Goal: Task Accomplishment & Management: Complete application form

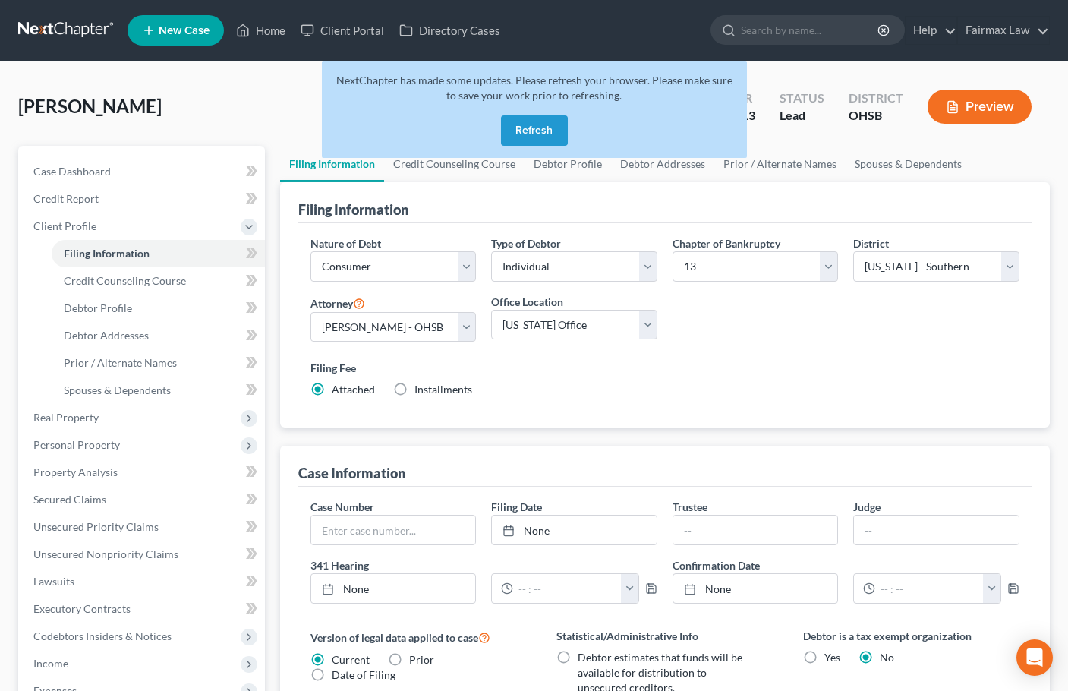
select select "1"
select select "0"
select select "3"
select select "62"
select select "16"
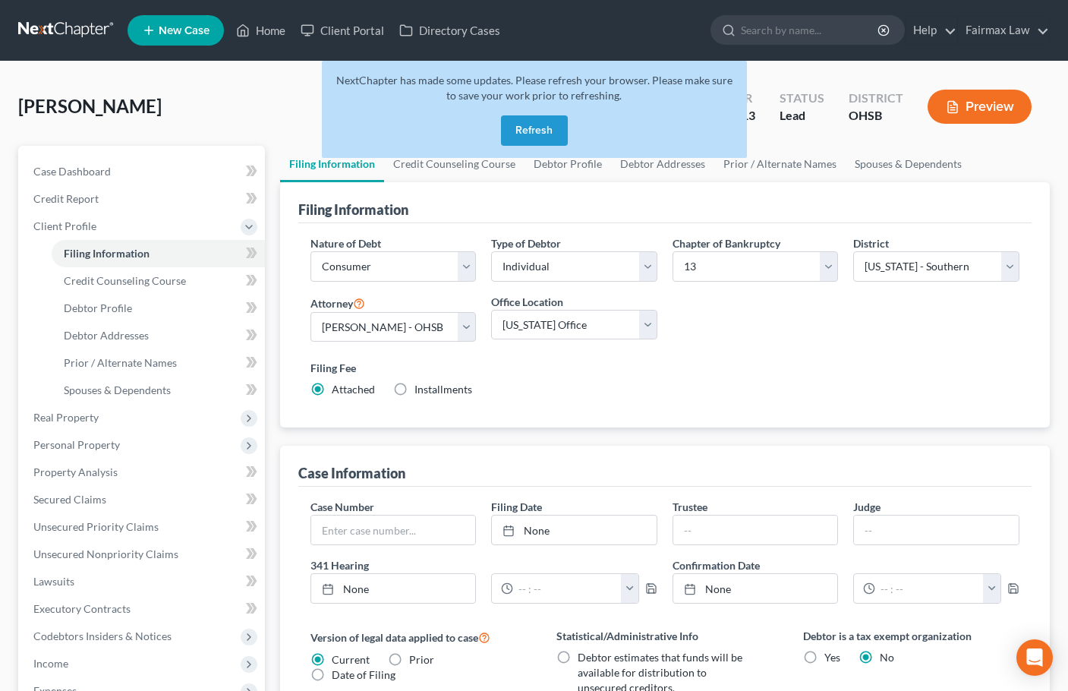
select select "0"
select select "36"
click at [541, 130] on button "Refresh" at bounding box center [534, 130] width 67 height 30
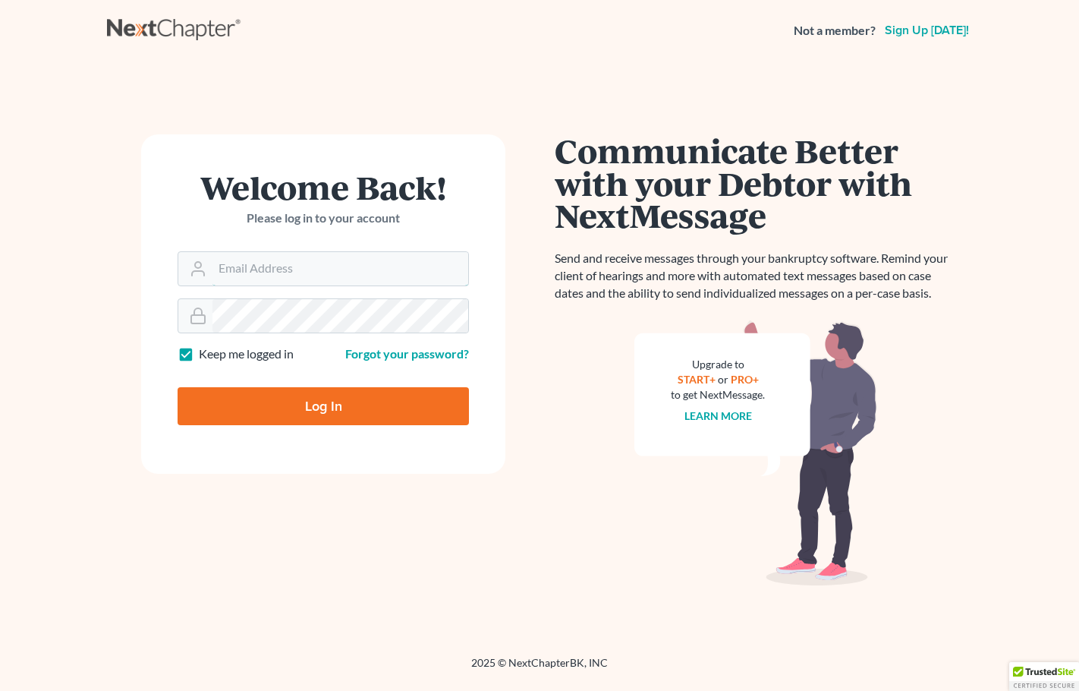
type input "[PERSON_NAME][EMAIL_ADDRESS][DOMAIN_NAME]"
drag, startPoint x: 345, startPoint y: 406, endPoint x: 345, endPoint y: 393, distance: 12.9
click at [345, 406] on input "Log In" at bounding box center [323, 406] width 291 height 38
type input "Thinking..."
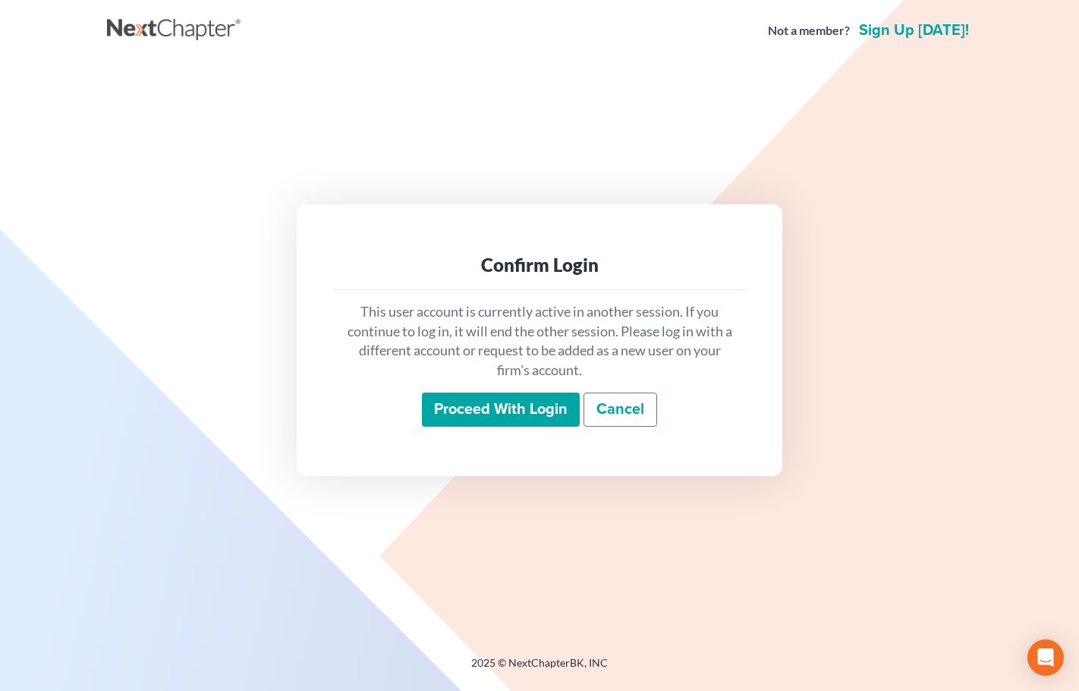
click at [469, 408] on input "Proceed with login" at bounding box center [501, 409] width 158 height 35
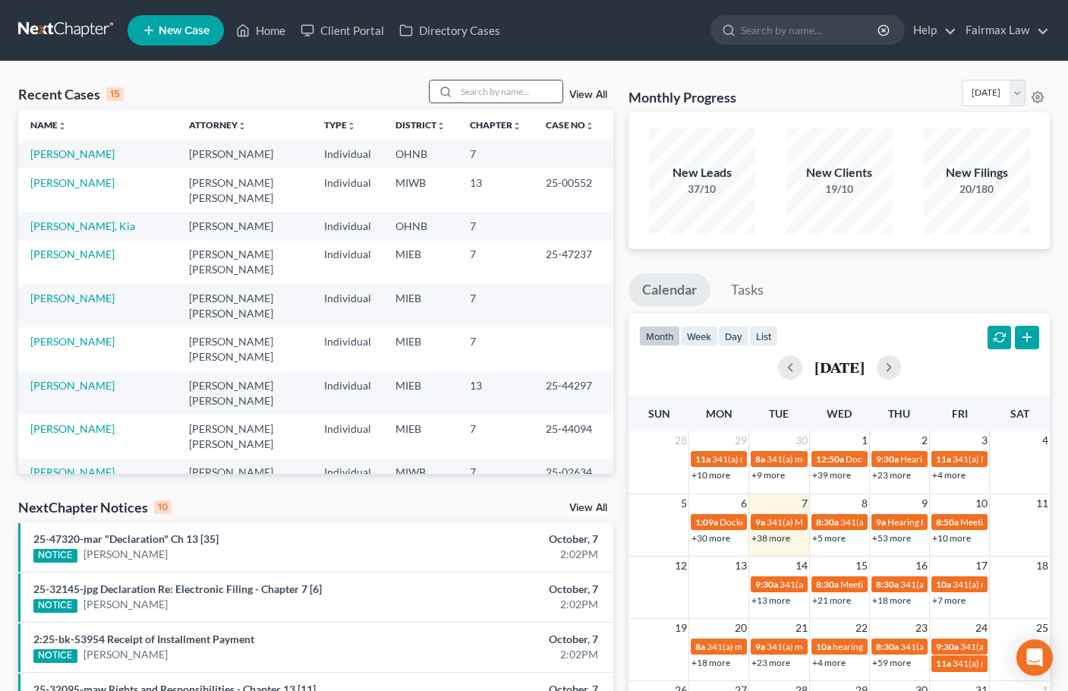
click at [473, 102] on input "search" at bounding box center [509, 91] width 106 height 22
paste input "[PERSON_NAME]"
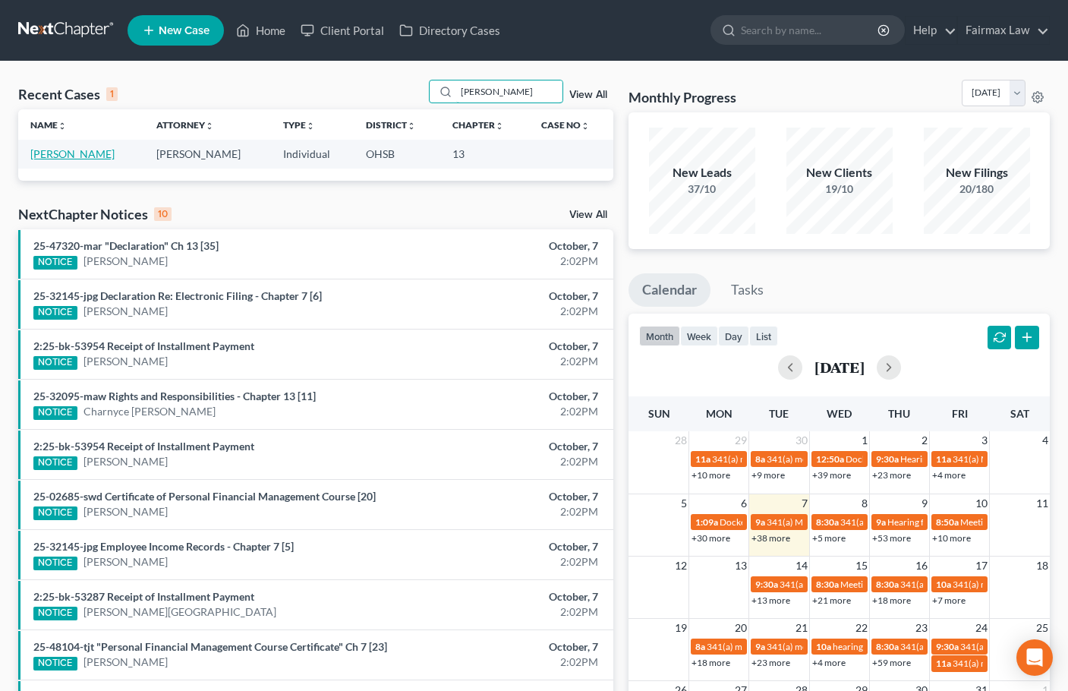
type input "Stephen Gibney"
click at [80, 156] on link "Gibney, Stephen" at bounding box center [72, 153] width 84 height 13
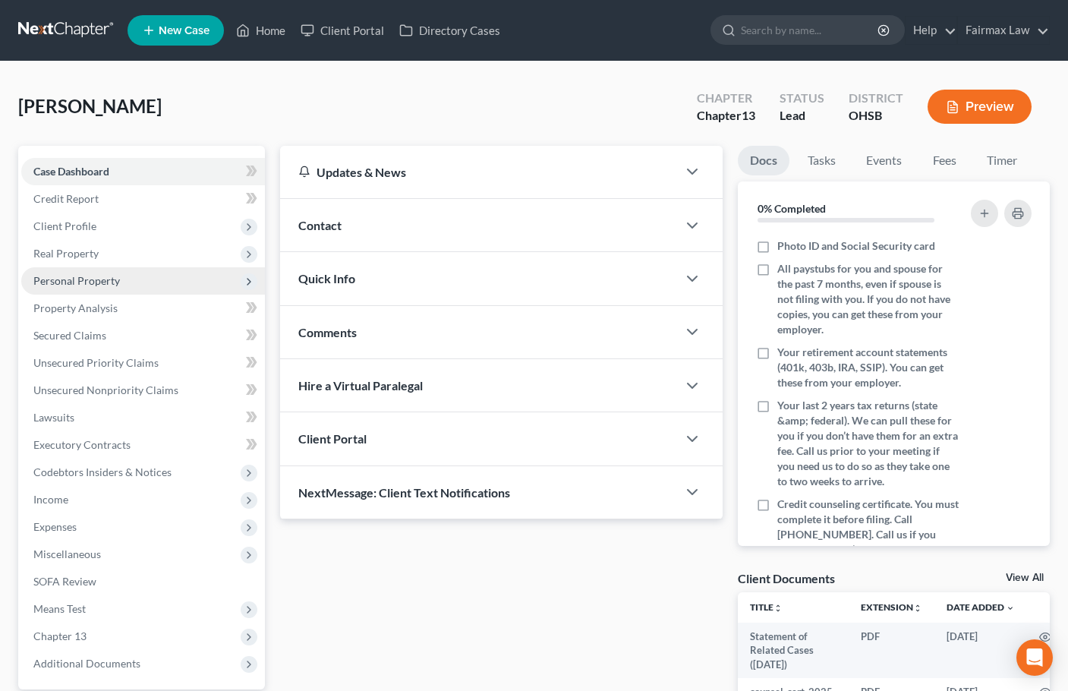
click at [75, 276] on span "Personal Property" at bounding box center [76, 280] width 87 height 13
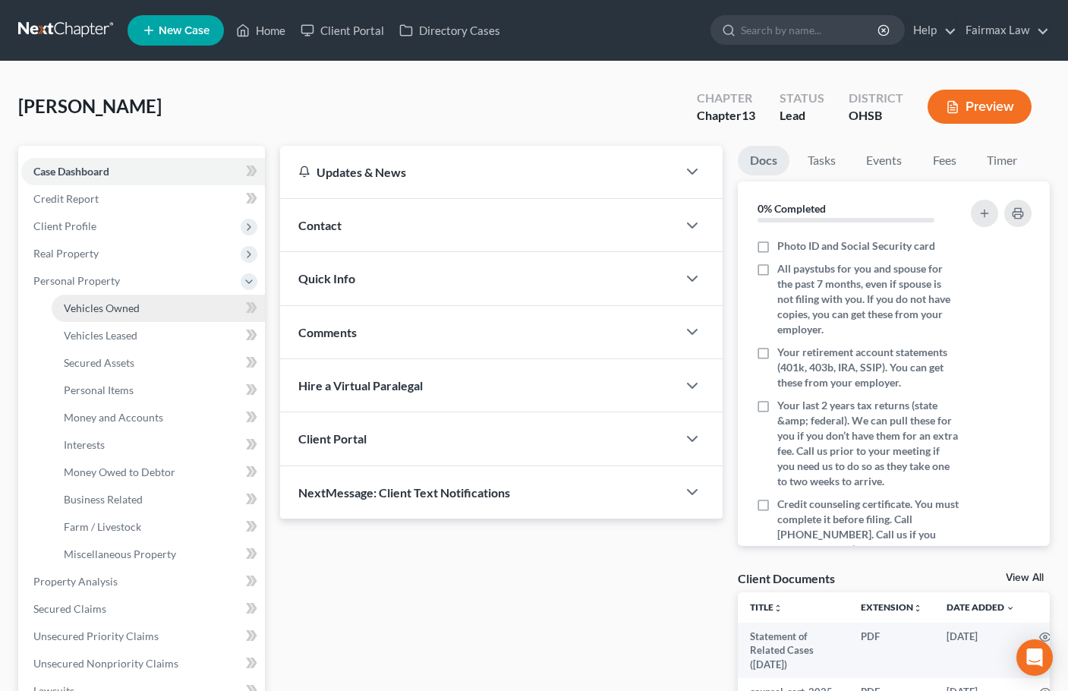
click at [101, 306] on span "Vehicles Owned" at bounding box center [102, 307] width 76 height 13
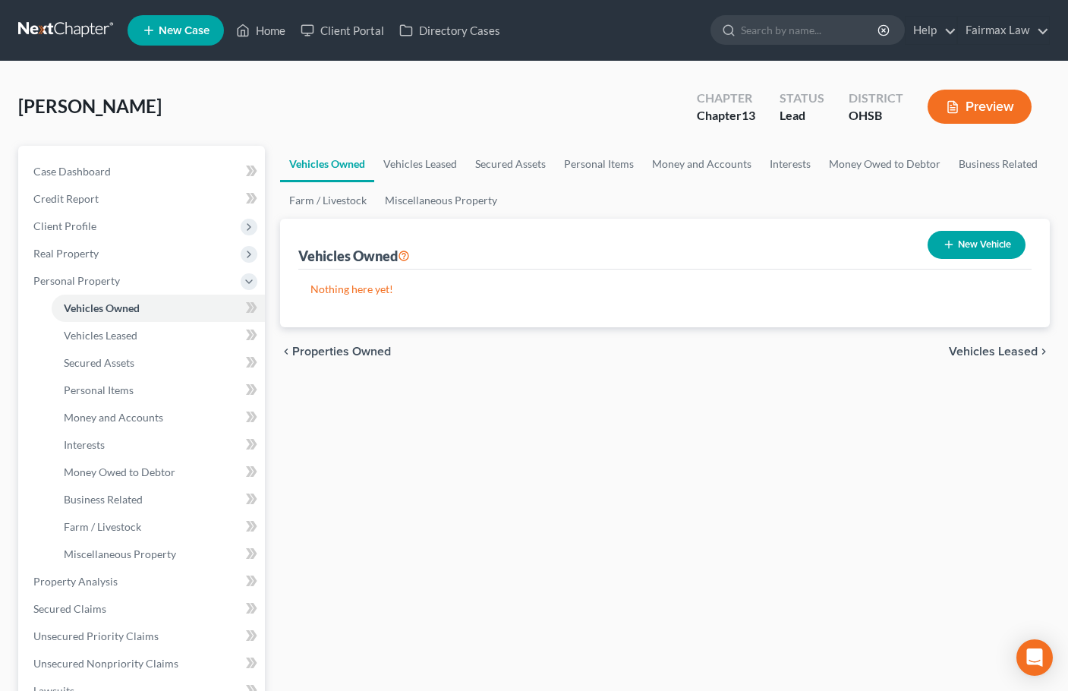
click at [1004, 251] on button "New Vehicle" at bounding box center [977, 245] width 98 height 28
select select "0"
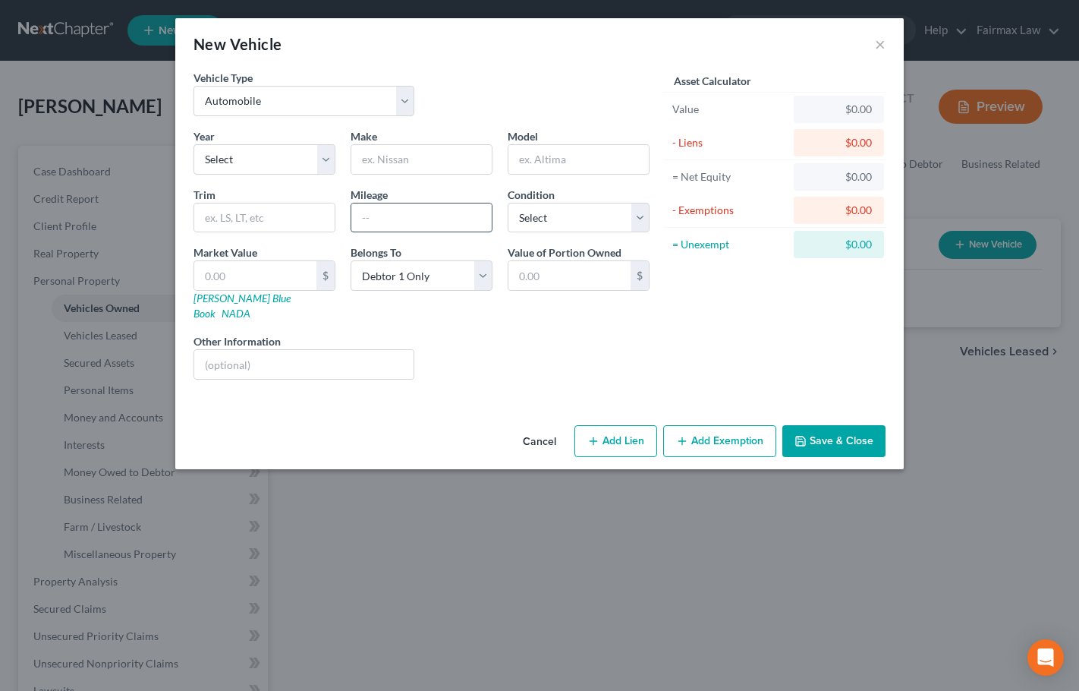
click at [417, 220] on input "text" at bounding box center [421, 217] width 140 height 29
paste input "105300"
type input "105300"
click at [457, 165] on input "text" at bounding box center [421, 159] width 140 height 29
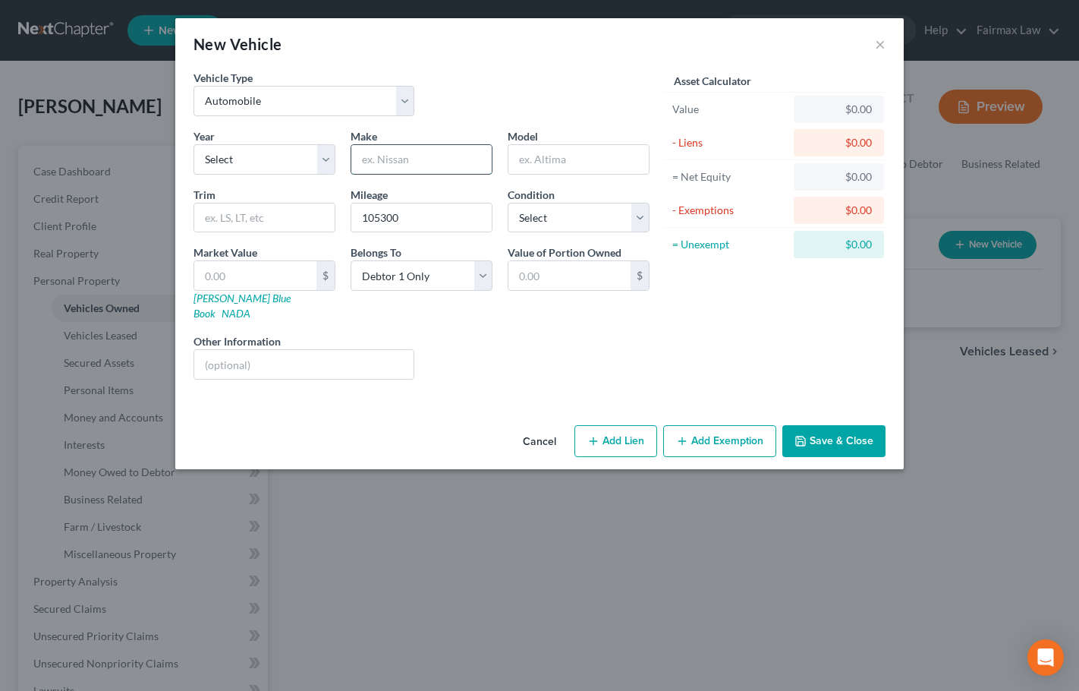
paste input "Chrysler"
type input "Chrysler"
click at [524, 153] on input "text" at bounding box center [579, 159] width 140 height 29
paste input "Pacifica"
type input "Pacifica"
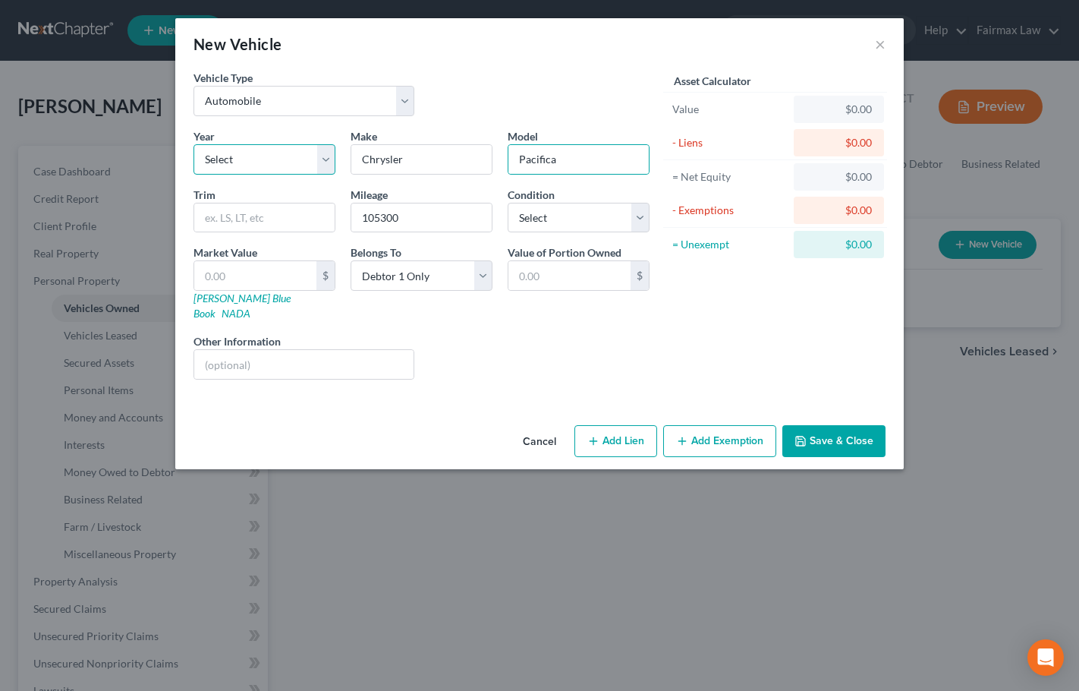
click at [267, 168] on select "Select 2026 2025 2024 2023 2022 2021 2020 2019 2018 2017 2016 2015 2014 2013 20…" at bounding box center [265, 159] width 142 height 30
select select "7"
click at [194, 144] on select "Select 2026 2025 2024 2023 2022 2021 2020 2019 2018 2017 2016 2015 2014 2013 20…" at bounding box center [265, 159] width 142 height 30
click at [390, 207] on input "105300" at bounding box center [421, 217] width 140 height 29
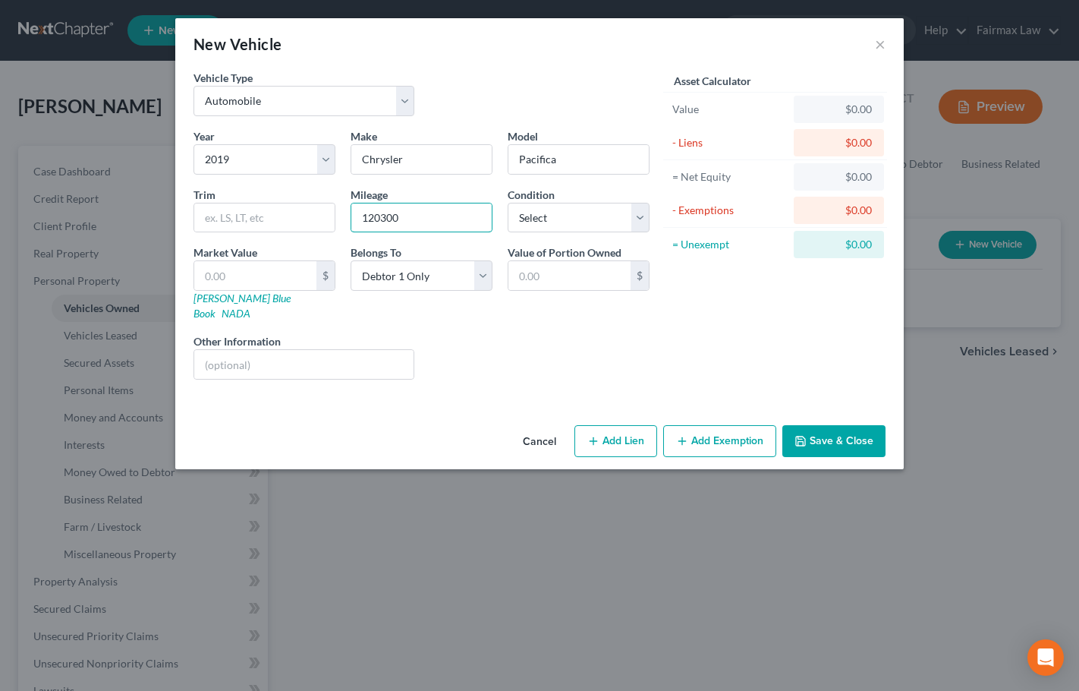
type input "120300"
click at [575, 231] on div "Year Select 2026 2025 2024 2023 2022 2021 2020 2019 2018 2017 2016 2015 2014 20…" at bounding box center [421, 259] width 471 height 263
click at [573, 225] on select "Select Excellent Very Good Good Fair Poor" at bounding box center [579, 218] width 142 height 30
select select "3"
click at [508, 203] on select "Select Excellent Very Good Good Fair Poor" at bounding box center [579, 218] width 142 height 30
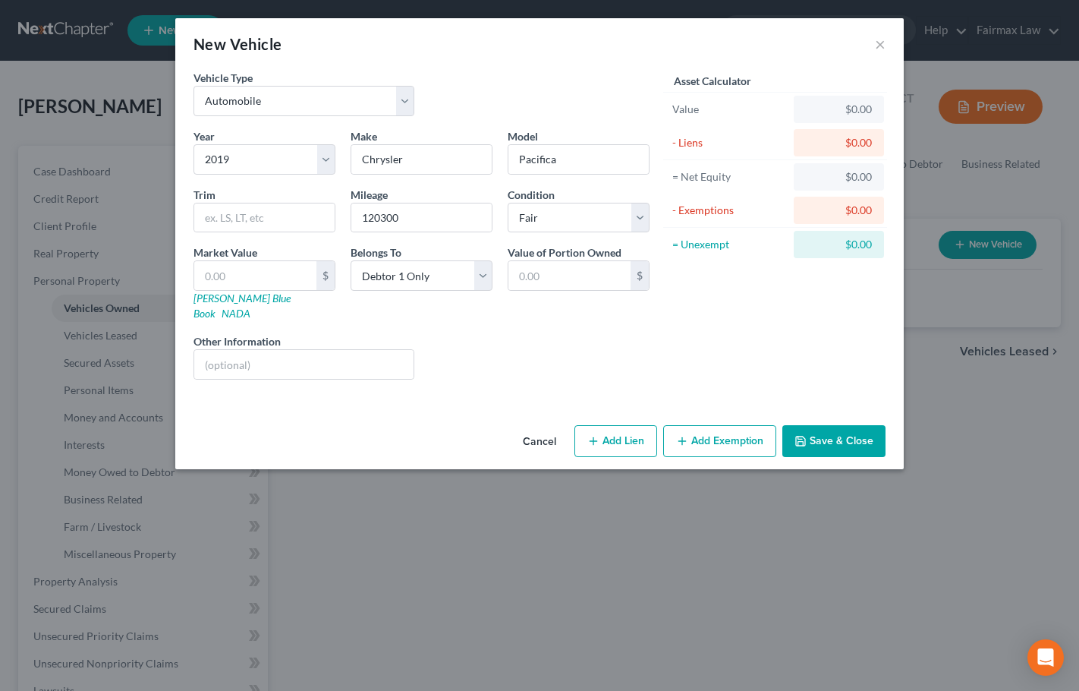
click at [481, 333] on div "Liens Select" at bounding box center [540, 356] width 236 height 46
click at [265, 282] on input "text" at bounding box center [255, 275] width 122 height 29
type input "8"
type input "8.00"
type input "86"
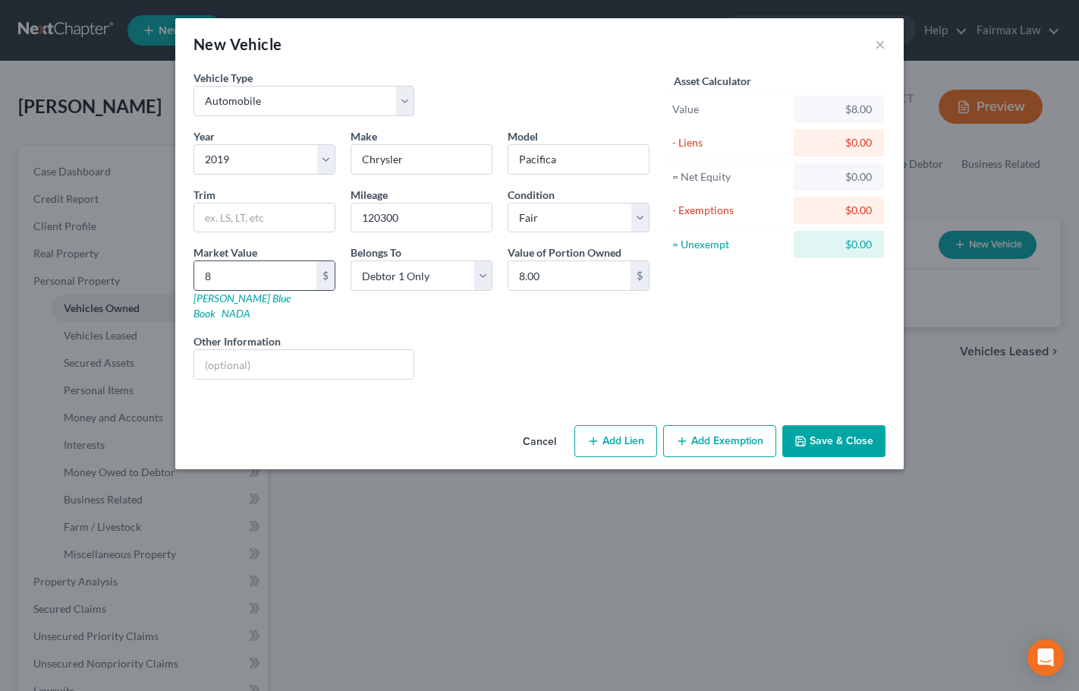
type input "86.00"
type input "861"
type input "861.00"
type input "8612"
type input "8,612.00"
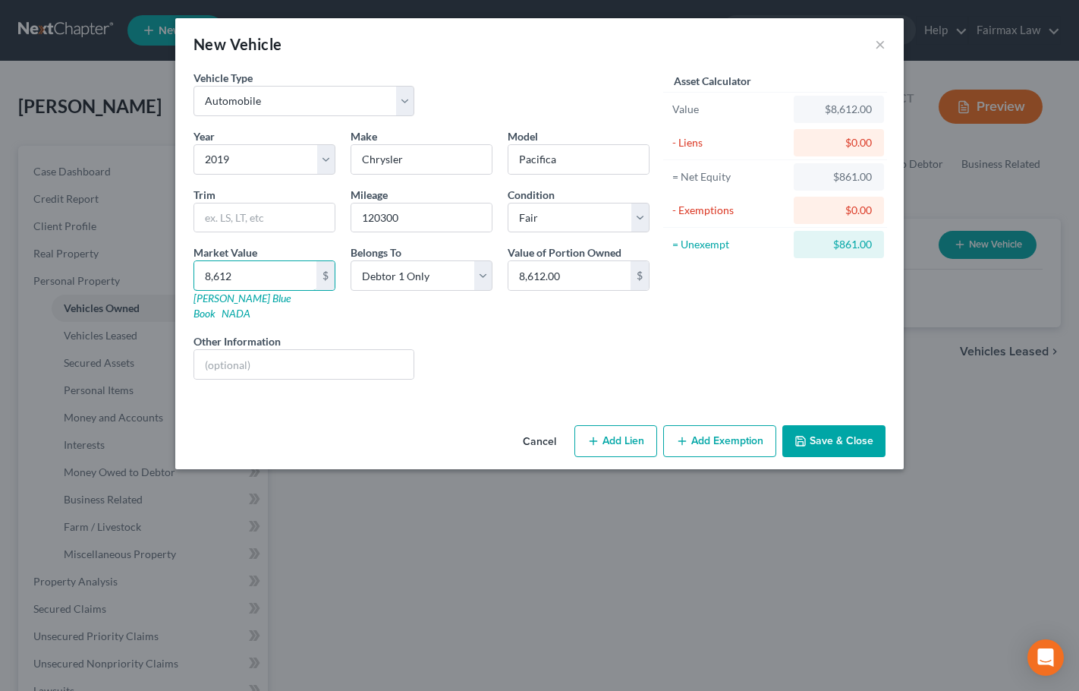
type input "8,612"
click at [833, 425] on button "Save & Close" at bounding box center [834, 441] width 103 height 32
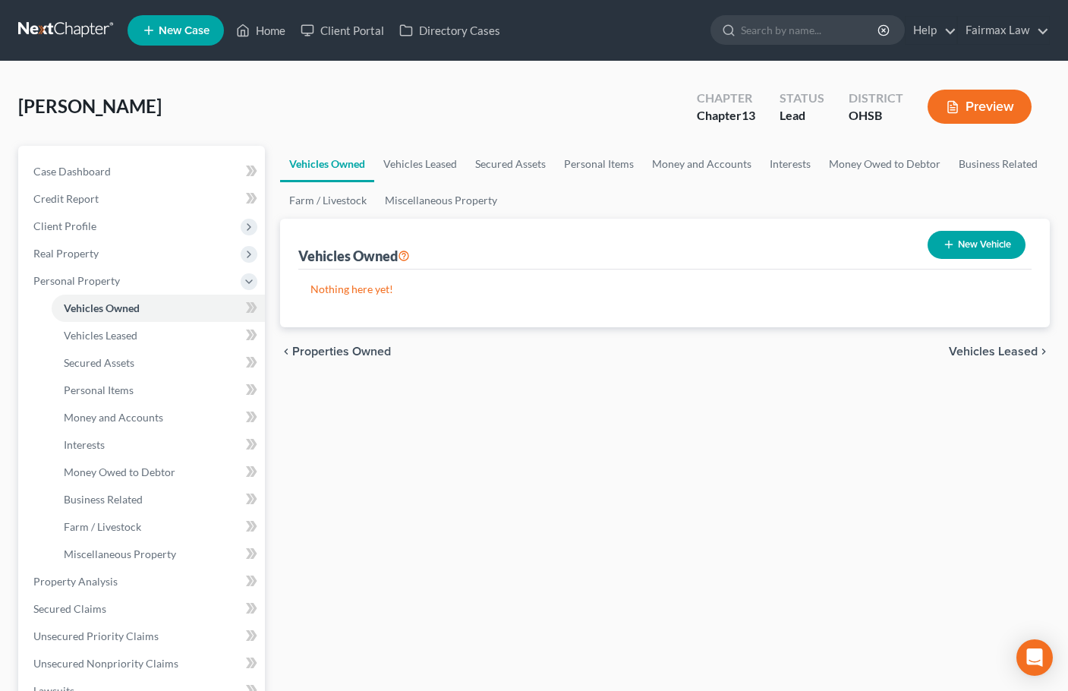
click at [986, 244] on button "New Vehicle" at bounding box center [977, 245] width 98 height 28
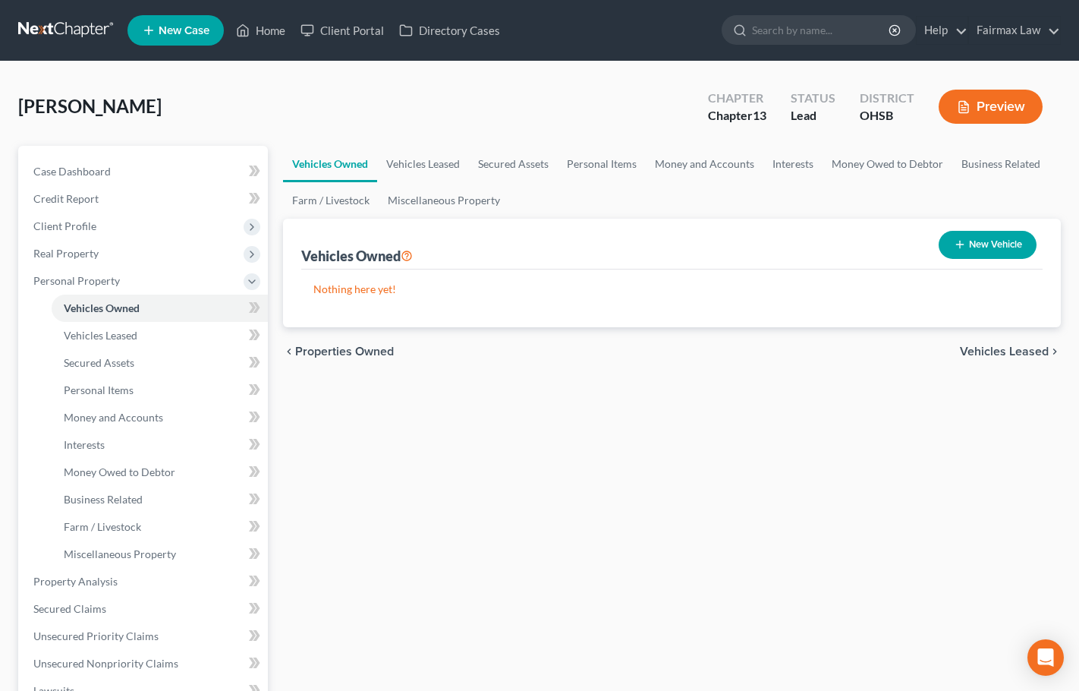
select select "0"
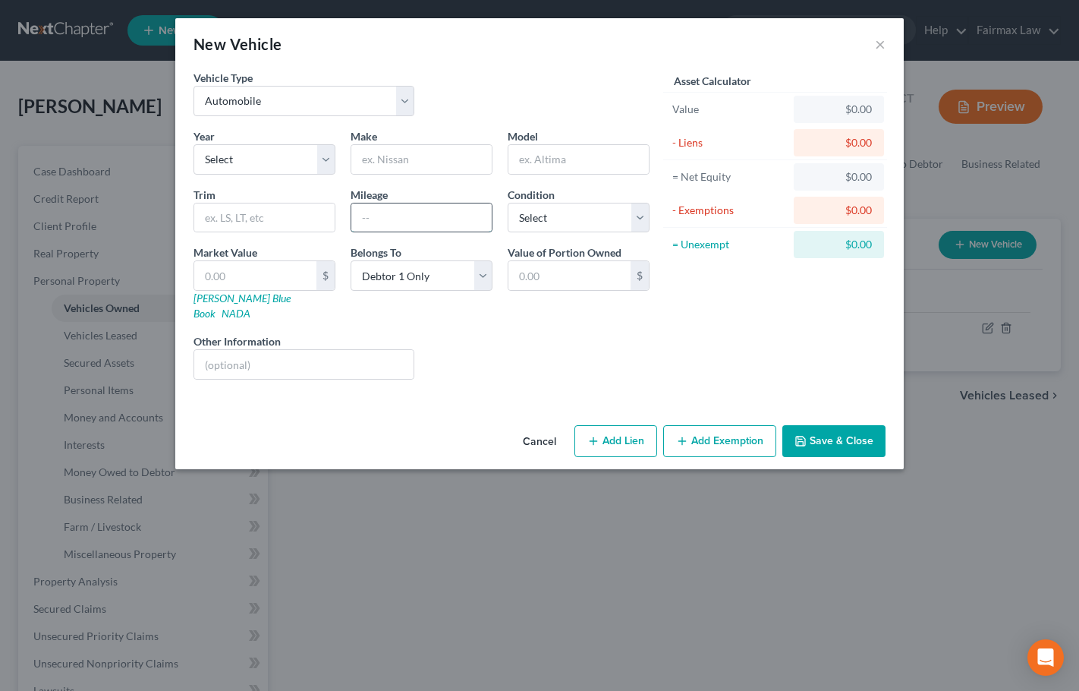
click at [374, 213] on input "text" at bounding box center [421, 217] width 140 height 29
paste input "105300"
type input "105300"
click at [405, 150] on input "text" at bounding box center [421, 159] width 140 height 29
type input "Chevrolet"
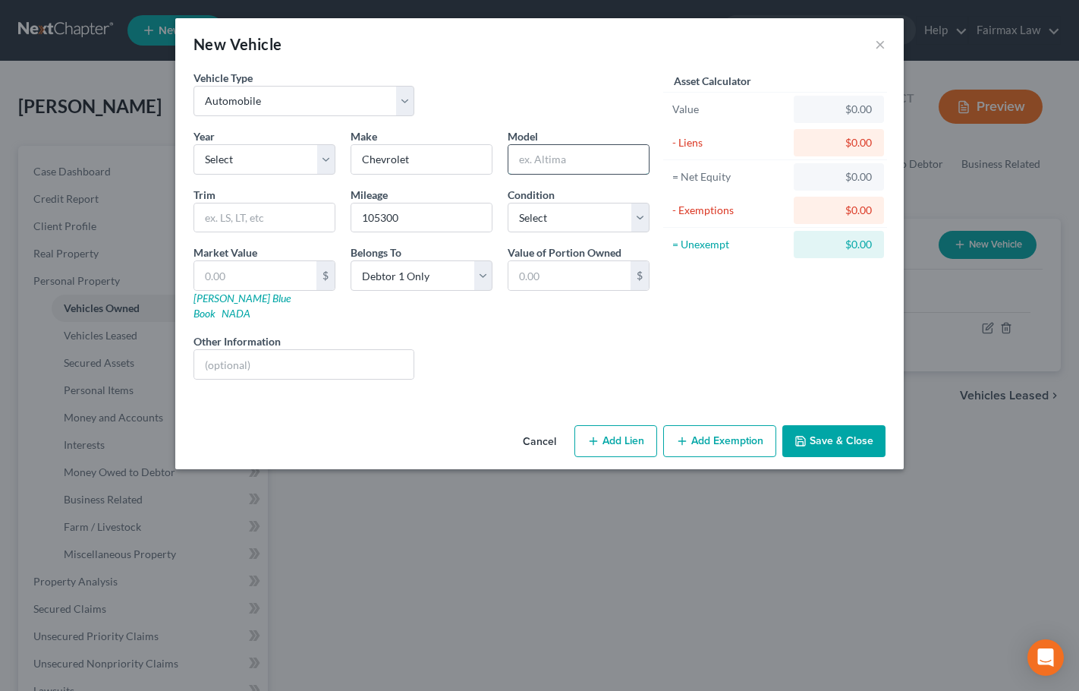
click at [531, 172] on input "text" at bounding box center [579, 159] width 140 height 29
type input "Camaro"
click at [248, 163] on select "Select 2026 2025 2024 2023 2022 2021 2020 2019 2018 2017 2016 2015 2014 2013 20…" at bounding box center [265, 159] width 142 height 30
select select "10"
click at [194, 144] on select "Select 2026 2025 2024 2023 2022 2021 2020 2019 2018 2017 2016 2015 2014 2013 20…" at bounding box center [265, 159] width 142 height 30
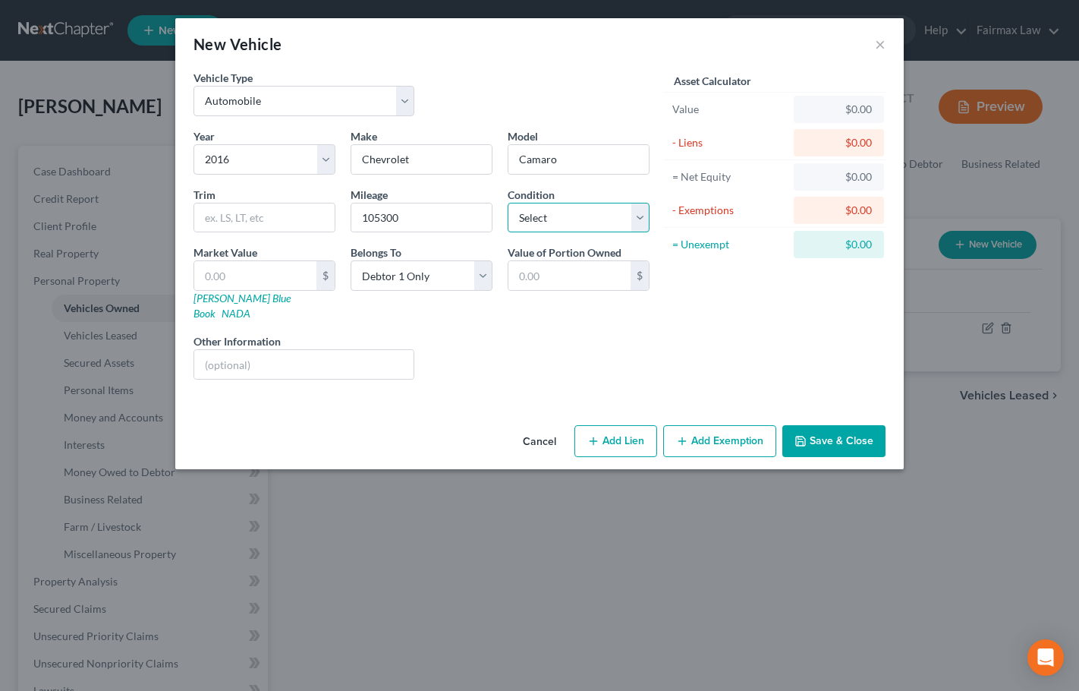
click at [575, 222] on select "Select Excellent Very Good Good Fair Poor" at bounding box center [579, 218] width 142 height 30
select select "3"
click at [508, 203] on select "Select Excellent Very Good Good Fair Poor" at bounding box center [579, 218] width 142 height 30
click at [422, 218] on input "105300" at bounding box center [421, 217] width 140 height 29
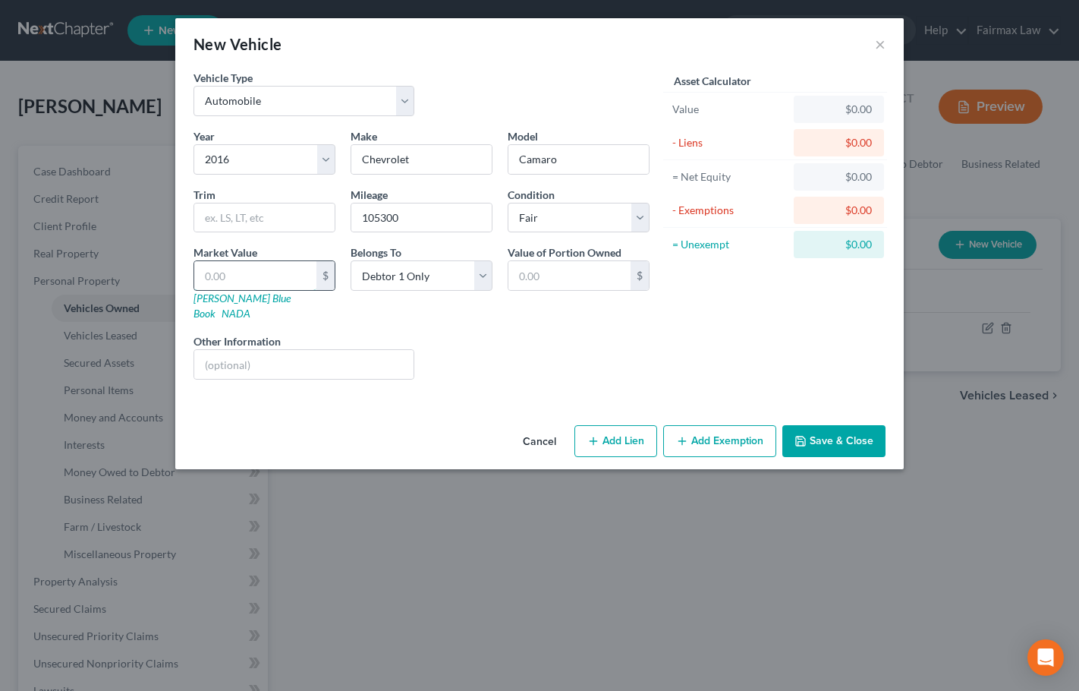
click at [255, 275] on input "text" at bounding box center [255, 275] width 122 height 29
type input "9"
type input "9.00"
type input "95"
type input "95.00"
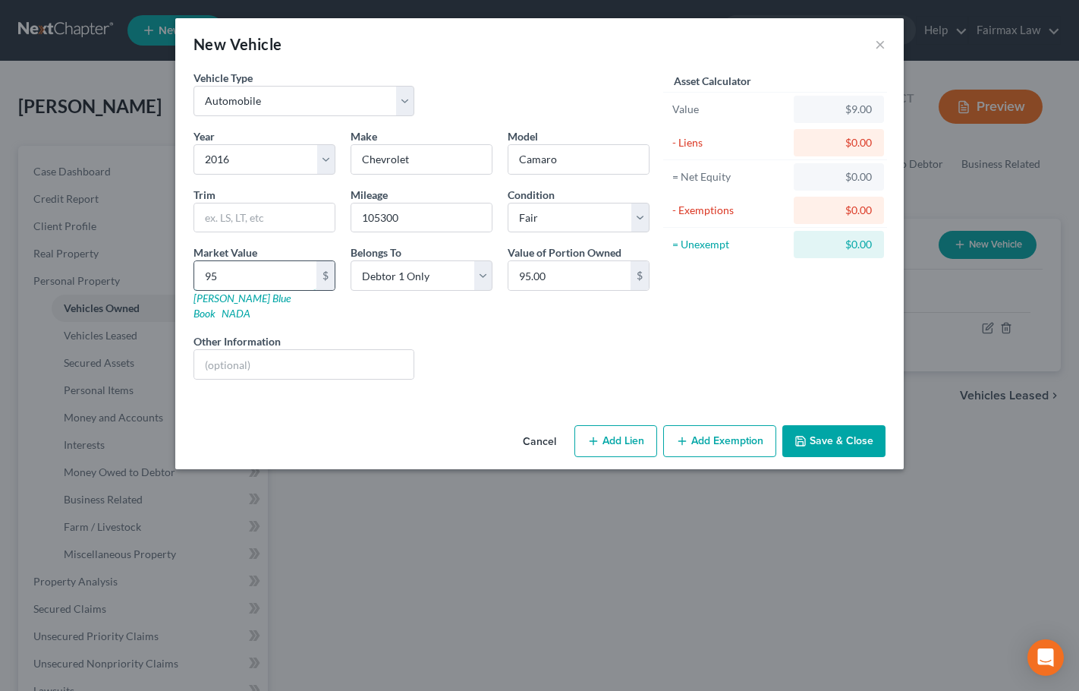
type input "955"
type input "955.00"
type input "9551"
type input "9,551.00"
type input "9,551"
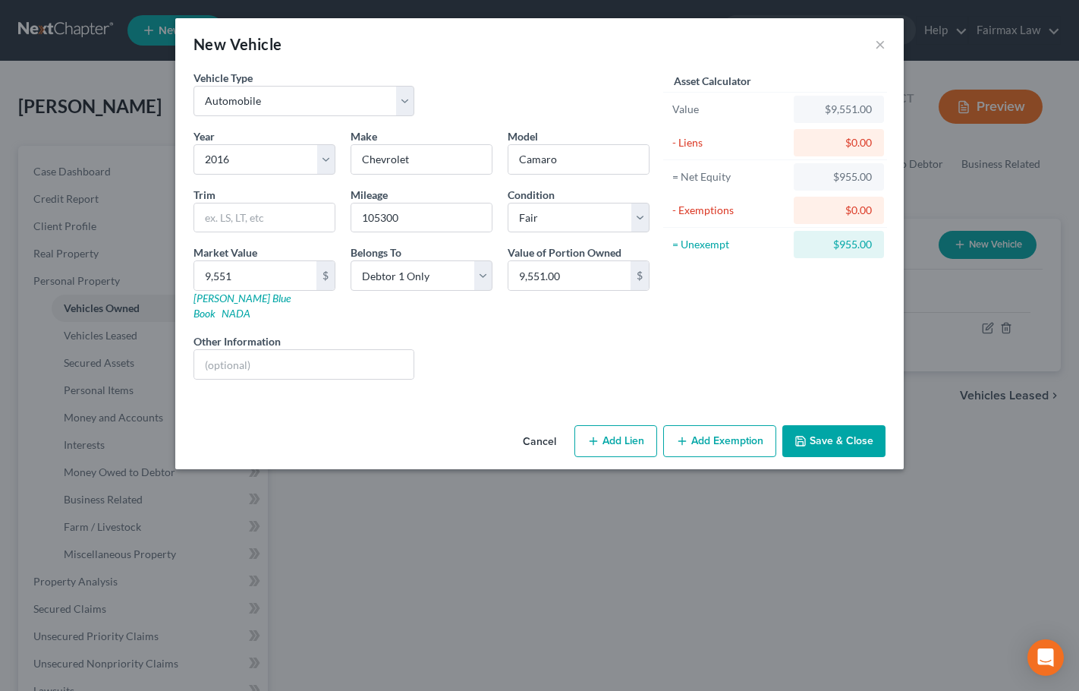
click at [720, 425] on button "Add Exemption" at bounding box center [719, 441] width 113 height 32
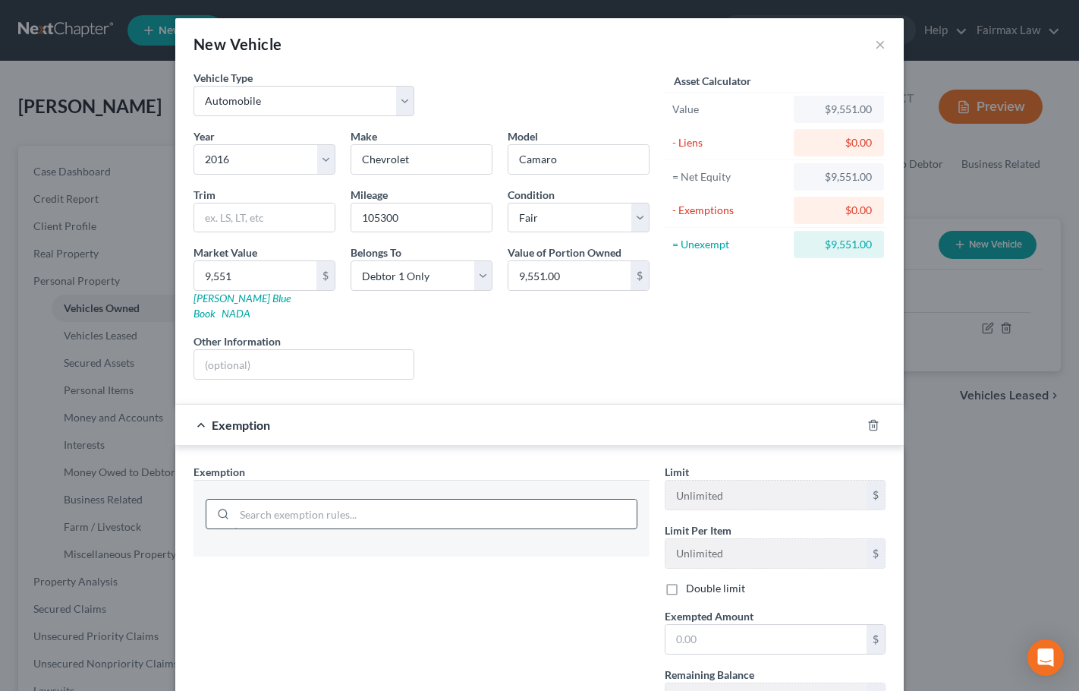
click at [311, 499] on input "search" at bounding box center [436, 513] width 402 height 29
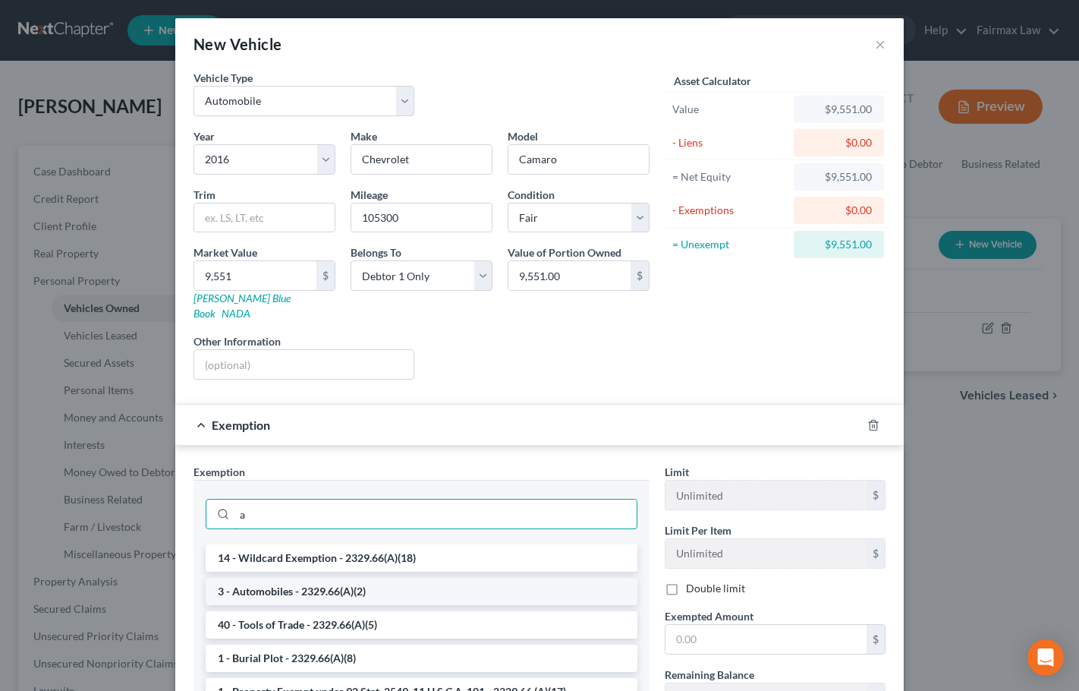
type input "a"
click at [313, 578] on li "3 - Automobiles - 2329.66(A)(2)" at bounding box center [422, 591] width 432 height 27
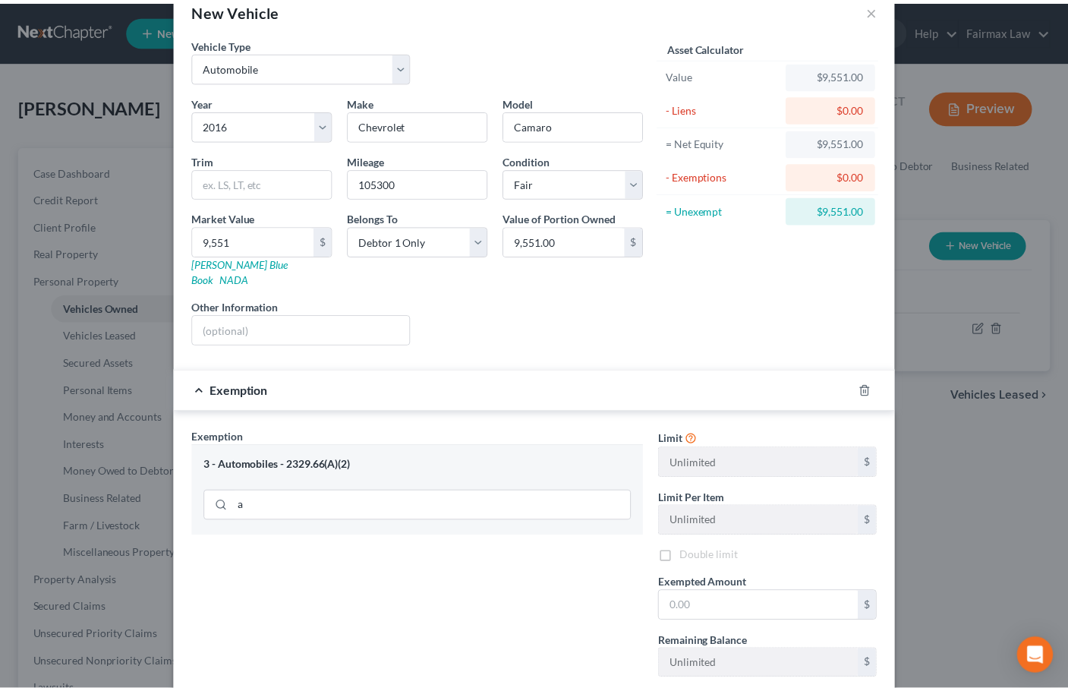
scroll to position [117, 0]
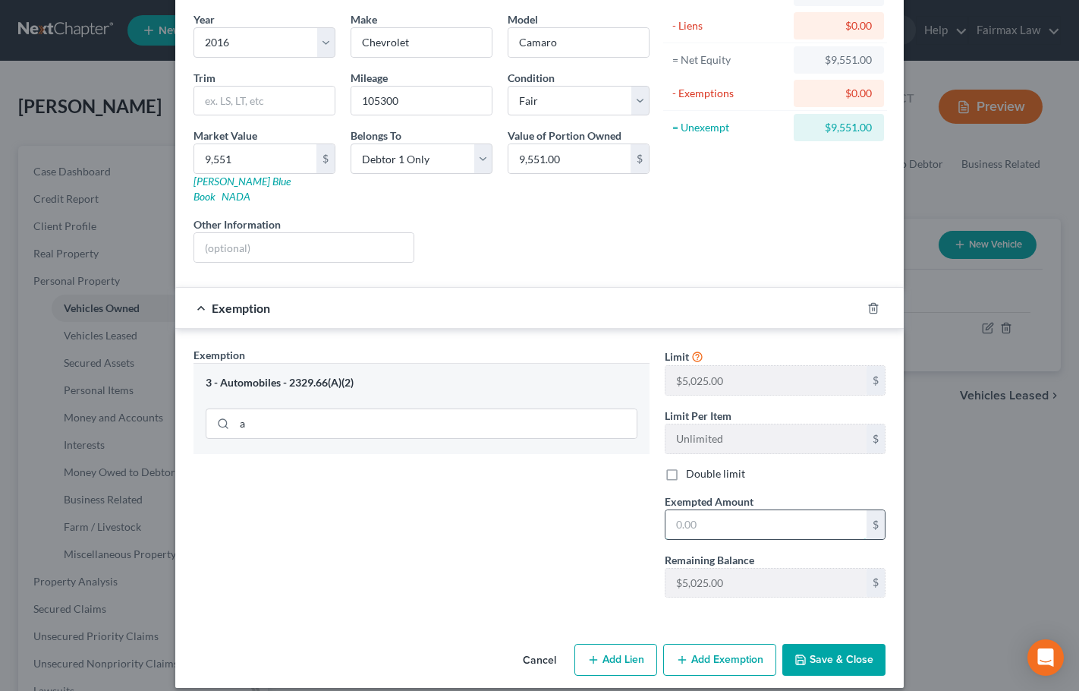
click at [701, 510] on input "text" at bounding box center [766, 524] width 201 height 29
paste input "5,025.00"
type input "5,025.00"
drag, startPoint x: 612, startPoint y: 546, endPoint x: 652, endPoint y: 573, distance: 48.2
click at [613, 549] on div "Exemption Set must be selected for CA. Exemption * 3 - Automobiles - 2329.66(A)…" at bounding box center [421, 478] width 471 height 263
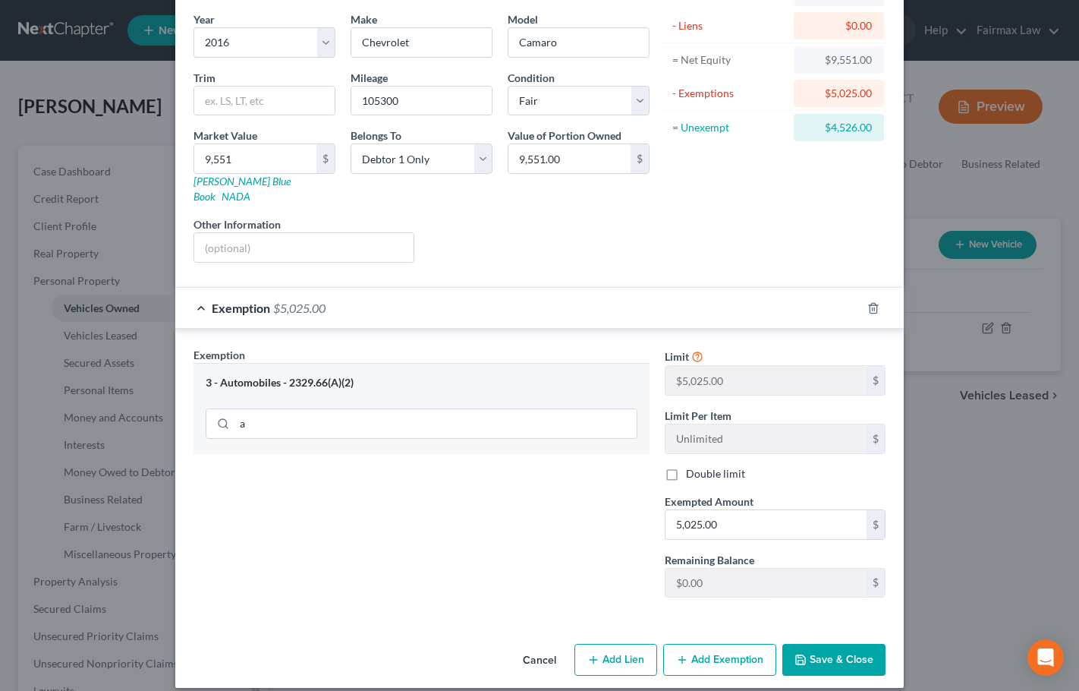
click at [828, 648] on button "Save & Close" at bounding box center [834, 660] width 103 height 32
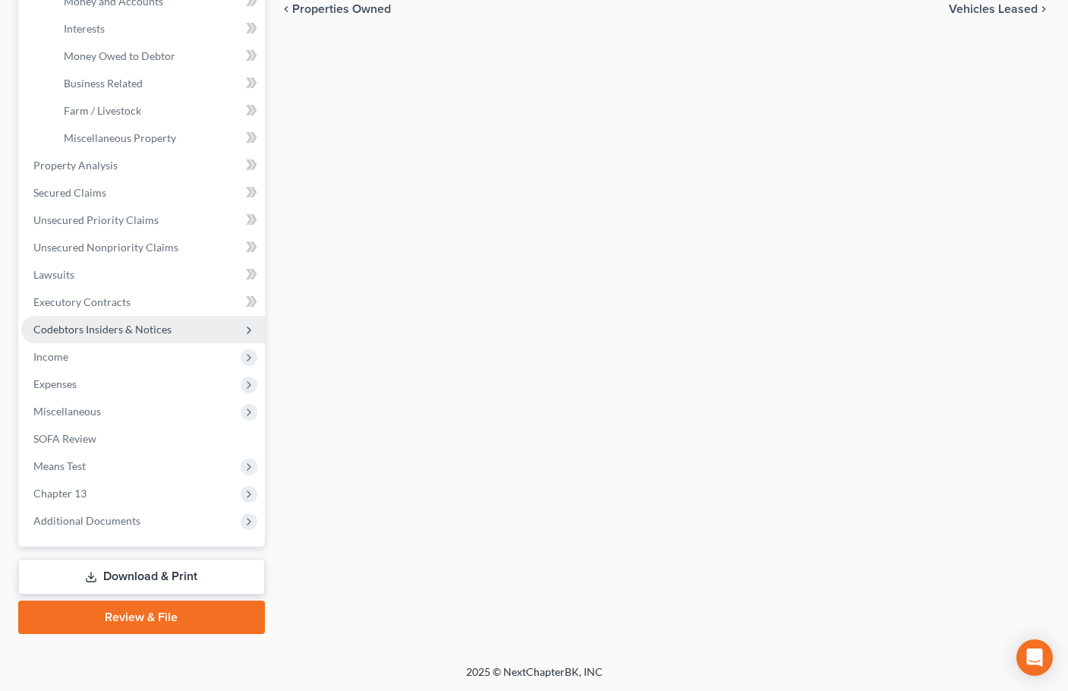
scroll to position [417, 0]
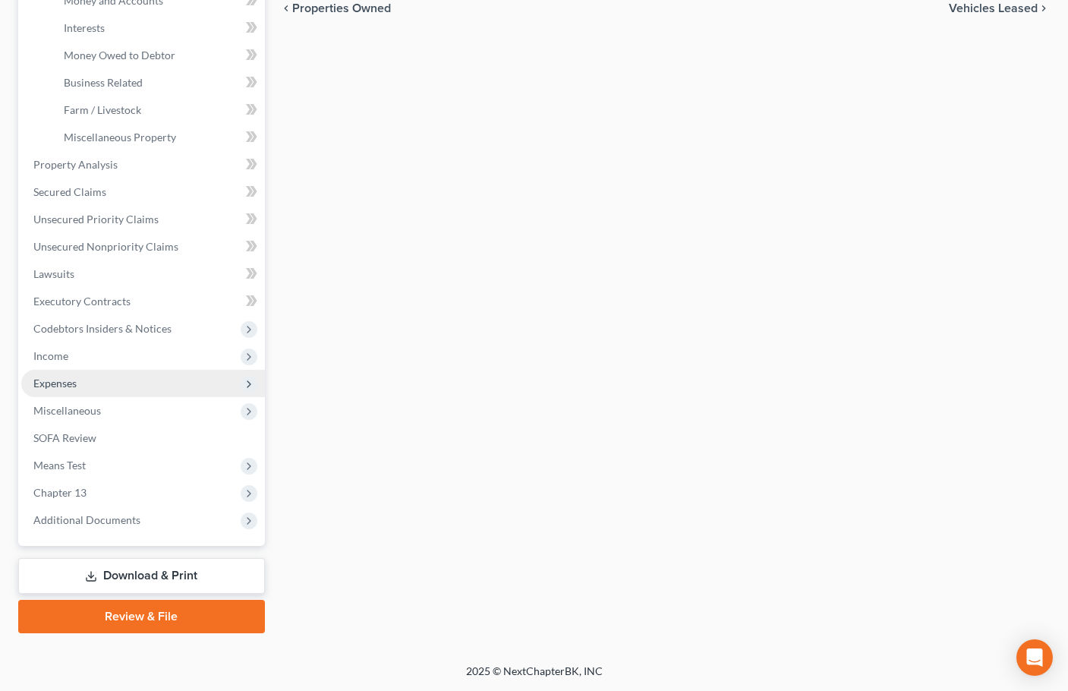
click at [81, 386] on span "Expenses" at bounding box center [143, 383] width 244 height 27
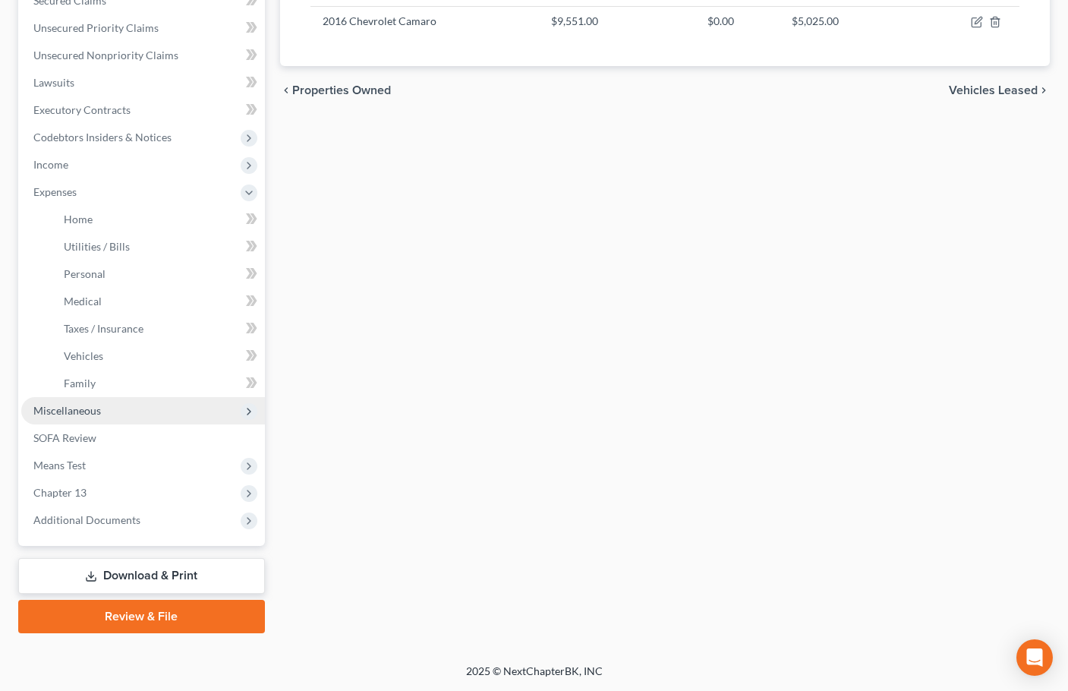
scroll to position [335, 0]
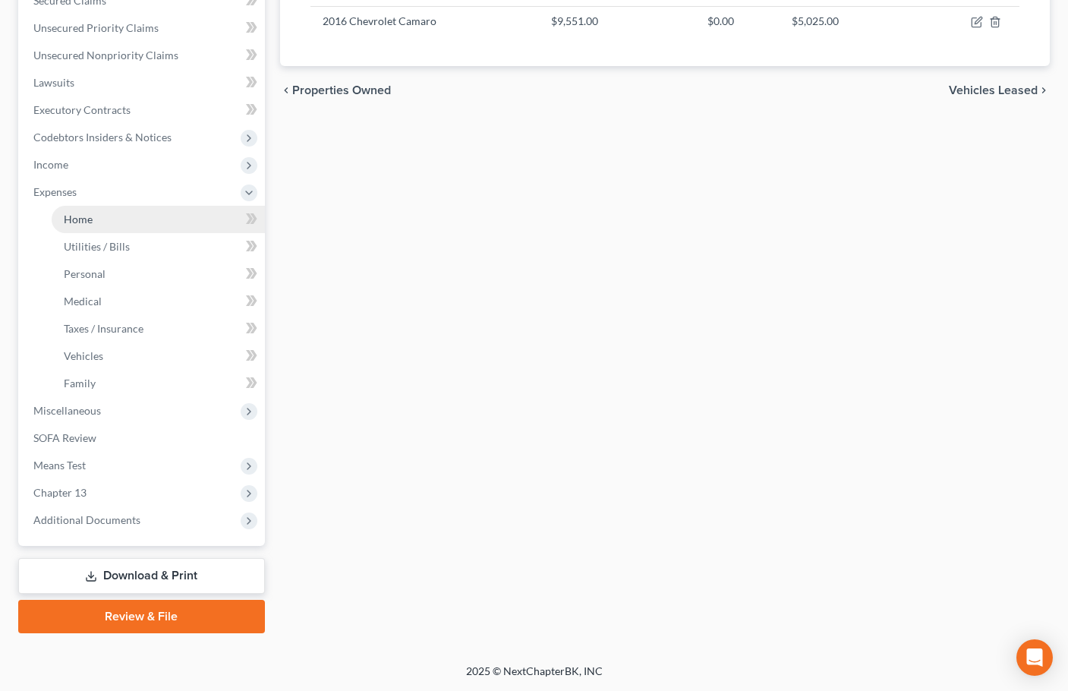
click at [107, 219] on link "Home" at bounding box center [158, 219] width 213 height 27
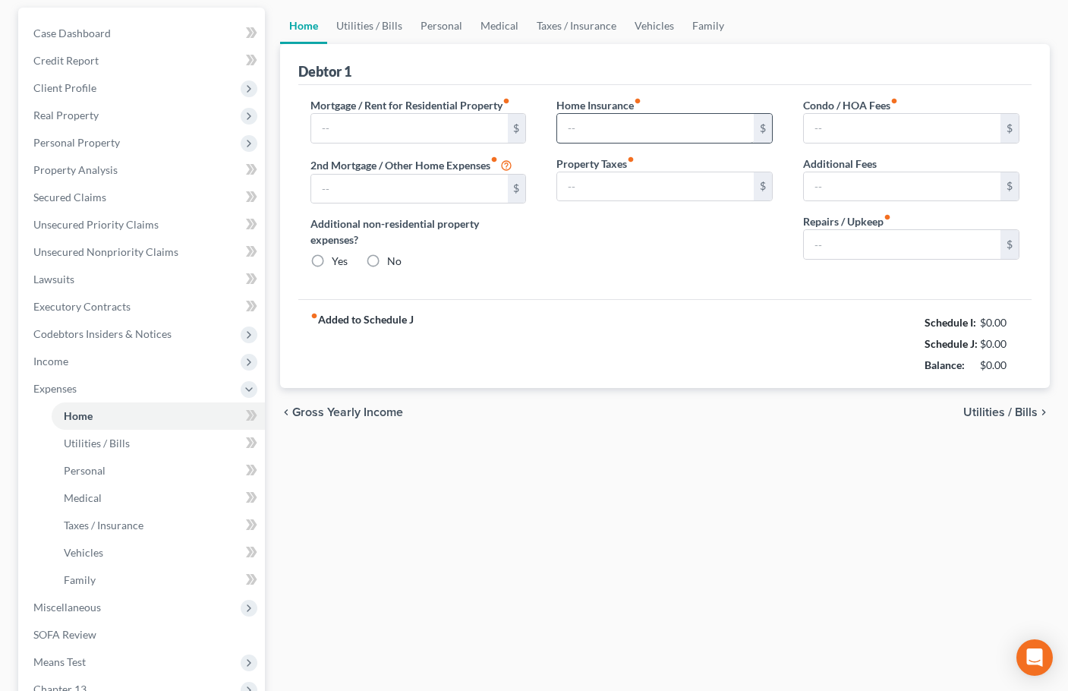
scroll to position [3, 0]
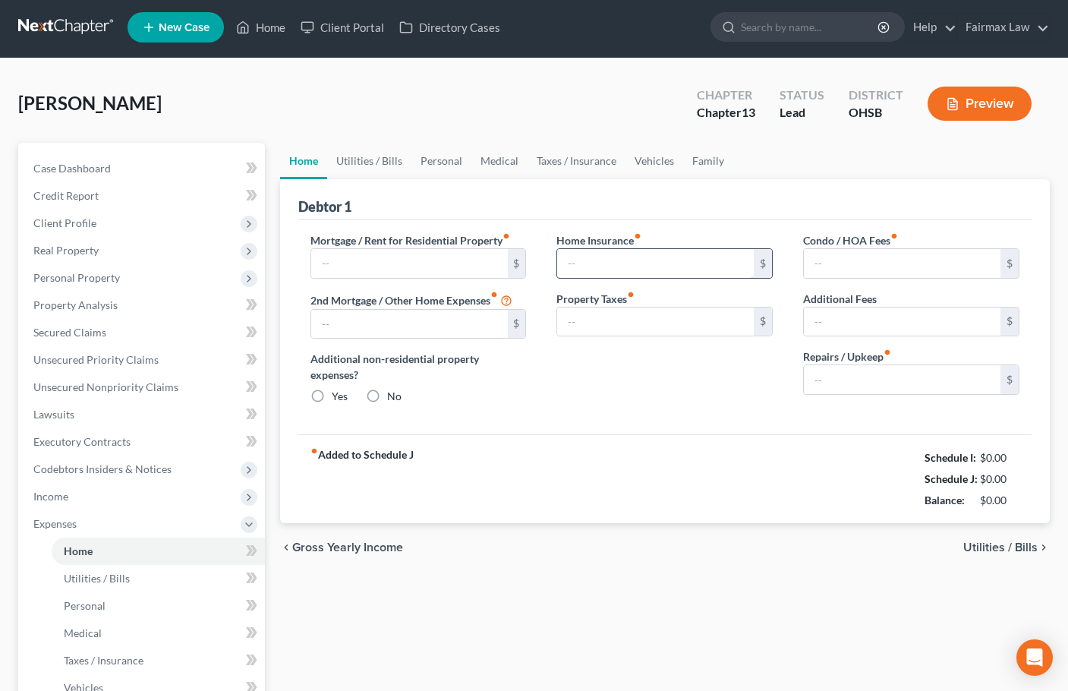
type input "0.00"
radio input "true"
type input "0.00"
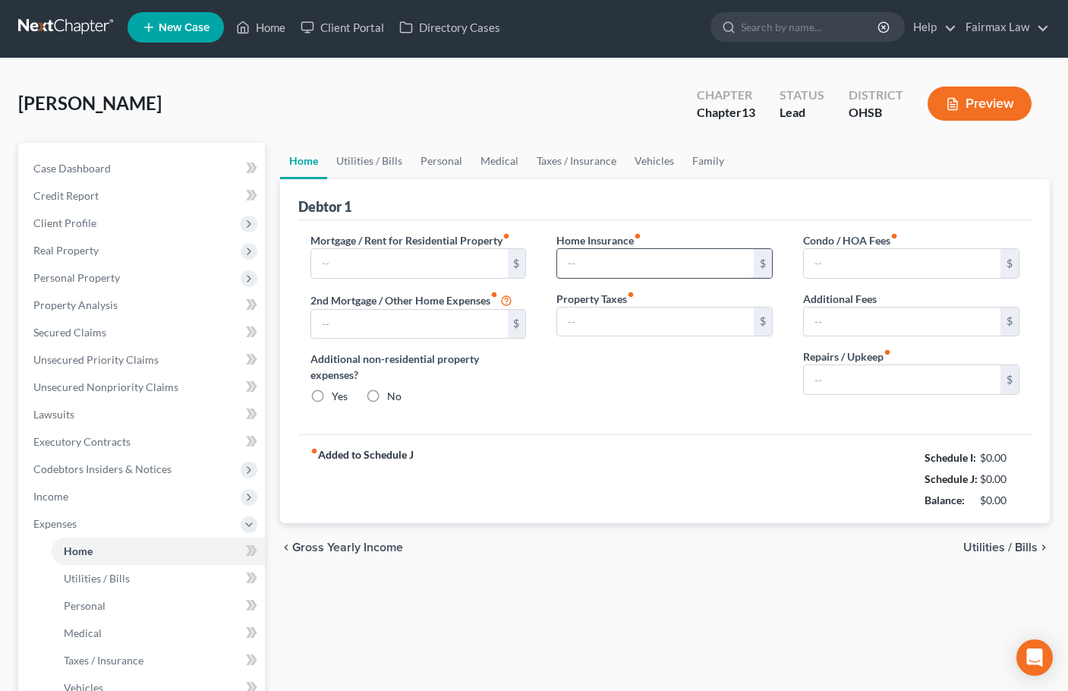
type input "0.00"
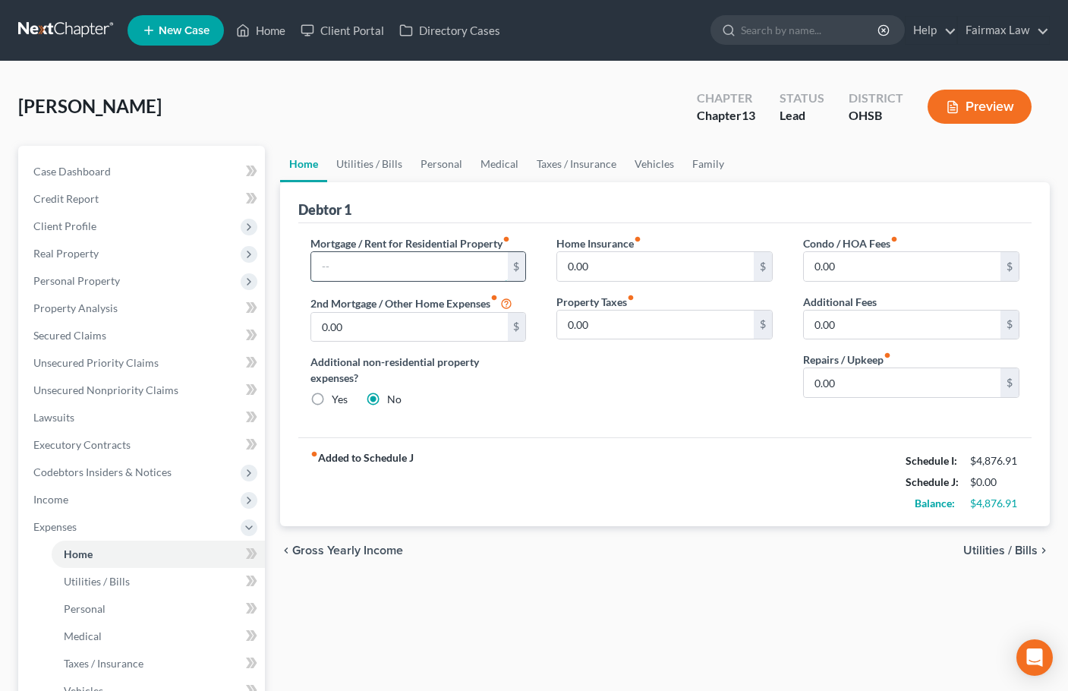
click at [357, 263] on input "text" at bounding box center [409, 266] width 197 height 29
type input "1,350"
click at [645, 159] on link "Vehicles" at bounding box center [654, 164] width 58 height 36
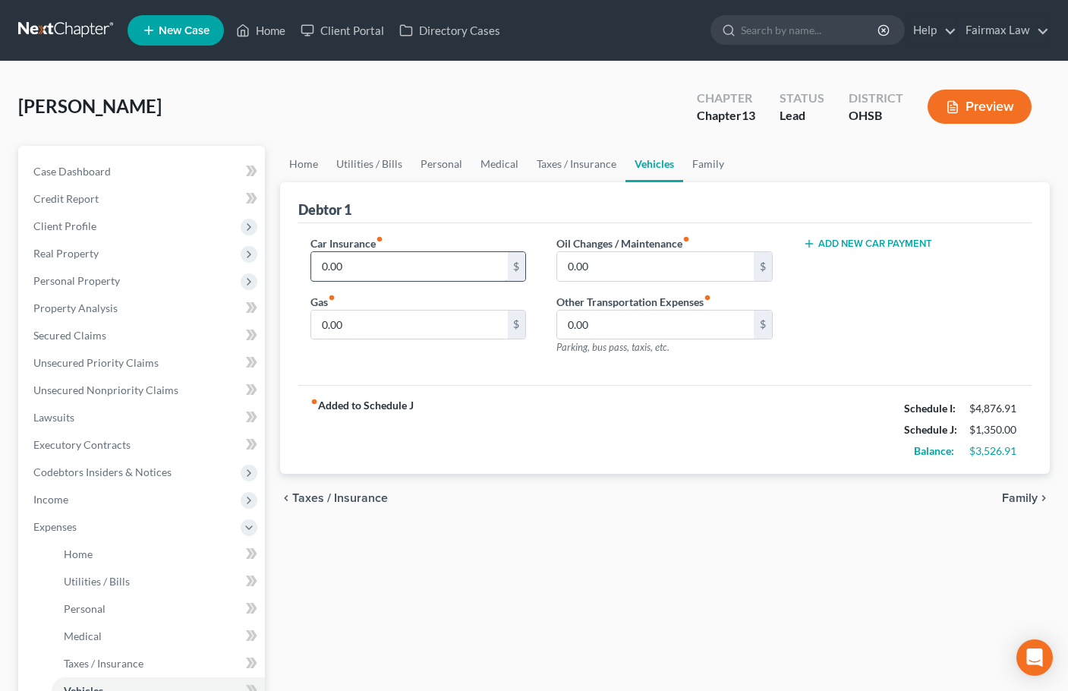
click at [357, 262] on input "0.00" at bounding box center [409, 266] width 197 height 29
click at [356, 323] on input "0.00" at bounding box center [409, 324] width 197 height 29
type input "400"
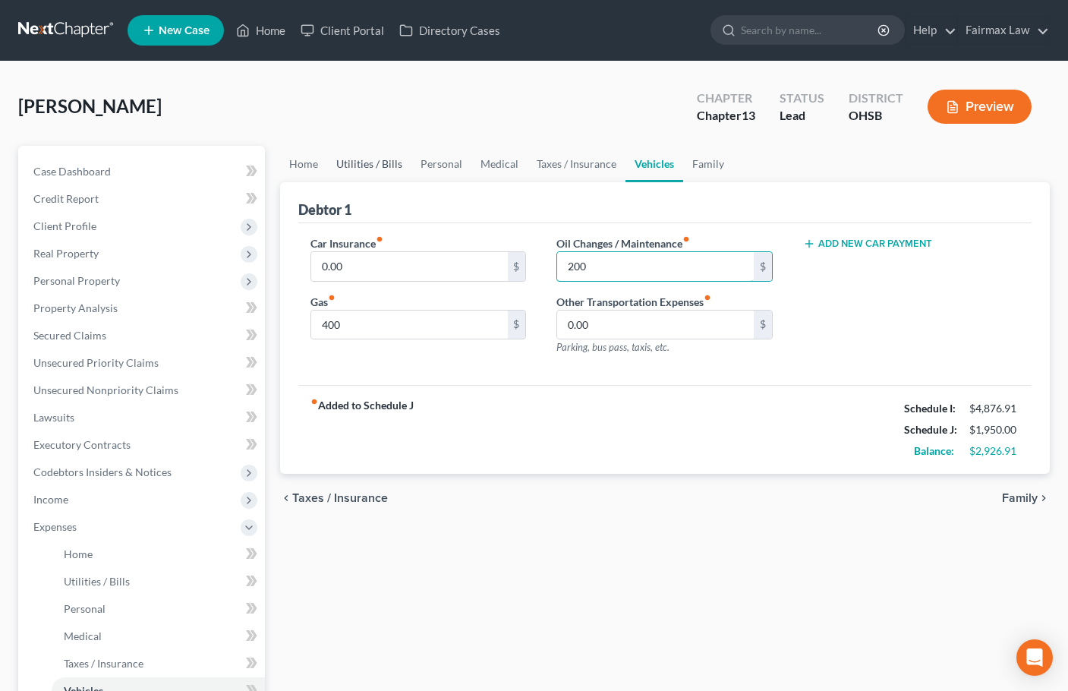
type input "200"
click at [380, 167] on link "Utilities / Bills" at bounding box center [369, 164] width 84 height 36
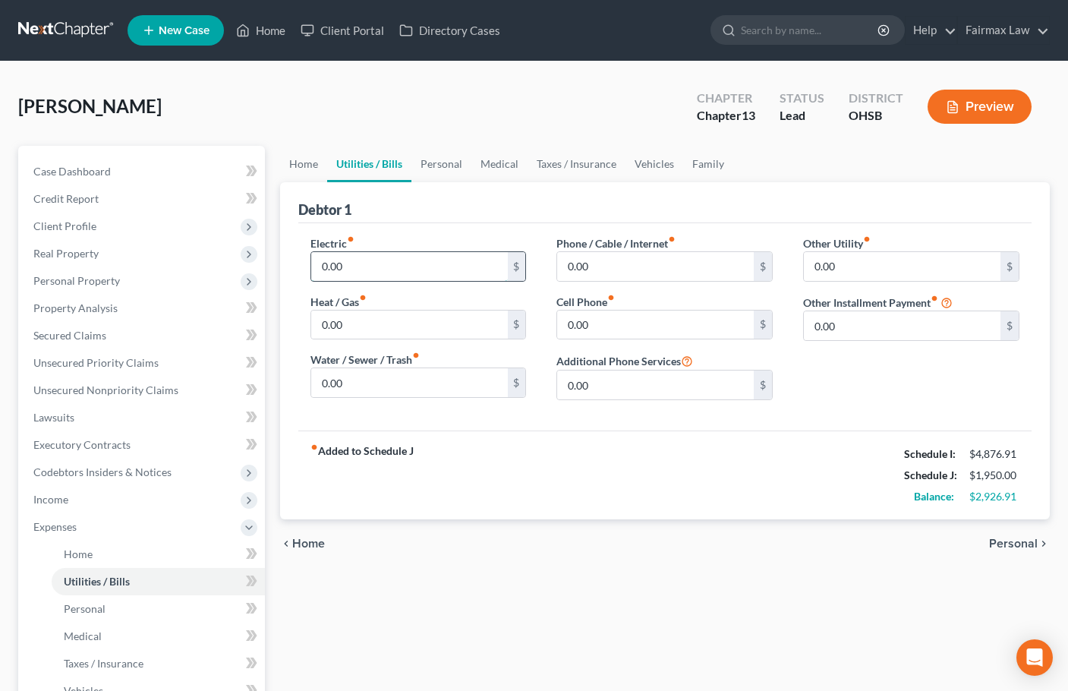
click at [359, 258] on input "0.00" at bounding box center [409, 266] width 197 height 29
click at [263, 262] on span "Real Property" at bounding box center [143, 253] width 244 height 27
click at [356, 262] on input "200" at bounding box center [409, 266] width 197 height 29
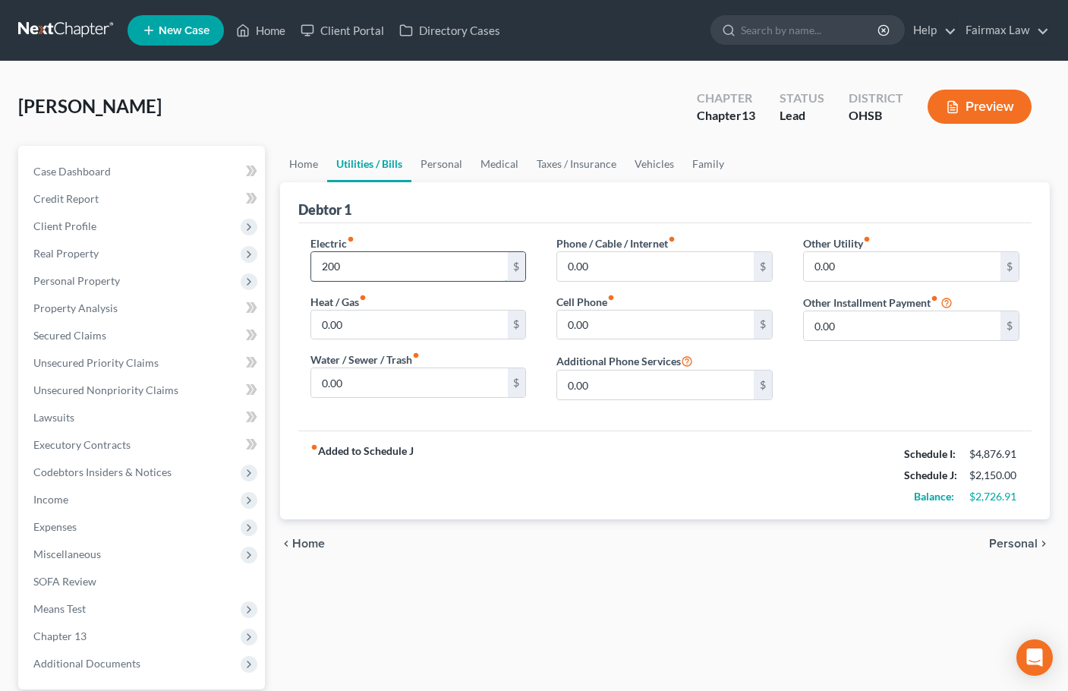
click at [356, 262] on input "200" at bounding box center [409, 266] width 197 height 29
type input "100"
type input "180"
type input "300"
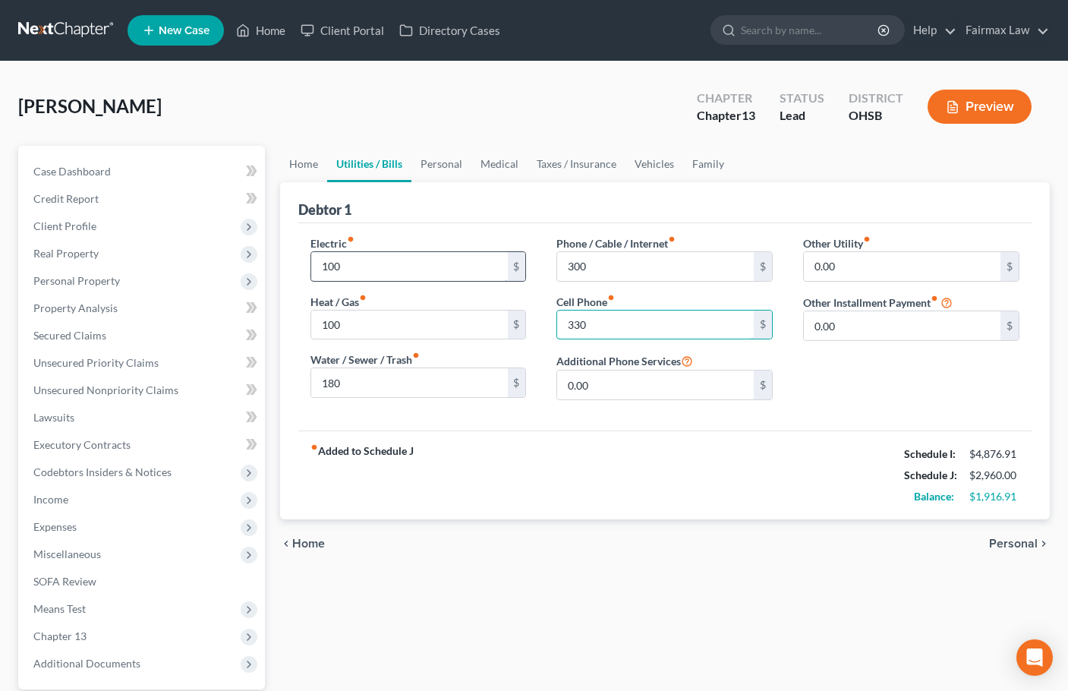
type input "330"
click at [446, 164] on link "Personal" at bounding box center [441, 164] width 60 height 36
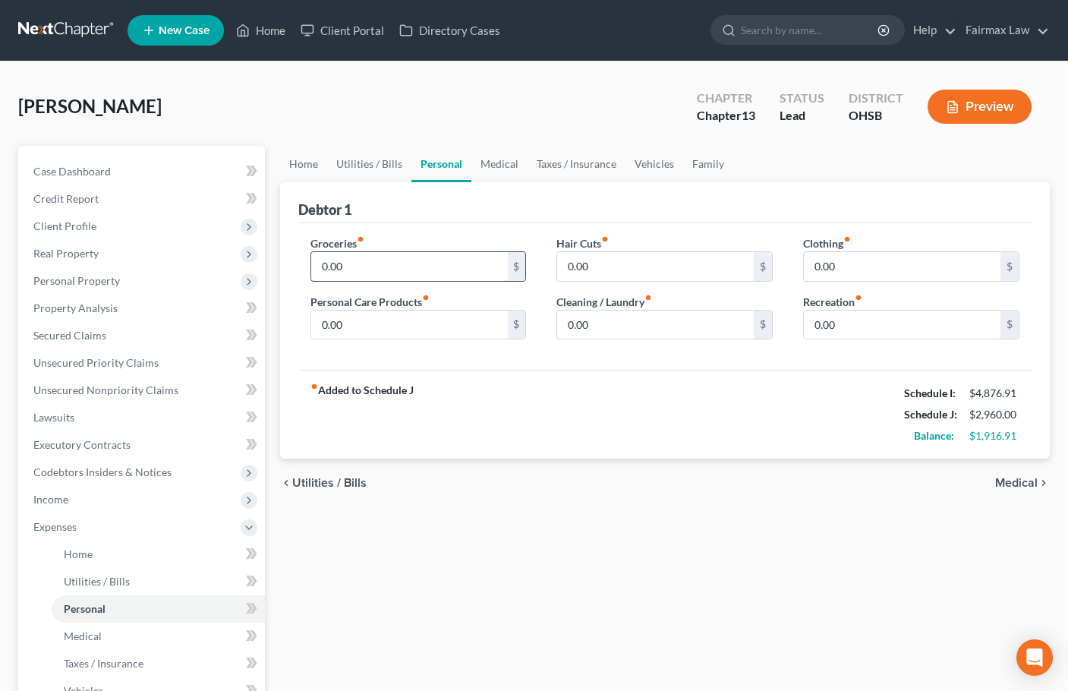
click at [350, 269] on input "0.00" at bounding box center [409, 266] width 197 height 29
type input "2,000"
click at [712, 166] on link "Family" at bounding box center [708, 164] width 50 height 36
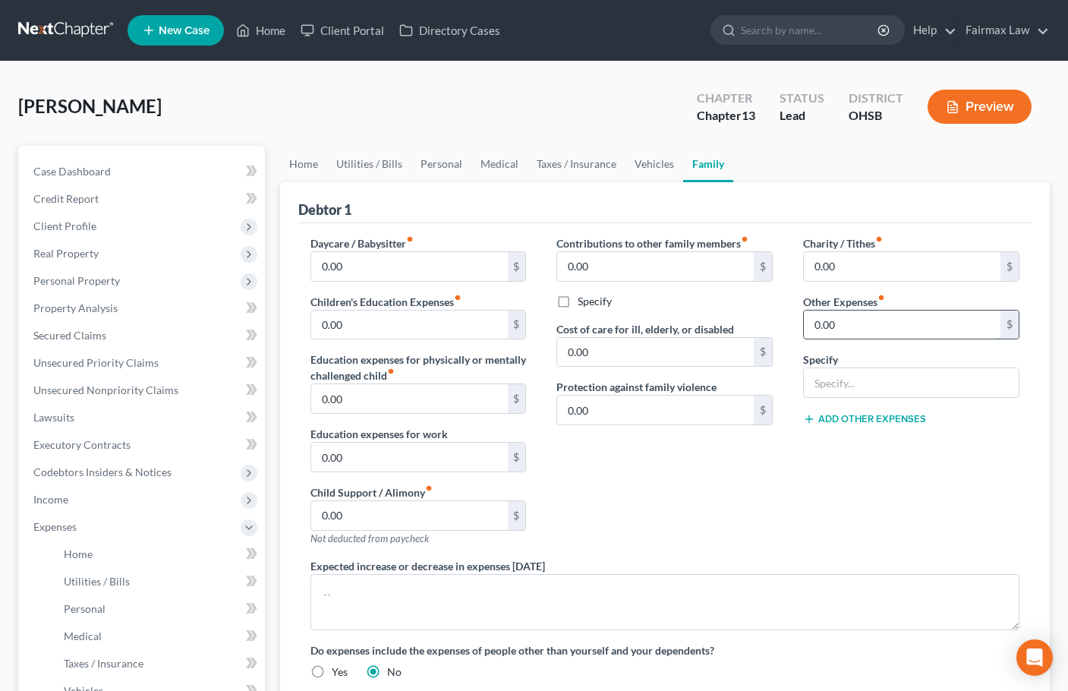
click at [836, 328] on input "0.00" at bounding box center [902, 324] width 197 height 29
type input "240"
click at [864, 381] on input "text" at bounding box center [911, 382] width 215 height 29
type input "Animal Care"
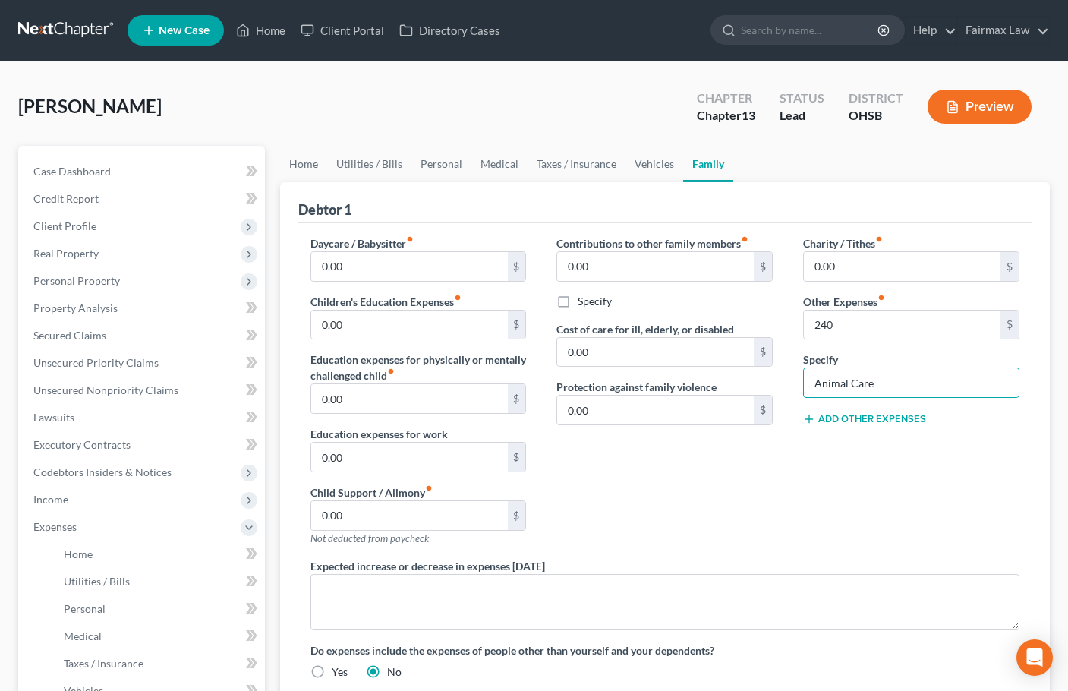
click at [859, 414] on button "Add Other Expenses" at bounding box center [864, 419] width 123 height 12
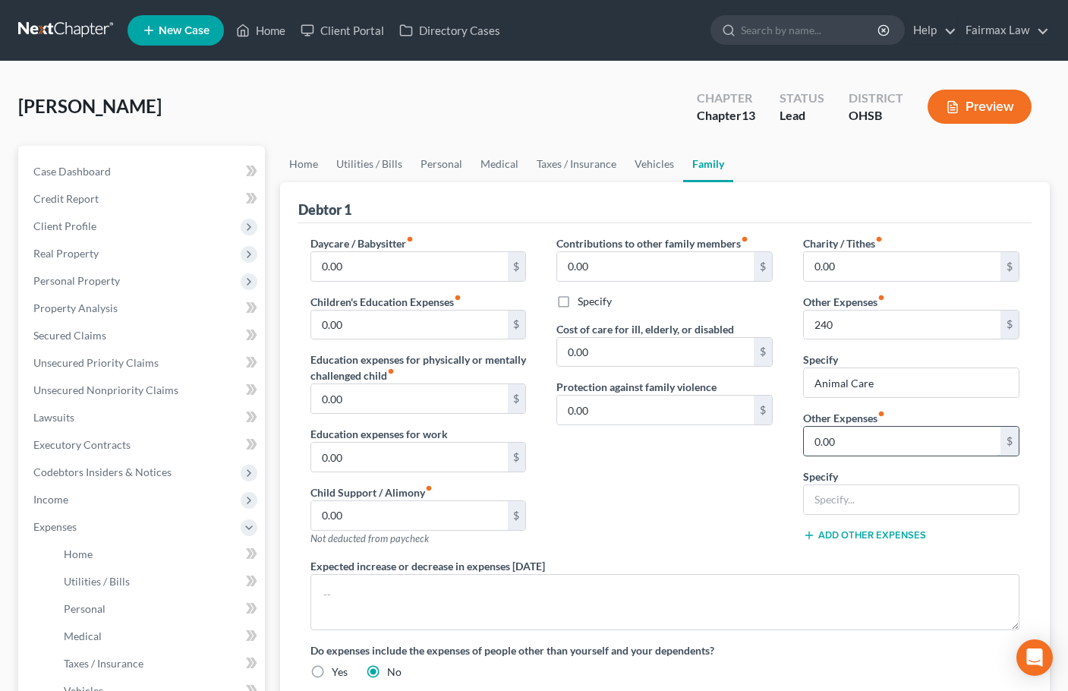
click at [833, 446] on input "0.00" at bounding box center [902, 441] width 197 height 29
type input "500"
click at [859, 505] on input "text" at bounding box center [911, 499] width 215 height 29
type input "Entertainment"
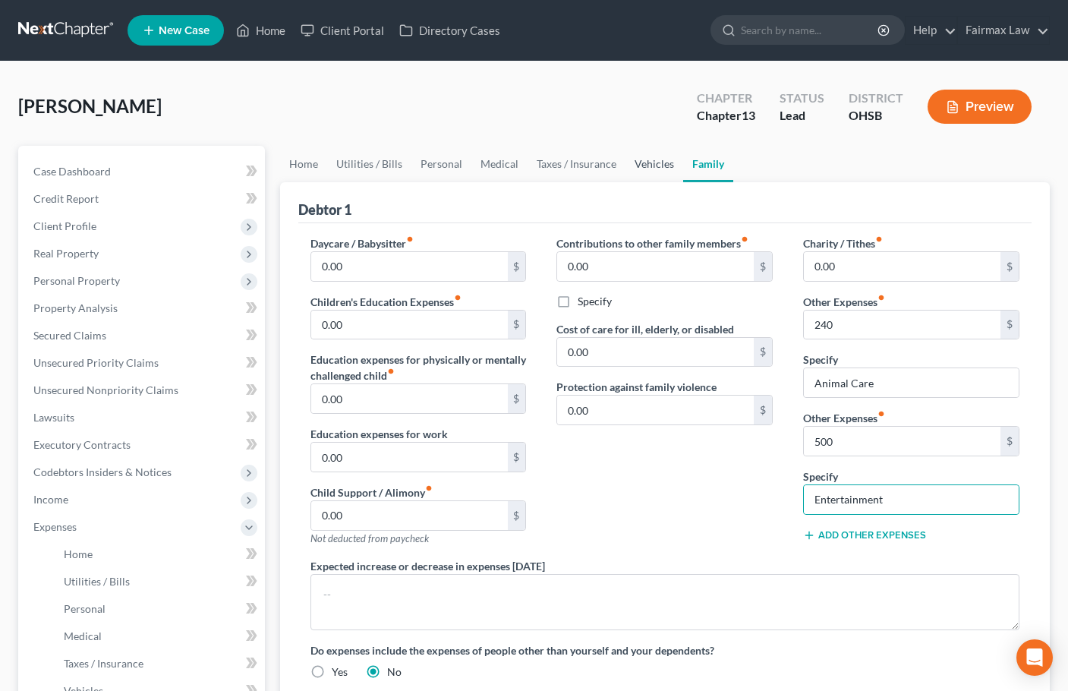
click at [650, 162] on link "Vehicles" at bounding box center [654, 164] width 58 height 36
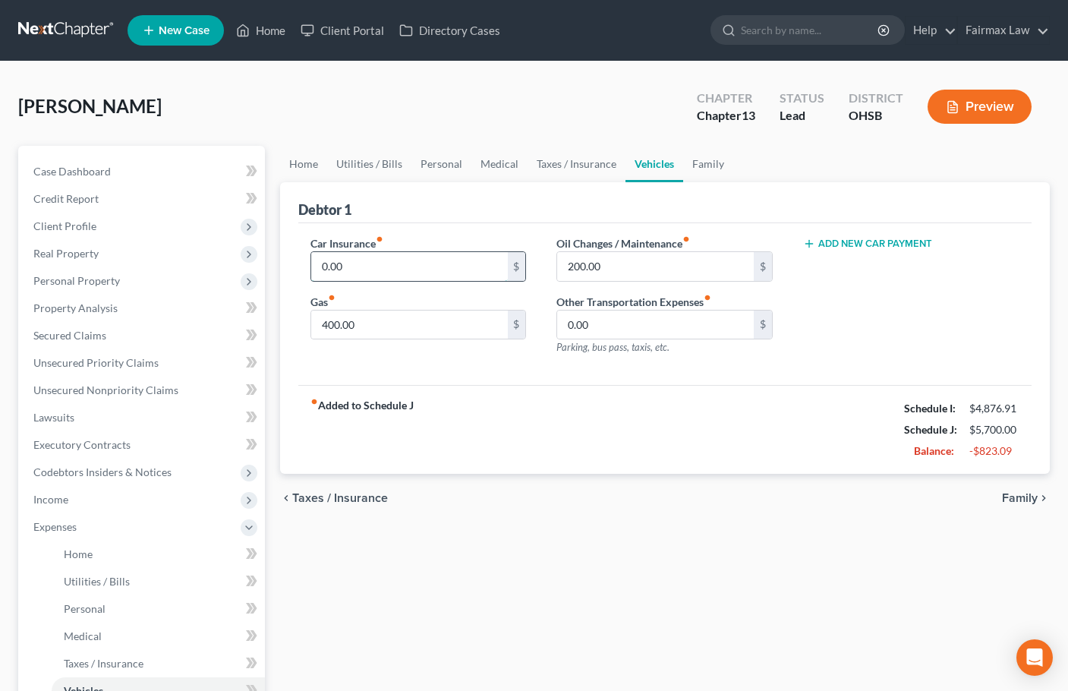
click at [352, 263] on input "0.00" at bounding box center [409, 266] width 197 height 29
type input "365"
click at [712, 165] on link "Family" at bounding box center [708, 164] width 50 height 36
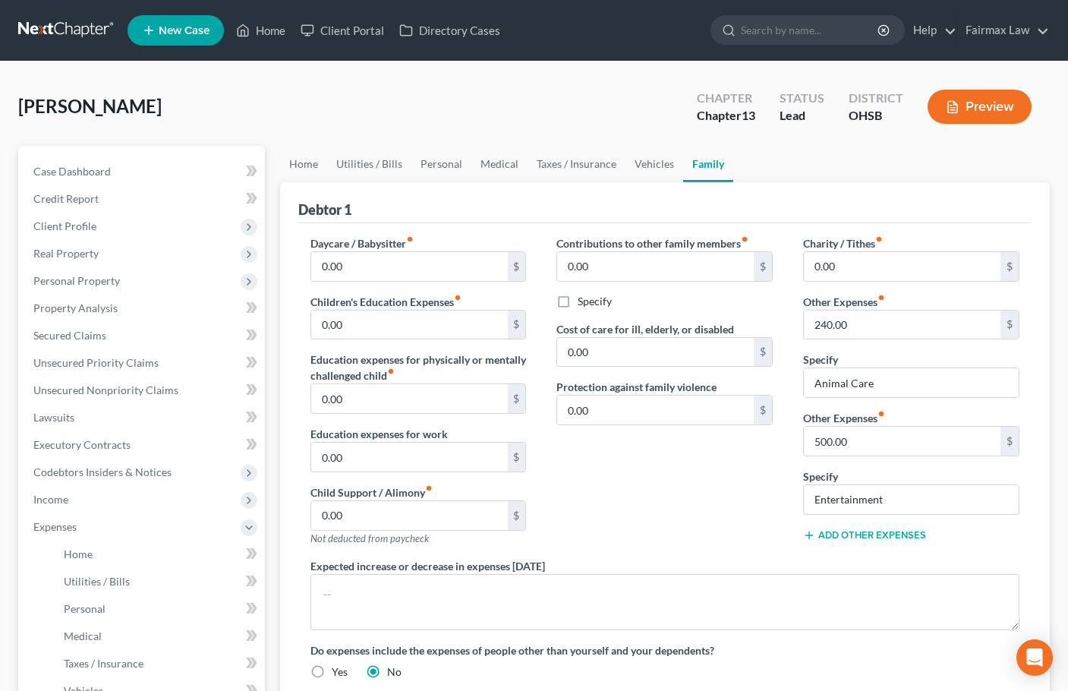
click at [873, 530] on button "Add Other Expenses" at bounding box center [864, 535] width 123 height 12
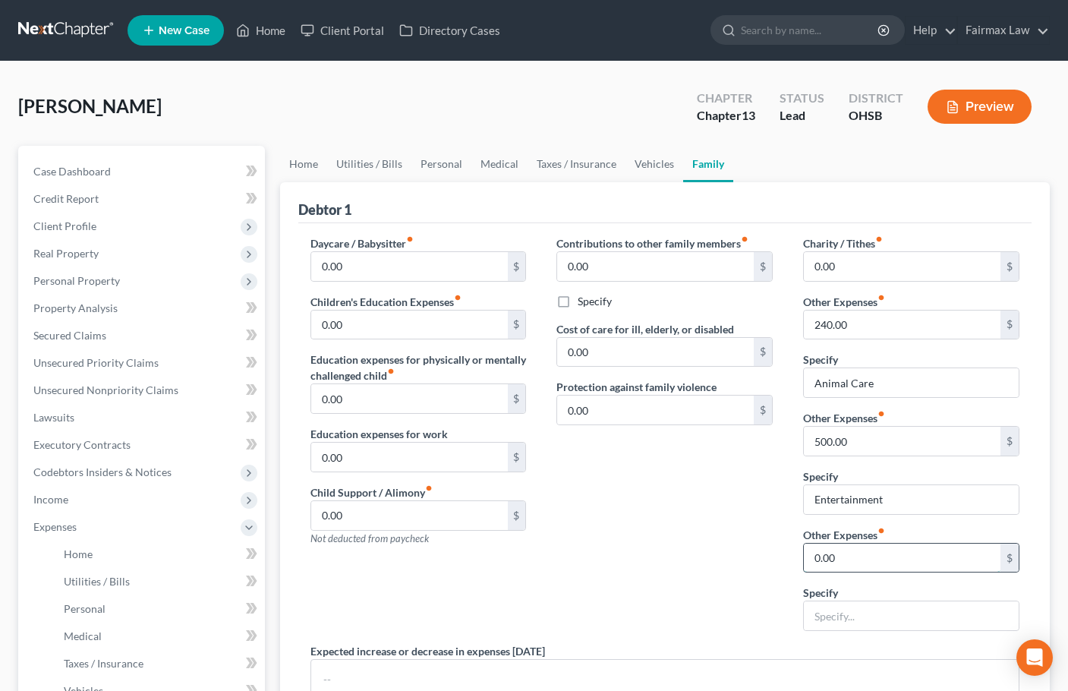
click at [839, 550] on input "0.00" at bounding box center [902, 557] width 197 height 29
type input "60"
click at [843, 619] on input "text" at bounding box center [911, 615] width 215 height 29
type input "Other monthly expenses"
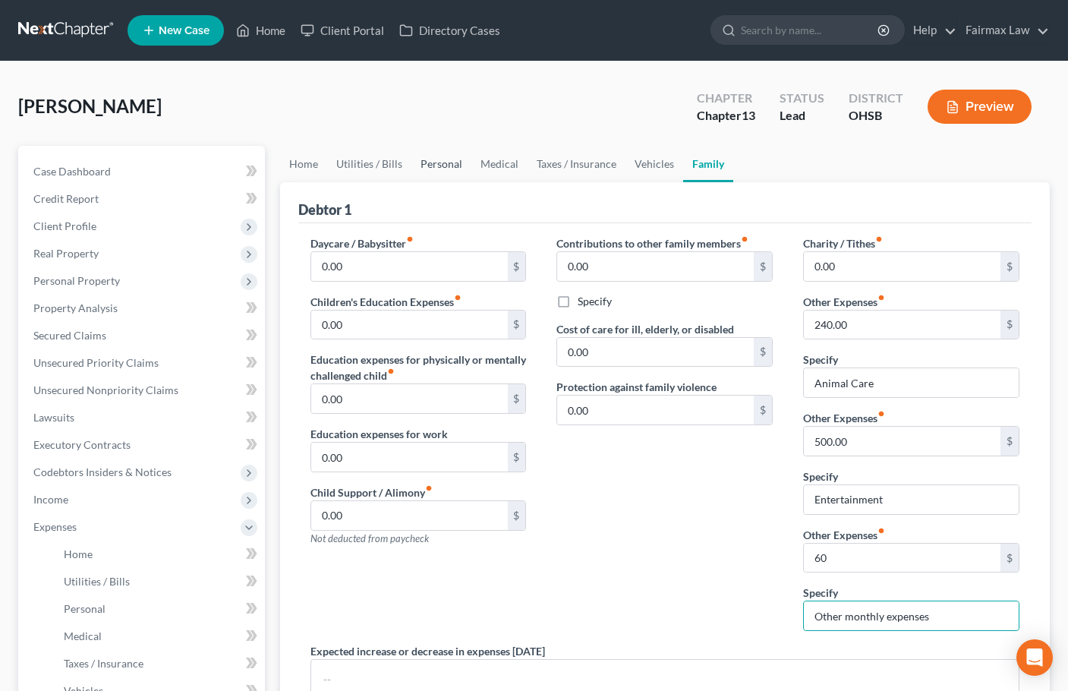
click at [443, 165] on link "Personal" at bounding box center [441, 164] width 60 height 36
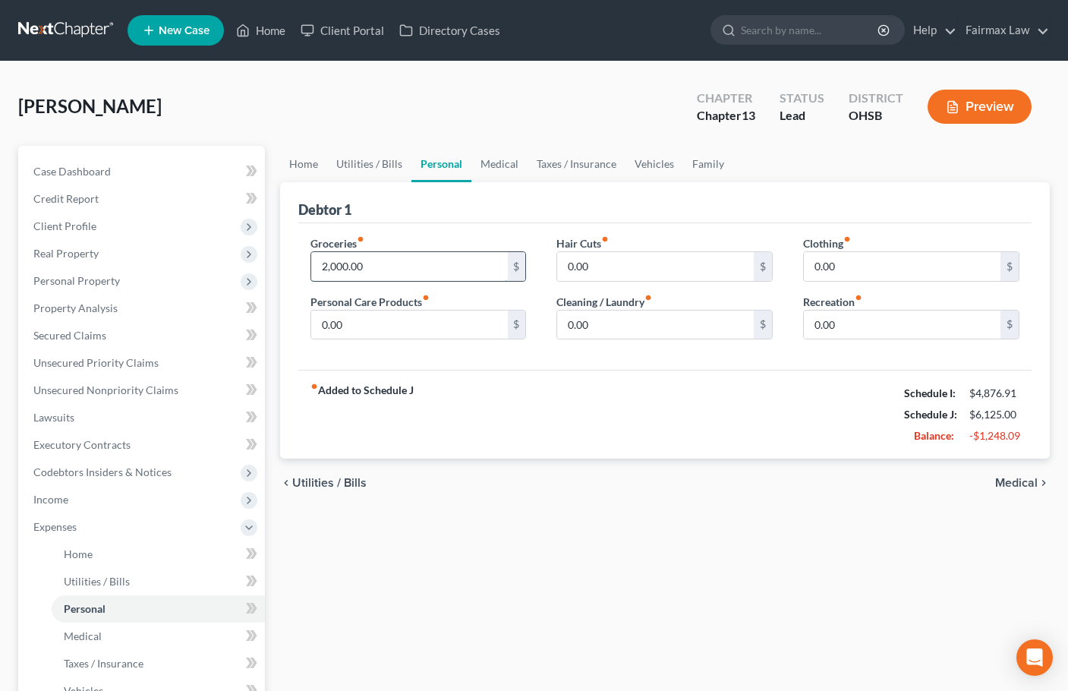
click at [382, 266] on input "2,000.00" at bounding box center [409, 266] width 197 height 29
click at [479, 404] on div "fiber_manual_record Added to Schedule J Schedule I: $4,876.91 Schedule J: $5,12…" at bounding box center [664, 414] width 733 height 89
click at [87, 226] on span "Client Profile" at bounding box center [64, 225] width 63 height 13
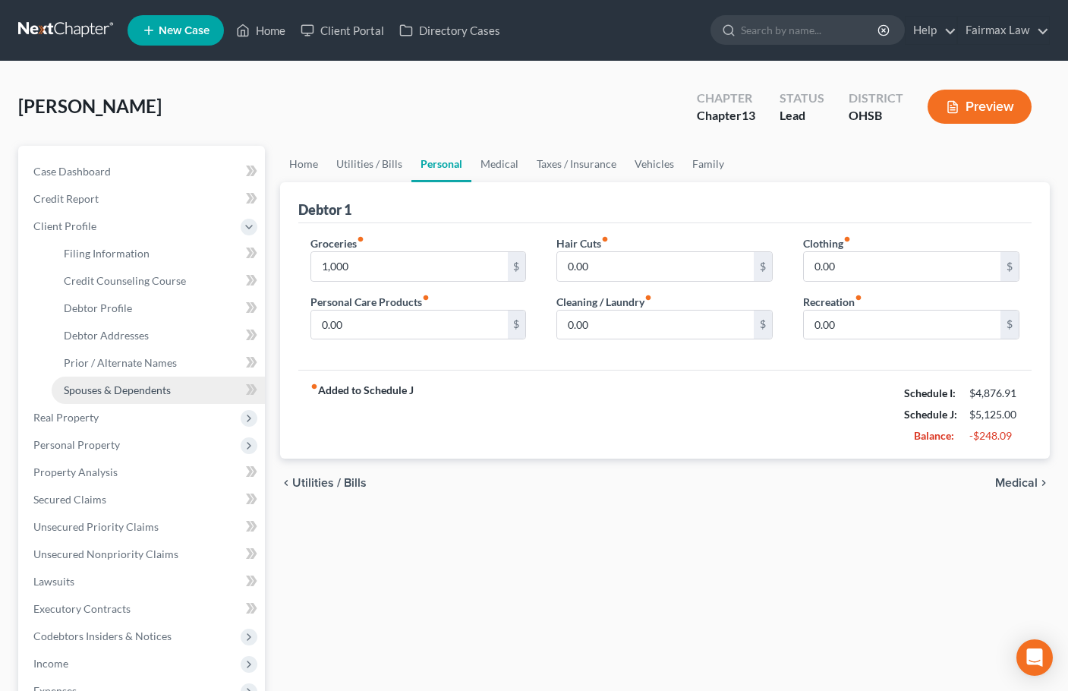
click at [140, 396] on link "Spouses & Dependents" at bounding box center [158, 389] width 213 height 27
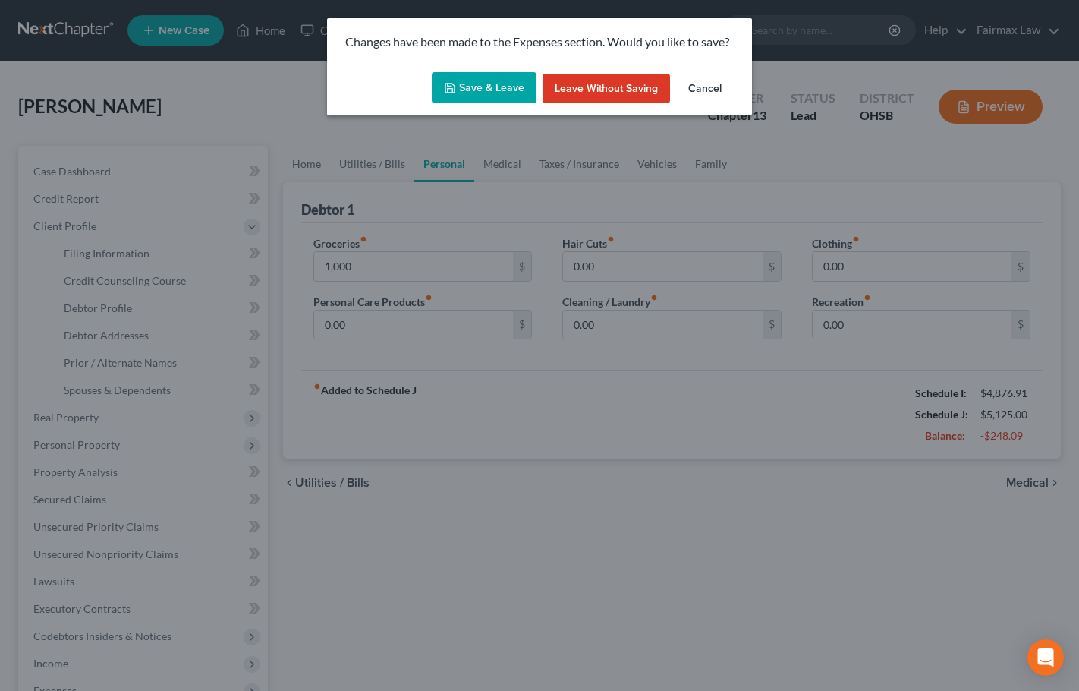
click at [499, 87] on button "Save & Leave" at bounding box center [484, 88] width 105 height 32
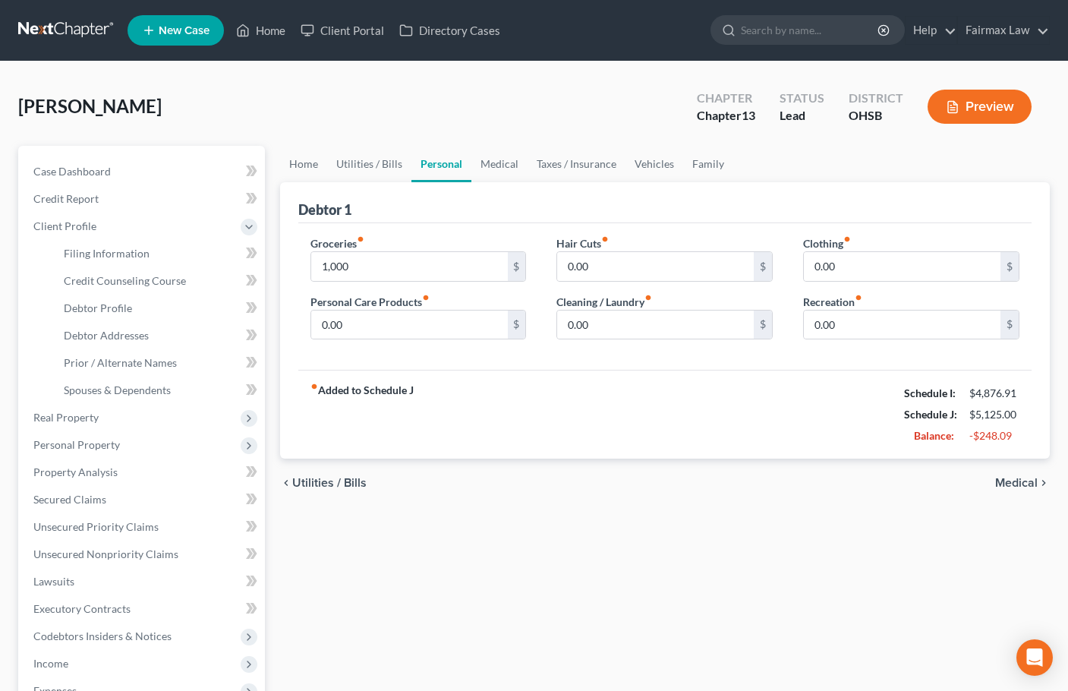
type input "1,000.00"
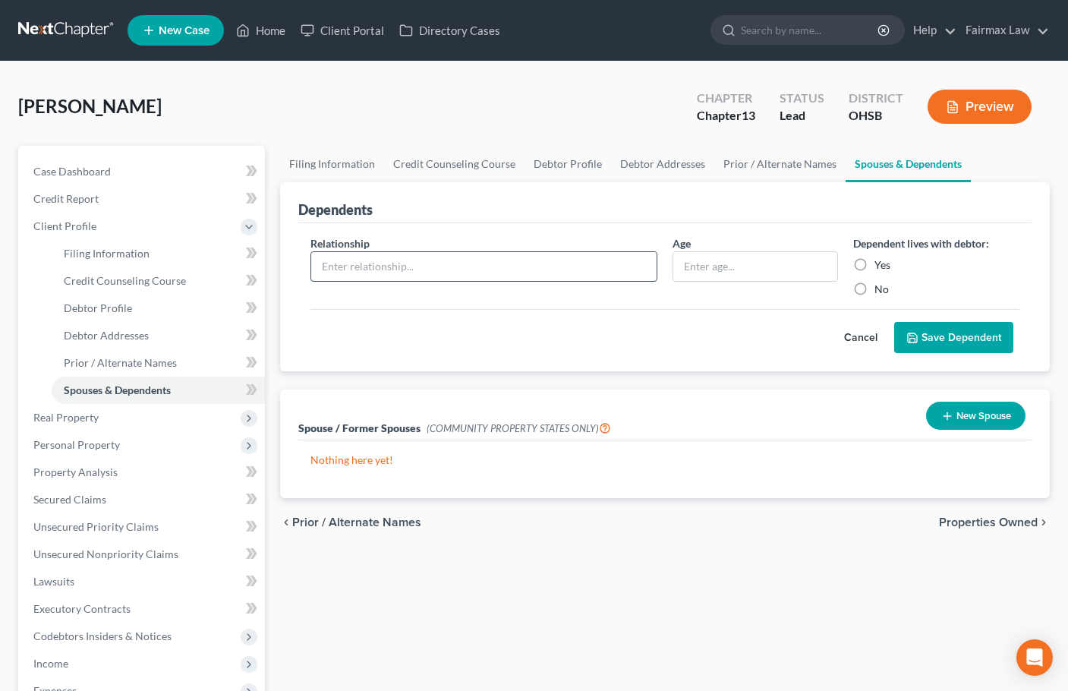
click at [421, 264] on input "text" at bounding box center [483, 266] width 345 height 29
type input "s"
type input "Spouse"
type input "45"
click at [894, 322] on button "Save Dependent" at bounding box center [953, 338] width 119 height 32
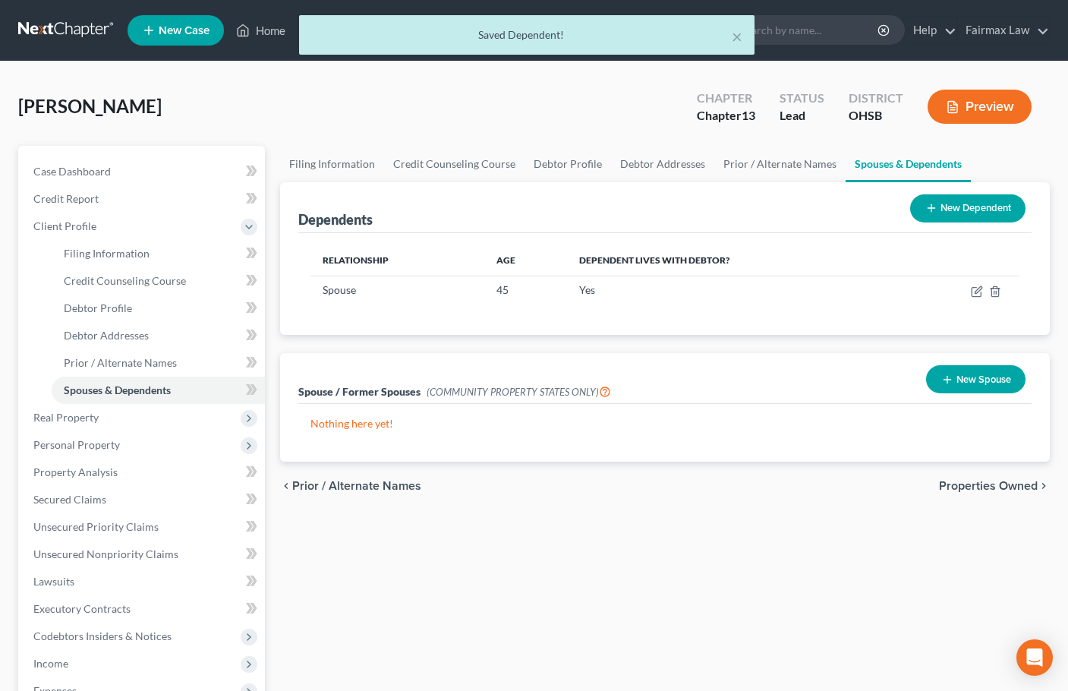
click at [959, 217] on button "New Dependent" at bounding box center [967, 208] width 115 height 28
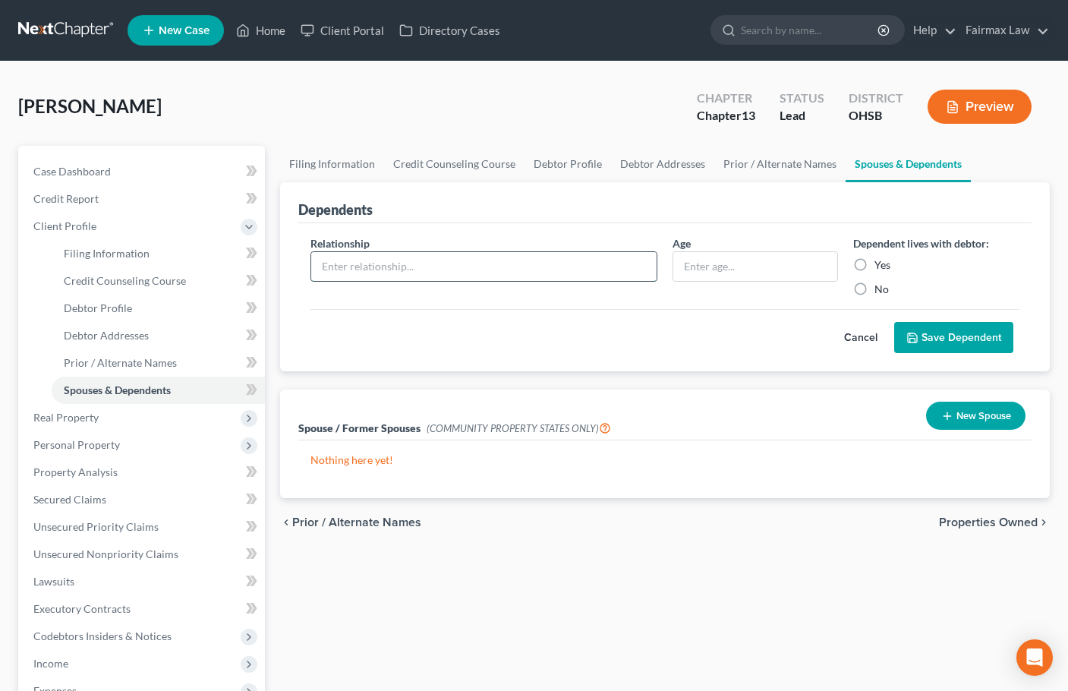
click at [392, 268] on input "text" at bounding box center [483, 266] width 345 height 29
type input "Daughter"
type input "12"
click at [894, 322] on button "Save Dependent" at bounding box center [953, 338] width 119 height 32
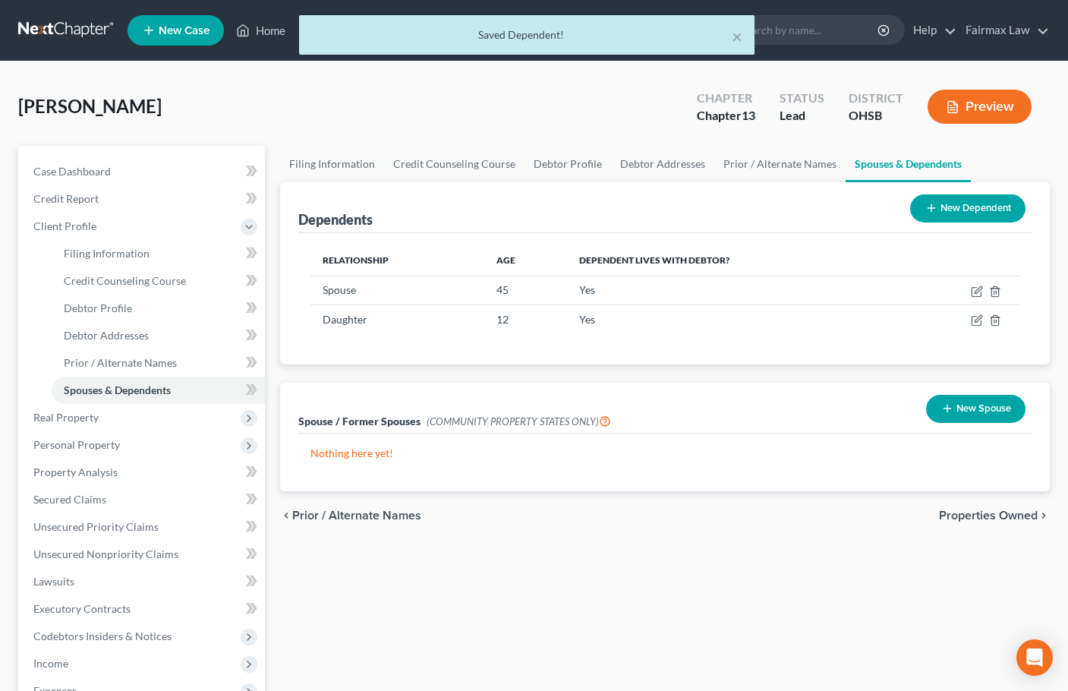
click at [985, 204] on button "New Dependent" at bounding box center [967, 208] width 115 height 28
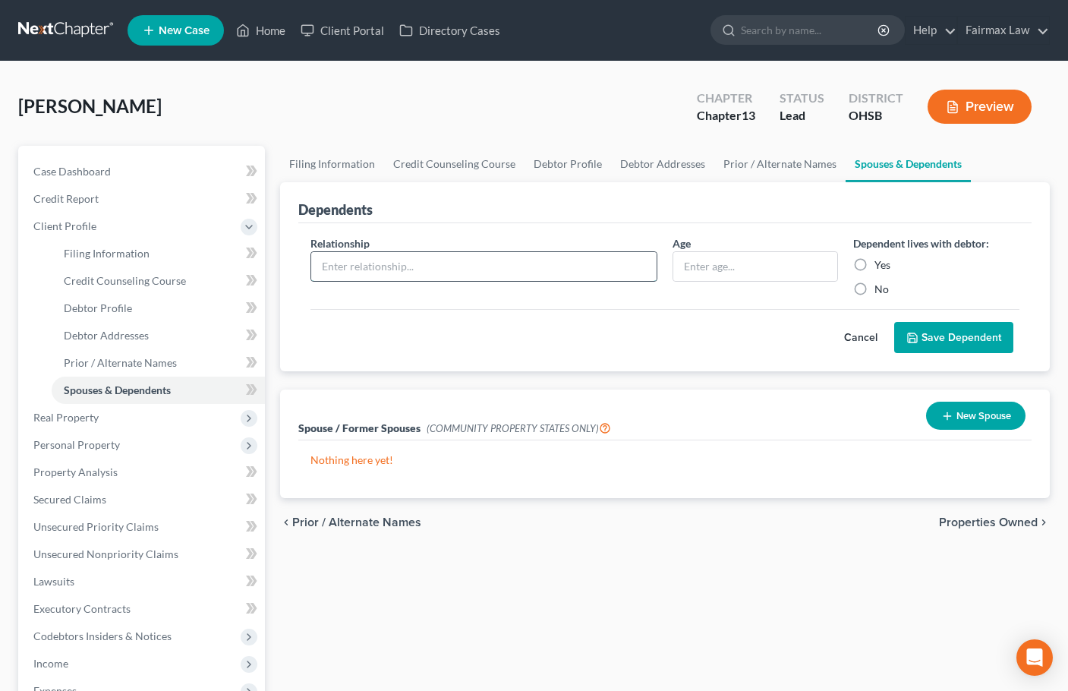
click at [494, 262] on input "text" at bounding box center [483, 266] width 345 height 29
type input "Son"
type input "11"
click at [894, 322] on button "Save Dependent" at bounding box center [953, 338] width 119 height 32
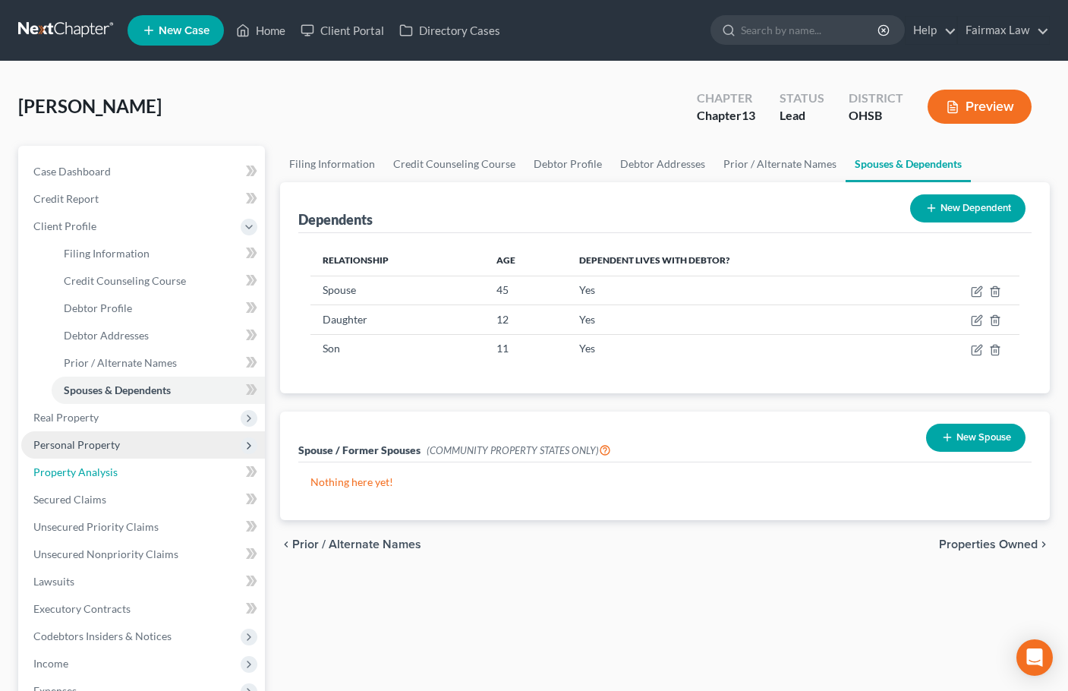
click at [80, 457] on ul "Case Dashboard Payments Invoices Payments Payments Credit Report Client Profile" at bounding box center [143, 499] width 244 height 683
click at [79, 444] on span "Personal Property" at bounding box center [76, 444] width 87 height 13
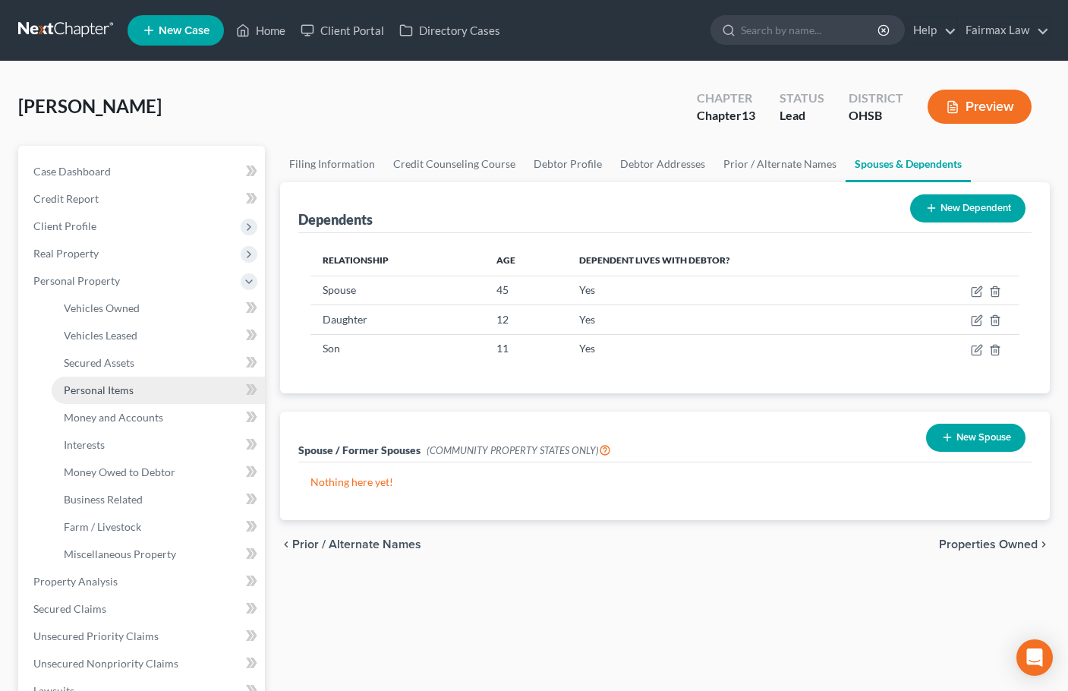
click at [102, 398] on link "Personal Items" at bounding box center [158, 389] width 213 height 27
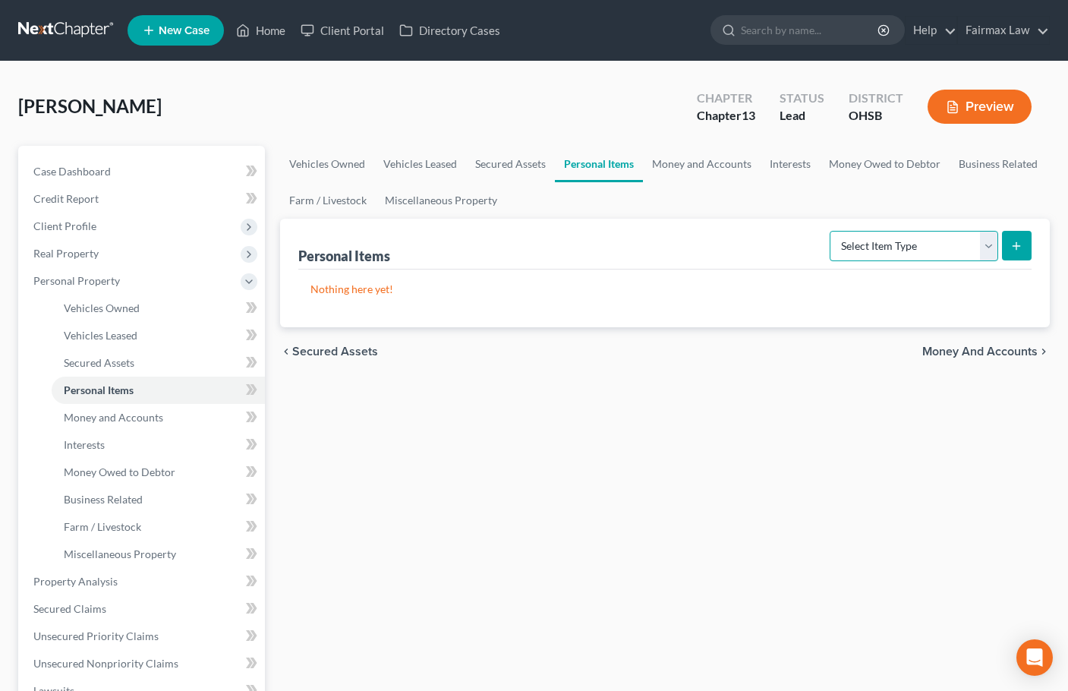
click at [937, 243] on select "Select Item Type Clothing Collectibles Of Value Electronics Firearms Household …" at bounding box center [914, 246] width 169 height 30
select select "household_goods"
click at [831, 231] on select "Select Item Type Clothing Collectibles Of Value Electronics Firearms Household …" at bounding box center [914, 246] width 169 height 30
click at [1018, 241] on icon "submit" at bounding box center [1016, 246] width 12 height 12
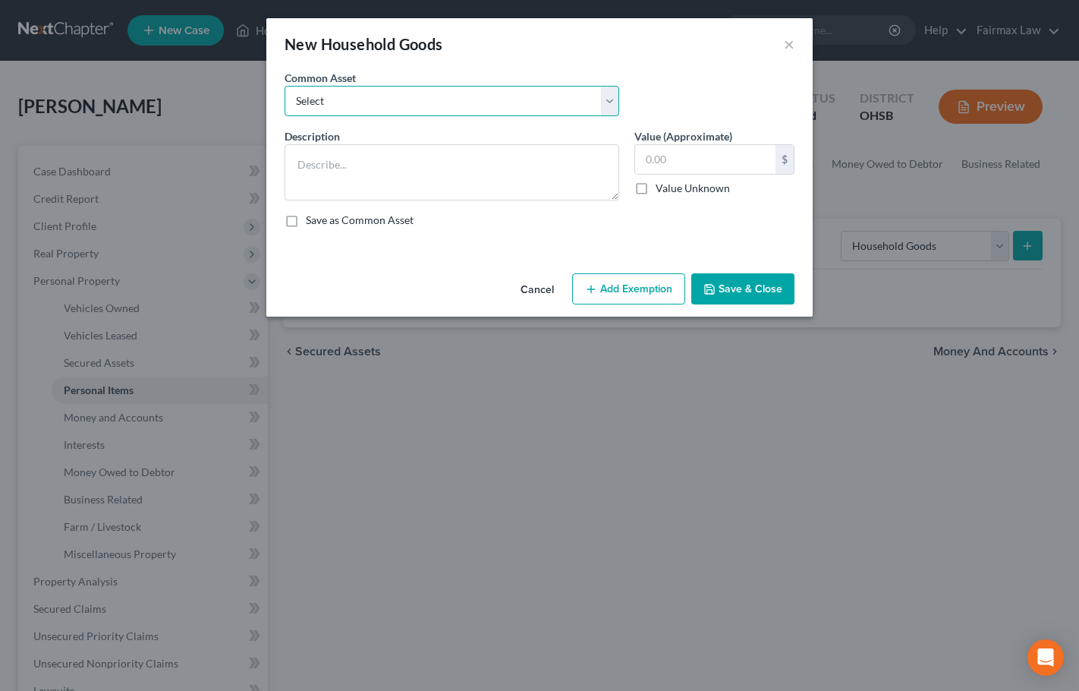
click at [464, 99] on select "Select Common household furnishings, appliances, and decor Common household fur…" at bounding box center [452, 101] width 335 height 30
select select "4"
click at [285, 86] on select "Select Common household furnishings, appliances, and decor Common household fur…" at bounding box center [452, 101] width 335 height 30
type textarea "Normal household furniture and appliances"
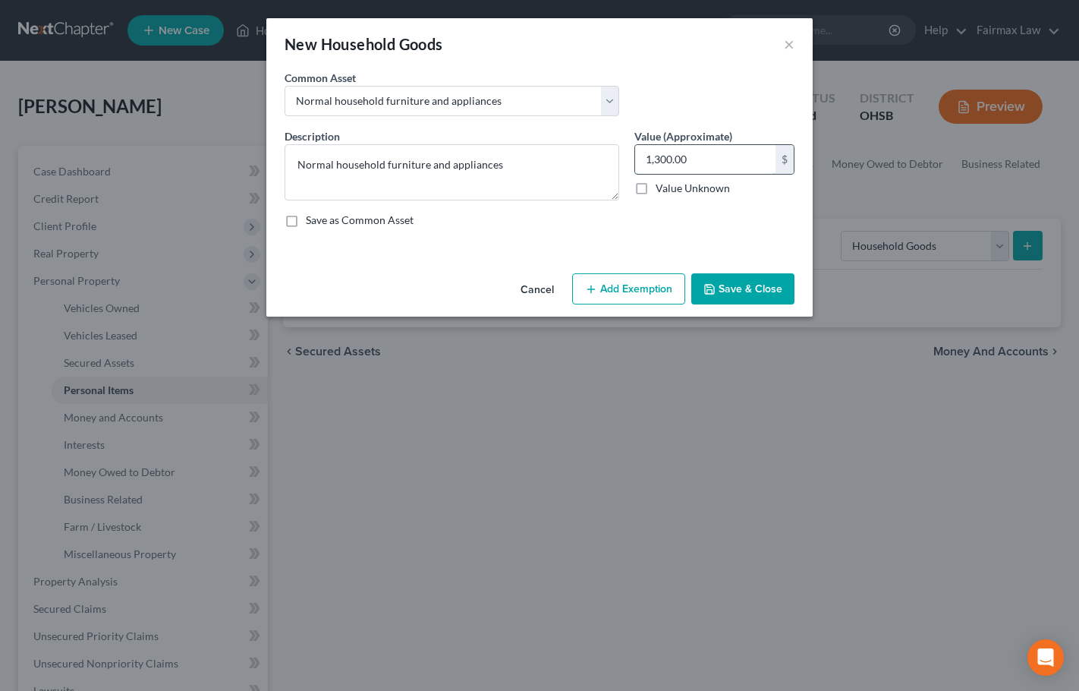
click at [661, 157] on input "1,300.00" at bounding box center [705, 159] width 140 height 29
type input "5,000"
click at [619, 284] on button "Add Exemption" at bounding box center [628, 289] width 113 height 32
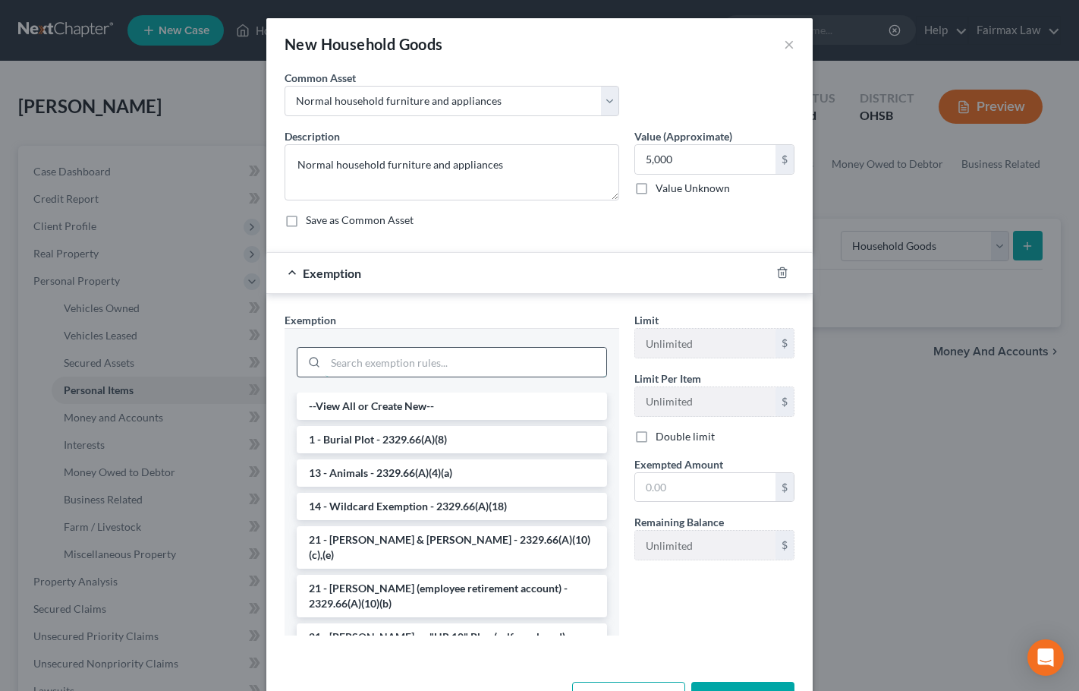
click at [427, 361] on input "search" at bounding box center [466, 362] width 281 height 29
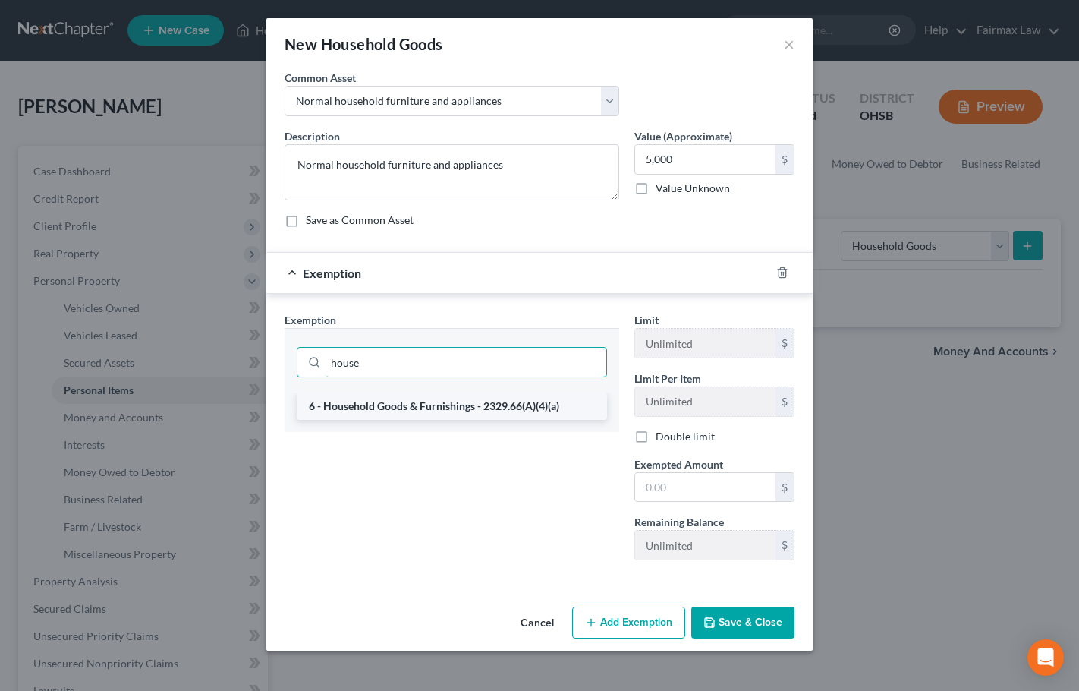
type input "house"
click at [448, 408] on li "6 - Household Goods & Furnishings - 2329.66(A)(4)(a)" at bounding box center [452, 405] width 310 height 27
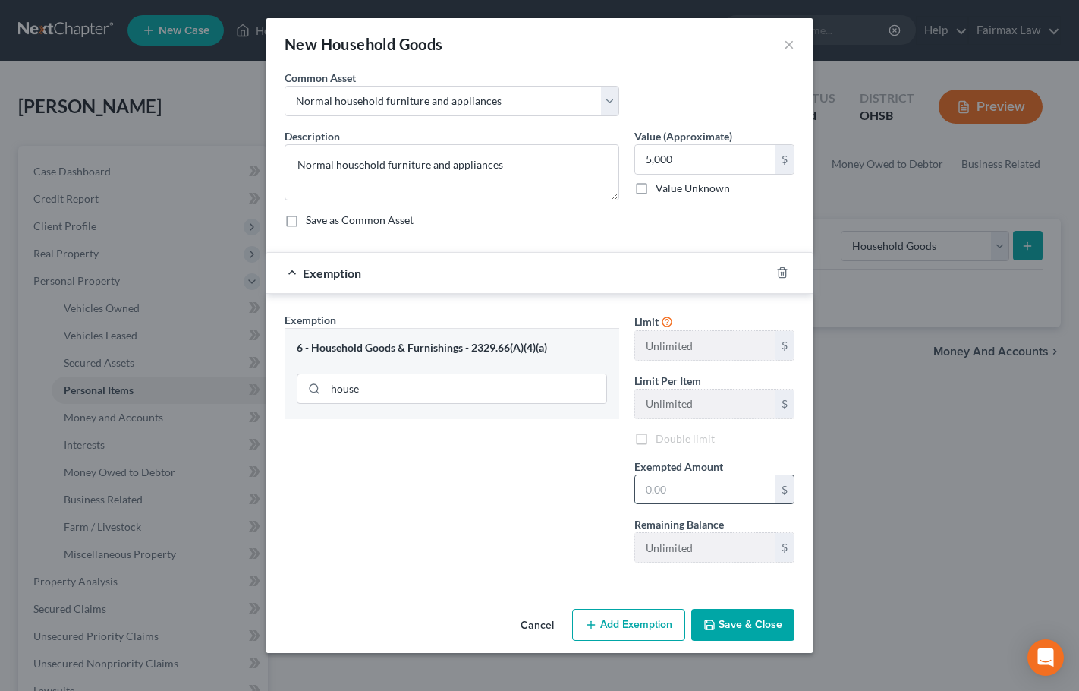
click at [726, 490] on input "text" at bounding box center [705, 489] width 140 height 29
type input "5,000"
click at [756, 612] on button "Save & Close" at bounding box center [742, 625] width 103 height 32
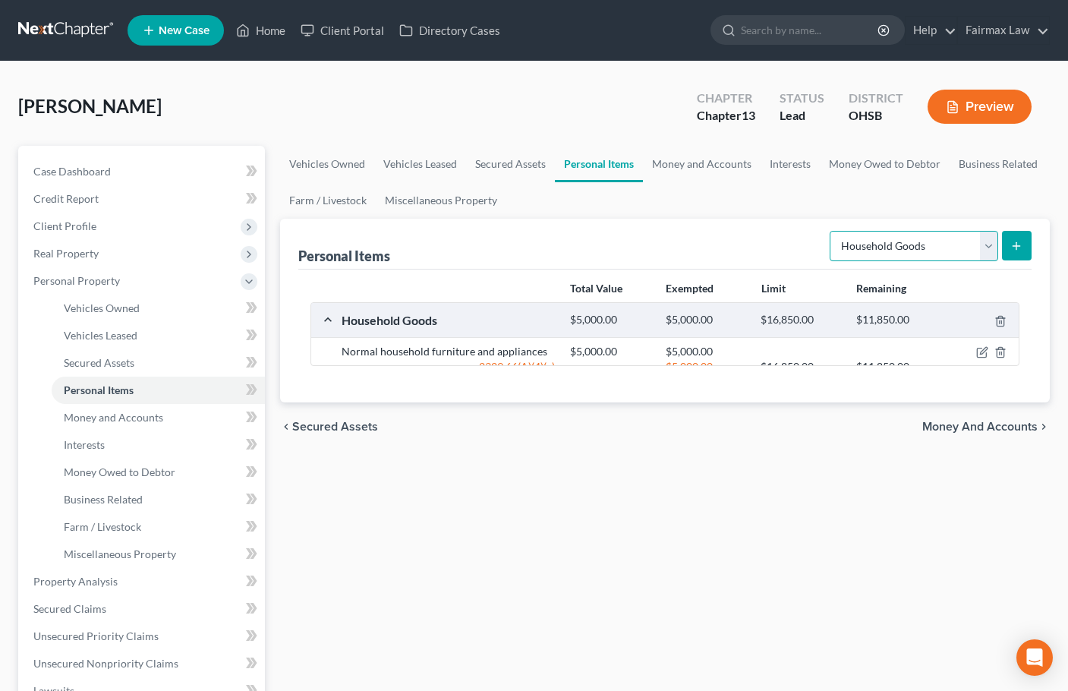
click at [958, 244] on select "Select Item Type Clothing Collectibles Of Value Electronics Firearms Household …" at bounding box center [914, 246] width 169 height 30
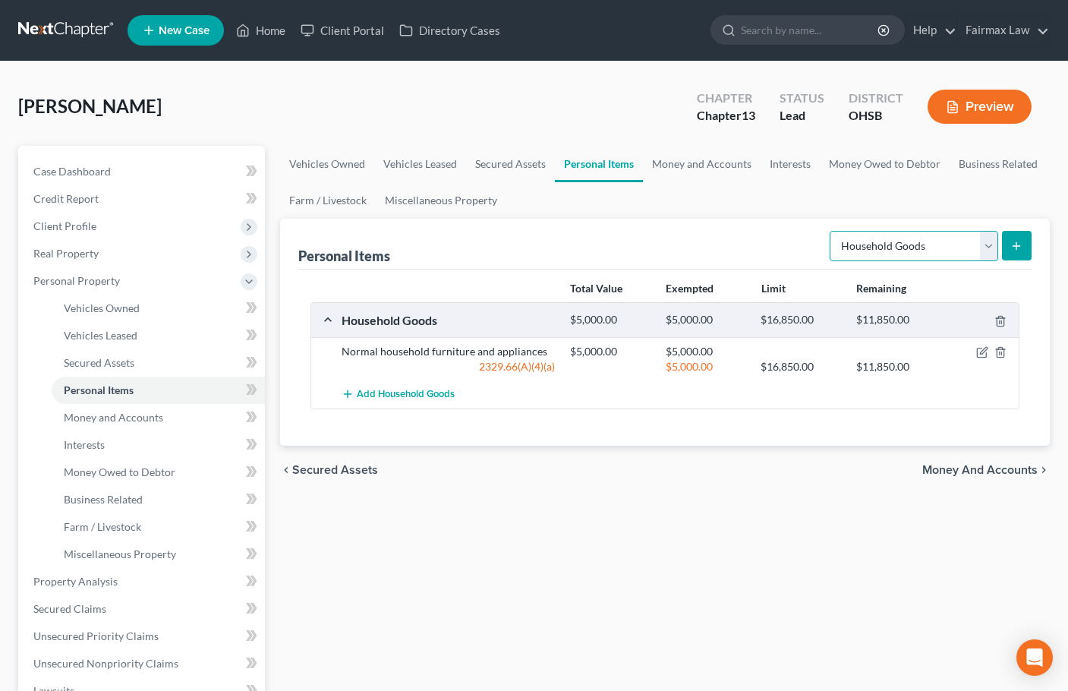
select select "electronics"
click at [831, 231] on select "Select Item Type Clothing Collectibles Of Value Electronics Firearms Household …" at bounding box center [914, 246] width 169 height 30
click at [1022, 242] on icon "submit" at bounding box center [1016, 246] width 12 height 12
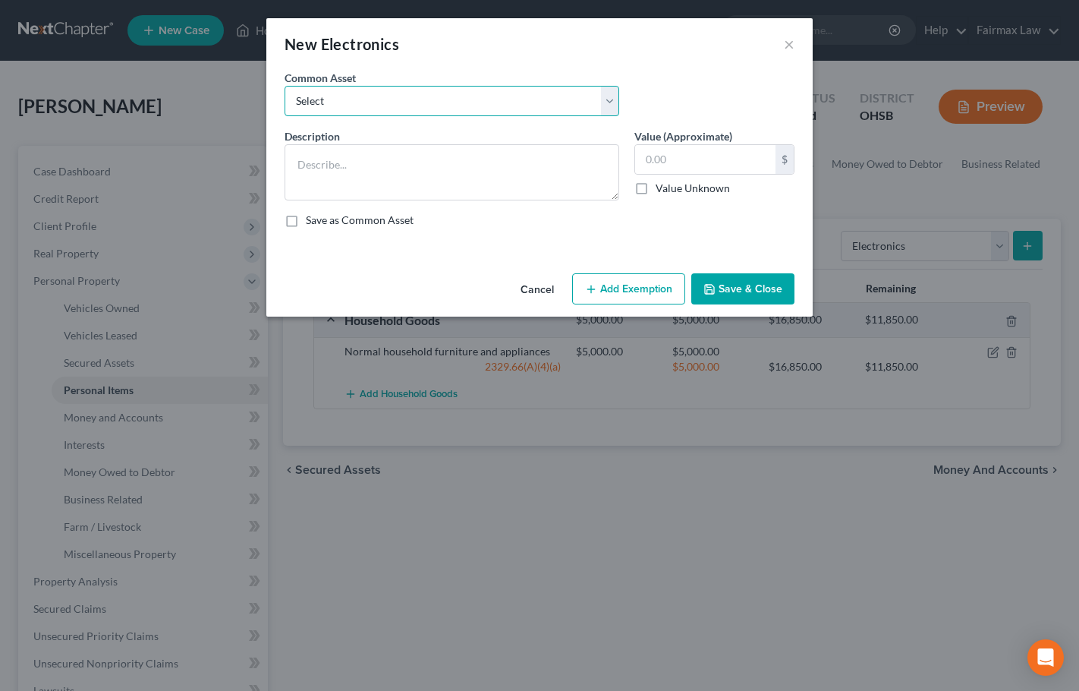
click at [424, 96] on select "Select Household Electronics, including cell phones, PC or tablet device, telev…" at bounding box center [452, 101] width 335 height 30
select select "3"
click at [285, 86] on select "Select Household Electronics, including cell phones, PC or tablet device, telev…" at bounding box center [452, 101] width 335 height 30
type textarea "TV, computer, mobile phone"
click at [660, 159] on input "1,000.00" at bounding box center [705, 159] width 140 height 29
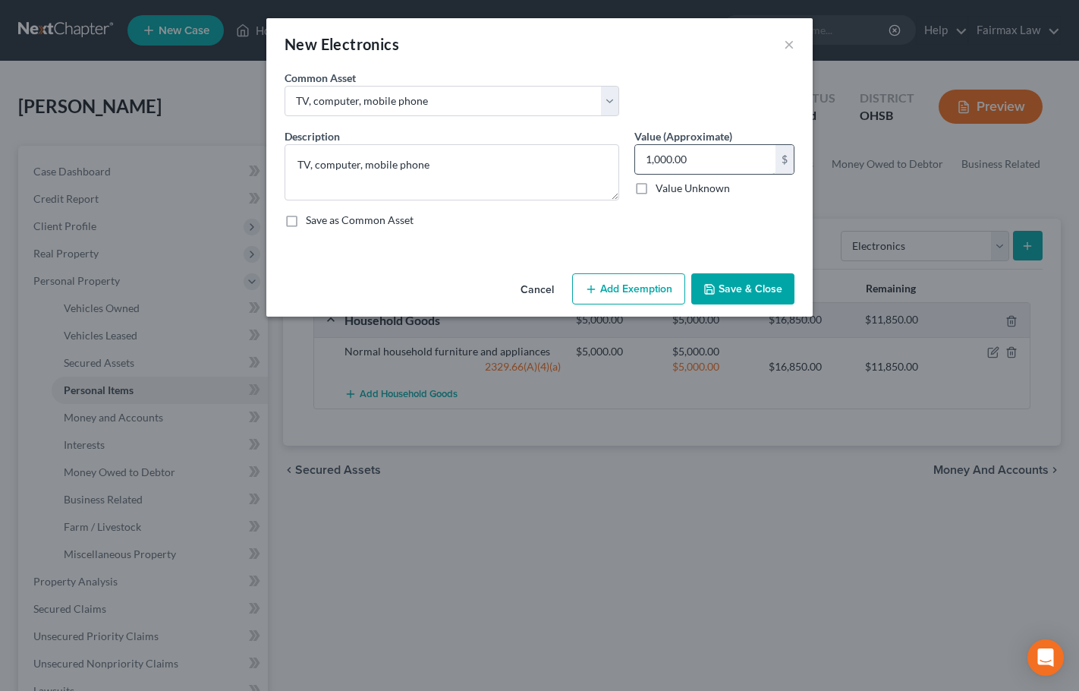
click at [657, 159] on input "1,000.00" at bounding box center [705, 159] width 140 height 29
click at [675, 162] on input "7,000.00" at bounding box center [705, 159] width 140 height 29
type input "7,500"
click at [628, 280] on button "Add Exemption" at bounding box center [628, 289] width 113 height 32
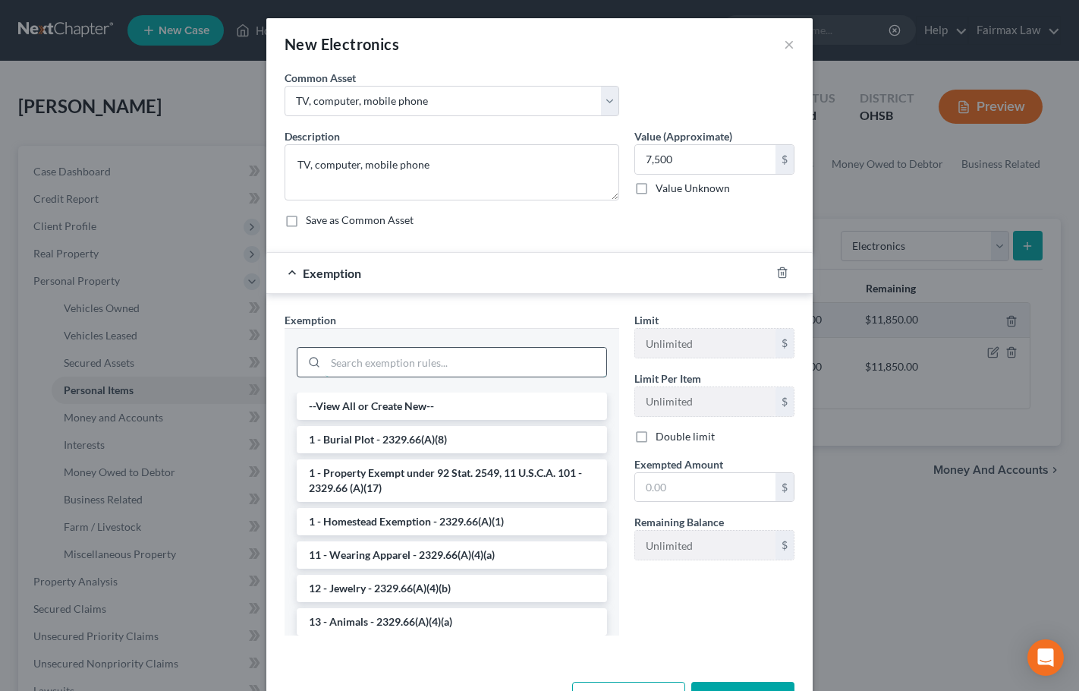
click at [410, 361] on input "search" at bounding box center [466, 362] width 281 height 29
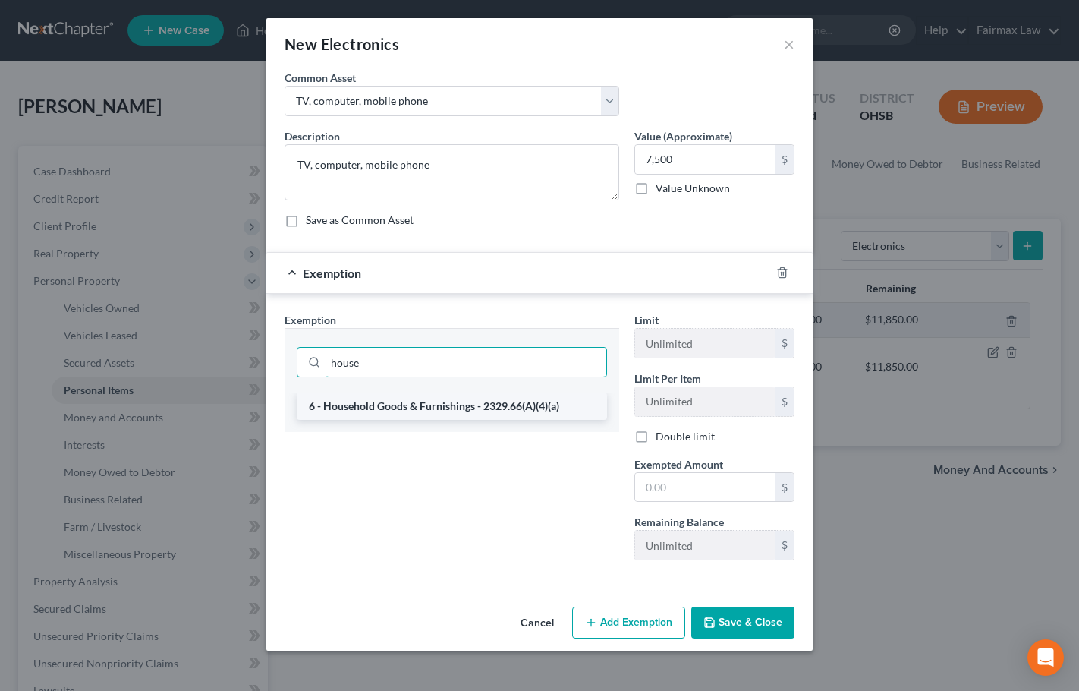
type input "house"
click at [462, 404] on li "6 - Household Goods & Furnishings - 2329.66(A)(4)(a)" at bounding box center [452, 405] width 310 height 27
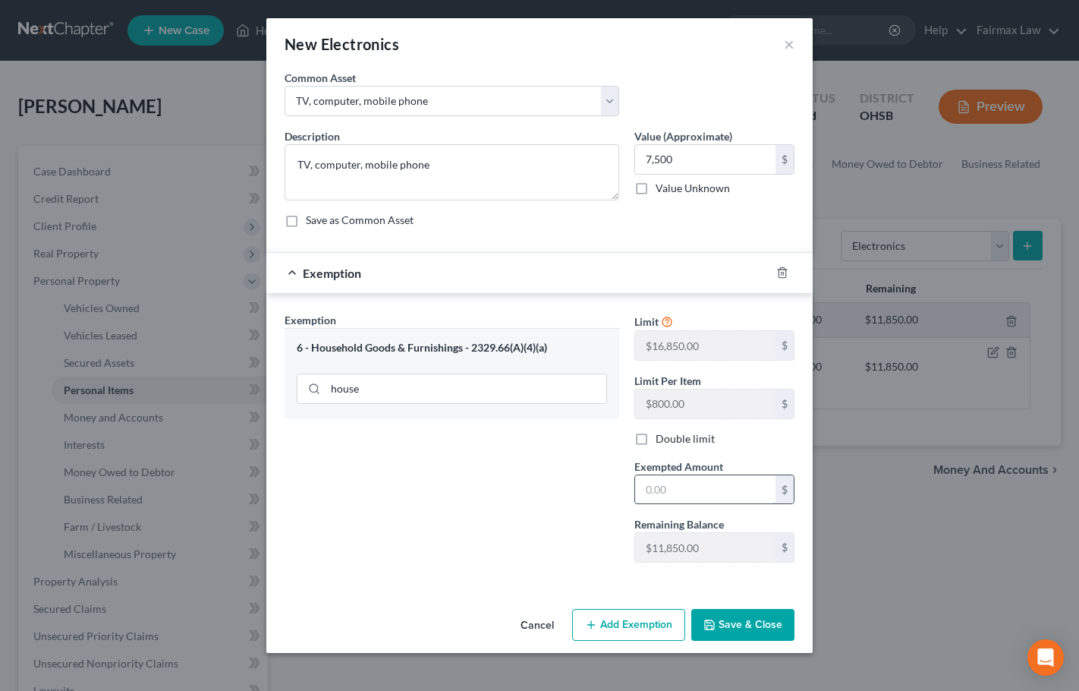
click at [672, 487] on input "text" at bounding box center [705, 489] width 140 height 29
paste input "7,500"
type input "7,500"
click at [575, 539] on div "Exemption Set must be selected for CA. Exemption * 6 - Household Goods & Furnis…" at bounding box center [452, 443] width 350 height 263
click at [746, 620] on button "Save & Close" at bounding box center [742, 625] width 103 height 32
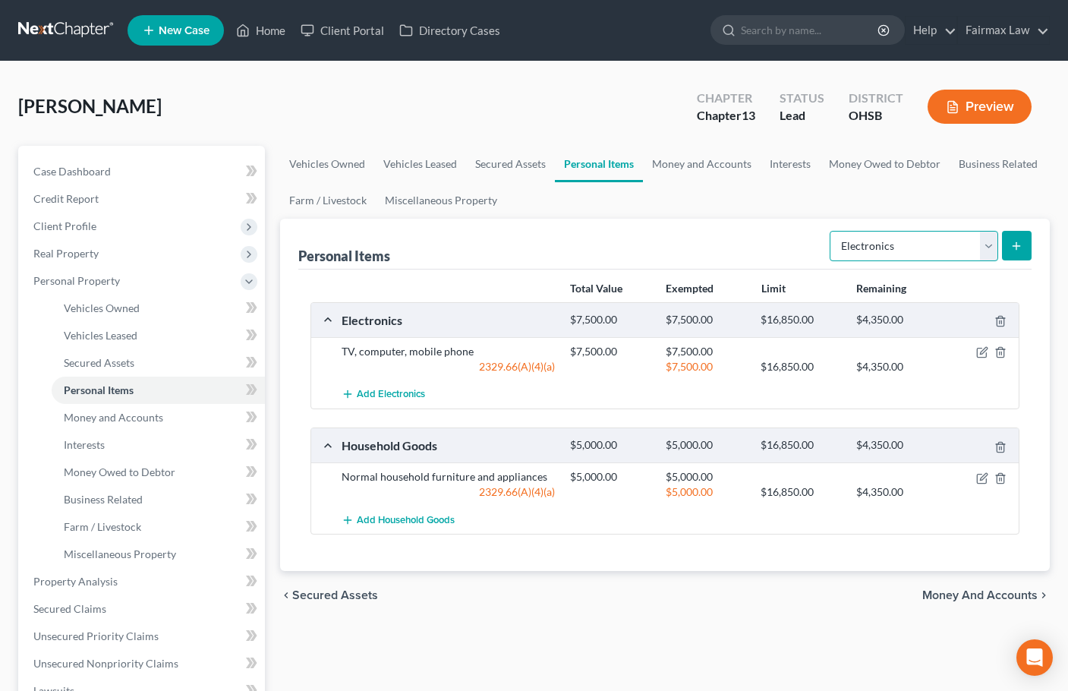
click at [902, 244] on select "Select Item Type Clothing Collectibles Of Value Electronics Firearms Household …" at bounding box center [914, 246] width 169 height 30
select select "clothing"
click at [831, 231] on select "Select Item Type Clothing Collectibles Of Value Electronics Firearms Household …" at bounding box center [914, 246] width 169 height 30
click at [1022, 247] on icon "submit" at bounding box center [1016, 246] width 12 height 12
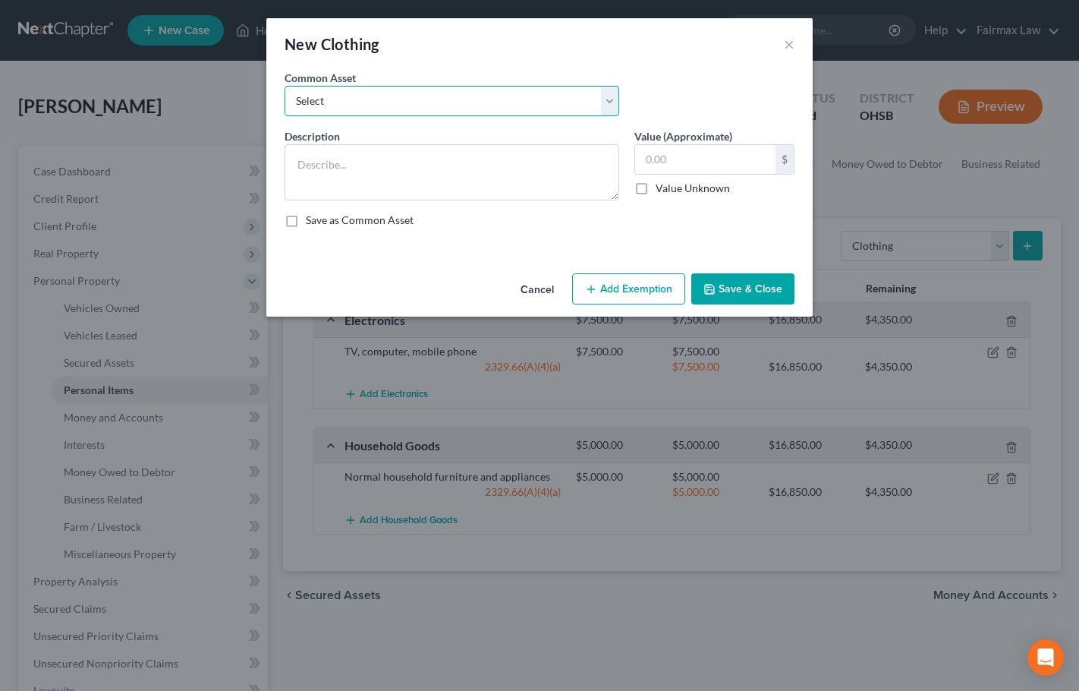
click at [401, 109] on select "Select Common clothing Common clothing Everyday clothing Professional Men's wea…" at bounding box center [452, 101] width 335 height 30
select select "2"
click at [285, 86] on select "Select Common clothing Common clothing Everyday clothing Professional Men's wea…" at bounding box center [452, 101] width 335 height 30
type textarea "Everyday clothing"
click at [694, 159] on input "400.00" at bounding box center [705, 159] width 140 height 29
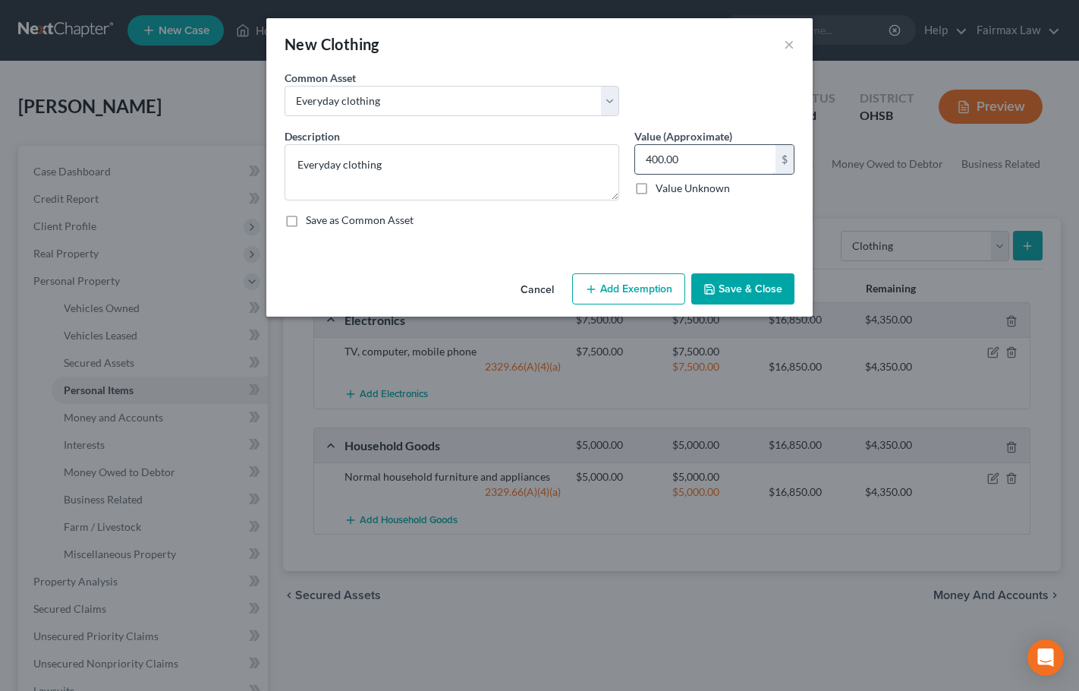
click at [694, 159] on input "400.00" at bounding box center [705, 159] width 140 height 29
type input "3,000"
click at [661, 285] on button "Add Exemption" at bounding box center [628, 289] width 113 height 32
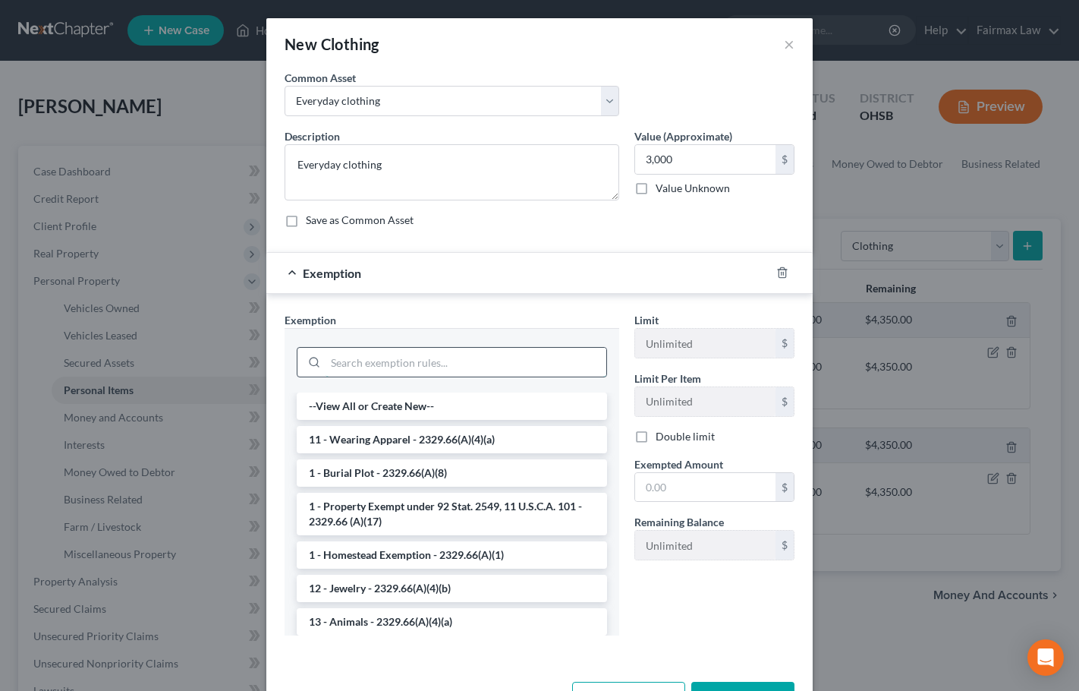
click at [383, 364] on input "search" at bounding box center [466, 362] width 281 height 29
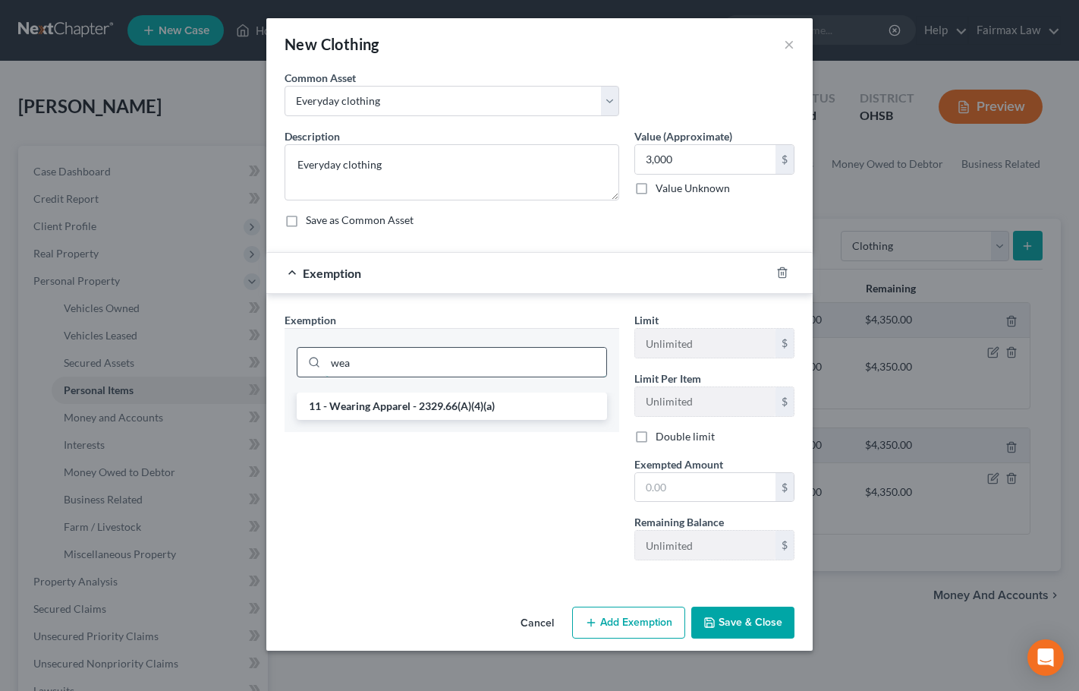
type input "wea"
click at [386, 403] on li "11 - Wearing Apparel - 2329.66(A)(4)(a)" at bounding box center [452, 405] width 310 height 27
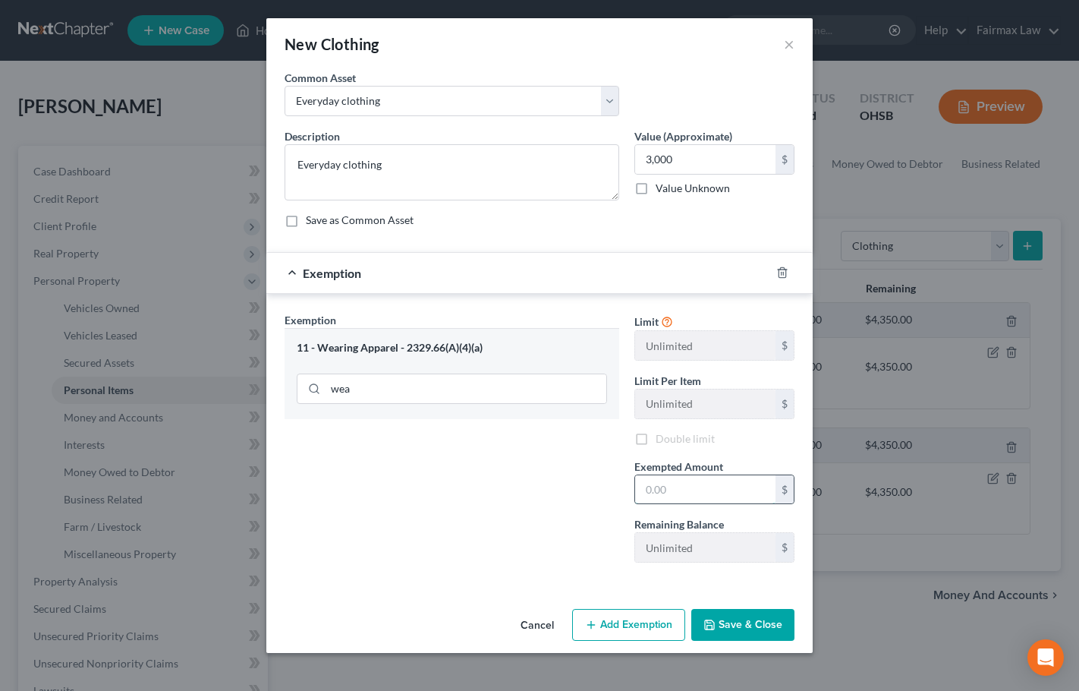
click at [665, 487] on input "text" at bounding box center [705, 489] width 140 height 29
type input "3,000"
click at [753, 621] on button "Save & Close" at bounding box center [742, 625] width 103 height 32
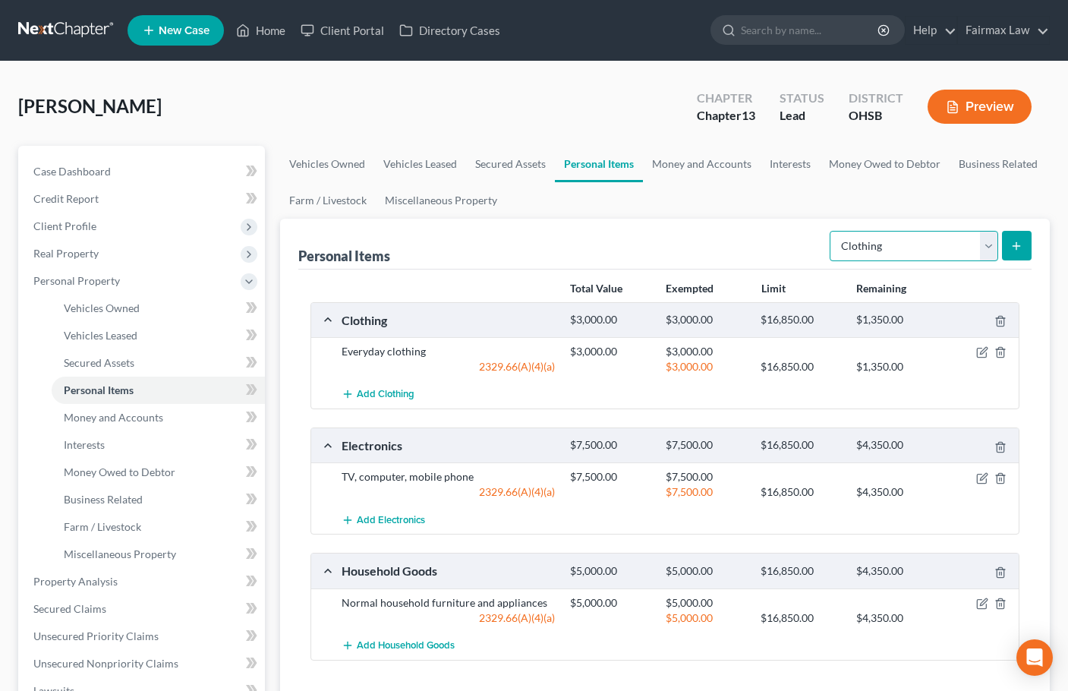
click at [934, 246] on select "Select Item Type Clothing Collectibles Of Value Electronics Firearms Household …" at bounding box center [914, 246] width 169 height 30
select select "jewelry"
click at [831, 231] on select "Select Item Type Clothing Collectibles Of Value Electronics Firearms Household …" at bounding box center [914, 246] width 169 height 30
click at [1022, 247] on icon "submit" at bounding box center [1016, 246] width 12 height 12
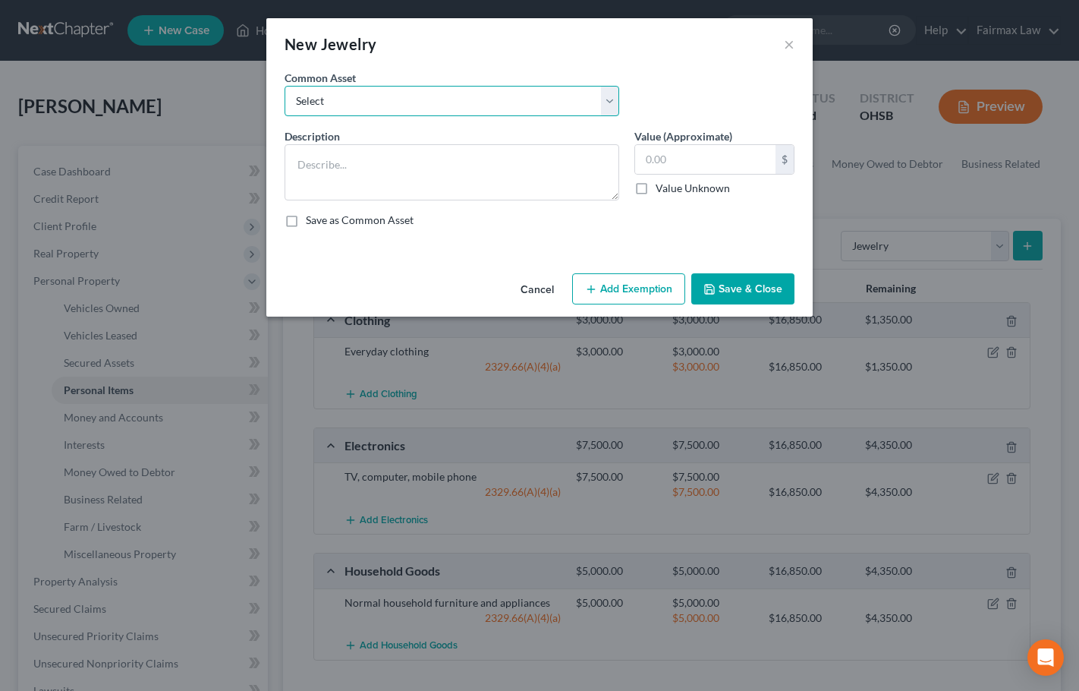
click at [408, 90] on select "Select Jewelry Wedding bands Costume Jewelry Watch Wedding ring and costume jew…" at bounding box center [452, 101] width 335 height 30
select select "0"
click at [285, 86] on select "Select Jewelry Wedding bands Costume Jewelry Watch Wedding ring and costume jew…" at bounding box center [452, 101] width 335 height 30
type textarea "Jewelry"
click at [668, 159] on input "100.00" at bounding box center [705, 159] width 140 height 29
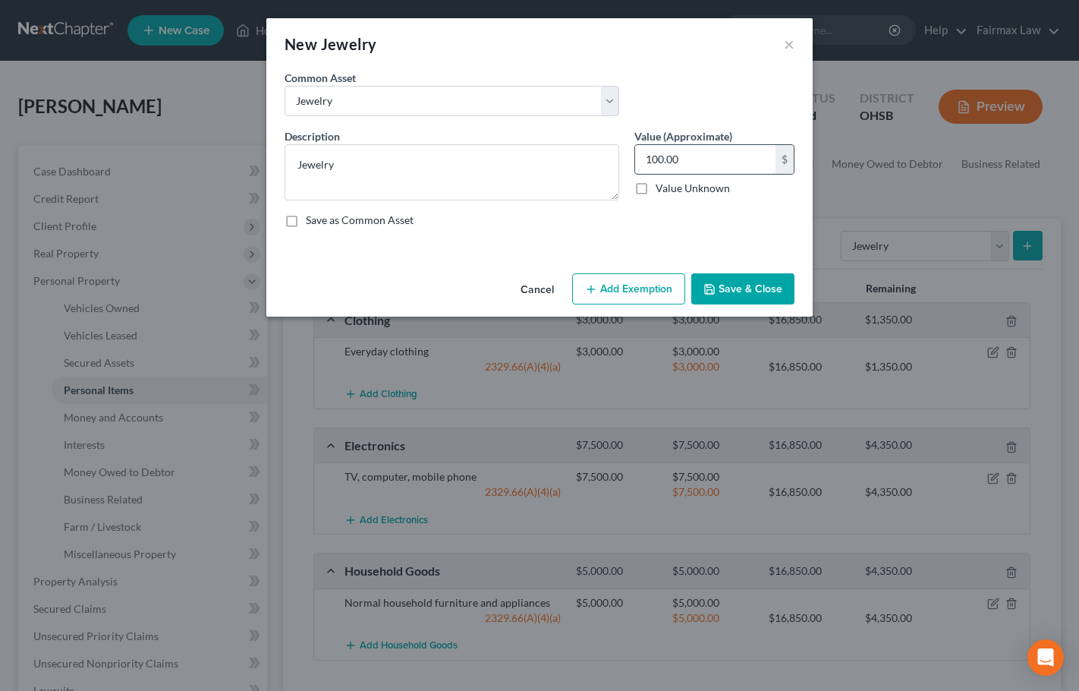
click at [668, 159] on input "100.00" at bounding box center [705, 159] width 140 height 29
type input "1,500"
click at [634, 283] on button "Add Exemption" at bounding box center [628, 289] width 113 height 32
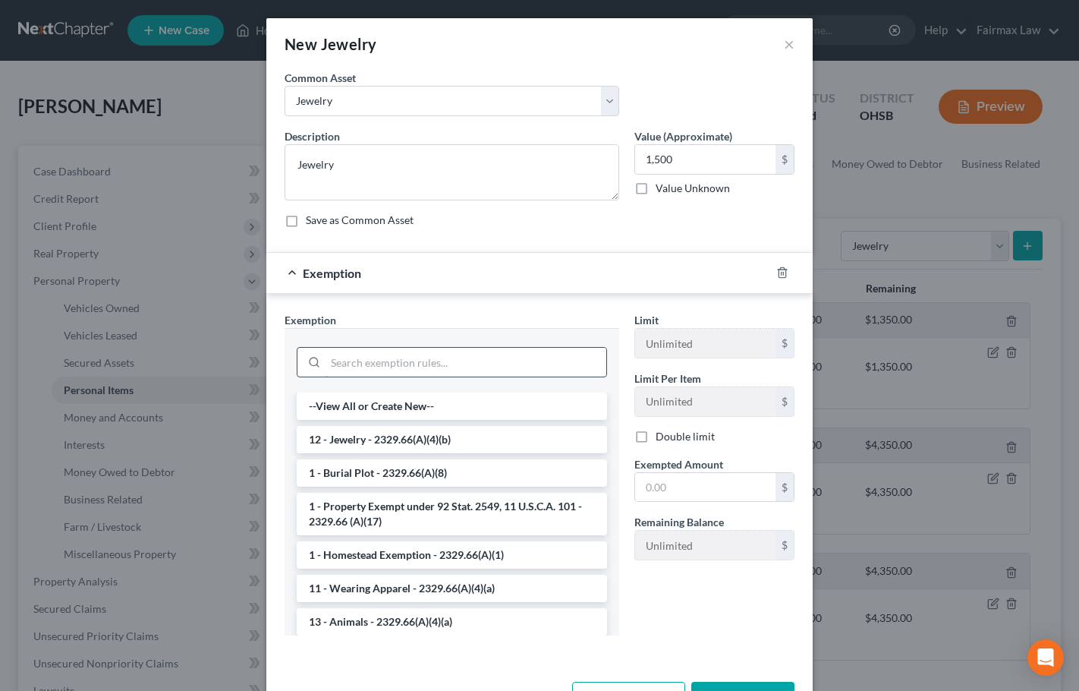
click at [367, 356] on input "search" at bounding box center [466, 362] width 281 height 29
drag, startPoint x: 376, startPoint y: 430, endPoint x: 385, endPoint y: 430, distance: 9.1
click at [376, 430] on li "12 - Jewelry - 2329.66(A)(4)(b)" at bounding box center [452, 439] width 310 height 27
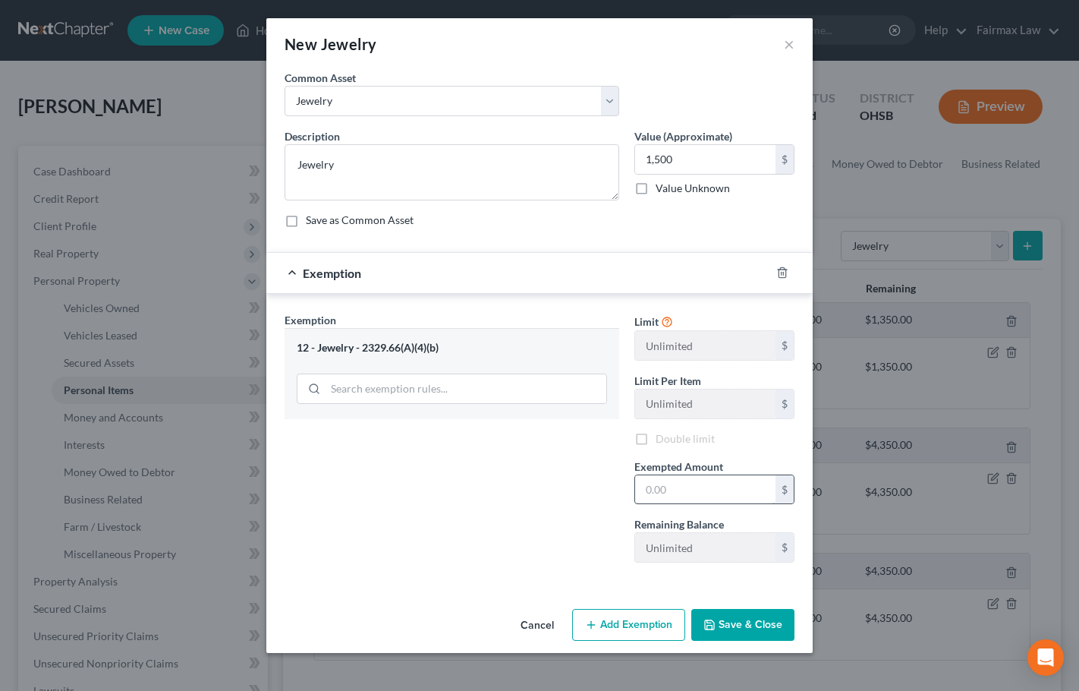
click at [679, 477] on div "$" at bounding box center [715, 489] width 160 height 30
click at [676, 489] on input "text" at bounding box center [705, 489] width 140 height 29
paste input "1,500"
type input "1,500"
click at [582, 612] on button "Add Exemption" at bounding box center [628, 625] width 113 height 32
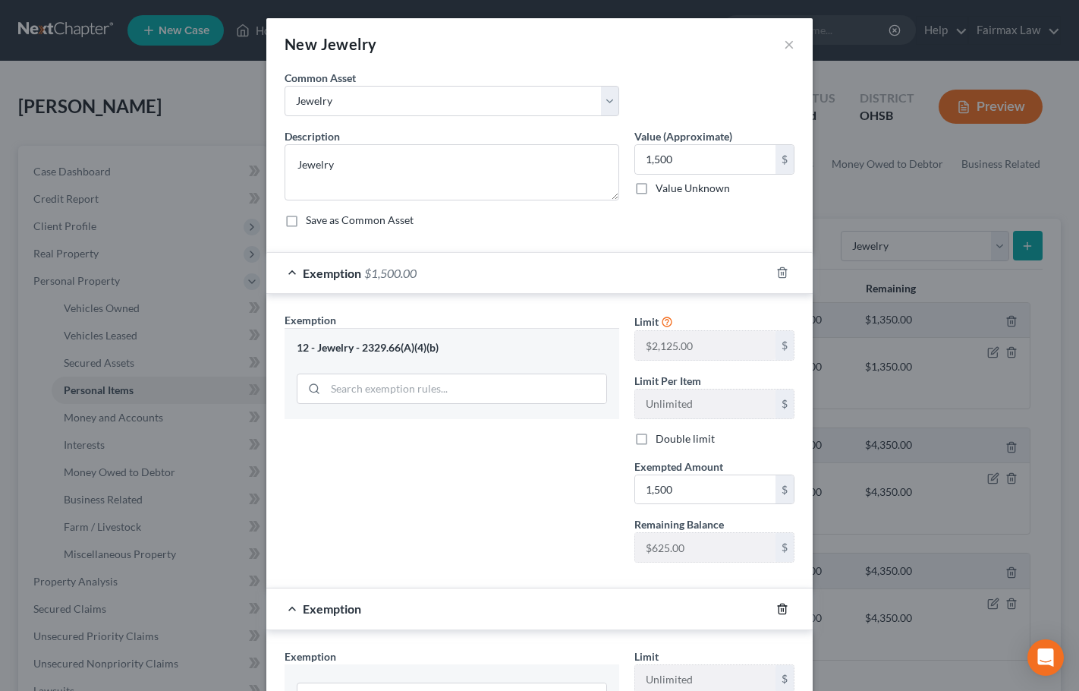
click at [779, 606] on icon "button" at bounding box center [782, 609] width 12 height 12
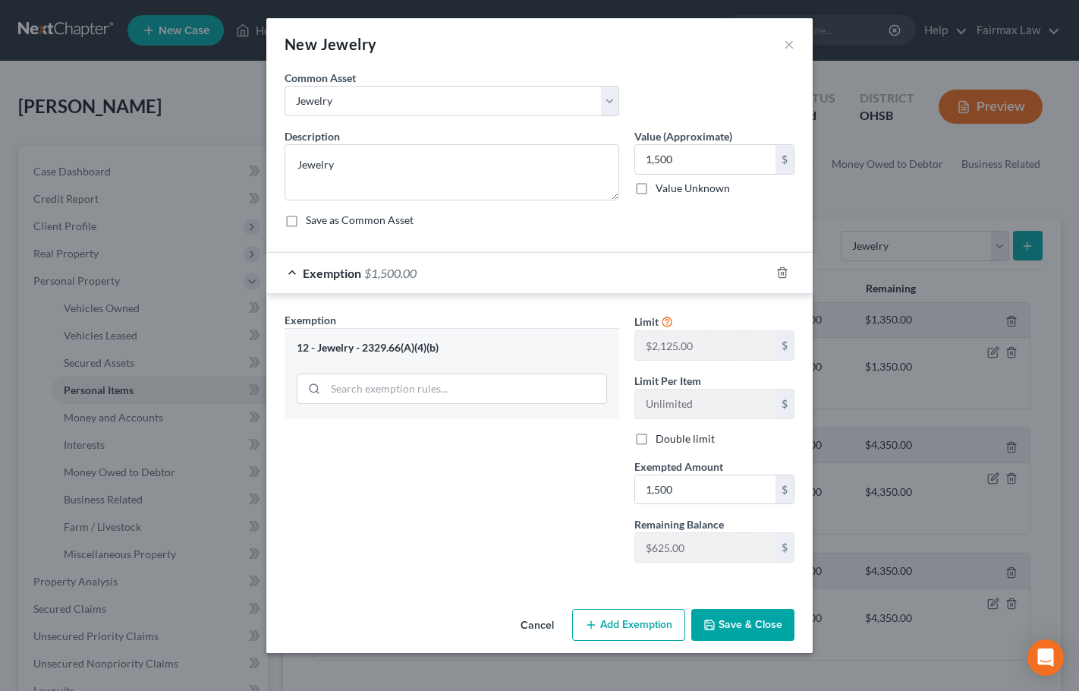
click at [769, 628] on button "Save & Close" at bounding box center [742, 625] width 103 height 32
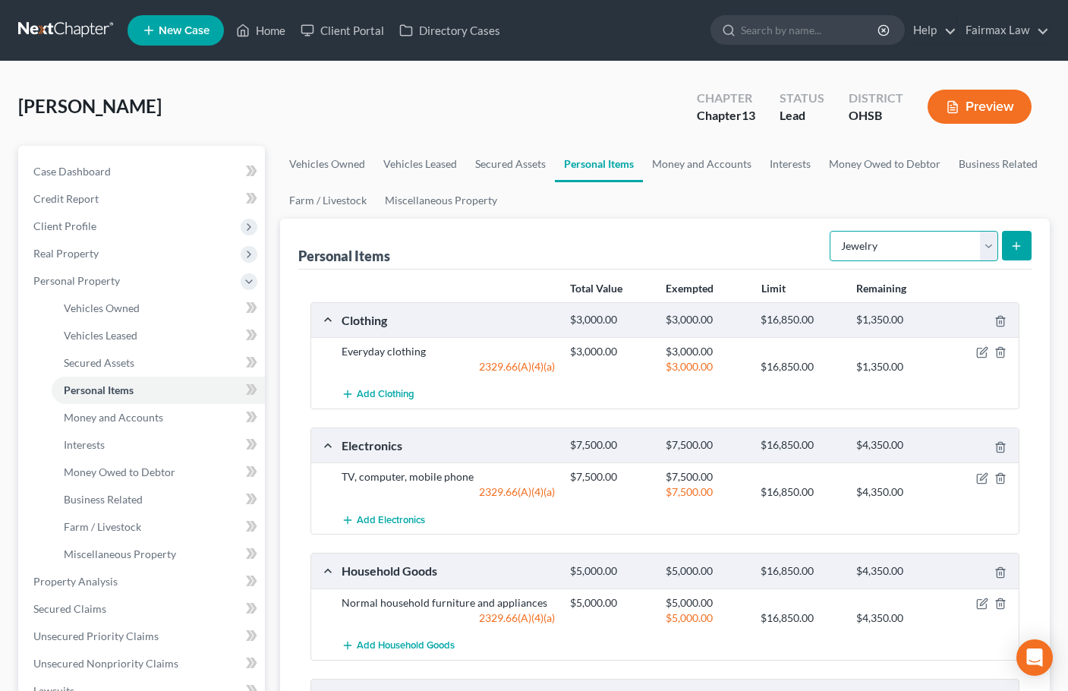
click at [905, 241] on select "Select Item Type Clothing Collectibles Of Value Electronics Firearms Household …" at bounding box center [914, 246] width 169 height 30
click at [622, 225] on div "Personal Items Select Item Type Clothing Collectibles Of Value Electronics Fire…" at bounding box center [664, 244] width 733 height 51
drag, startPoint x: 691, startPoint y: 152, endPoint x: 692, endPoint y: 161, distance: 9.1
click at [691, 152] on link "Money and Accounts" at bounding box center [702, 164] width 118 height 36
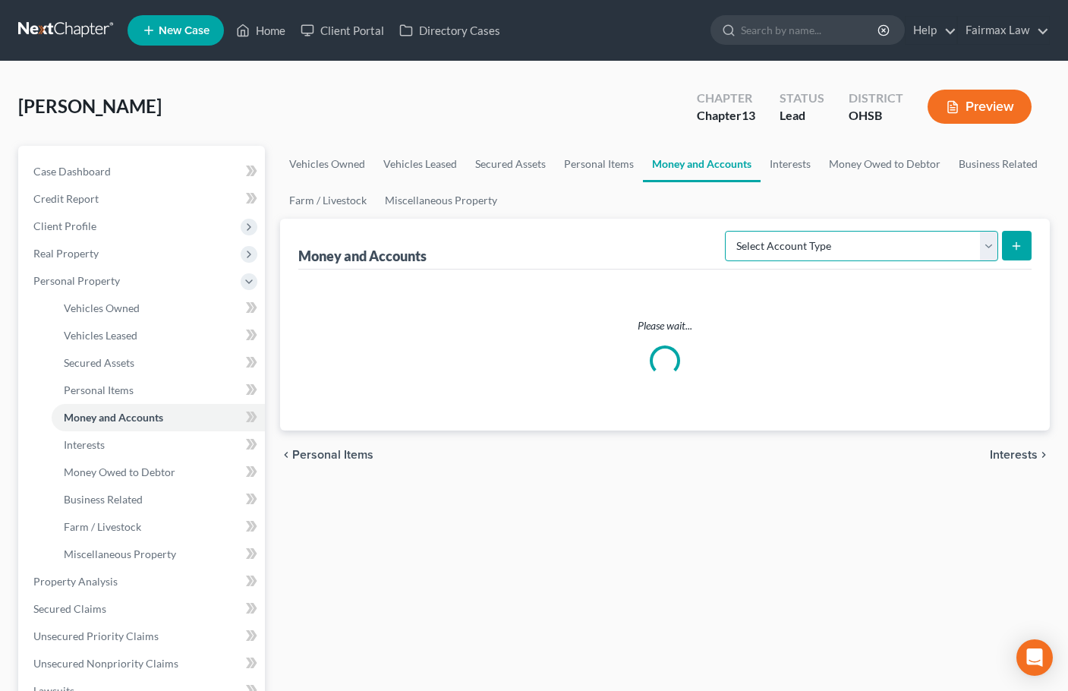
click at [851, 241] on select "Select Account Type Brokerage Cash on Hand Certificates of Deposit Checking Acc…" at bounding box center [861, 246] width 273 height 30
select select "cash_on_hand"
click at [728, 231] on select "Select Account Type Brokerage Cash on Hand Certificates of Deposit Checking Acc…" at bounding box center [861, 246] width 273 height 30
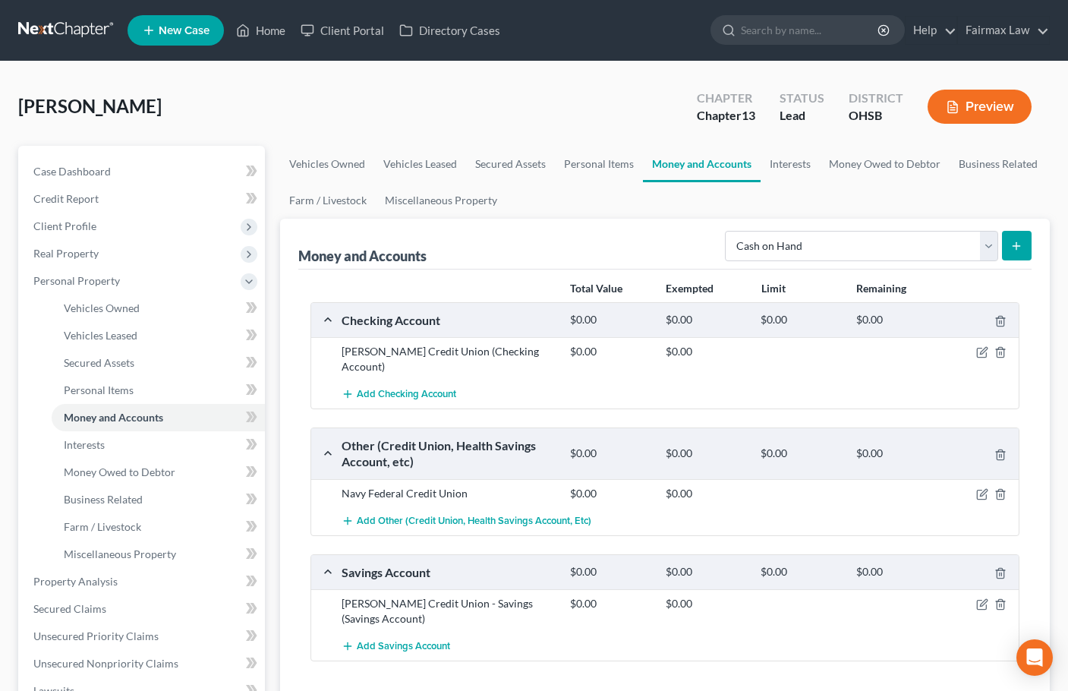
click at [1024, 242] on button "submit" at bounding box center [1017, 246] width 30 height 30
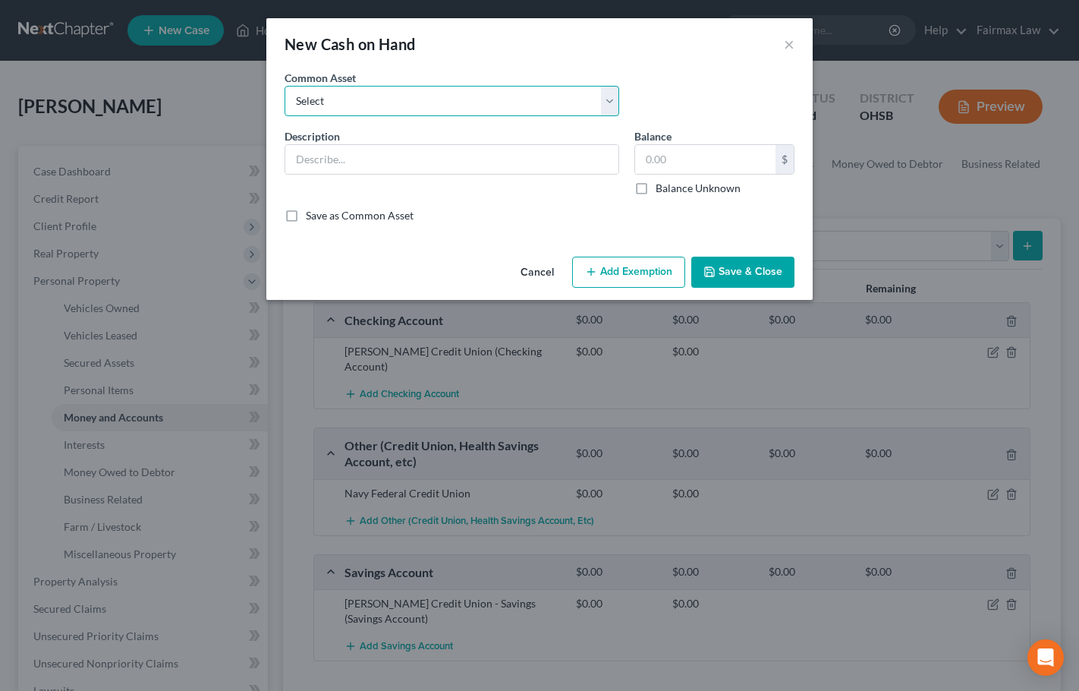
click at [392, 107] on select "Select Cash on Hand Cash Cash on hand on date of filing Cash on Hand" at bounding box center [452, 101] width 335 height 30
select select "0"
click at [285, 86] on select "Select Cash on Hand Cash Cash on hand on date of filing Cash on Hand" at bounding box center [452, 101] width 335 height 30
type input "Cash on Hand"
click at [679, 156] on input "10.00" at bounding box center [705, 159] width 140 height 29
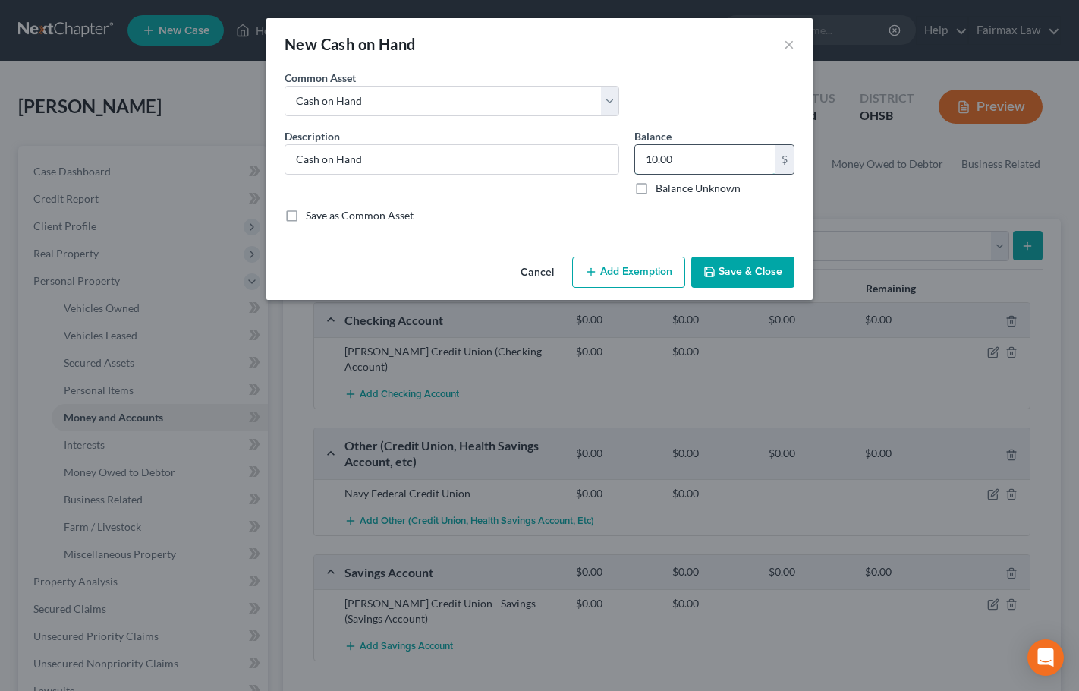
click at [679, 156] on input "10.00" at bounding box center [705, 159] width 140 height 29
type input "100"
drag, startPoint x: 660, startPoint y: 262, endPoint x: 661, endPoint y: 279, distance: 16.7
click at [661, 279] on button "Add Exemption" at bounding box center [628, 273] width 113 height 32
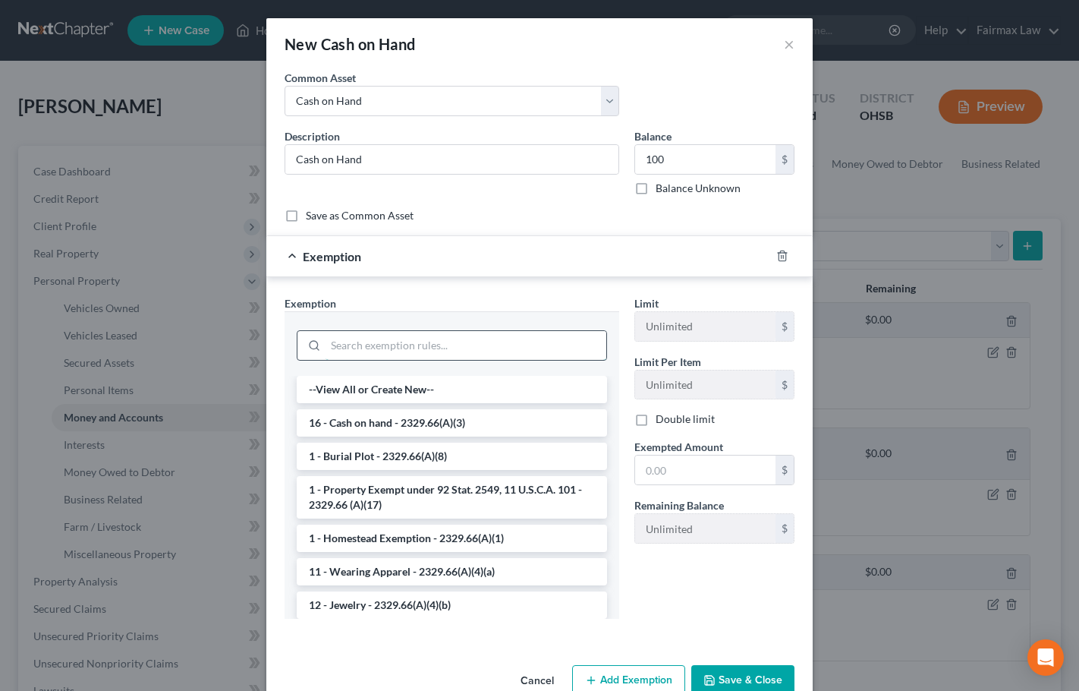
click at [437, 333] on input "search" at bounding box center [466, 345] width 281 height 29
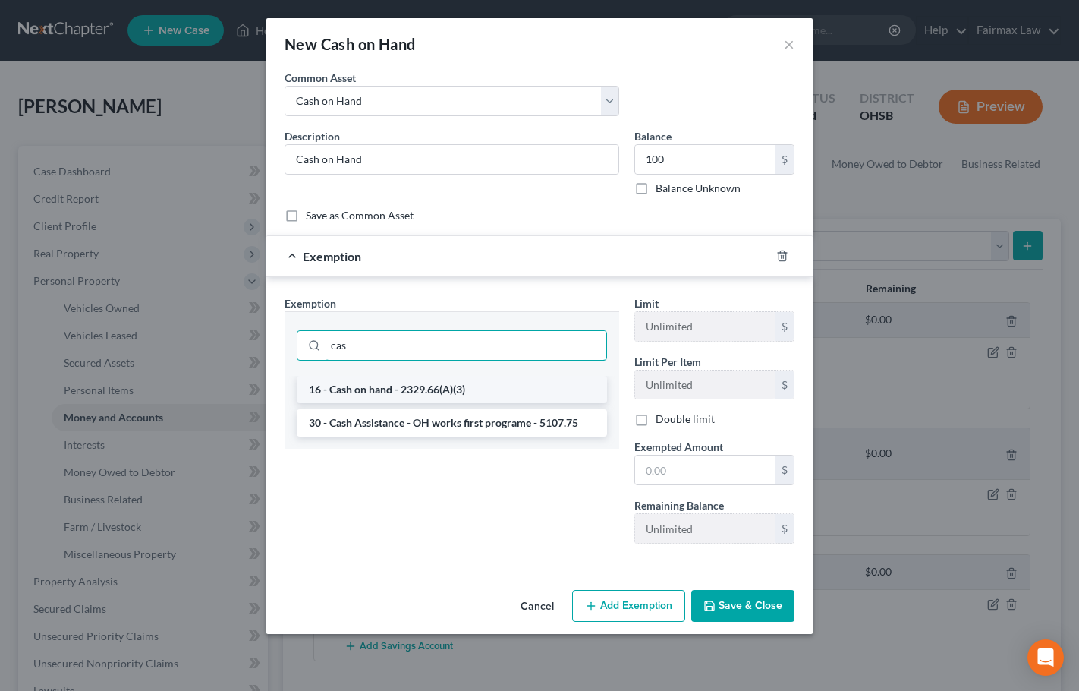
type input "cas"
click at [398, 388] on li "16 - Cash on hand - 2329.66(A)(3)" at bounding box center [452, 389] width 310 height 27
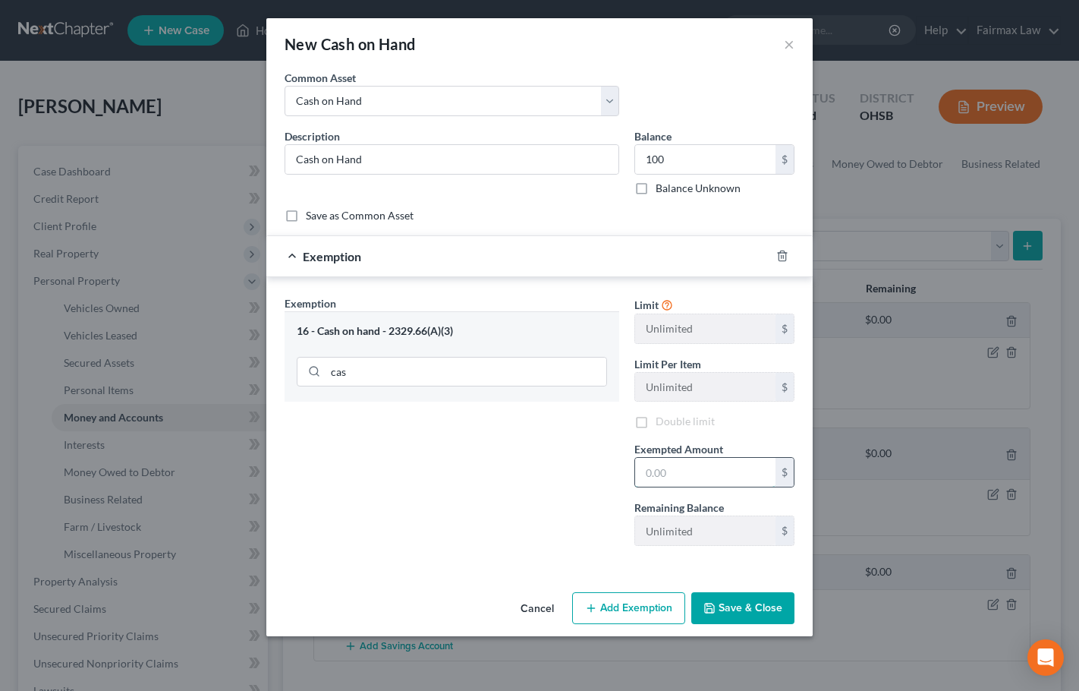
click at [666, 468] on input "text" at bounding box center [705, 472] width 140 height 29
type input "100"
click at [730, 600] on button "Save & Close" at bounding box center [742, 608] width 103 height 32
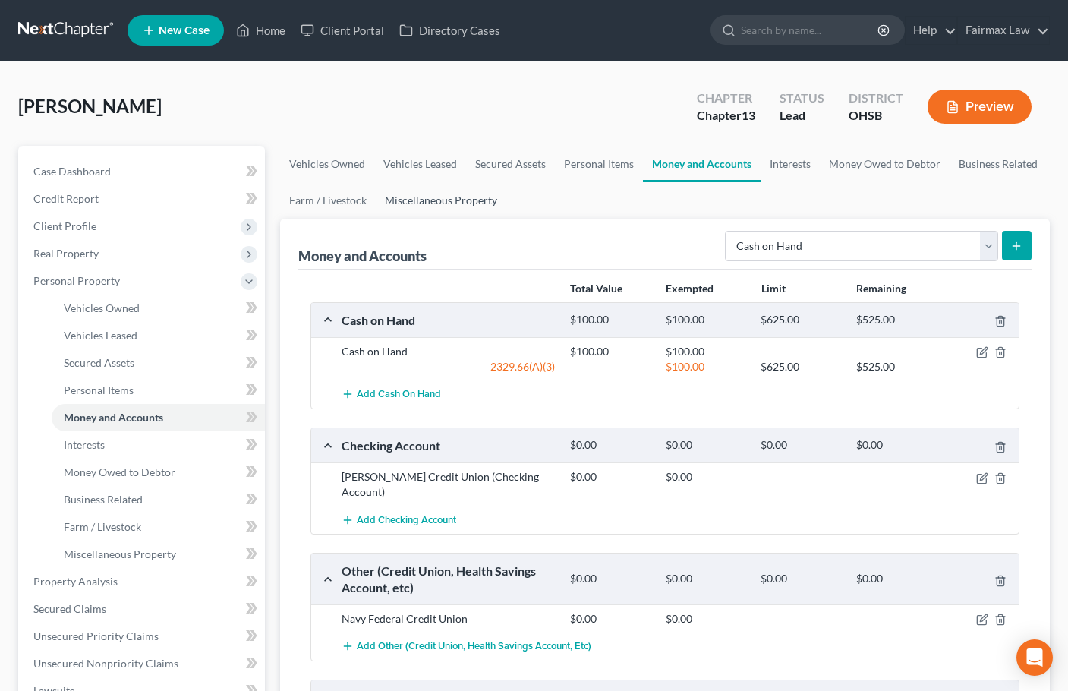
click at [437, 203] on link "Miscellaneous Property" at bounding box center [441, 200] width 131 height 36
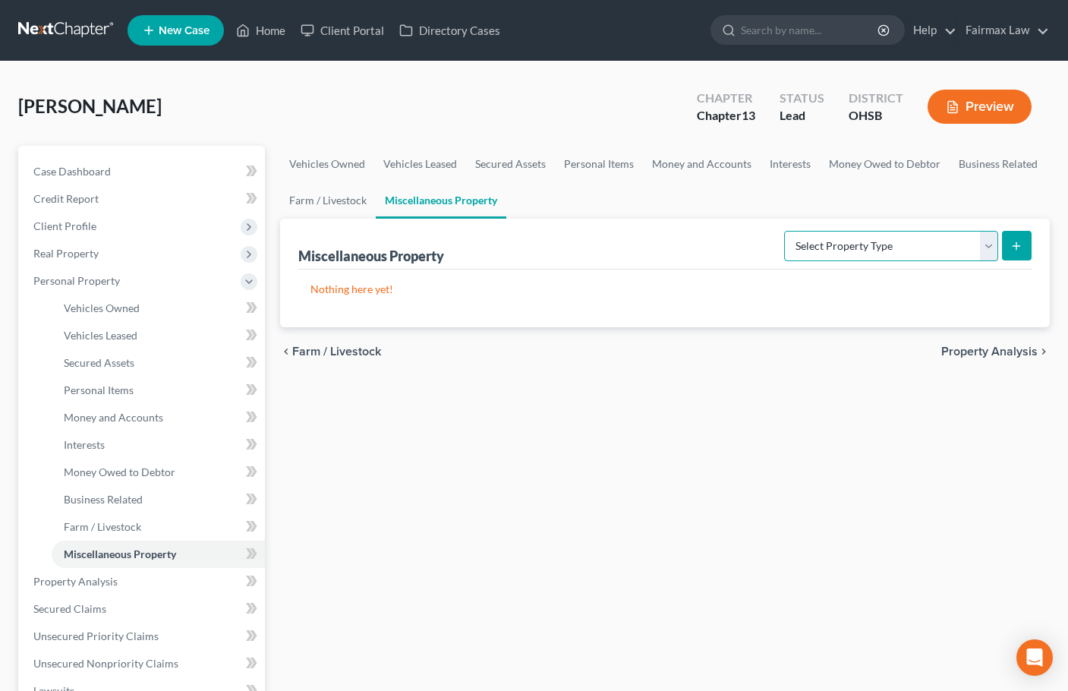
click at [901, 247] on select "Select Property Type Assigned for Creditor Benefit Within 1 Year Holding for An…" at bounding box center [891, 246] width 214 height 30
select select "stored_within_1_year"
click at [784, 231] on select "Select Property Type Assigned for Creditor Benefit Within 1 Year Holding for An…" at bounding box center [891, 246] width 214 height 30
click at [1028, 242] on button "submit" at bounding box center [1017, 246] width 30 height 30
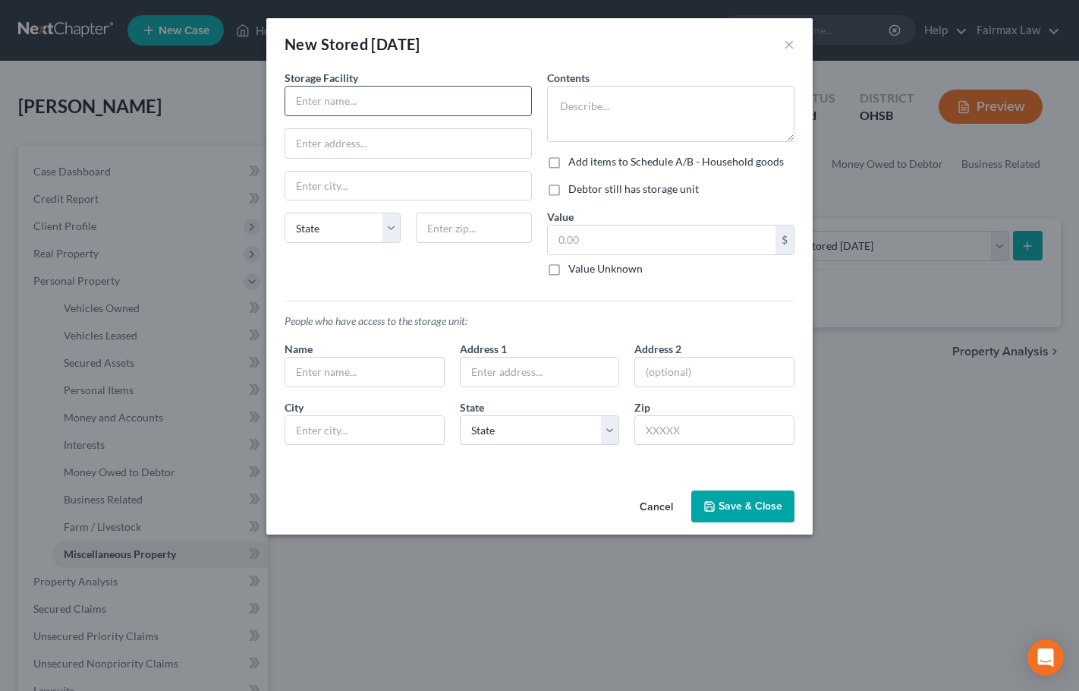
click at [382, 100] on input "text" at bounding box center [408, 101] width 246 height 29
paste input "Xmas stuff"
type input "Xmas stuff"
click at [351, 146] on input "text" at bounding box center [408, 143] width 246 height 29
paste input "264 E Dayton Dr"
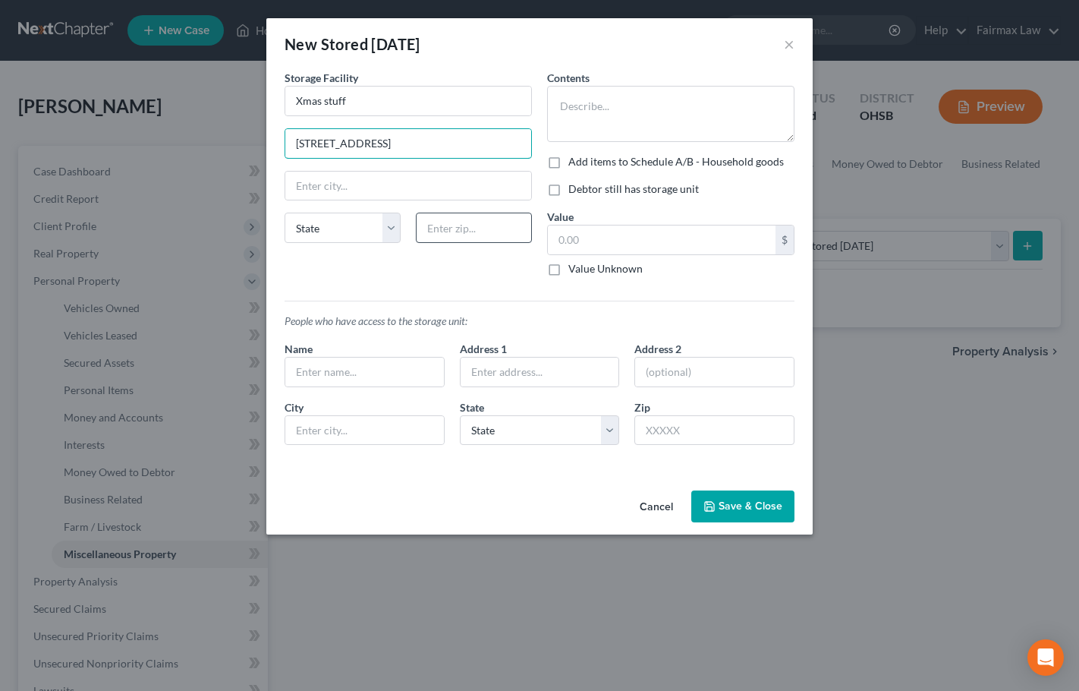
type input "264 E Dayton Dr"
click at [454, 228] on input "text" at bounding box center [474, 228] width 116 height 30
type input "45324"
type input "Fairborn"
select select "36"
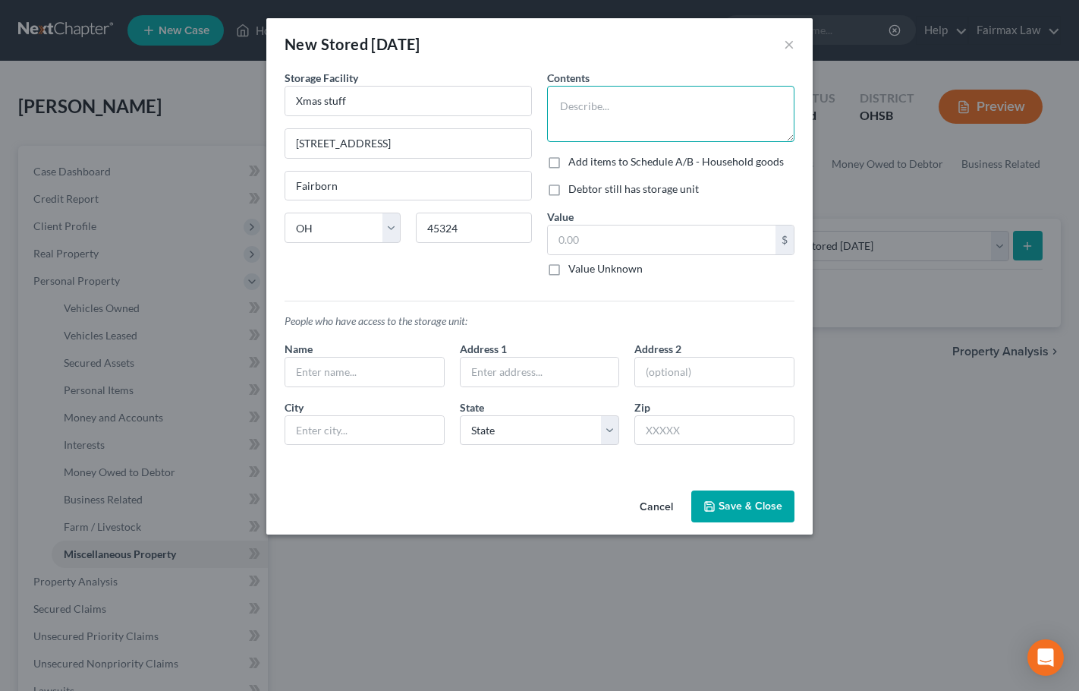
click at [637, 99] on textarea at bounding box center [670, 114] width 247 height 56
paste textarea "Xmas stuff"
type textarea "Xmas stuff"
drag, startPoint x: 356, startPoint y: 100, endPoint x: 283, endPoint y: 101, distance: 72.9
click at [283, 101] on div "Storage Facility Xmas stuff 264 E Dayton Dr Fairborn State AL AK AR AZ CA CO CT…" at bounding box center [408, 179] width 263 height 219
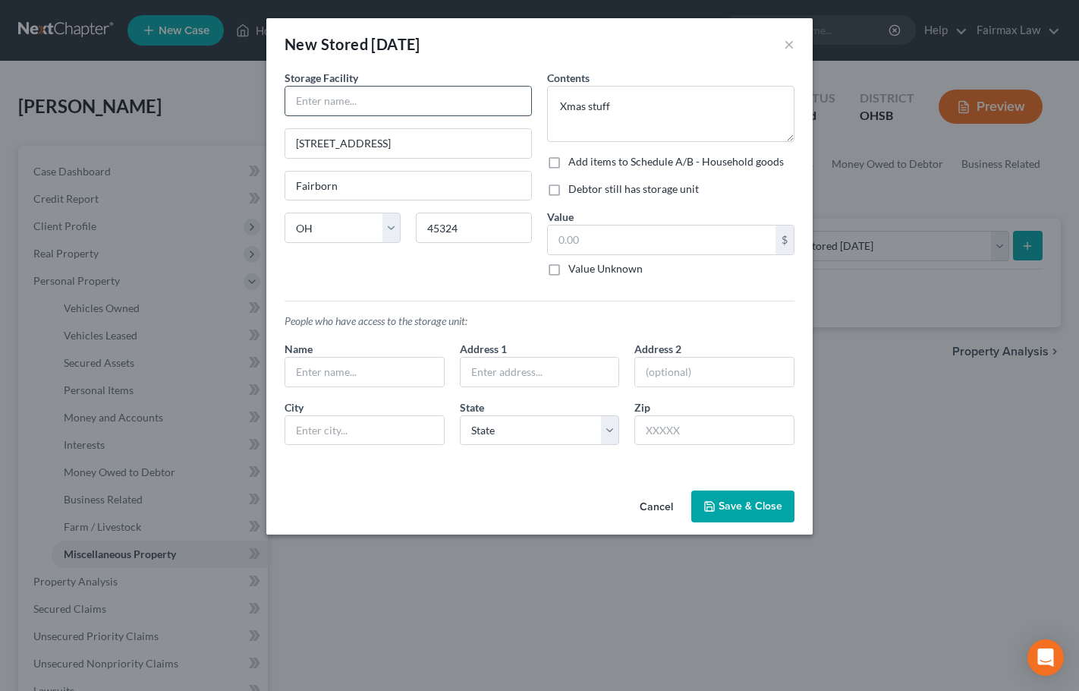
click at [414, 102] on input "text" at bounding box center [408, 101] width 246 height 29
paste input "Stephen Gibney"
type input "Stephen Gibney"
click at [609, 246] on input "text" at bounding box center [662, 239] width 228 height 29
type input "300"
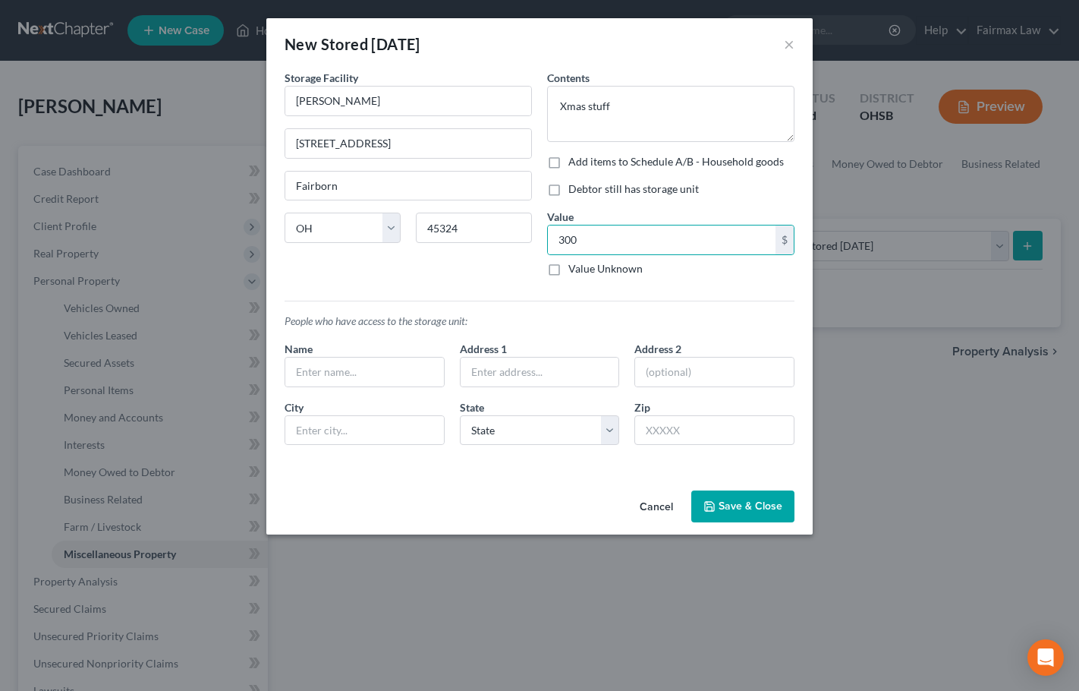
click at [772, 493] on button "Save & Close" at bounding box center [742, 506] width 103 height 32
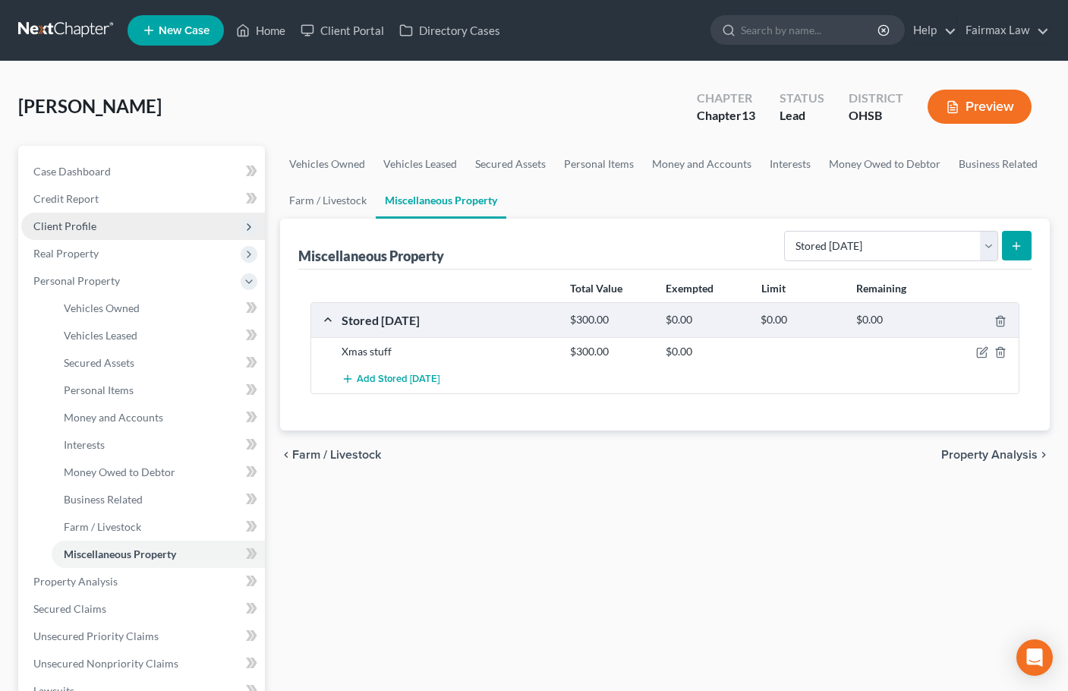
click at [103, 232] on span "Client Profile" at bounding box center [143, 226] width 244 height 27
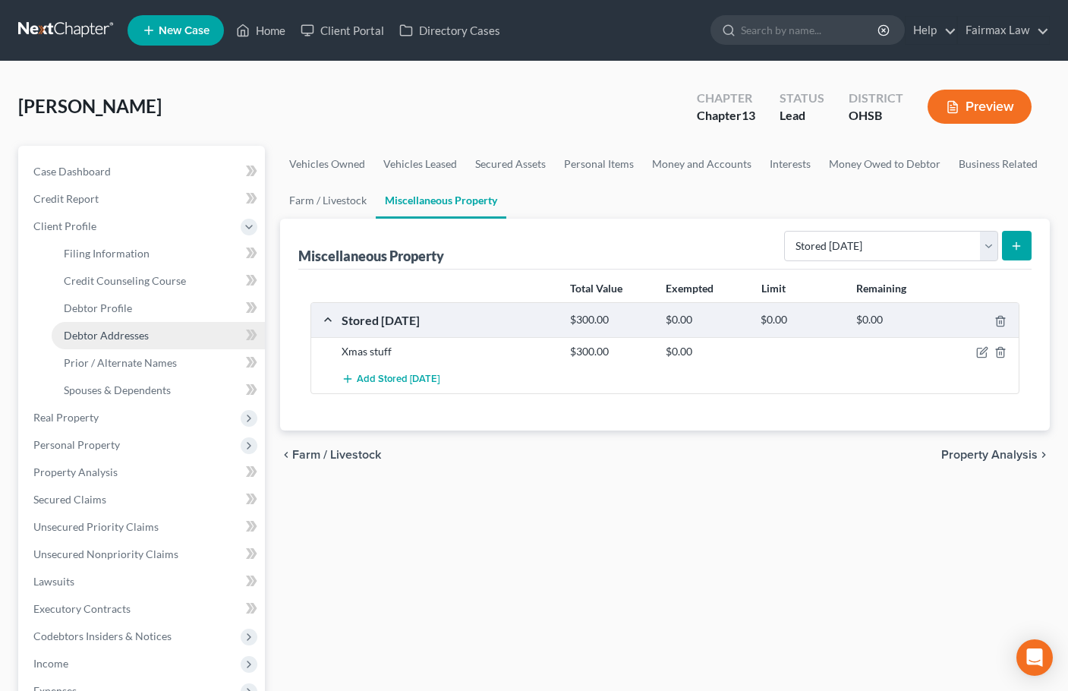
click at [131, 339] on span "Debtor Addresses" at bounding box center [106, 335] width 85 height 13
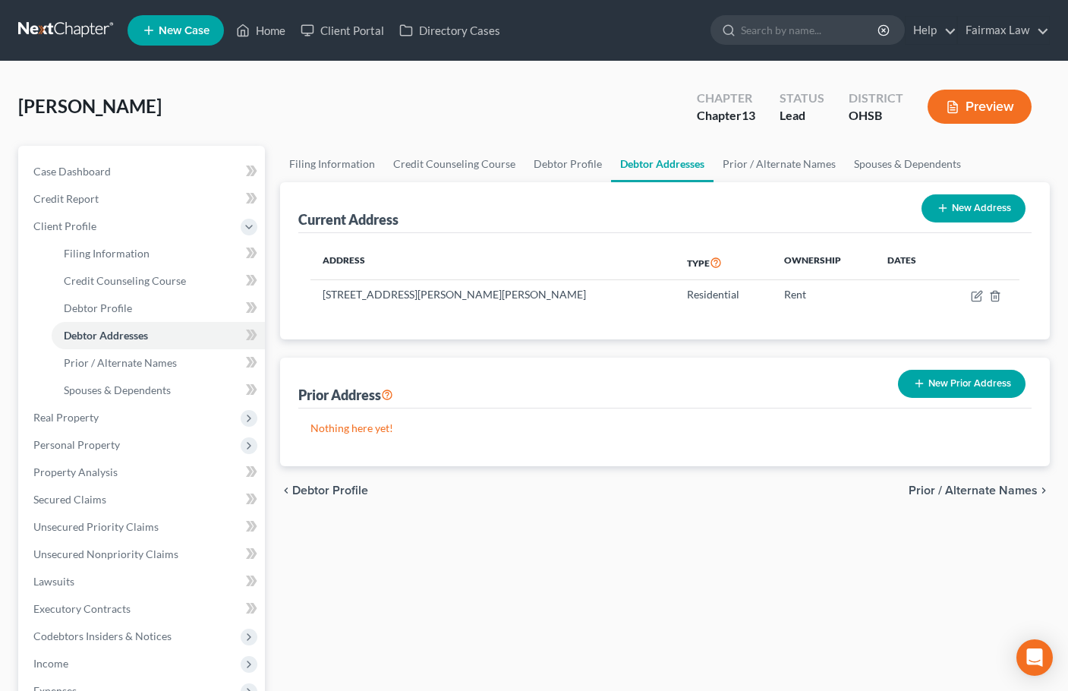
click at [962, 380] on button "New Prior Address" at bounding box center [962, 384] width 128 height 28
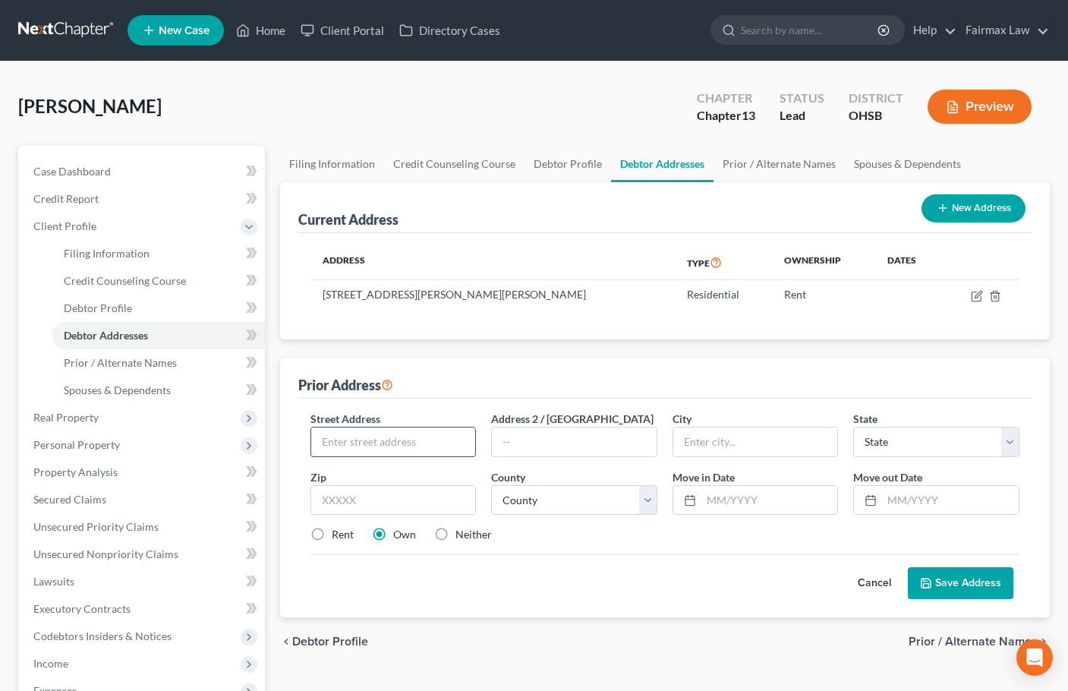
click at [449, 443] on input "text" at bounding box center [393, 441] width 165 height 29
paste input "63 Lee ct"
type input "63 Lee ct"
click at [414, 506] on input "text" at bounding box center [393, 500] width 166 height 30
paste input "45324"
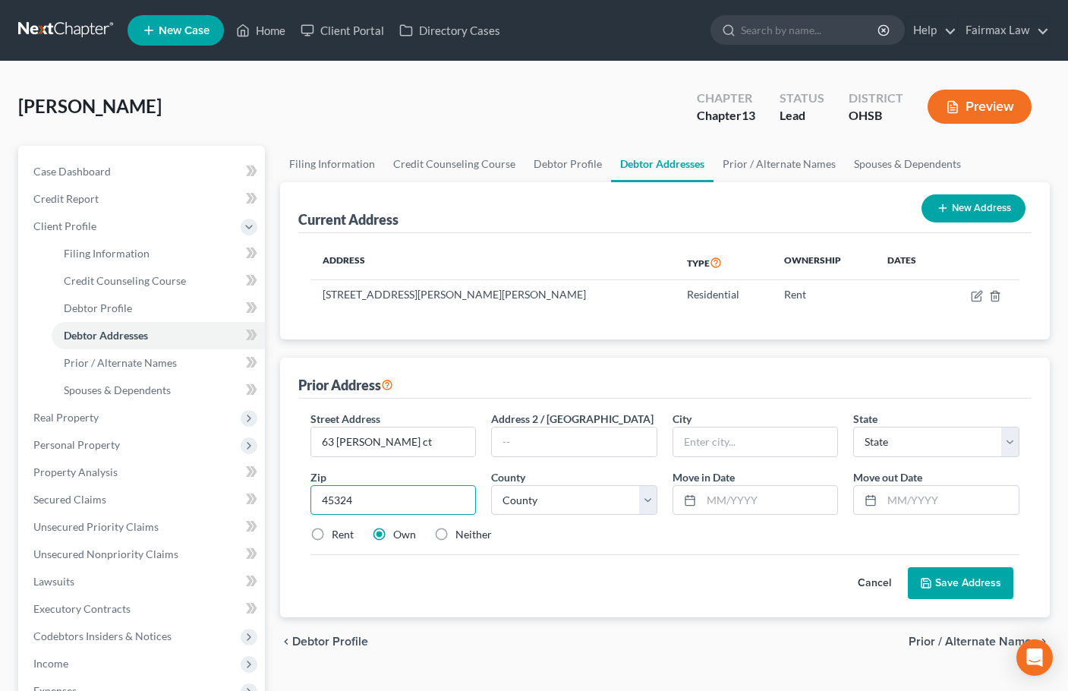
type input "45324"
click at [332, 535] on label "Rent" at bounding box center [343, 534] width 22 height 15
click at [338, 535] on input "Rent" at bounding box center [343, 532] width 10 height 10
radio input "true"
type input "Fairborn"
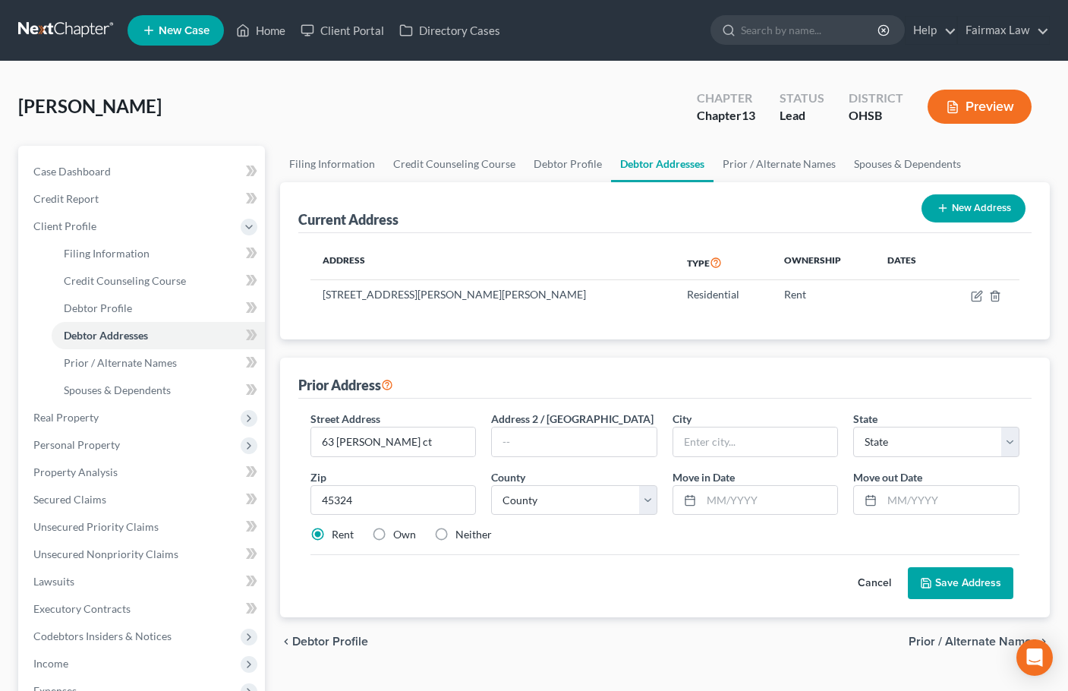
select select "36"
click at [580, 509] on select "County Adams County Allen County Ashland County Ashtabula County Athens County …" at bounding box center [574, 500] width 166 height 30
select select "28"
click at [491, 485] on select "County Adams County Allen County Ashland County Ashtabula County Athens County …" at bounding box center [574, 500] width 166 height 30
click at [732, 502] on input "text" at bounding box center [769, 500] width 137 height 29
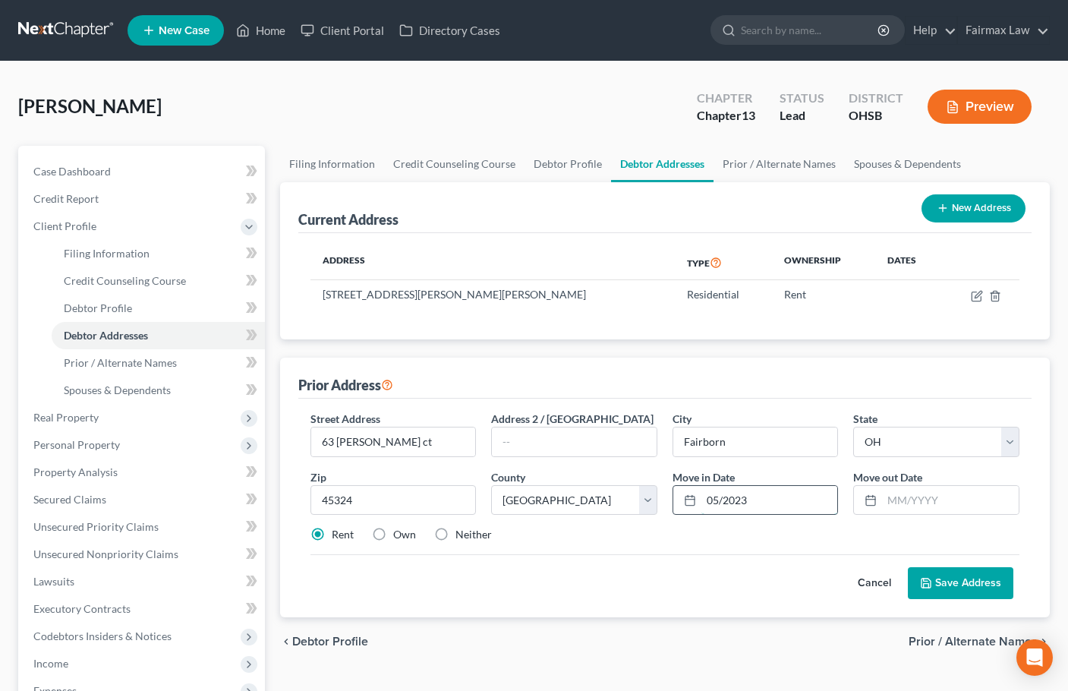
type input "05/2023"
type input "09/2024"
click at [908, 567] on button "Save Address" at bounding box center [961, 583] width 106 height 32
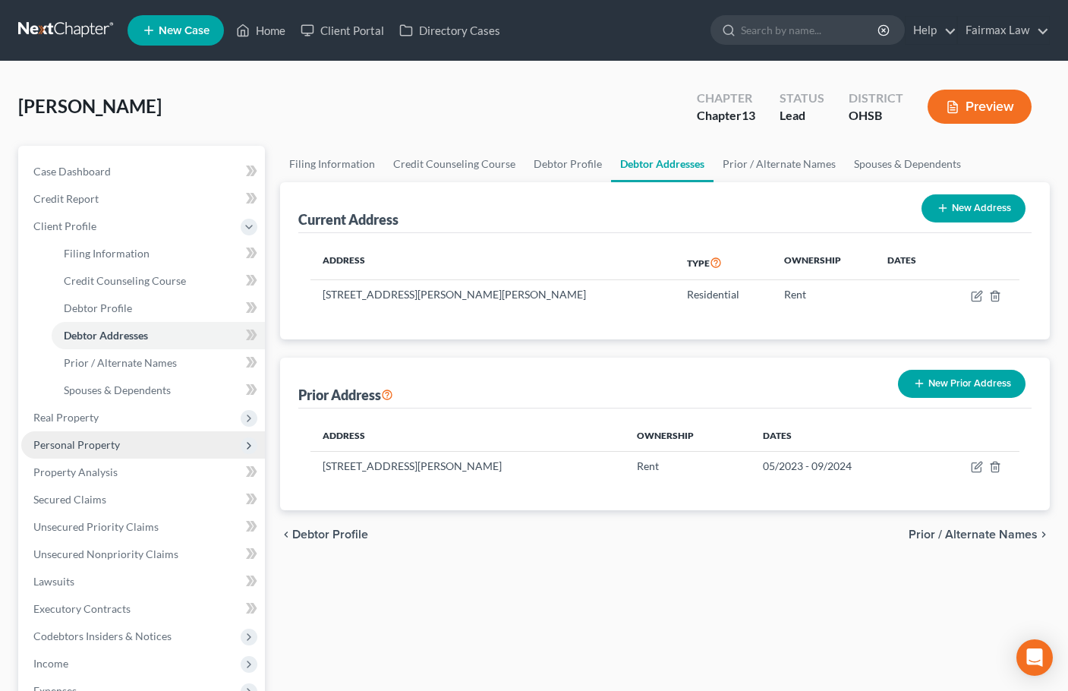
click at [92, 445] on span "Personal Property" at bounding box center [76, 444] width 87 height 13
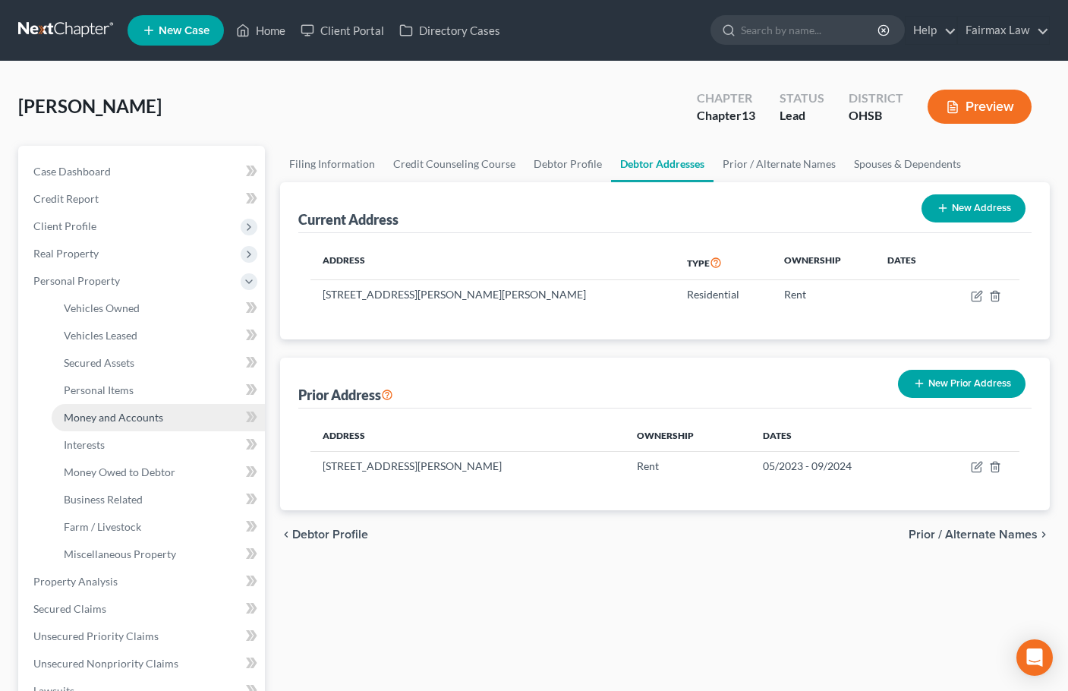
click at [119, 417] on span "Money and Accounts" at bounding box center [113, 417] width 99 height 13
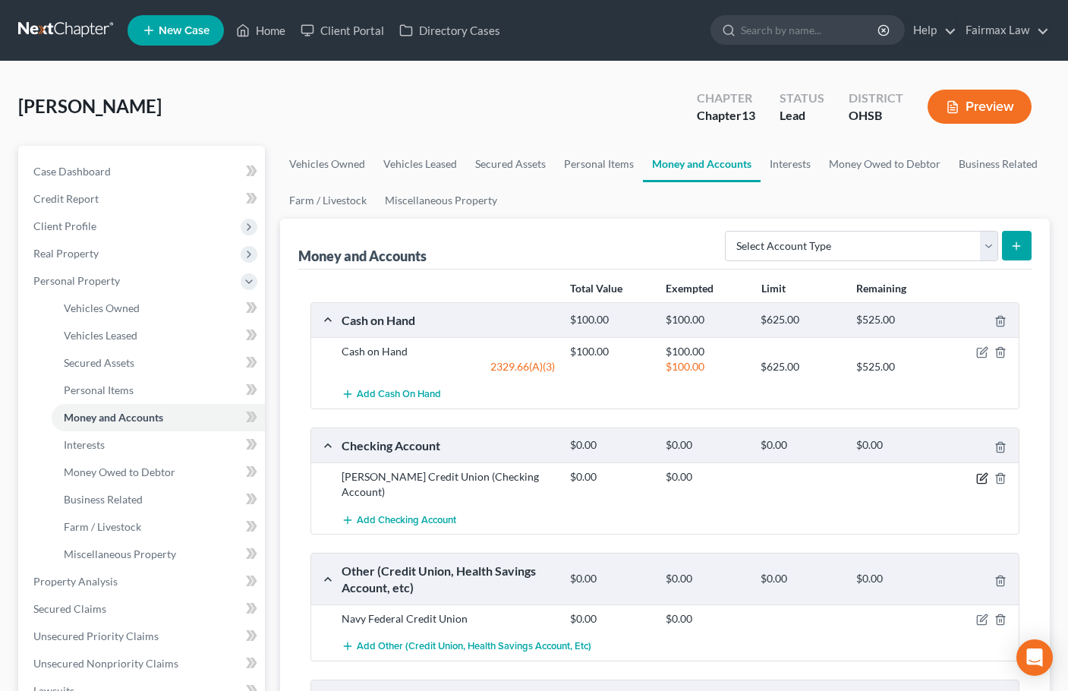
click at [984, 480] on icon "button" at bounding box center [982, 478] width 12 height 12
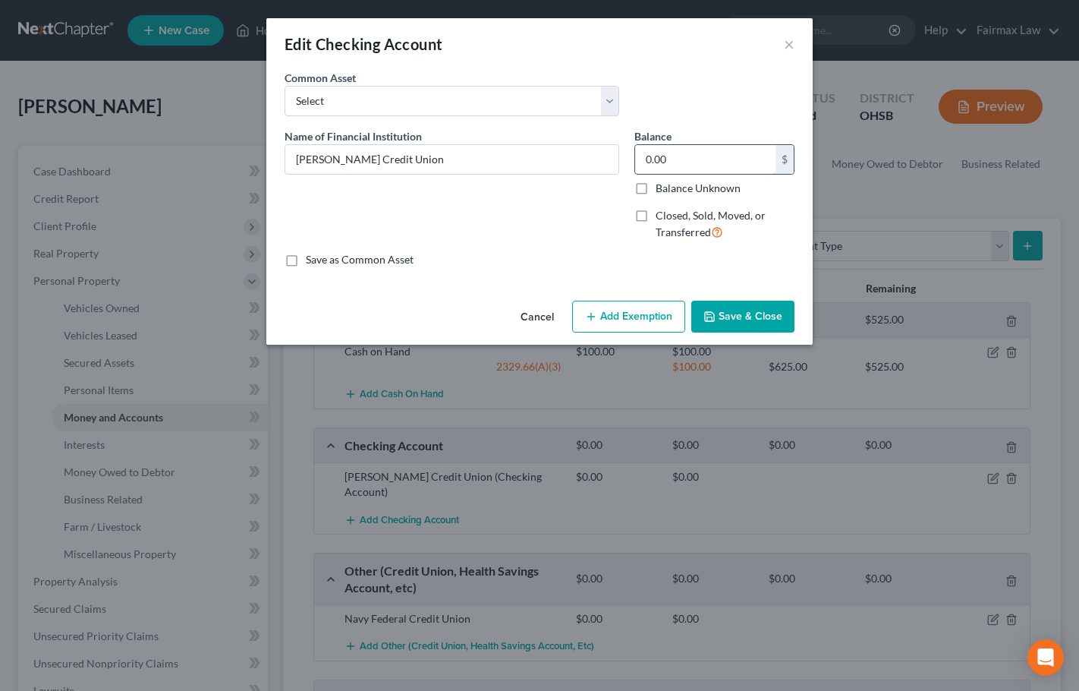
click at [685, 165] on input "0.00" at bounding box center [705, 159] width 140 height 29
type input "2,118"
click at [628, 317] on button "Add Exemption" at bounding box center [628, 317] width 113 height 32
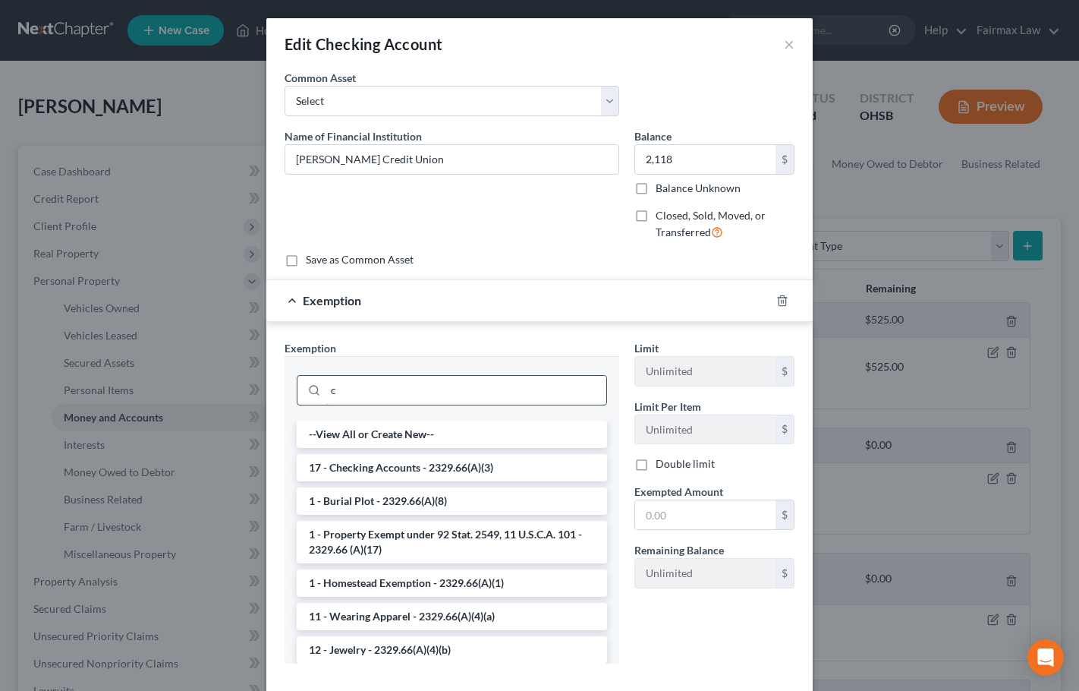
click at [411, 401] on input "c" at bounding box center [466, 390] width 281 height 29
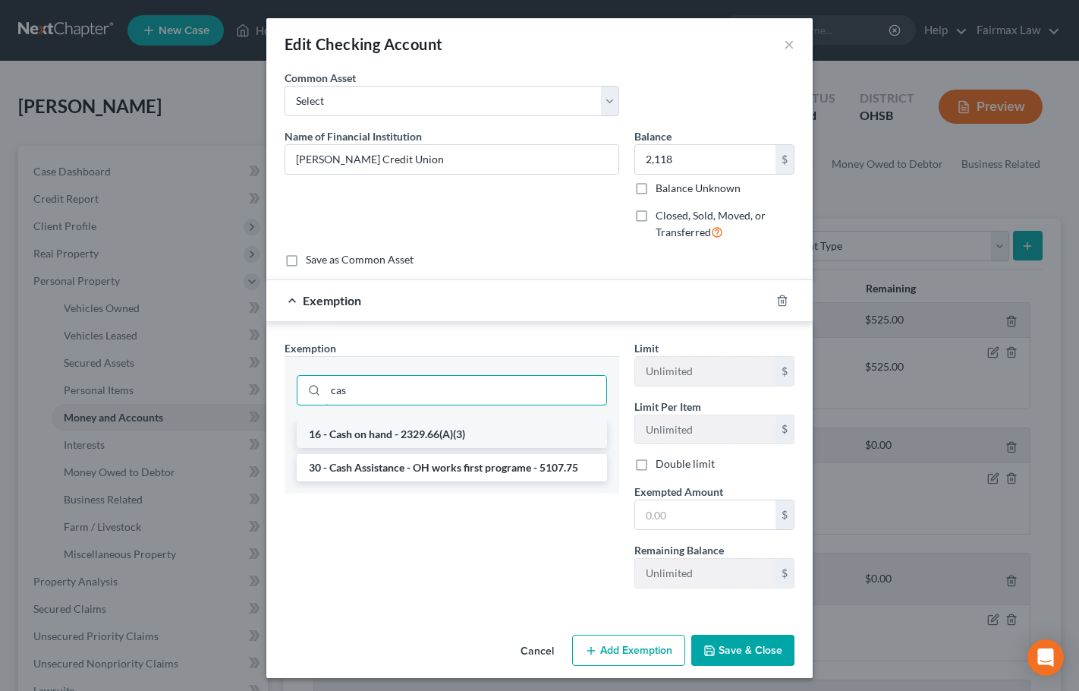
type input "cas"
click at [408, 430] on li "16 - Cash on hand - 2329.66(A)(3)" at bounding box center [452, 433] width 310 height 27
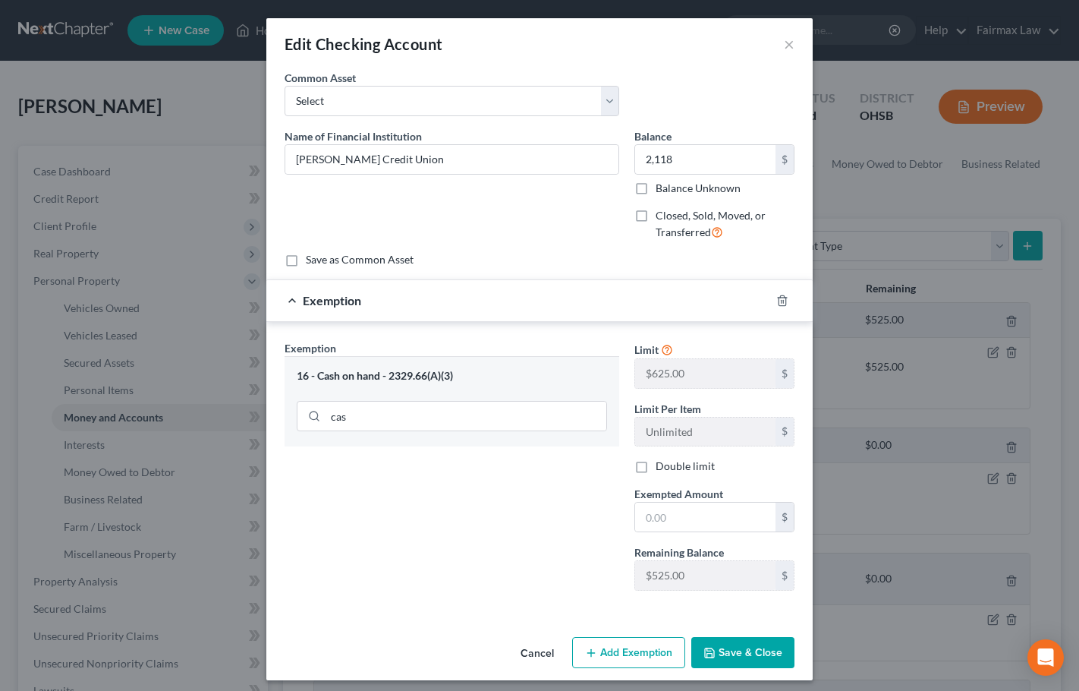
click at [674, 499] on span "Exempted Amount" at bounding box center [679, 493] width 89 height 13
click at [672, 510] on input "text" at bounding box center [705, 516] width 140 height 29
paste input "525.00"
type input "525.00"
drag, startPoint x: 534, startPoint y: 553, endPoint x: 548, endPoint y: 558, distance: 15.1
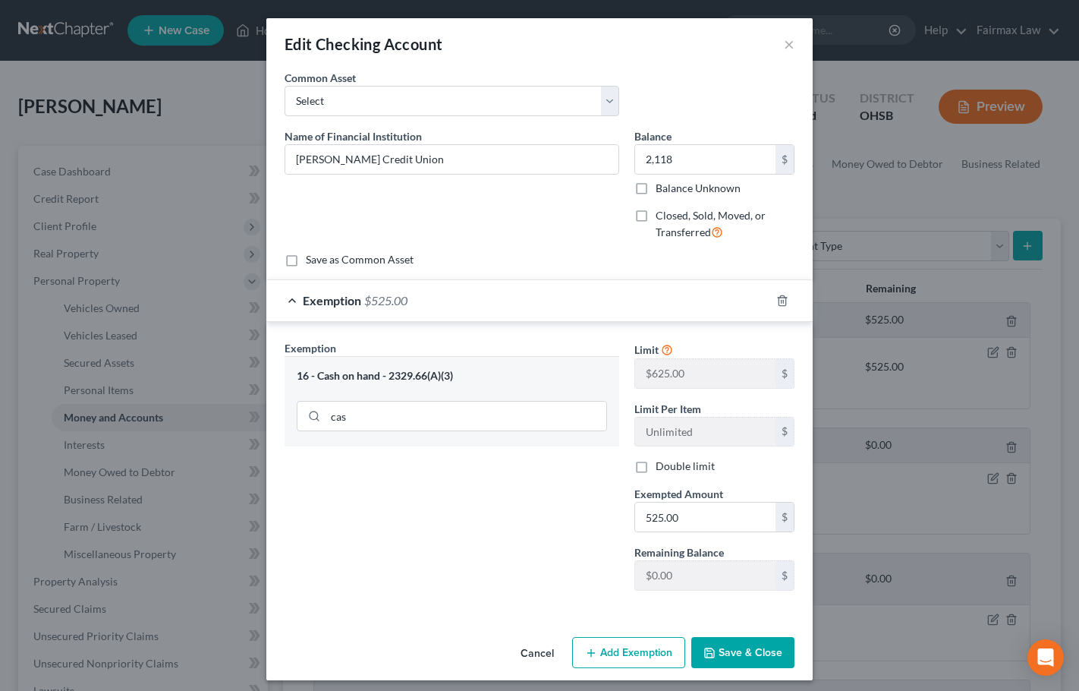
click at [534, 555] on div "Exemption Set must be selected for CA. Exemption * 16 - Cash on hand - 2329.66(…" at bounding box center [452, 471] width 350 height 263
click at [759, 656] on button "Save & Close" at bounding box center [742, 653] width 103 height 32
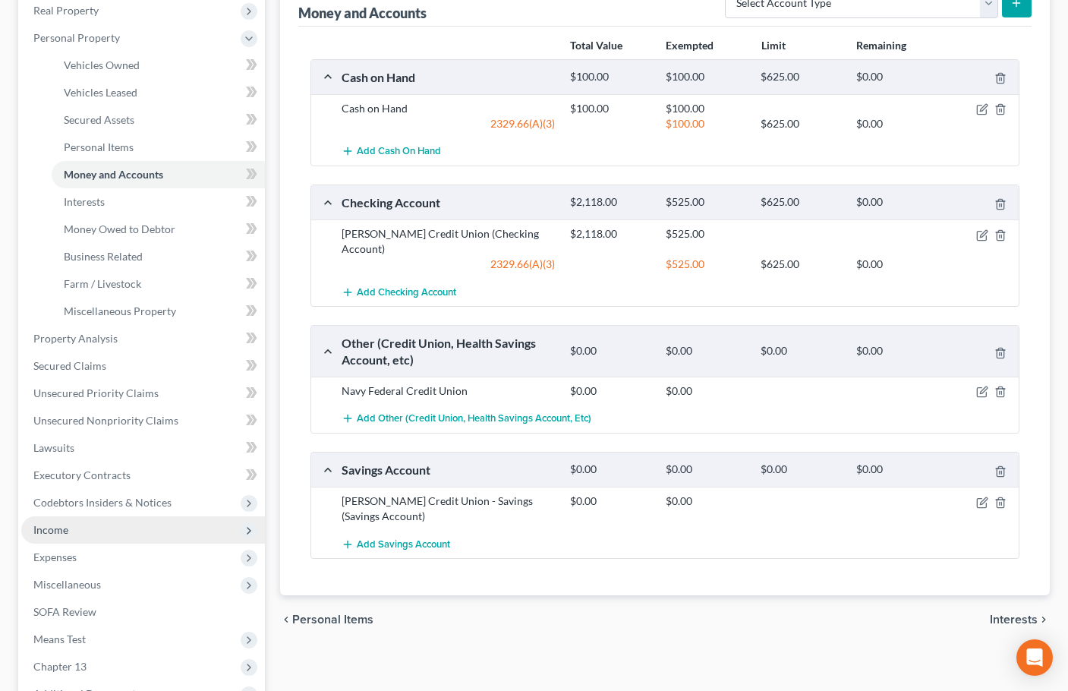
scroll to position [380, 0]
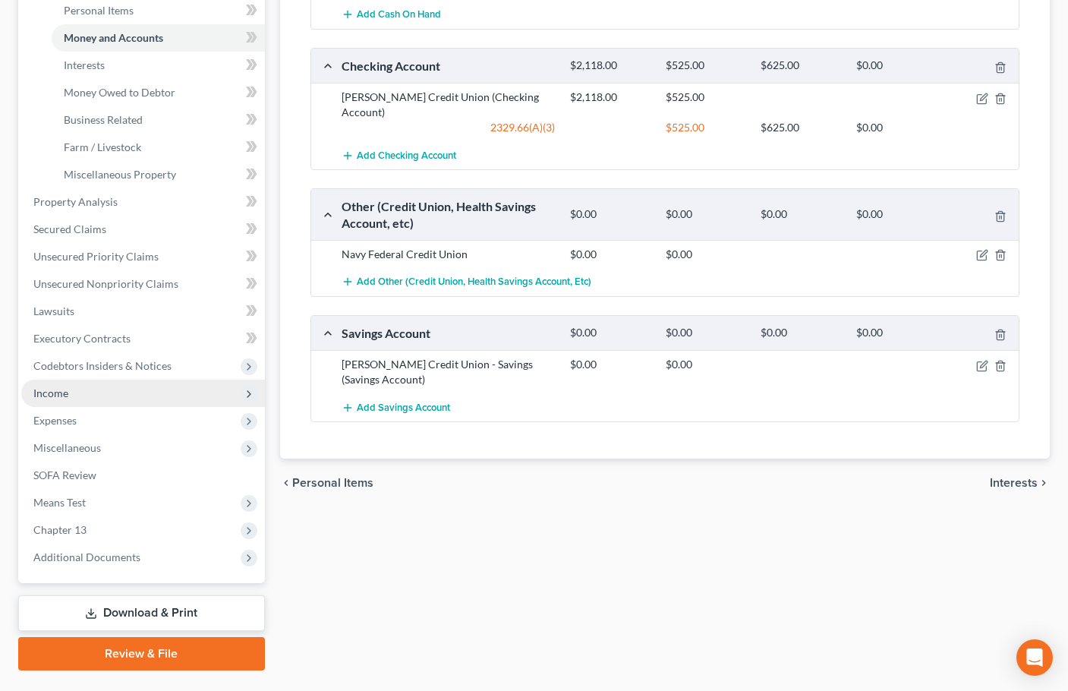
click at [71, 395] on span "Income" at bounding box center [143, 393] width 244 height 27
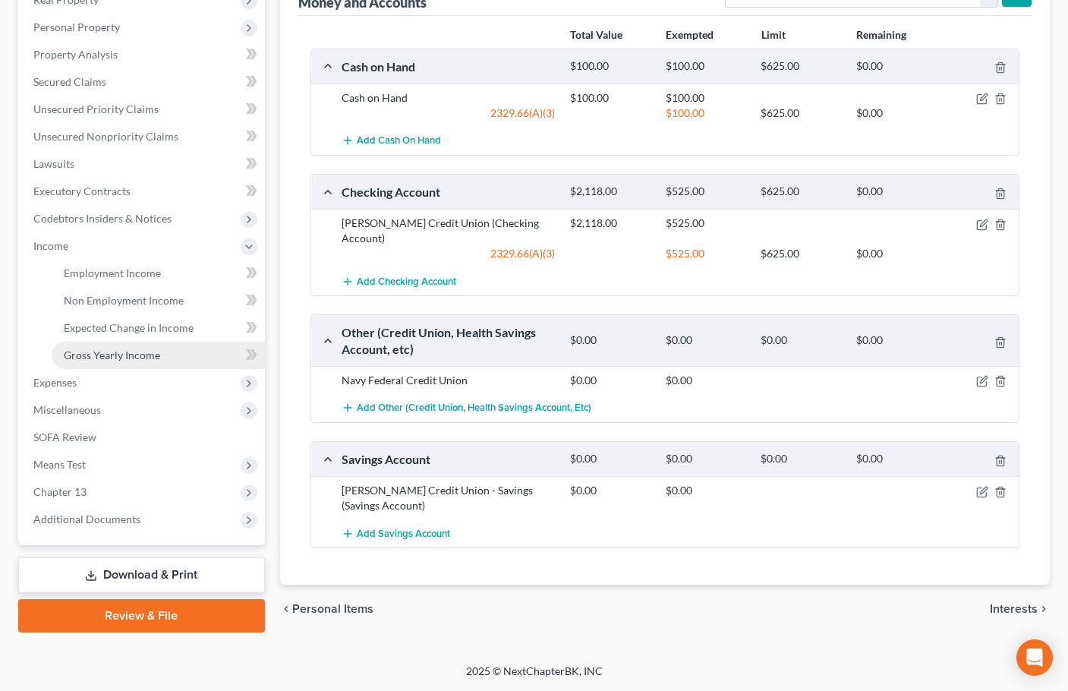
scroll to position [253, 0]
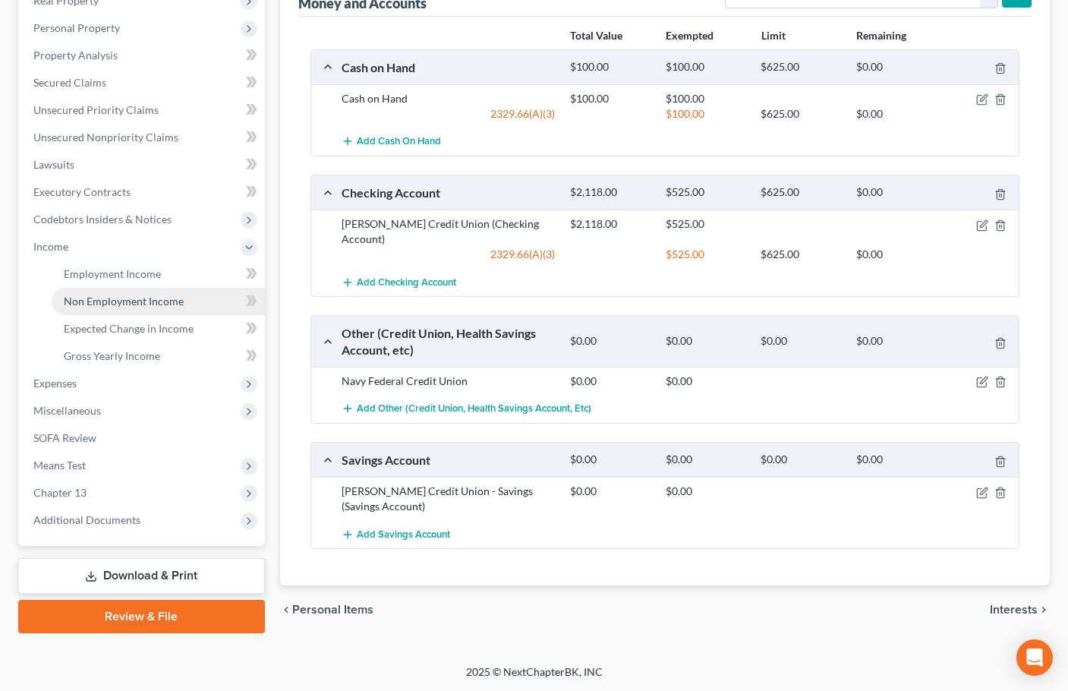
click at [131, 307] on span "Non Employment Income" at bounding box center [124, 301] width 120 height 13
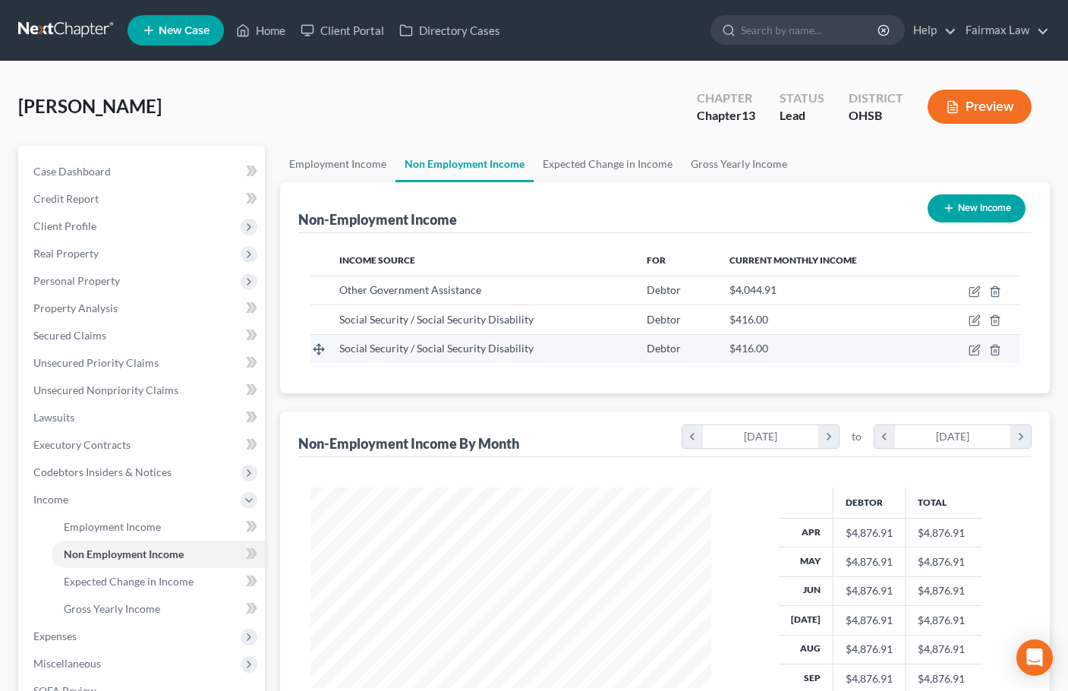
scroll to position [272, 432]
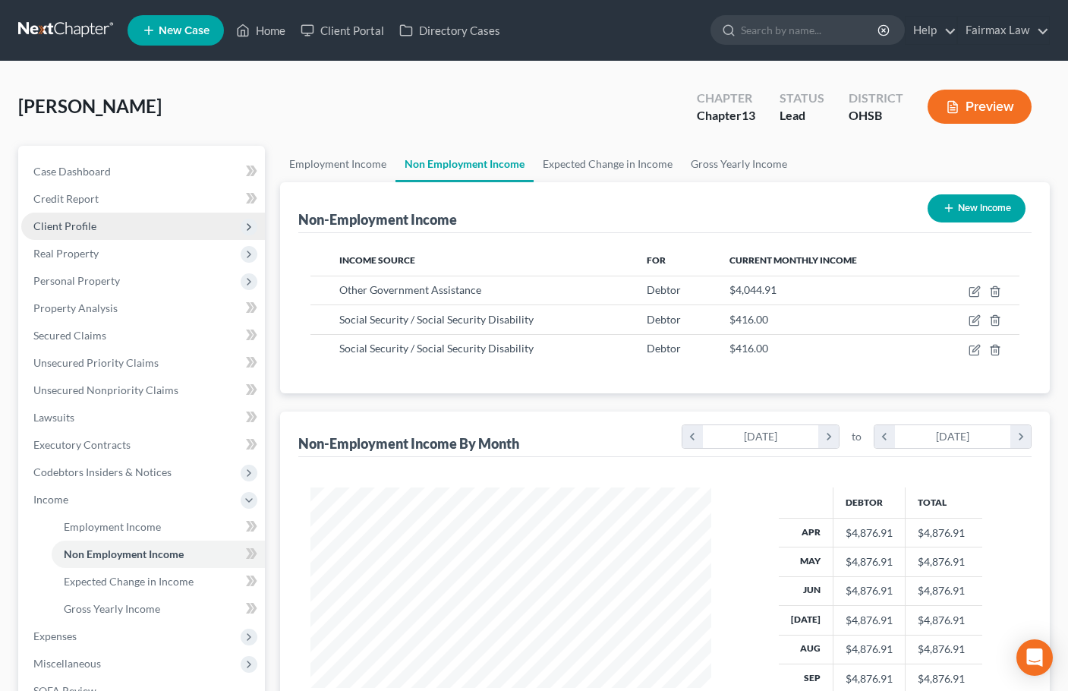
click at [68, 221] on span "Client Profile" at bounding box center [64, 225] width 63 height 13
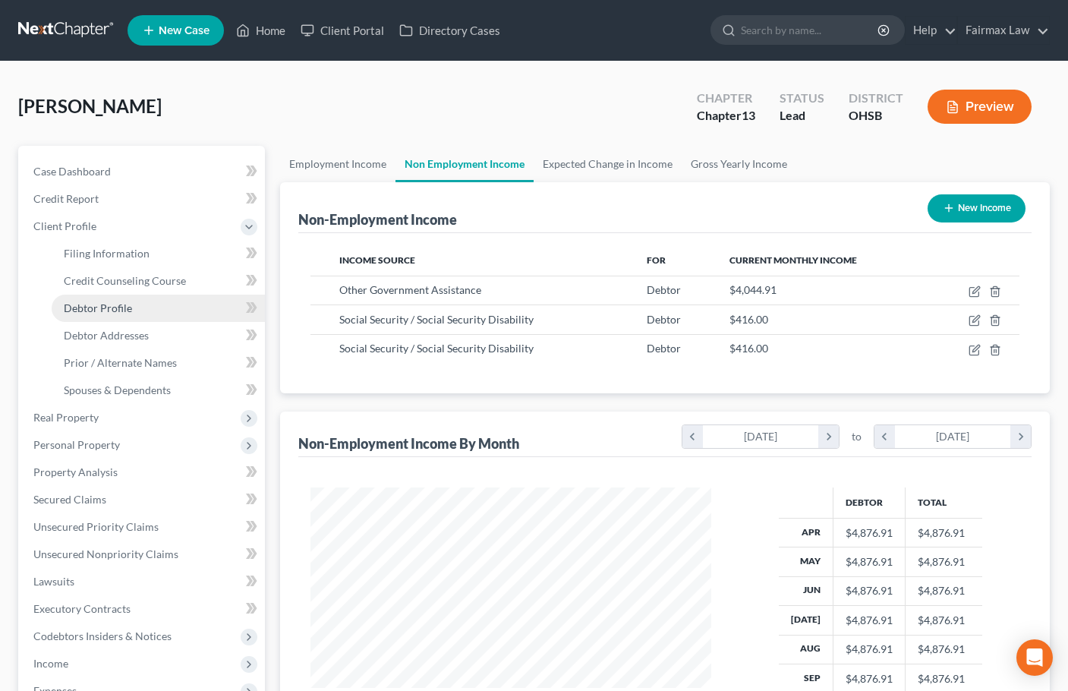
click at [121, 310] on span "Debtor Profile" at bounding box center [98, 307] width 68 height 13
select select "1"
select select "3"
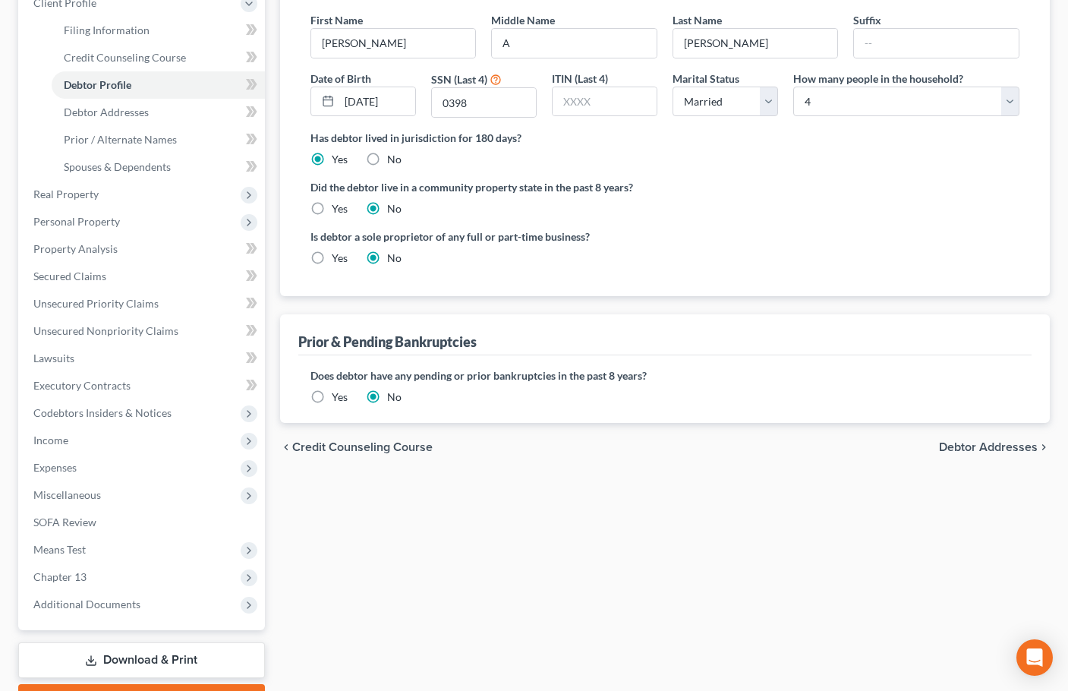
scroll to position [307, 0]
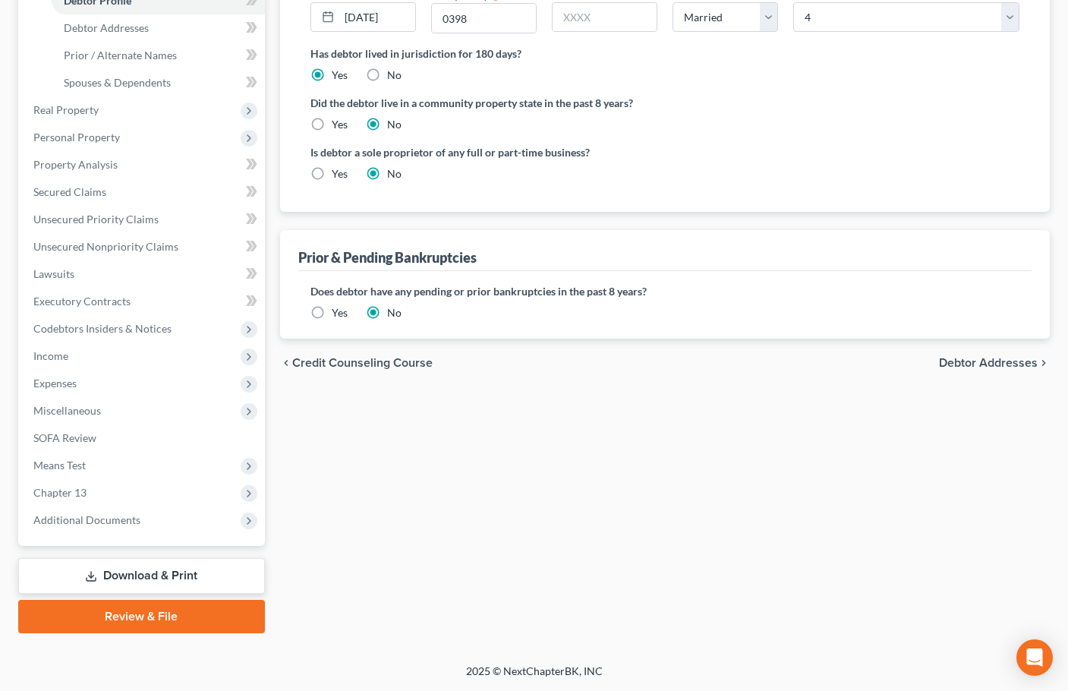
click at [332, 310] on label "Yes" at bounding box center [340, 312] width 16 height 15
click at [338, 310] on input "Yes" at bounding box center [343, 310] width 10 height 10
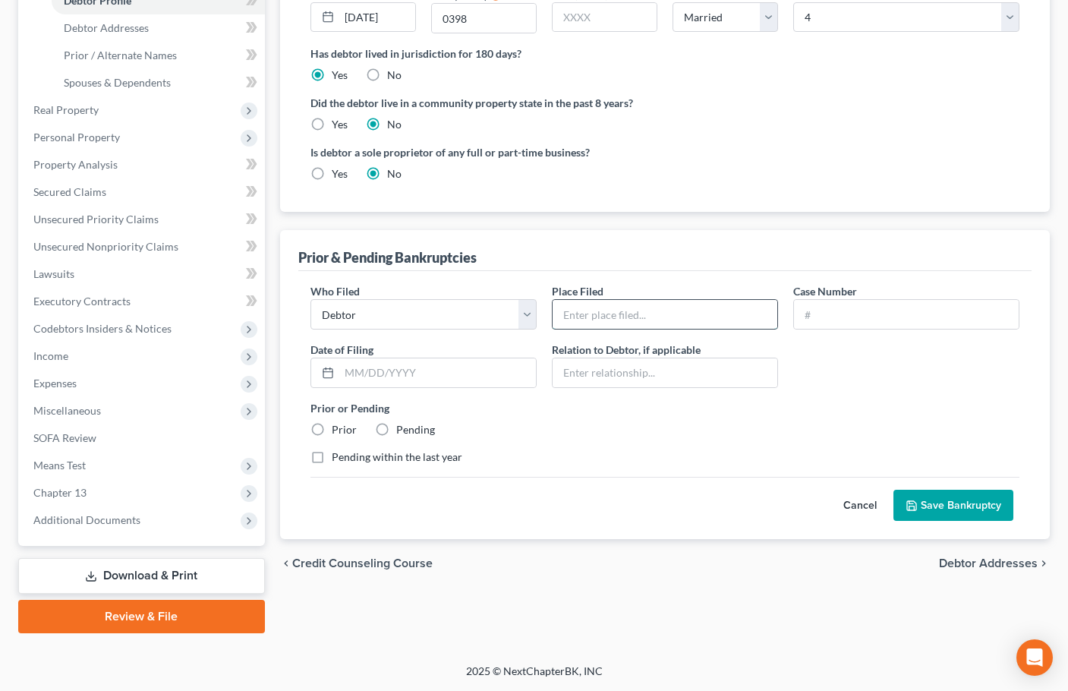
click at [601, 311] on input "text" at bounding box center [665, 314] width 225 height 29
paste input "GEORGIA SOUTHERN BANKRUPTCY COURT"
type input "GEORGIA SOUTHERN BANKRUPTCY COURT"
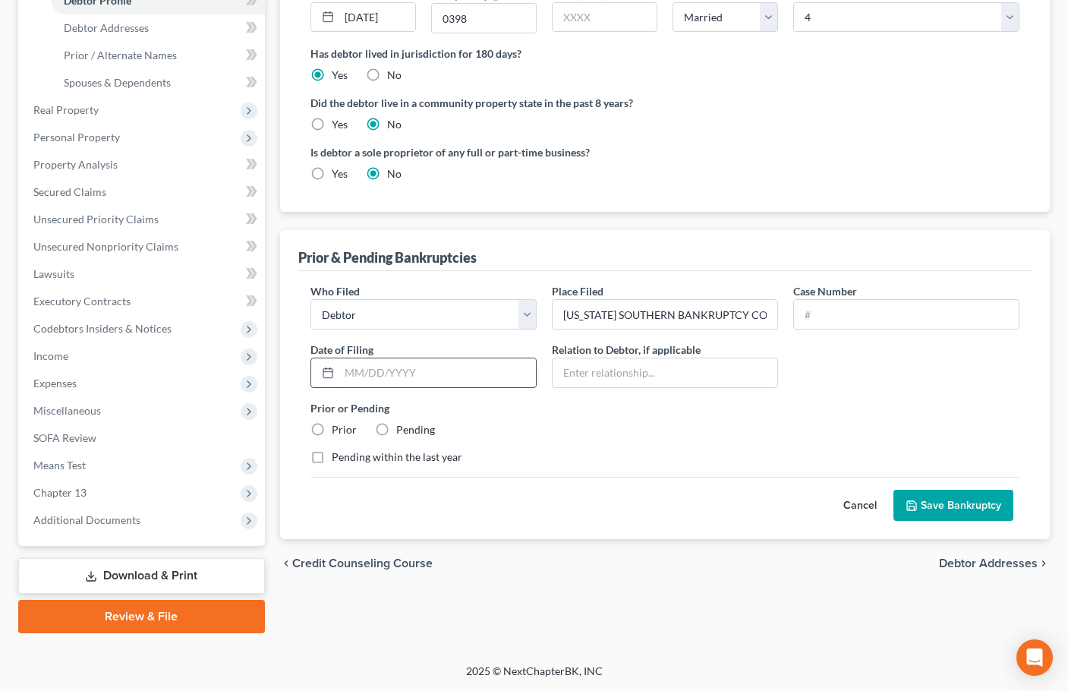
click at [410, 380] on input "text" at bounding box center [437, 372] width 197 height 29
paste input "9/24/2014"
type input "9/24/2014"
click at [332, 437] on label "Prior" at bounding box center [344, 429] width 25 height 15
click at [338, 432] on input "Prior" at bounding box center [343, 427] width 10 height 10
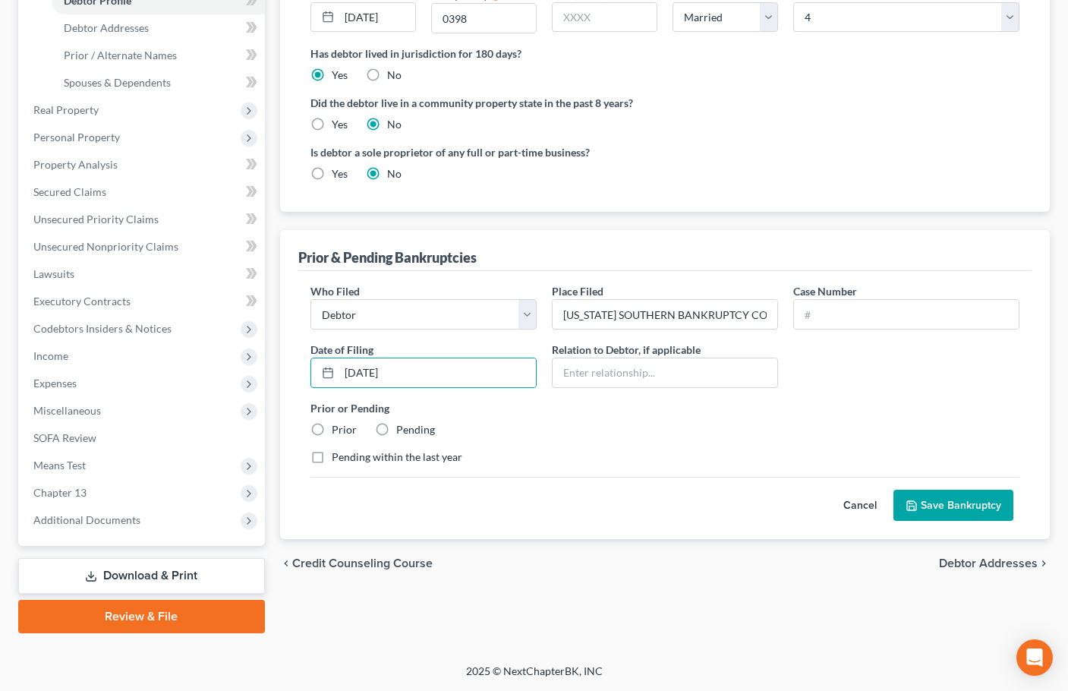
radio input "true"
click at [833, 313] on input "text" at bounding box center [906, 314] width 225 height 29
paste input "14-11795"
type input "14-11795"
click at [985, 512] on button "Save Bankruptcy" at bounding box center [953, 506] width 120 height 32
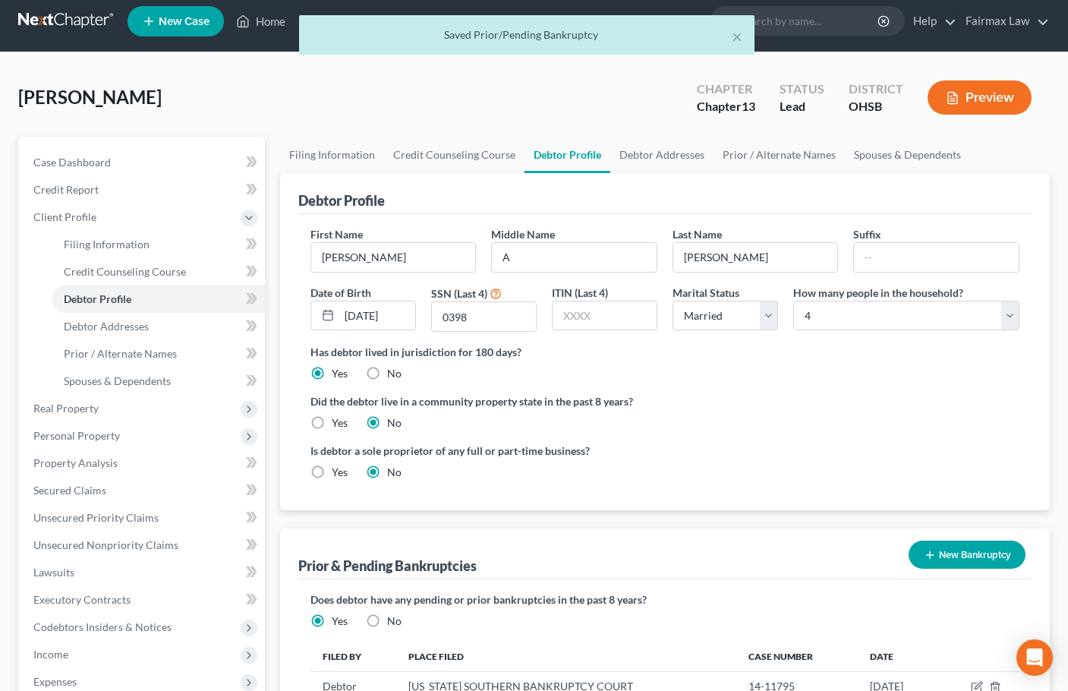
scroll to position [4, 0]
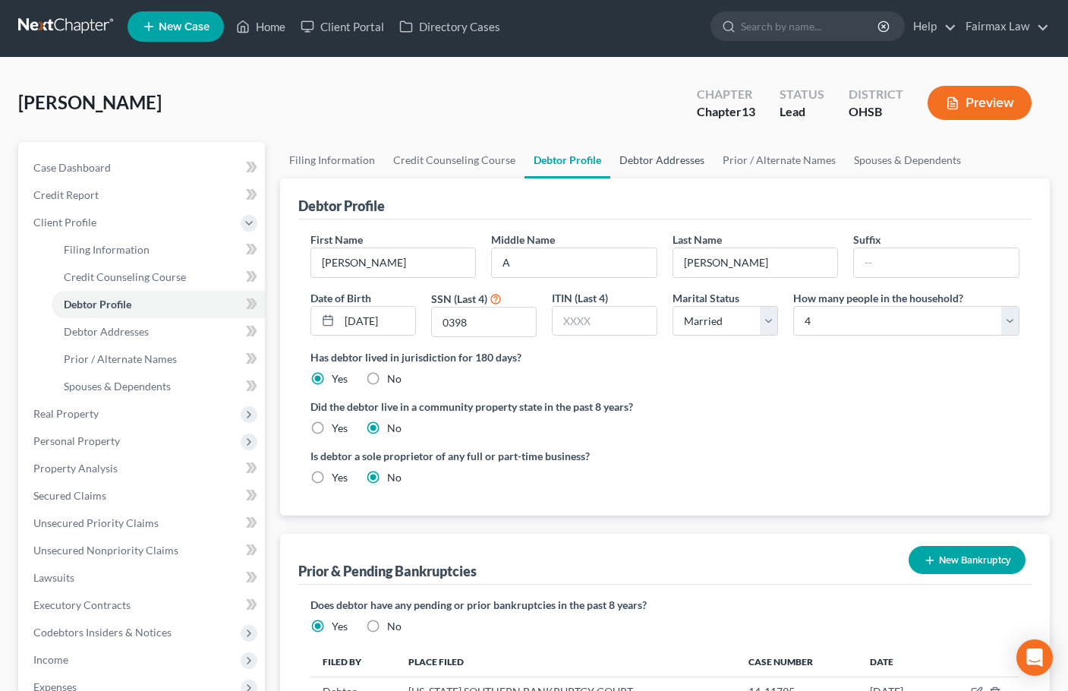
click at [659, 165] on link "Debtor Addresses" at bounding box center [661, 160] width 103 height 36
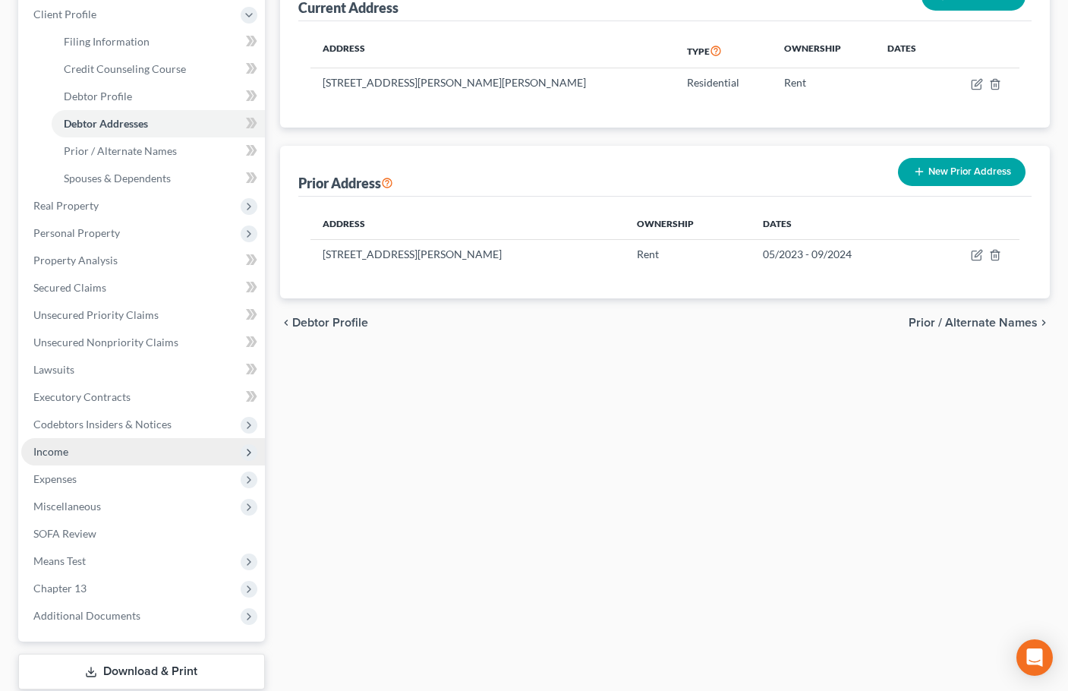
scroll to position [228, 0]
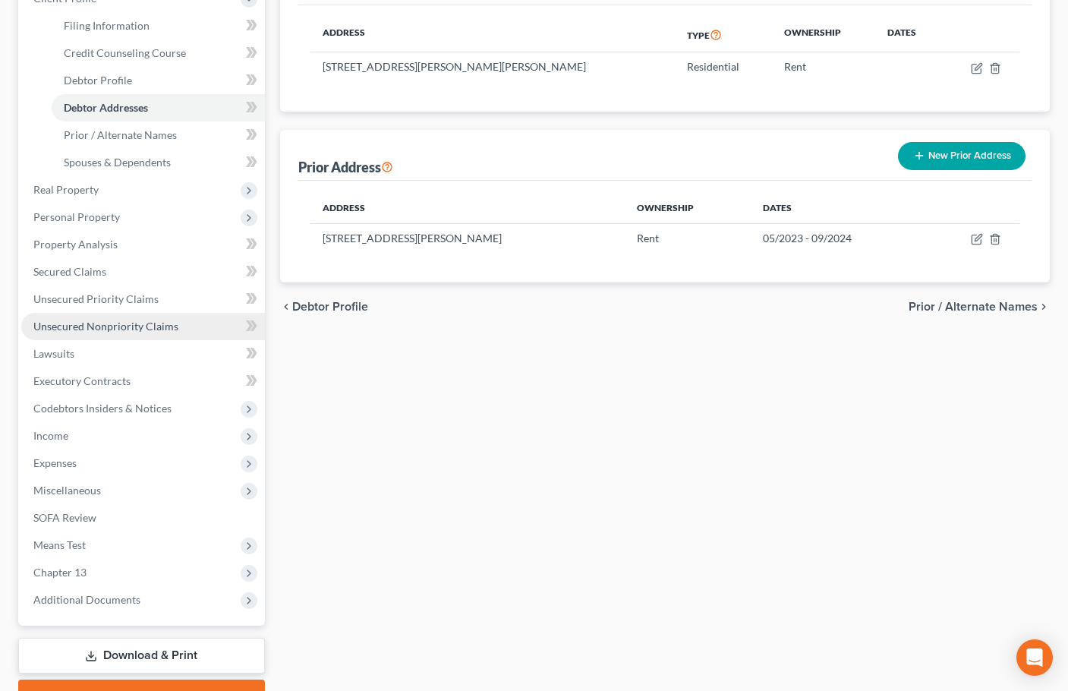
click at [110, 326] on span "Unsecured Nonpriority Claims" at bounding box center [105, 326] width 145 height 13
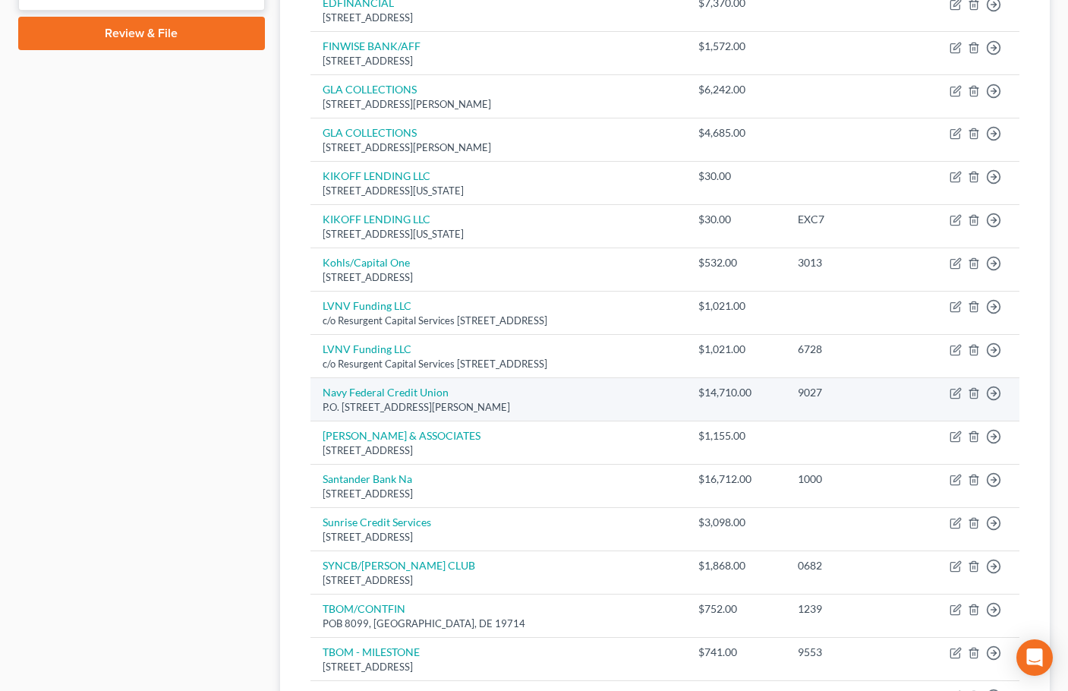
scroll to position [759, 0]
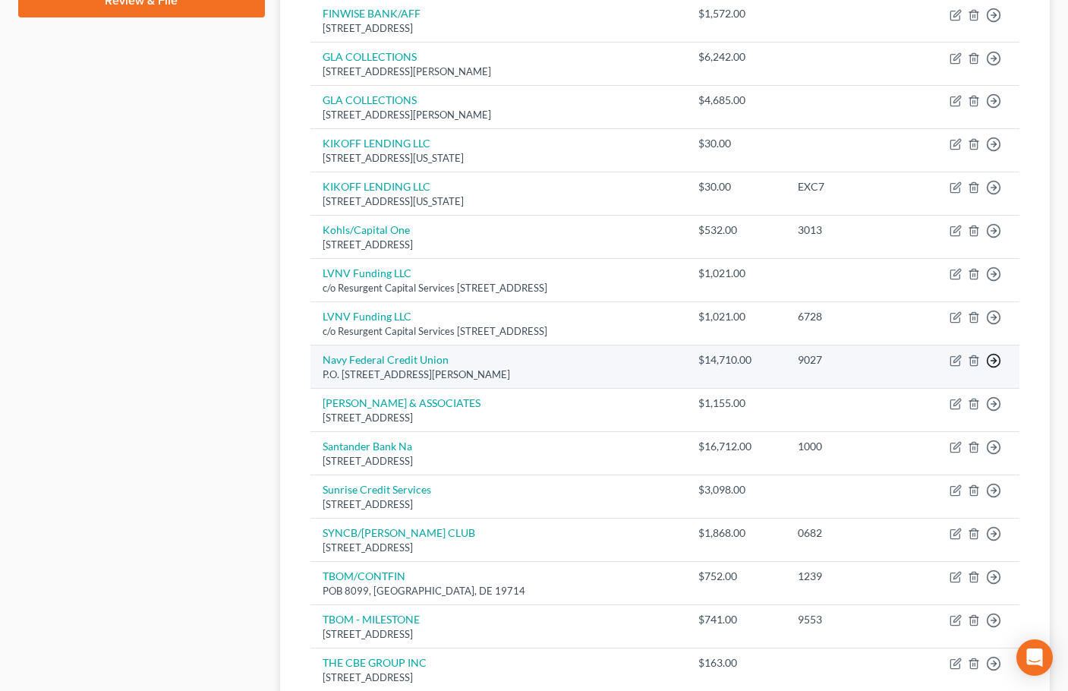
click at [998, 361] on icon "button" at bounding box center [993, 360] width 15 height 15
click at [923, 372] on link "Move to D" at bounding box center [924, 372] width 127 height 26
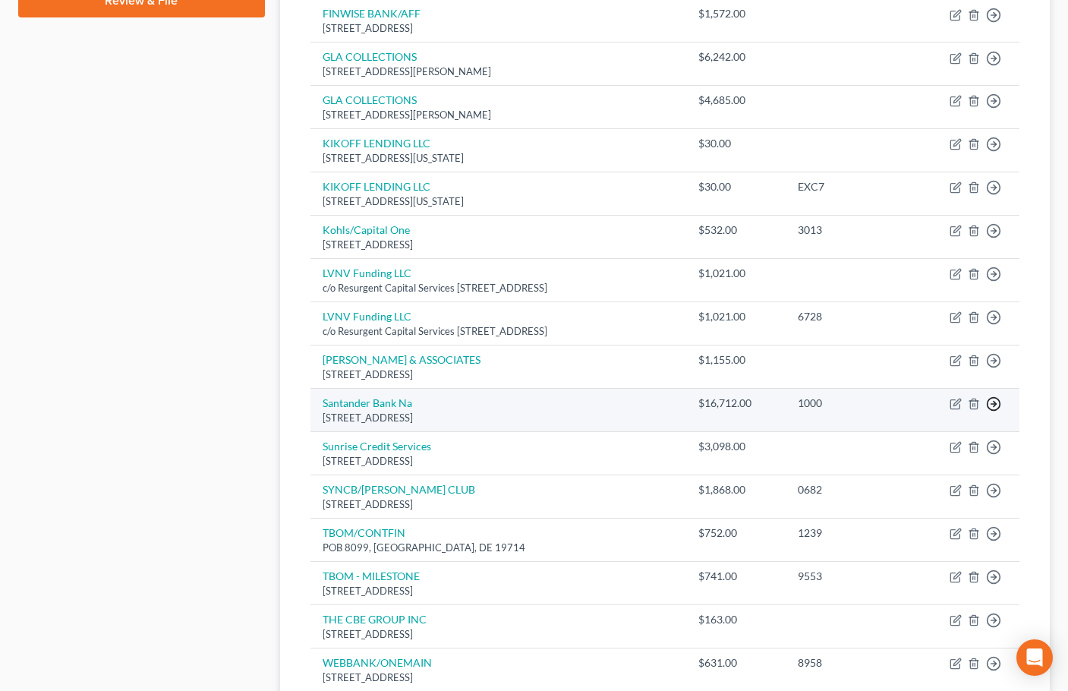
click at [993, 404] on line "button" at bounding box center [993, 404] width 5 height 0
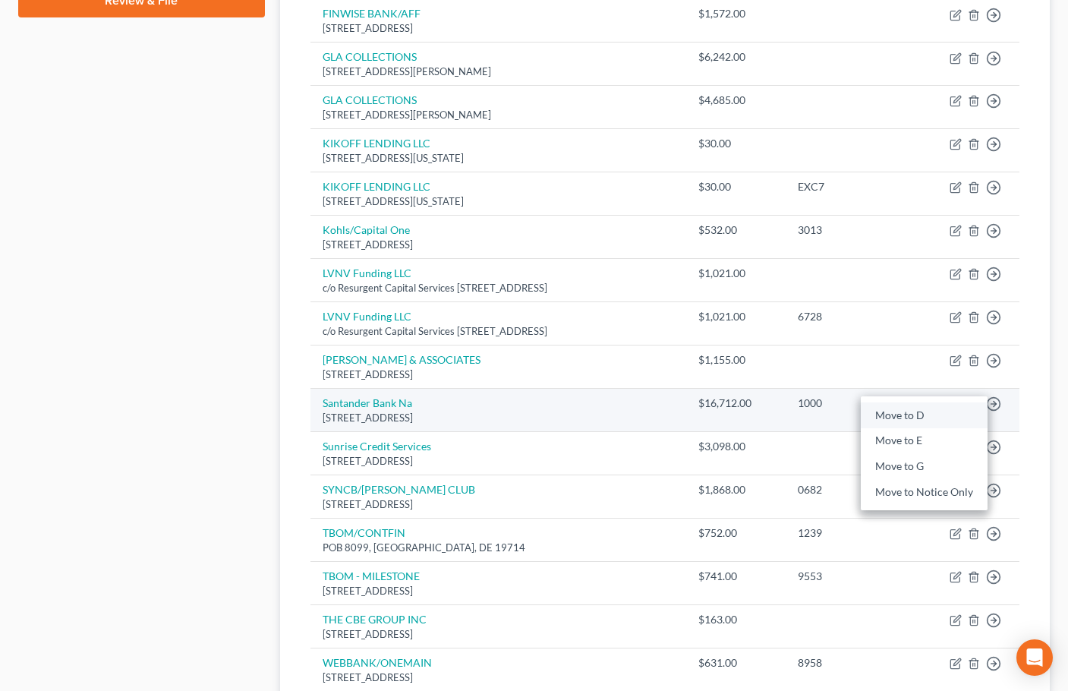
click at [898, 416] on link "Move to D" at bounding box center [924, 415] width 127 height 26
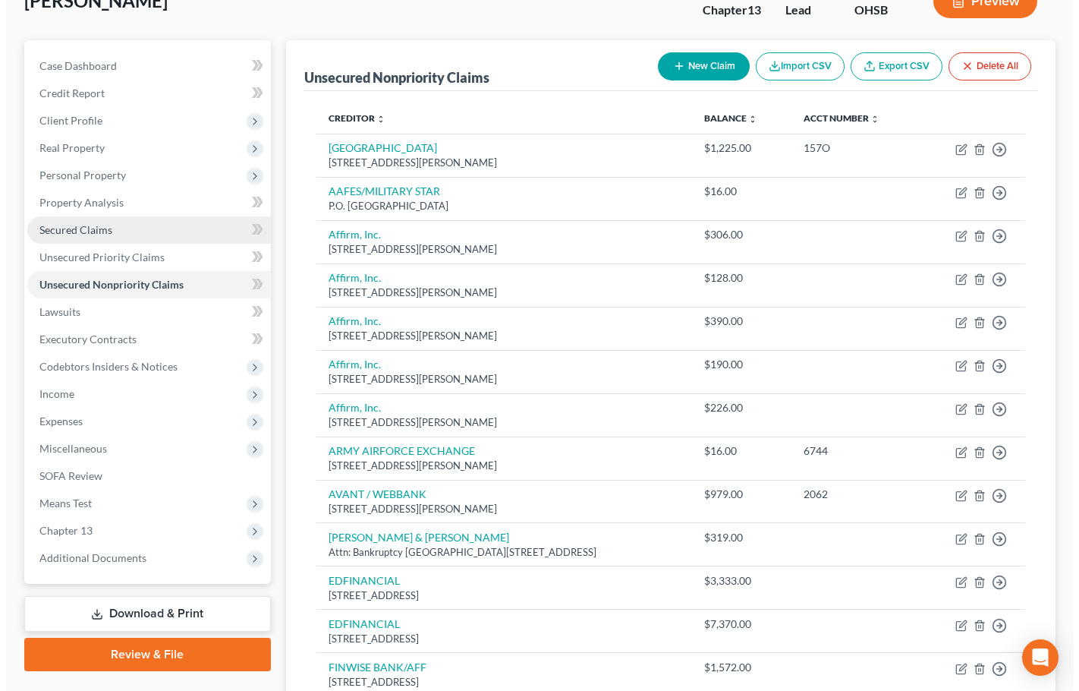
scroll to position [0, 0]
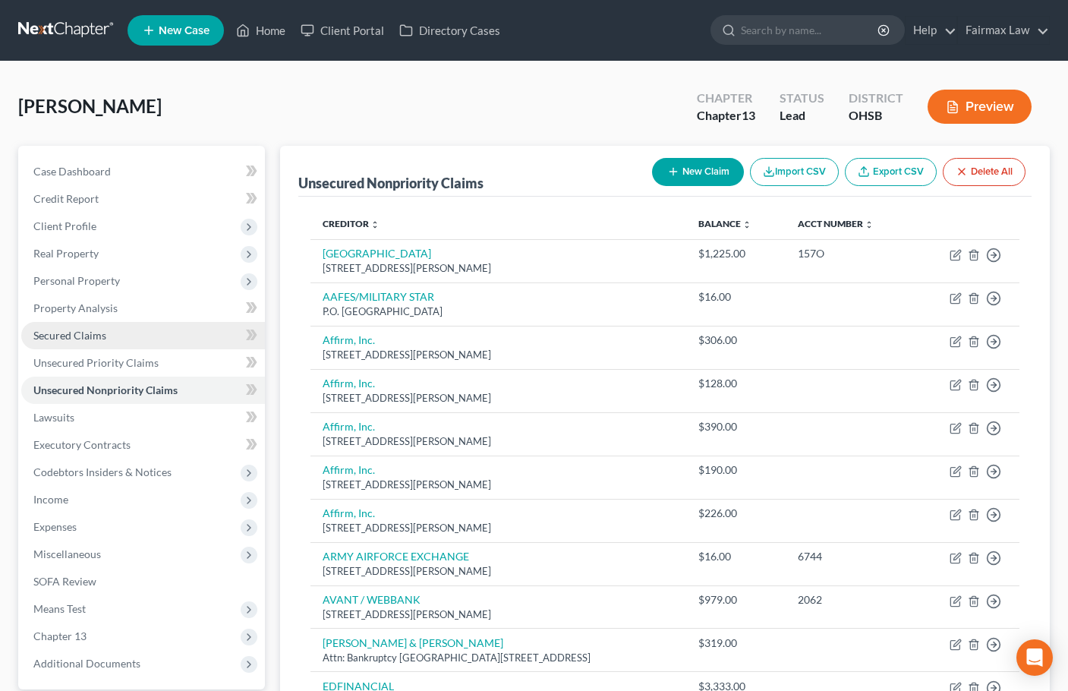
click at [84, 340] on span "Secured Claims" at bounding box center [69, 335] width 73 height 13
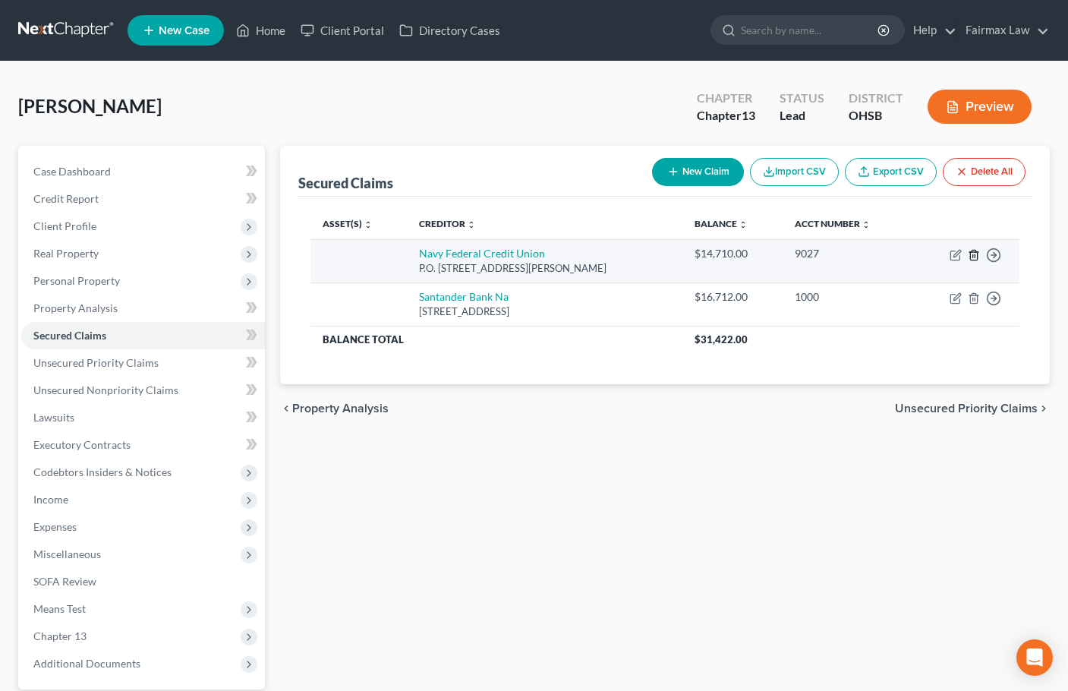
click at [973, 256] on line "button" at bounding box center [973, 255] width 0 height 3
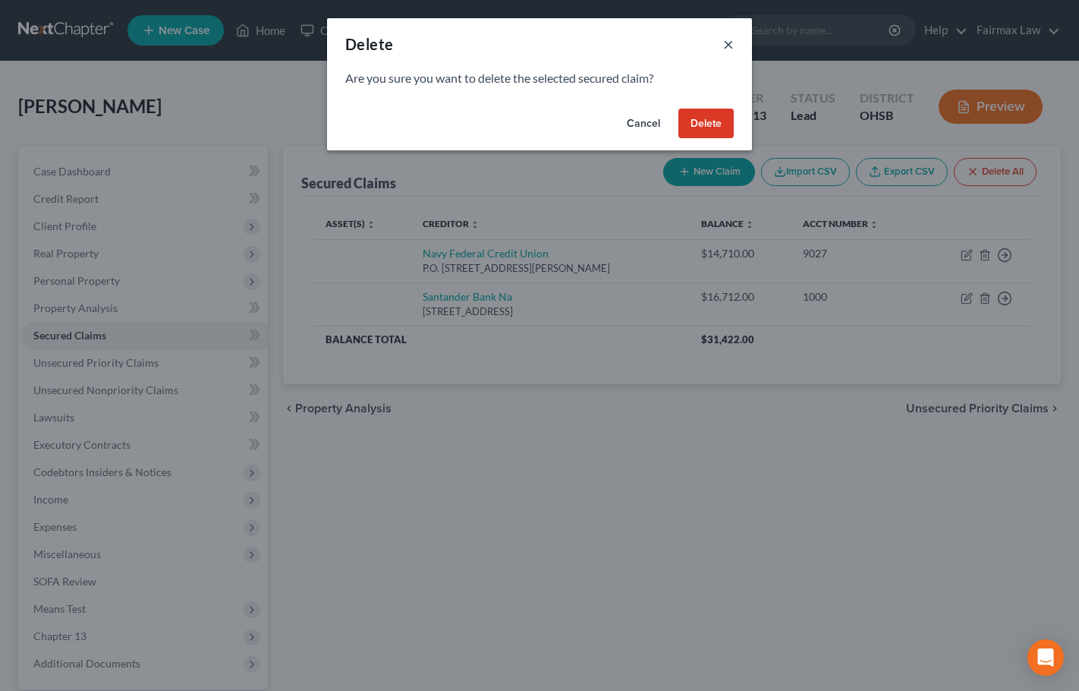
click at [729, 41] on button "×" at bounding box center [728, 44] width 11 height 18
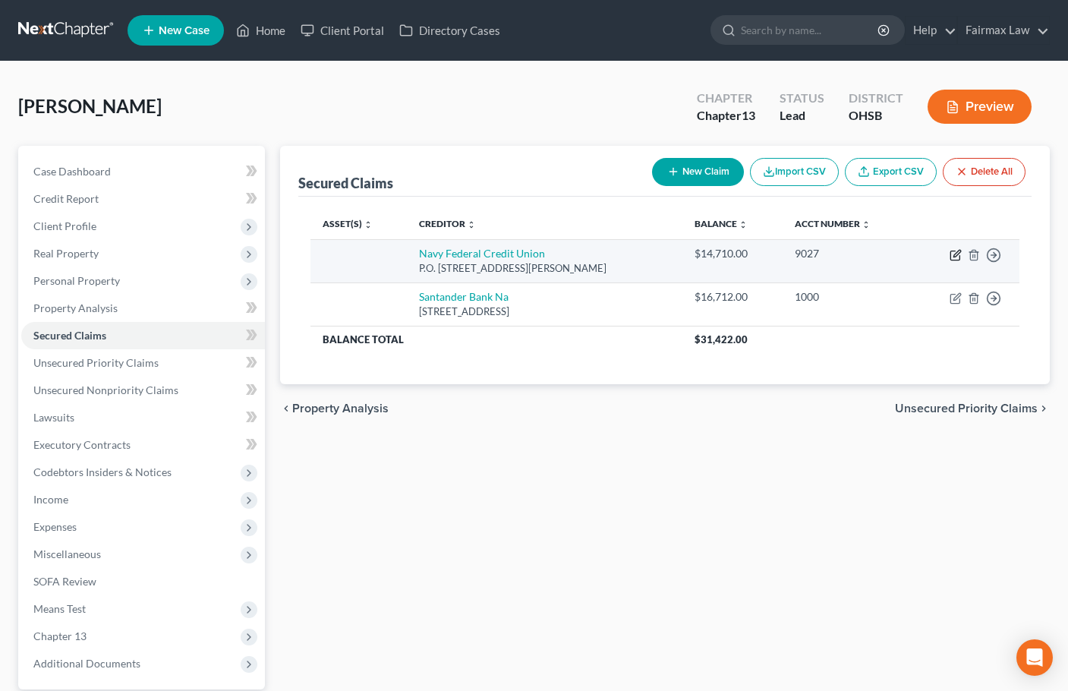
click at [953, 255] on icon "button" at bounding box center [956, 255] width 12 height 12
select select "48"
select select "0"
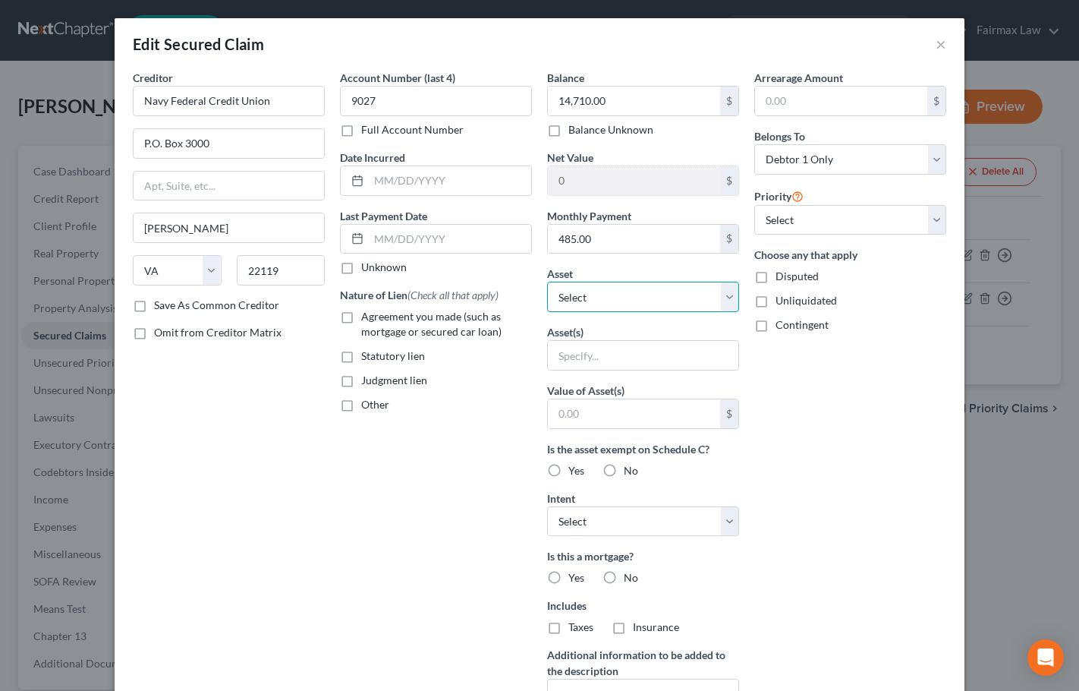
click at [614, 295] on select "Select Other Multiple Assets Navy Federal Credit Union (Other (Credit Union, He…" at bounding box center [643, 297] width 192 height 30
select select "6"
click at [547, 282] on select "Select Other Multiple Assets Navy Federal Credit Union (Other (Credit Union, He…" at bounding box center [643, 297] width 192 height 30
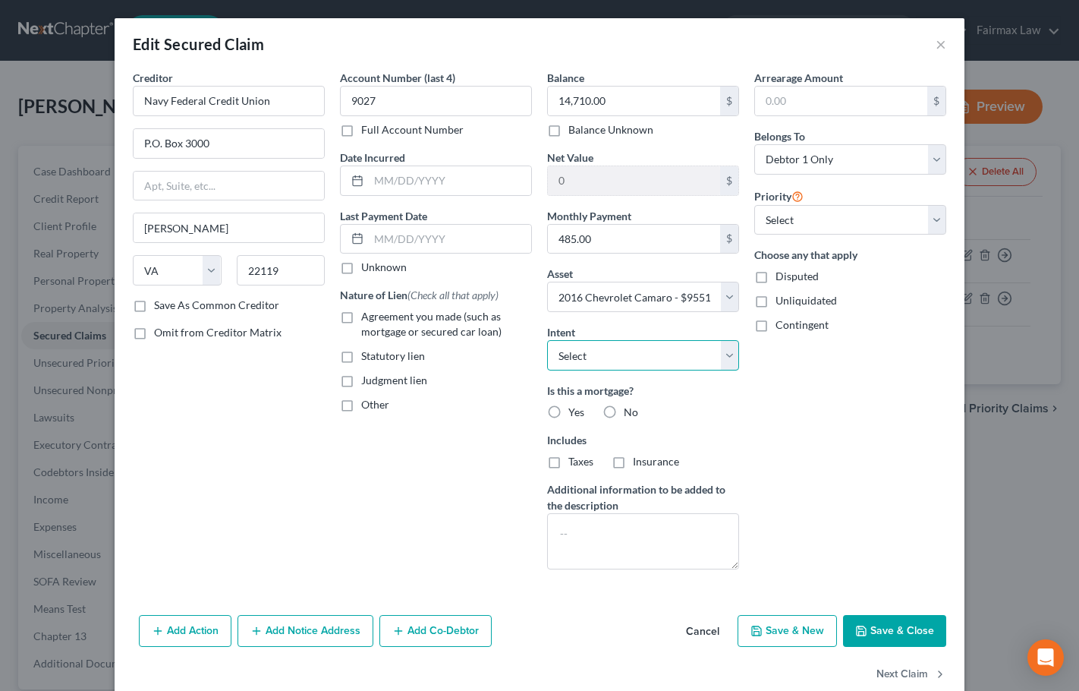
click at [632, 357] on select "Select Surrender Redeem Reaffirm Avoid Other" at bounding box center [643, 355] width 192 height 30
select select "2"
click at [547, 340] on select "Select Surrender Redeem Reaffirm Avoid Other" at bounding box center [643, 355] width 192 height 30
click at [624, 411] on label "No" at bounding box center [631, 412] width 14 height 15
click at [630, 411] on input "No" at bounding box center [635, 410] width 10 height 10
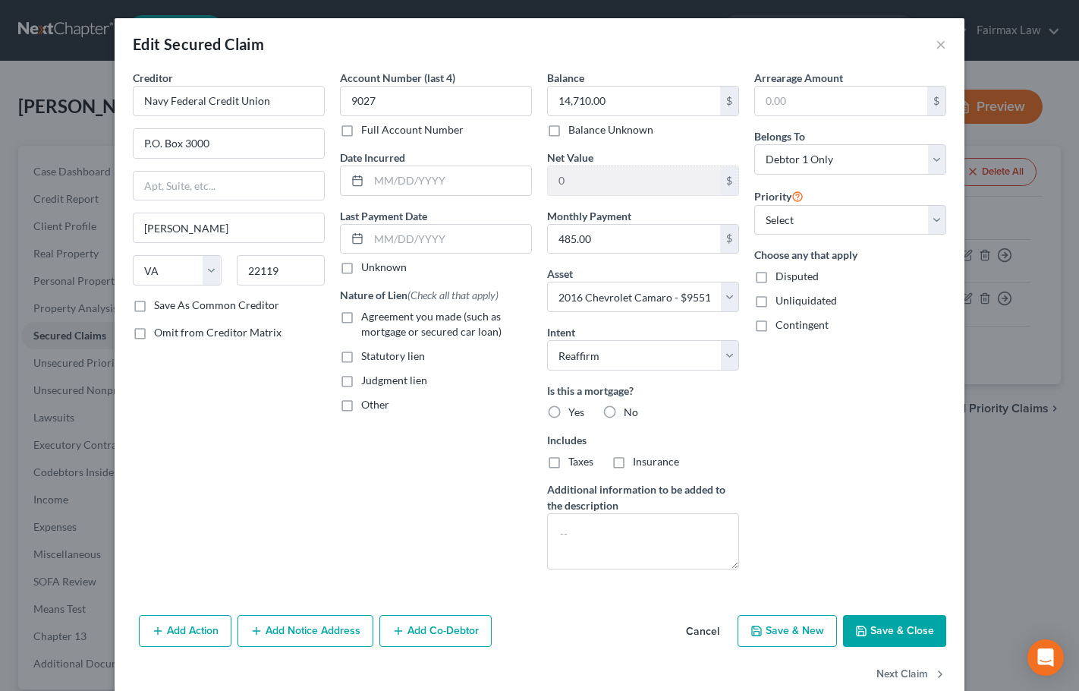
radio input "true"
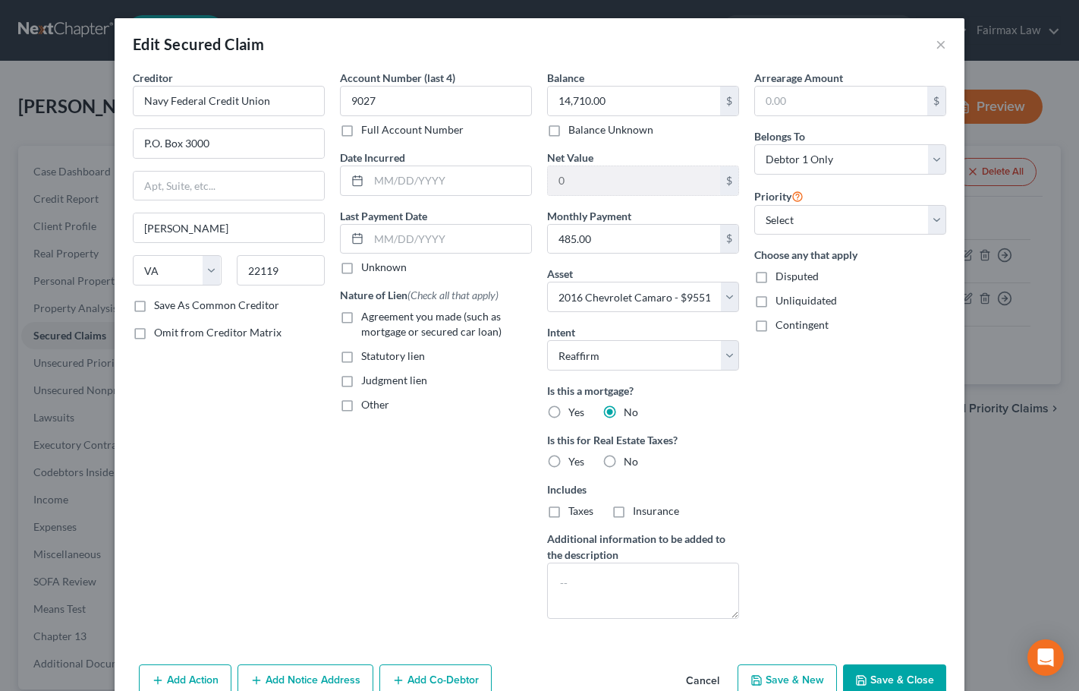
click at [624, 463] on label "No" at bounding box center [631, 461] width 14 height 15
click at [630, 463] on input "No" at bounding box center [635, 459] width 10 height 10
radio input "true"
click at [833, 214] on select "Select 1st 2nd 3rd 4th 5th 6th 7th 8th 9th 10th 11th 12th 13th 14th 15th 16th 1…" at bounding box center [850, 220] width 192 height 30
click at [718, 406] on div "Is this a mortgage? Yes No" at bounding box center [643, 401] width 192 height 37
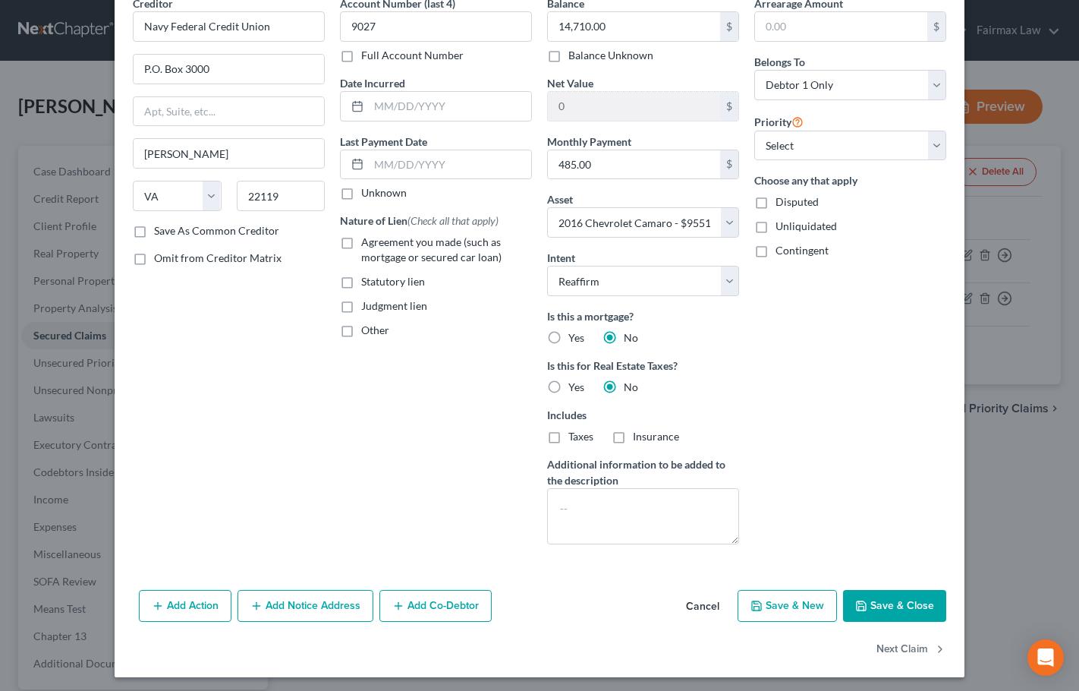
scroll to position [79, 0]
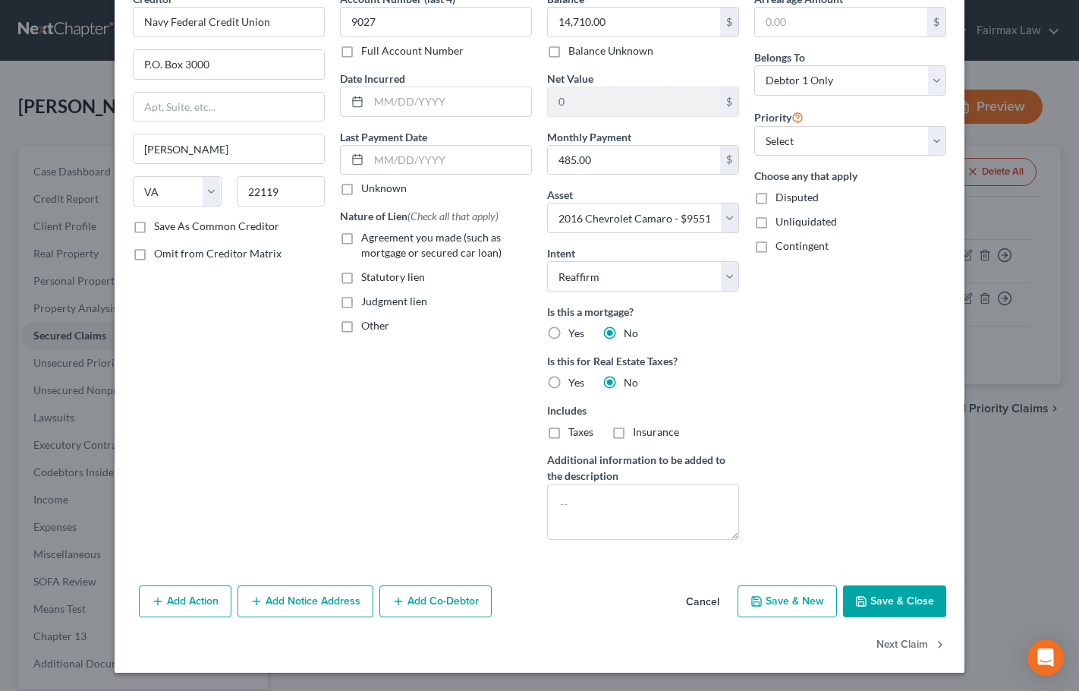
click at [903, 603] on button "Save & Close" at bounding box center [894, 601] width 103 height 32
select select
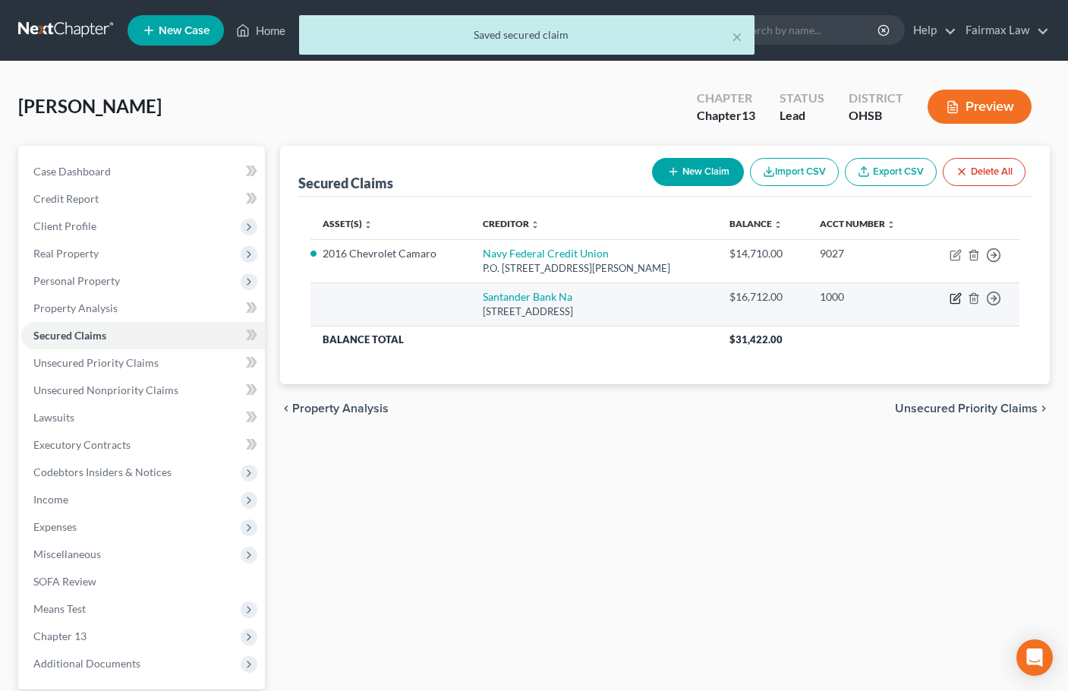
click at [955, 296] on icon "button" at bounding box center [956, 298] width 12 height 12
select select "14"
select select "0"
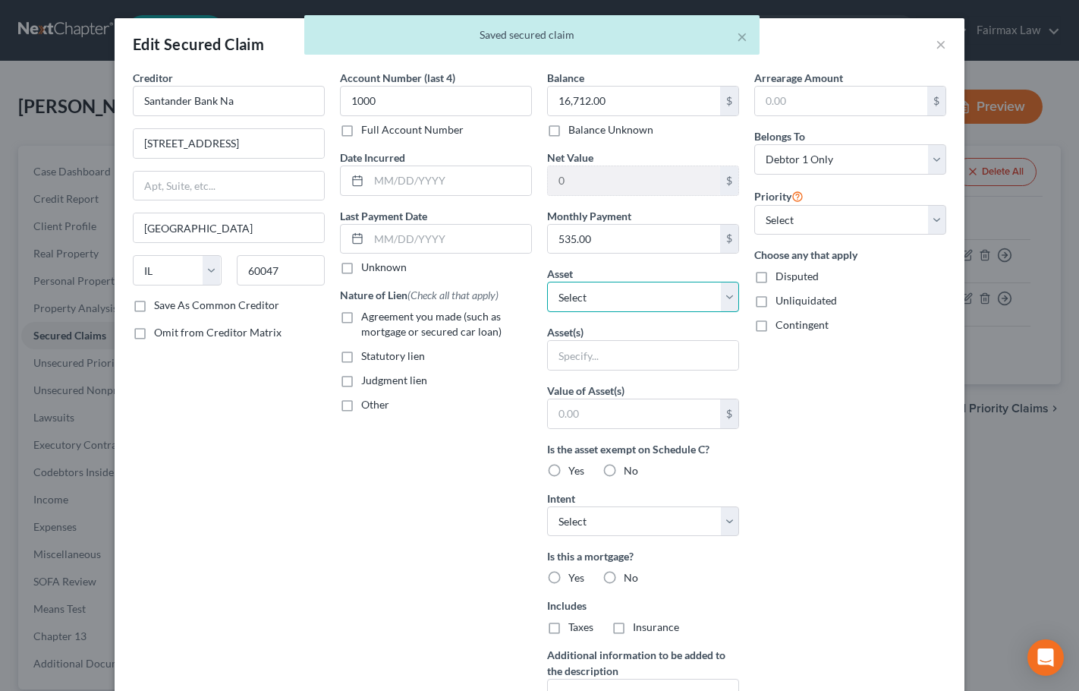
click at [644, 301] on select "Select Other Multiple Assets Navy Federal Credit Union (Other (Credit Union, He…" at bounding box center [643, 297] width 192 height 30
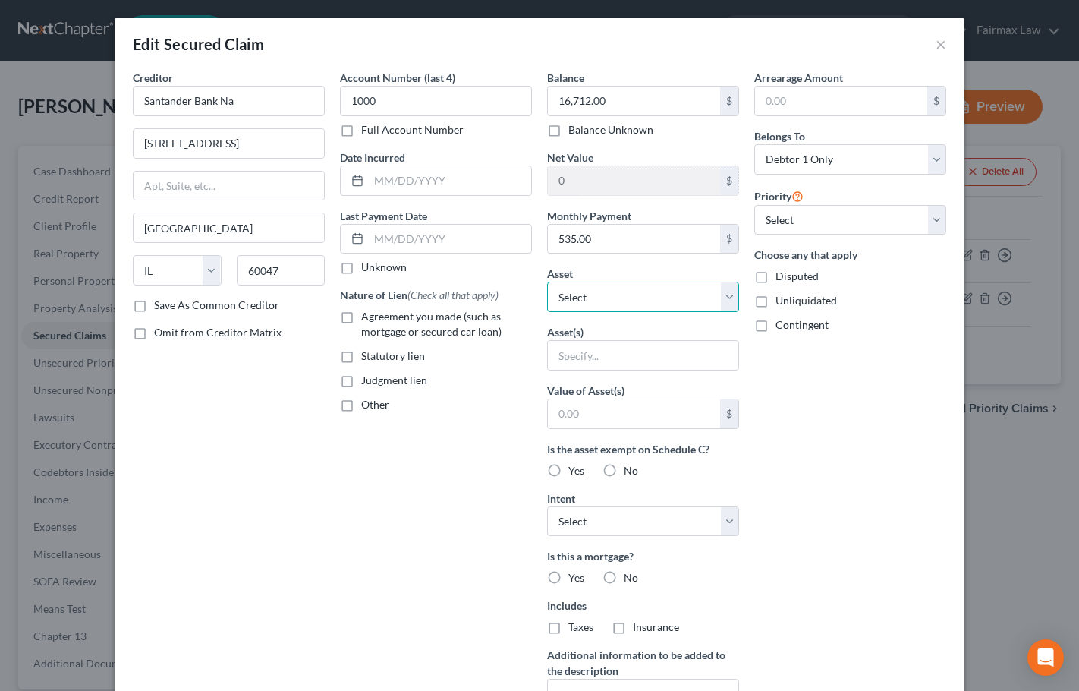
select select "4"
click at [547, 282] on select "Select Other Multiple Assets Navy Federal Credit Union (Other (Credit Union, He…" at bounding box center [643, 297] width 192 height 30
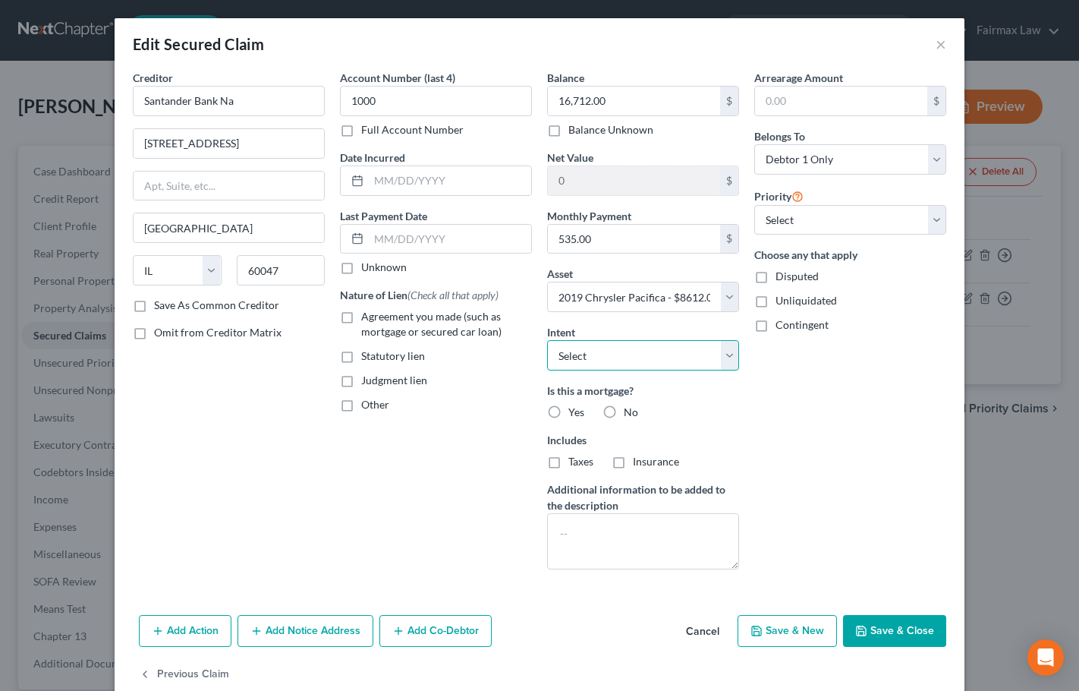
click at [632, 354] on select "Select Surrender Redeem Reaffirm Avoid Other" at bounding box center [643, 355] width 192 height 30
select select "2"
click at [547, 340] on select "Select Surrender Redeem Reaffirm Avoid Other" at bounding box center [643, 355] width 192 height 30
click at [624, 414] on label "No" at bounding box center [631, 412] width 14 height 15
click at [630, 414] on input "No" at bounding box center [635, 410] width 10 height 10
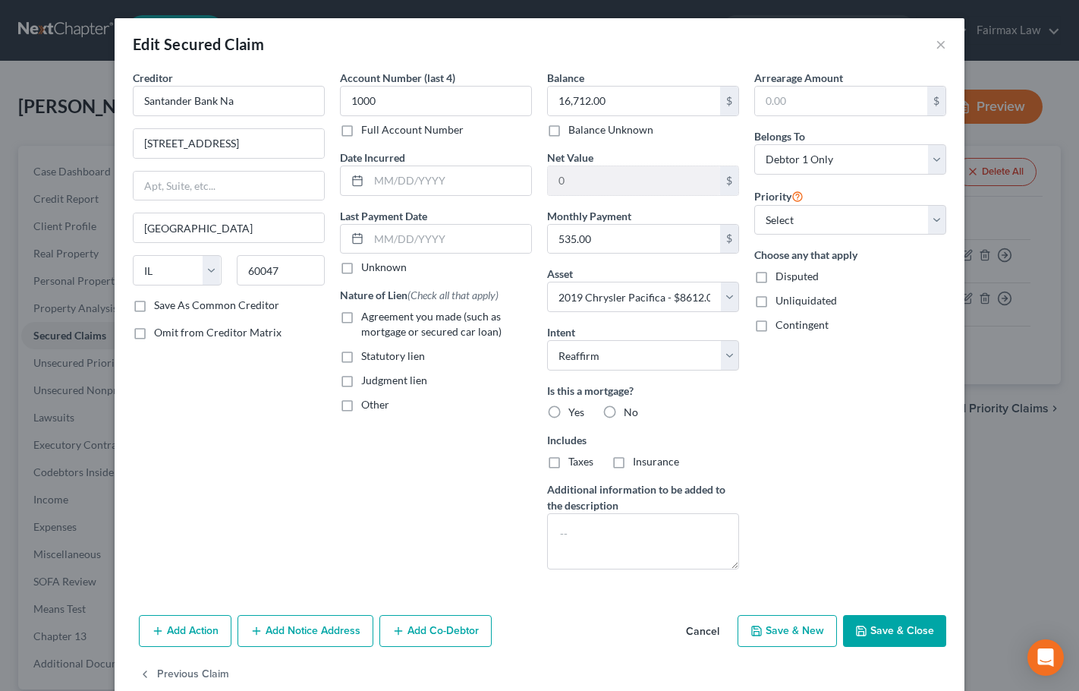
radio input "true"
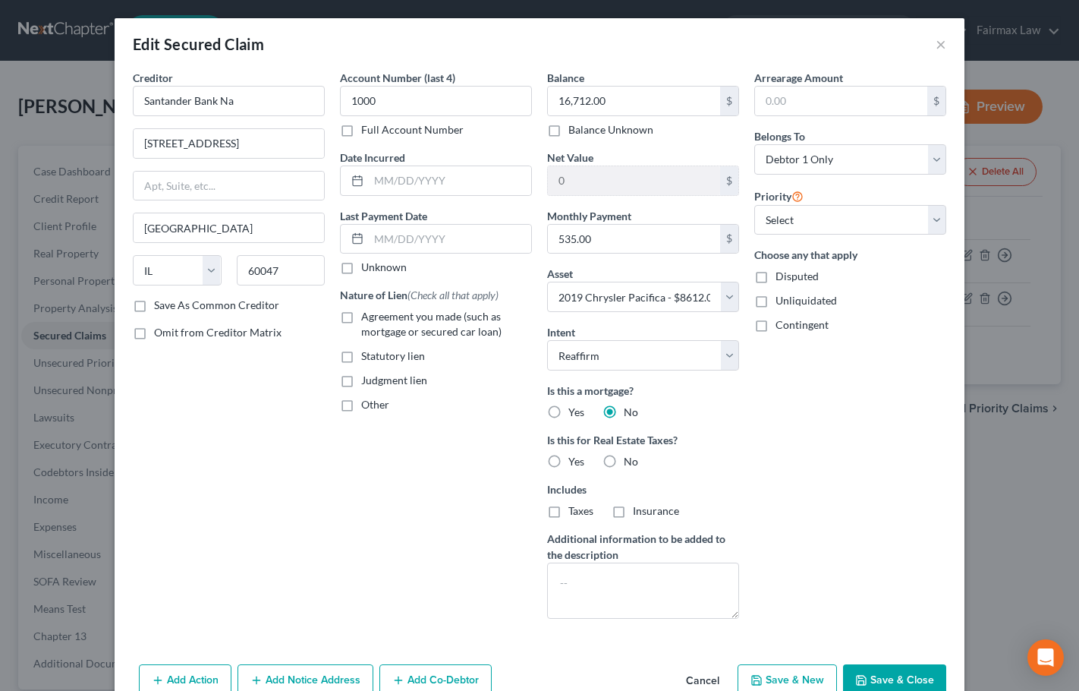
click at [624, 461] on label "No" at bounding box center [631, 461] width 14 height 15
click at [630, 461] on input "No" at bounding box center [635, 459] width 10 height 10
radio input "true"
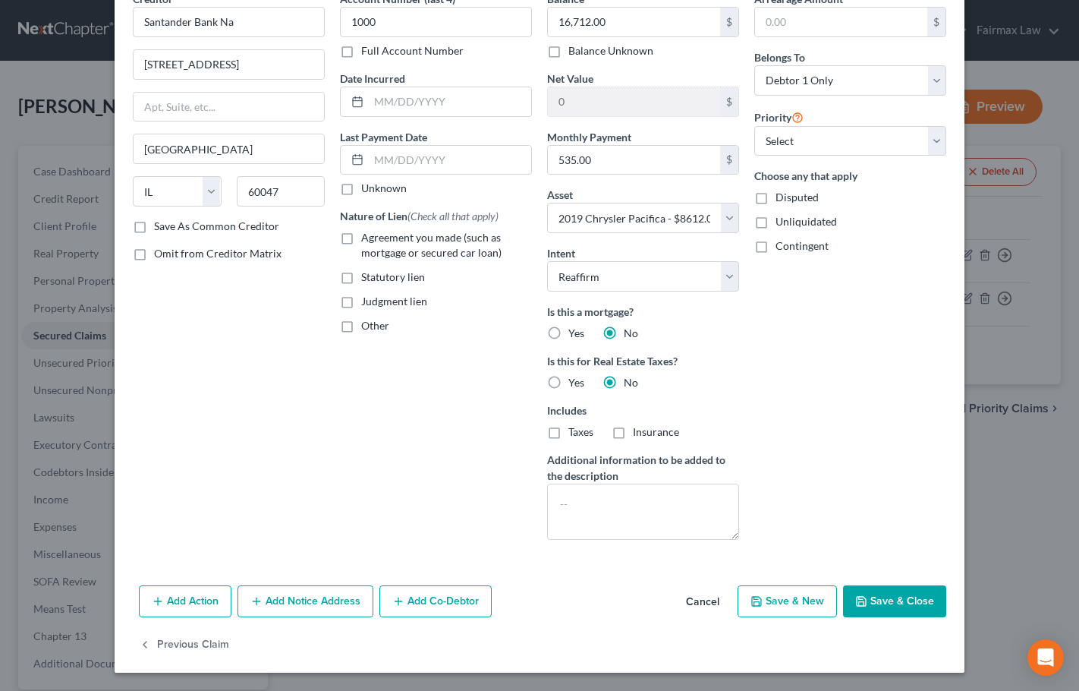
click at [904, 607] on button "Save & Close" at bounding box center [894, 601] width 103 height 32
select select
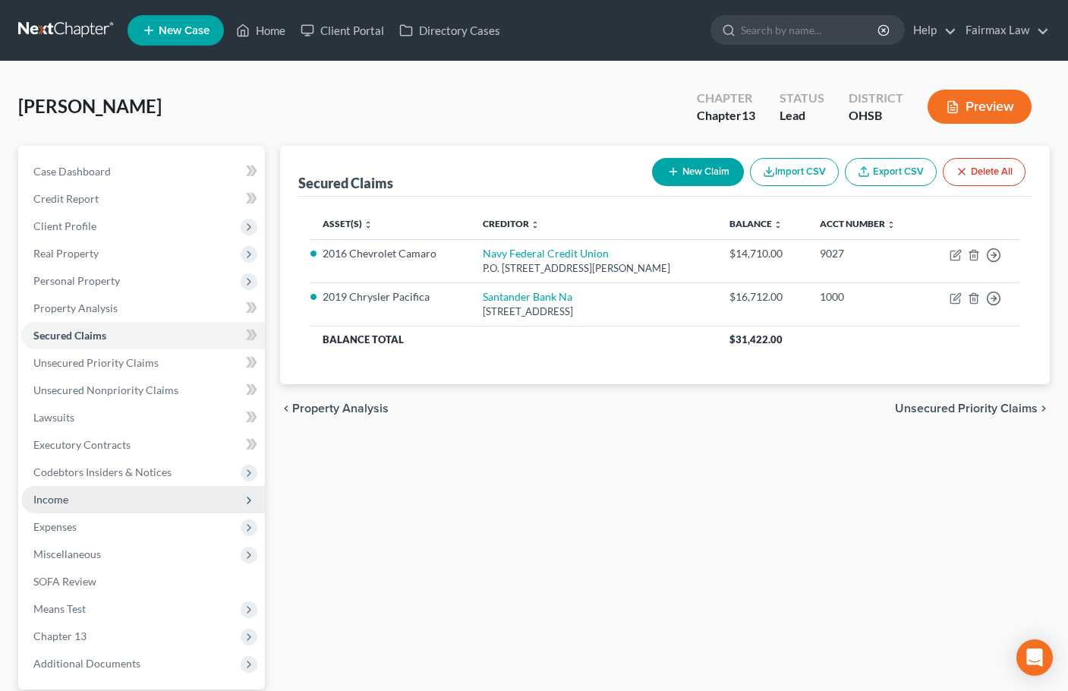
click at [58, 500] on span "Income" at bounding box center [50, 499] width 35 height 13
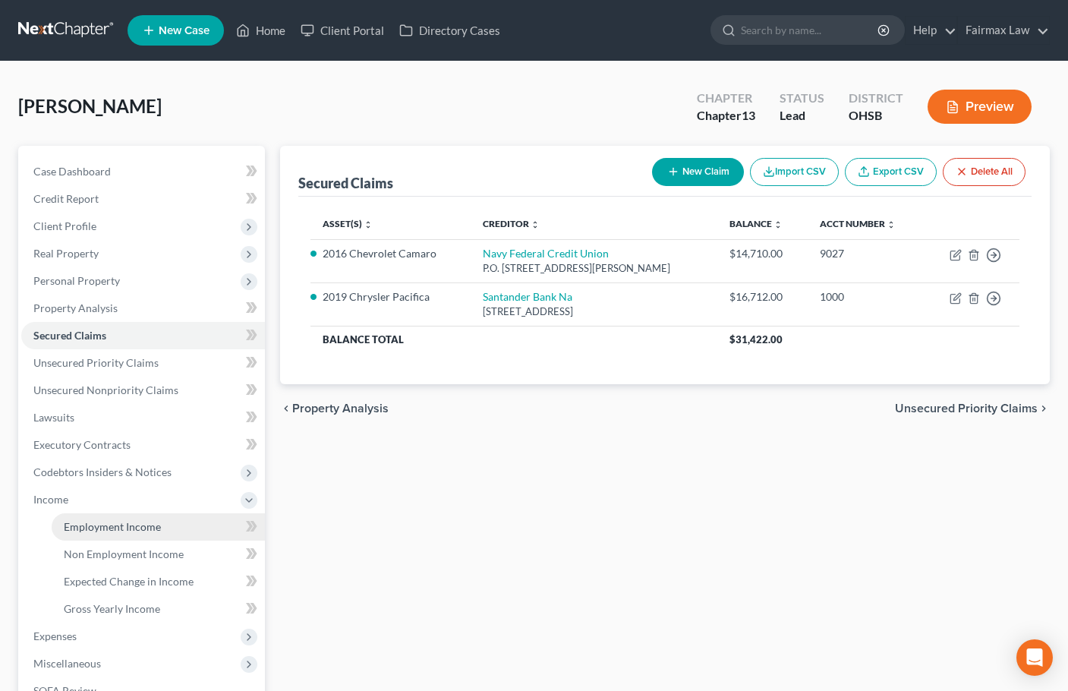
click at [114, 517] on link "Employment Income" at bounding box center [158, 526] width 213 height 27
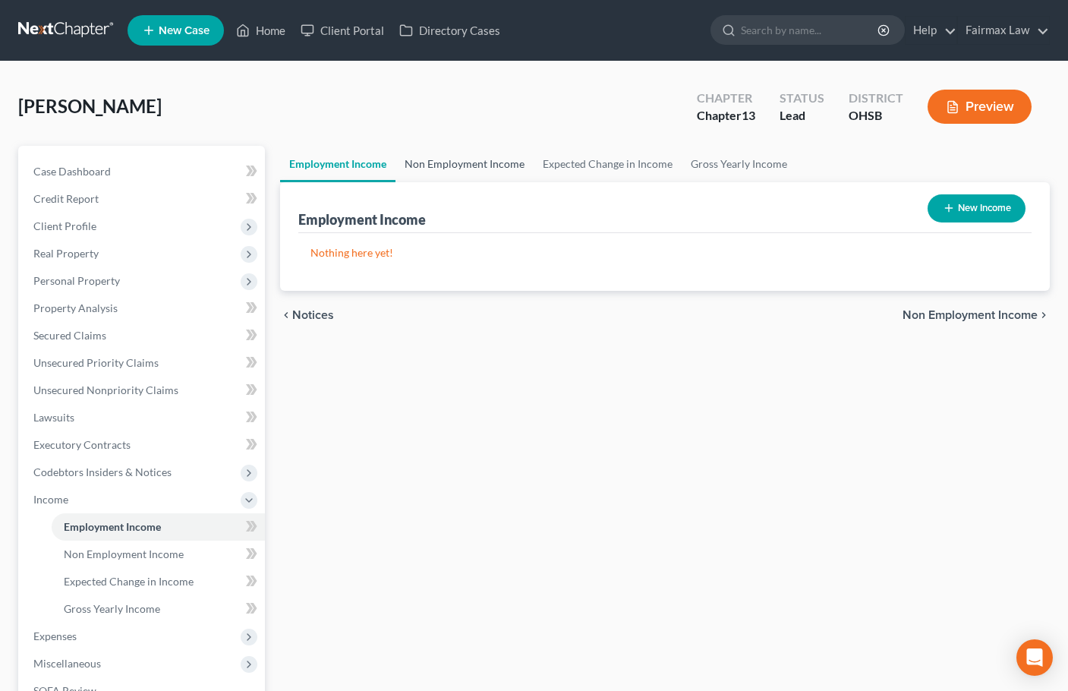
click at [473, 164] on link "Non Employment Income" at bounding box center [464, 164] width 138 height 36
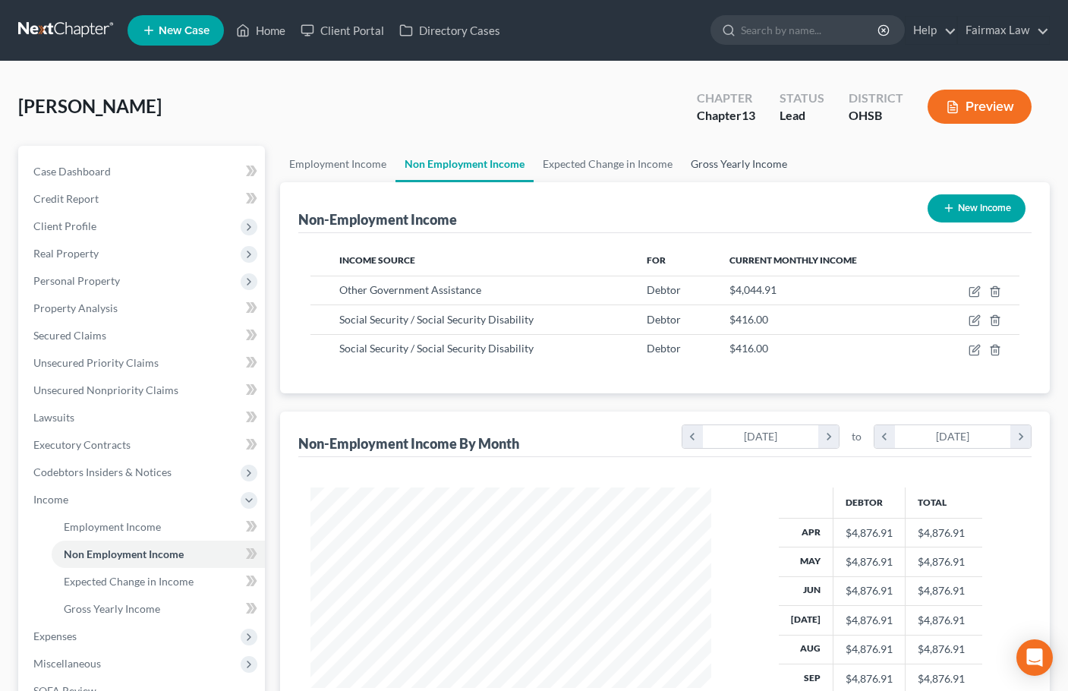
scroll to position [272, 432]
click at [745, 163] on link "Gross Yearly Income" at bounding box center [739, 164] width 115 height 36
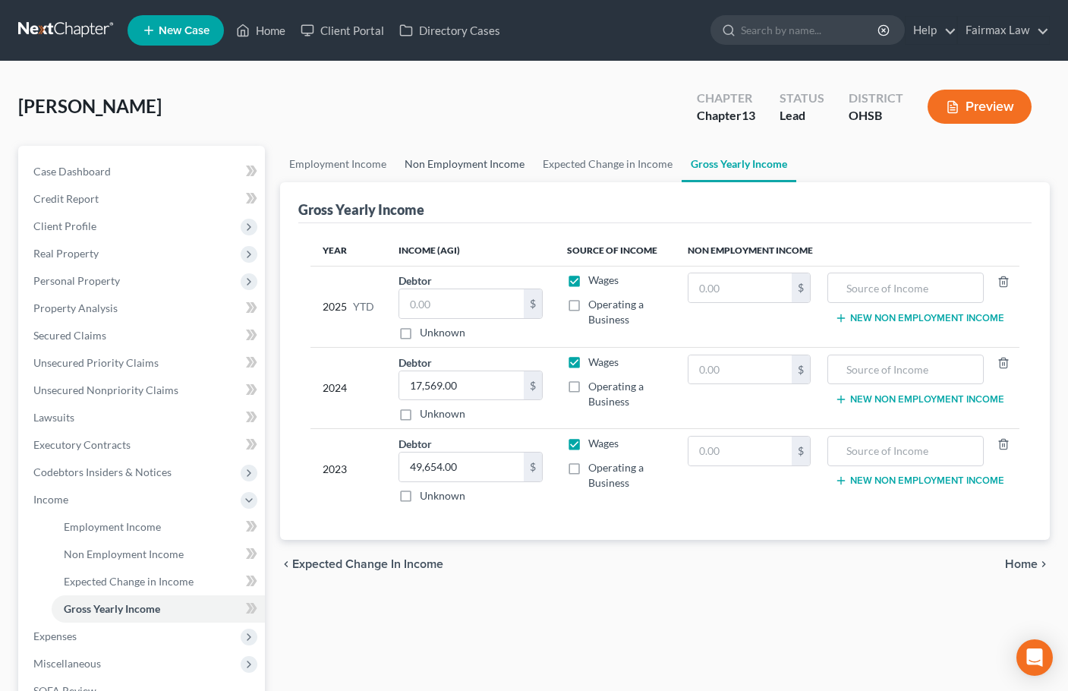
click at [461, 162] on link "Non Employment Income" at bounding box center [464, 164] width 138 height 36
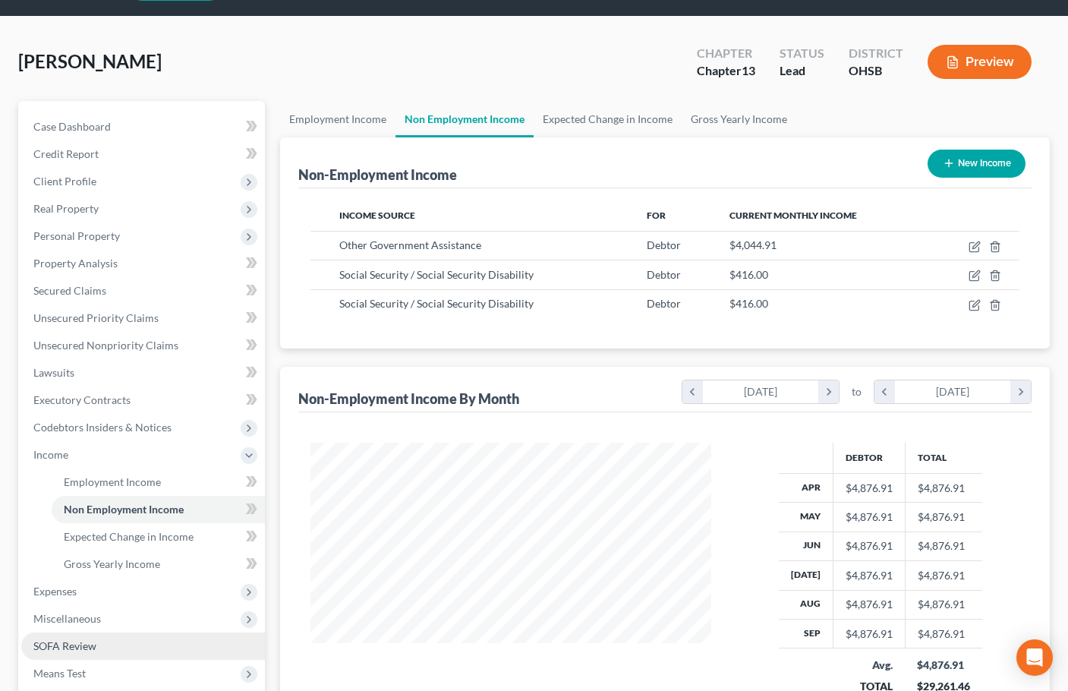
scroll to position [253, 0]
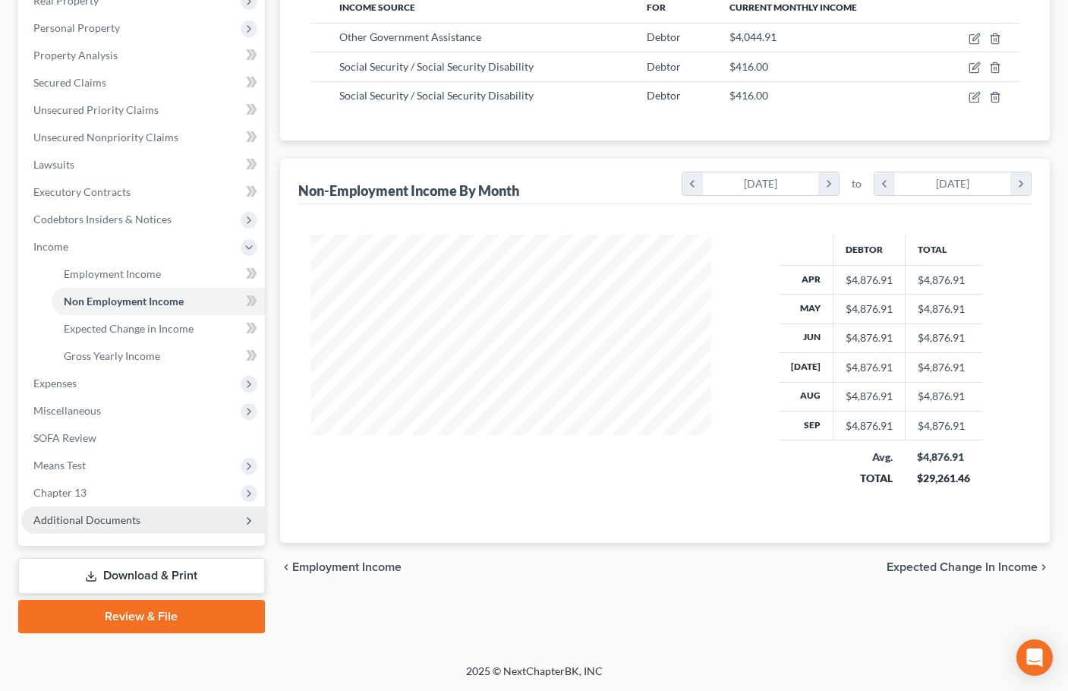
click at [99, 516] on span "Additional Documents" at bounding box center [86, 519] width 107 height 13
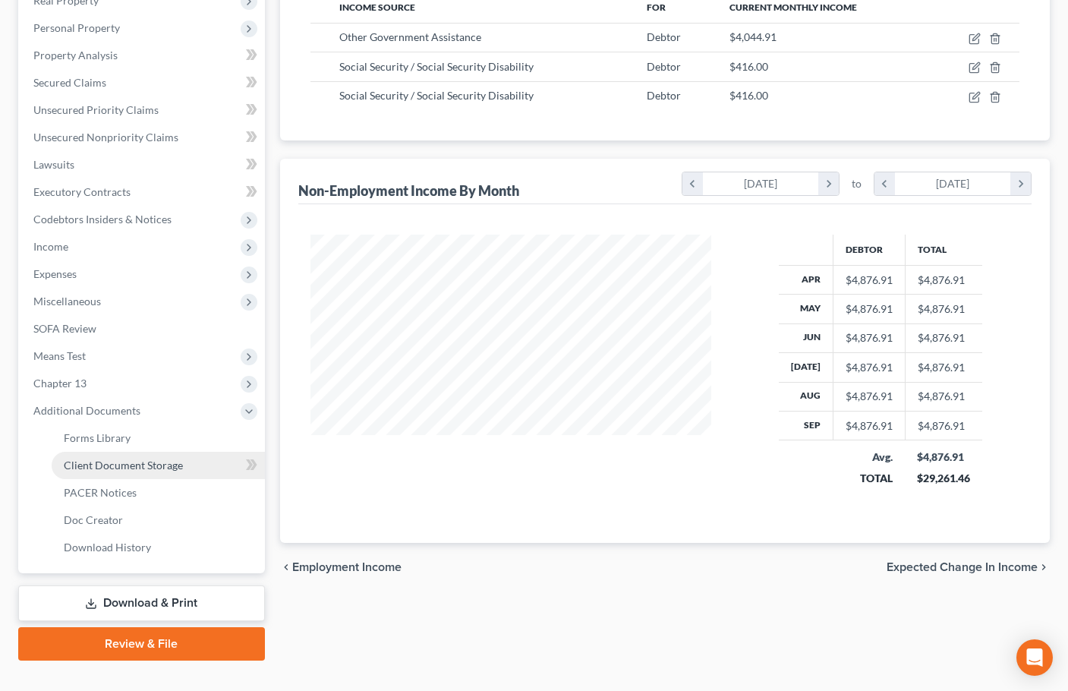
click at [131, 468] on span "Client Document Storage" at bounding box center [123, 464] width 119 height 13
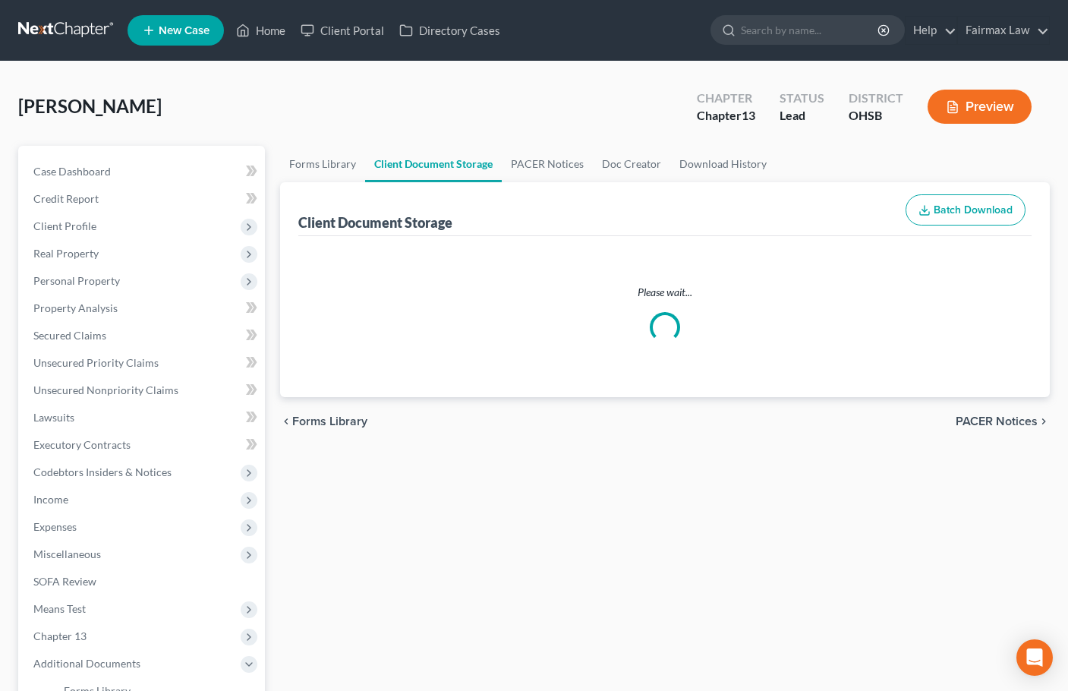
select select "7"
select select "52"
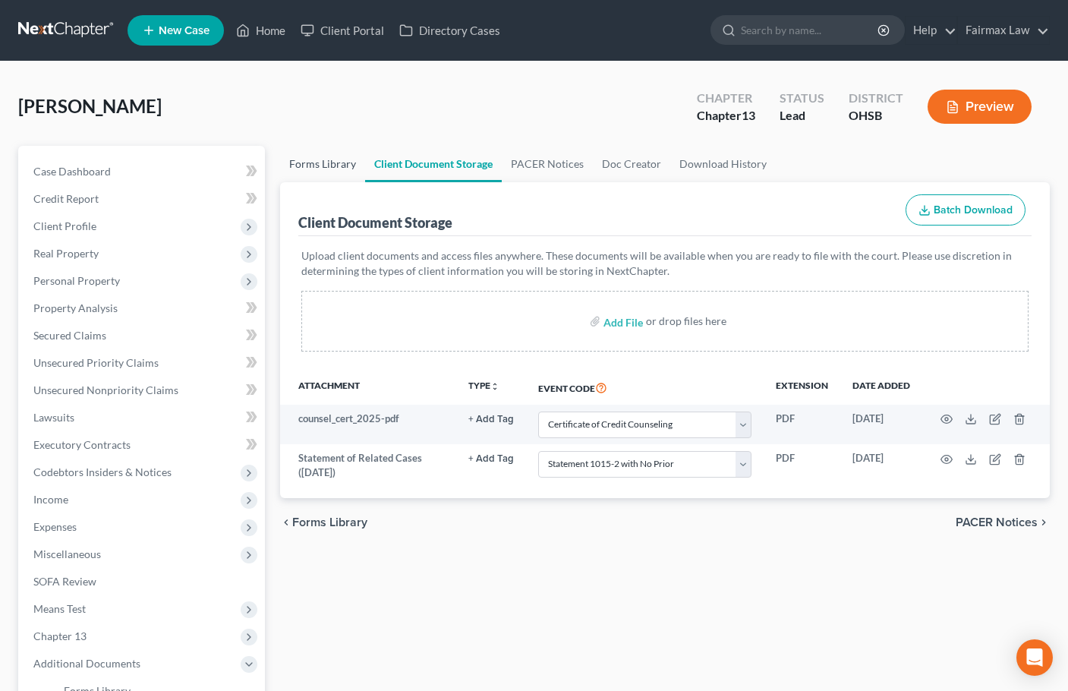
click at [329, 157] on link "Forms Library" at bounding box center [322, 164] width 85 height 36
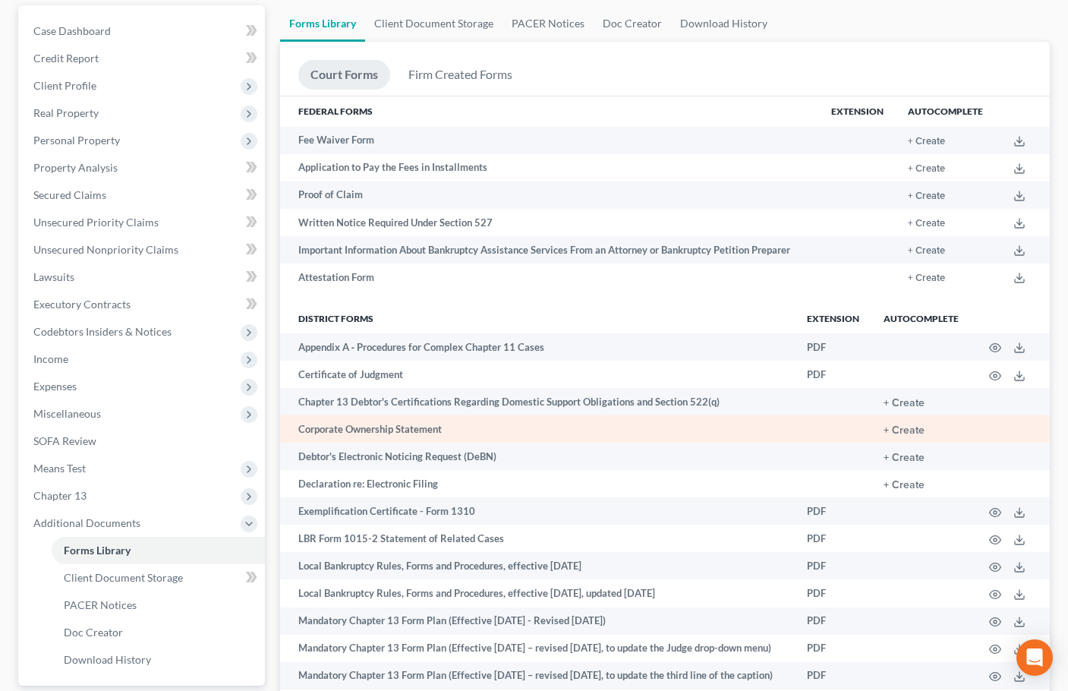
scroll to position [152, 0]
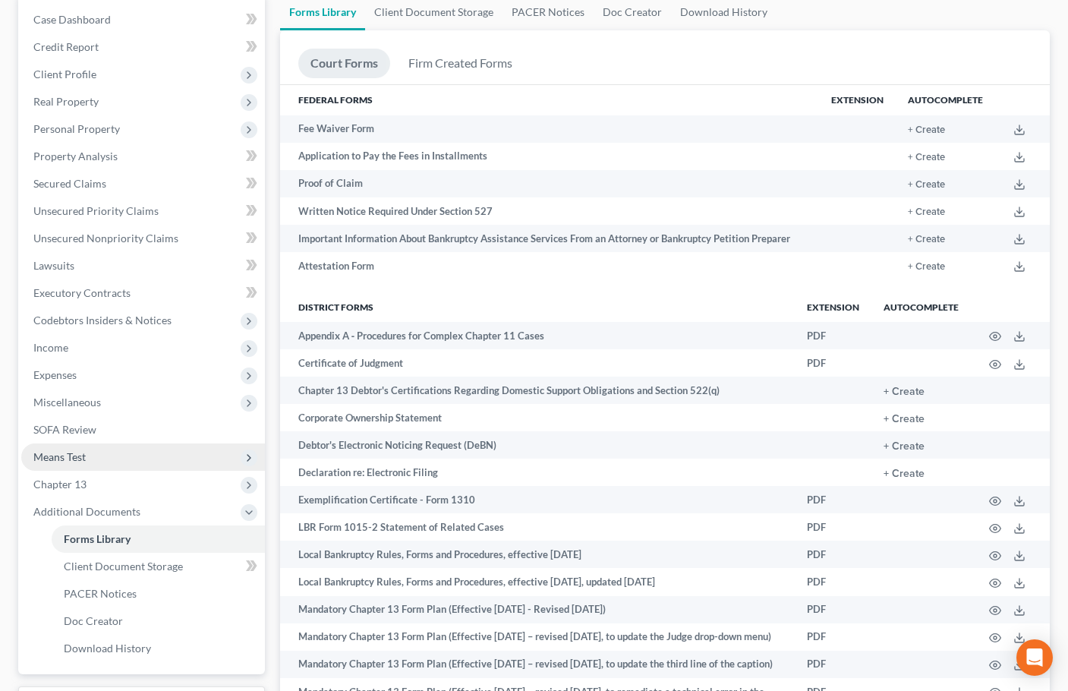
click at [76, 461] on span "Means Test" at bounding box center [59, 456] width 52 height 13
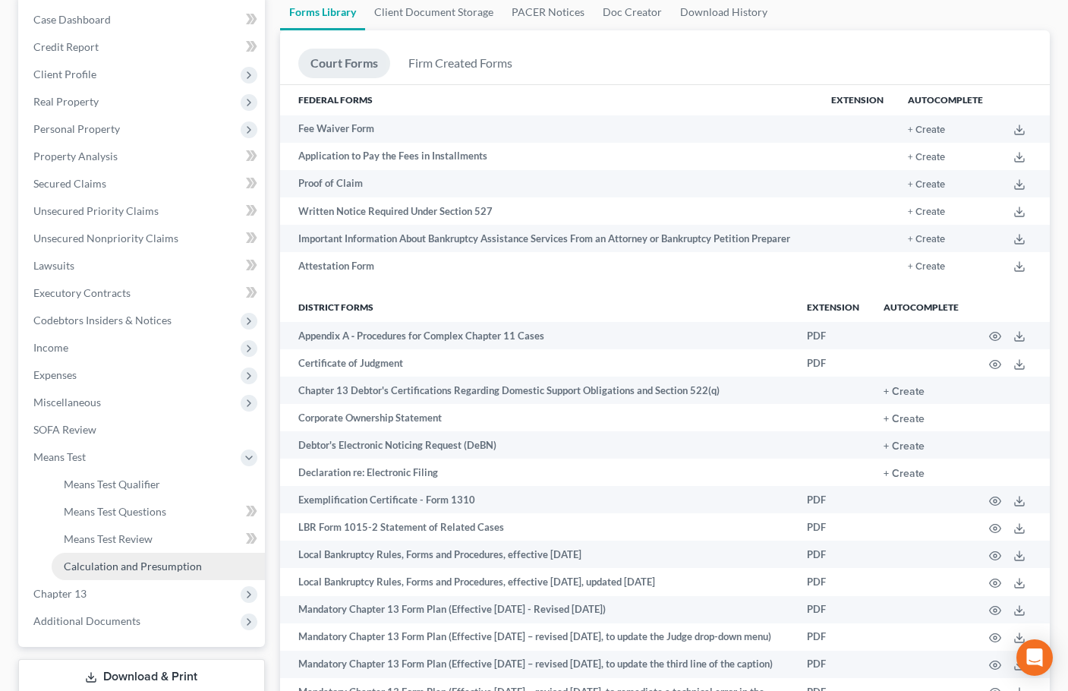
click at [124, 572] on link "Calculation and Presumption" at bounding box center [158, 566] width 213 height 27
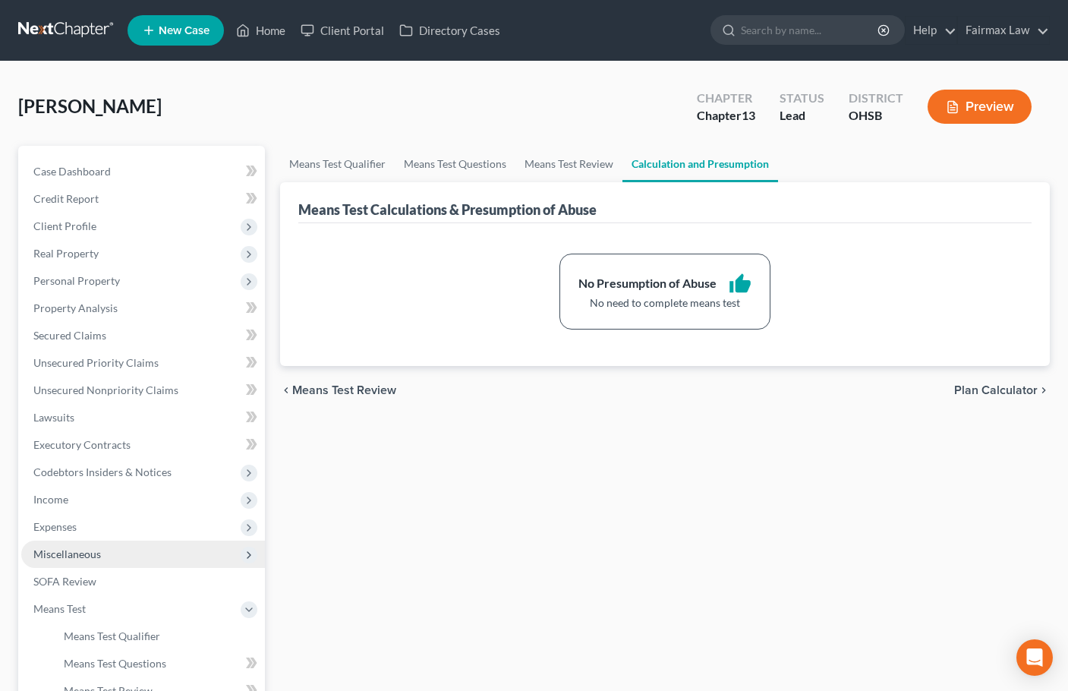
click at [82, 557] on span "Miscellaneous" at bounding box center [67, 553] width 68 height 13
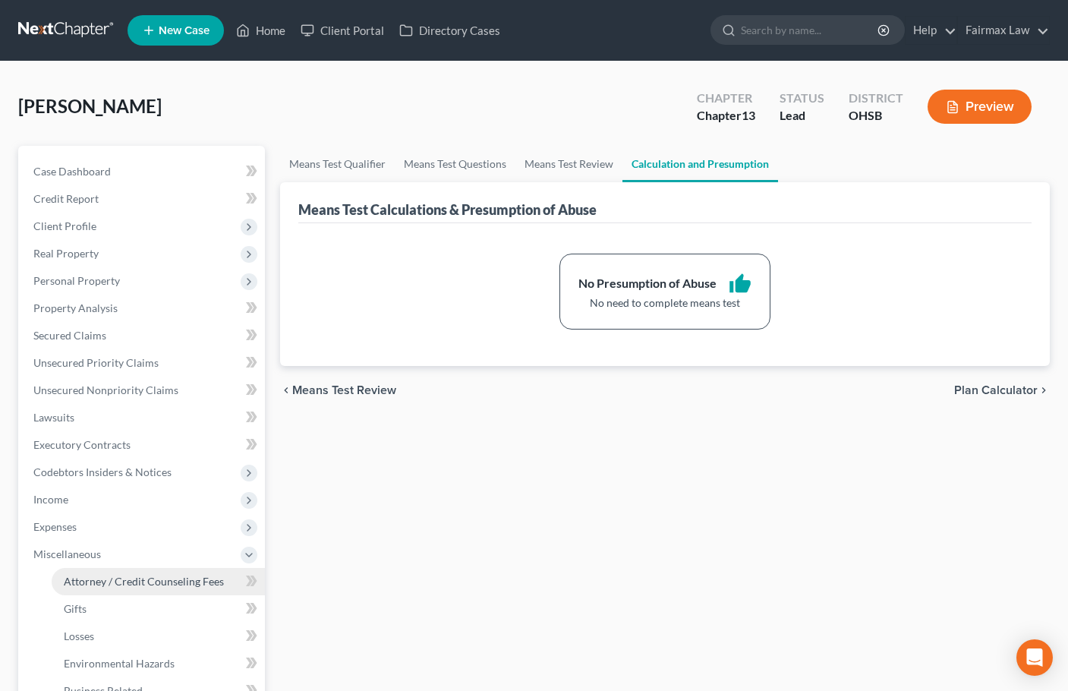
click at [131, 579] on span "Attorney / Credit Counseling Fees" at bounding box center [144, 581] width 160 height 13
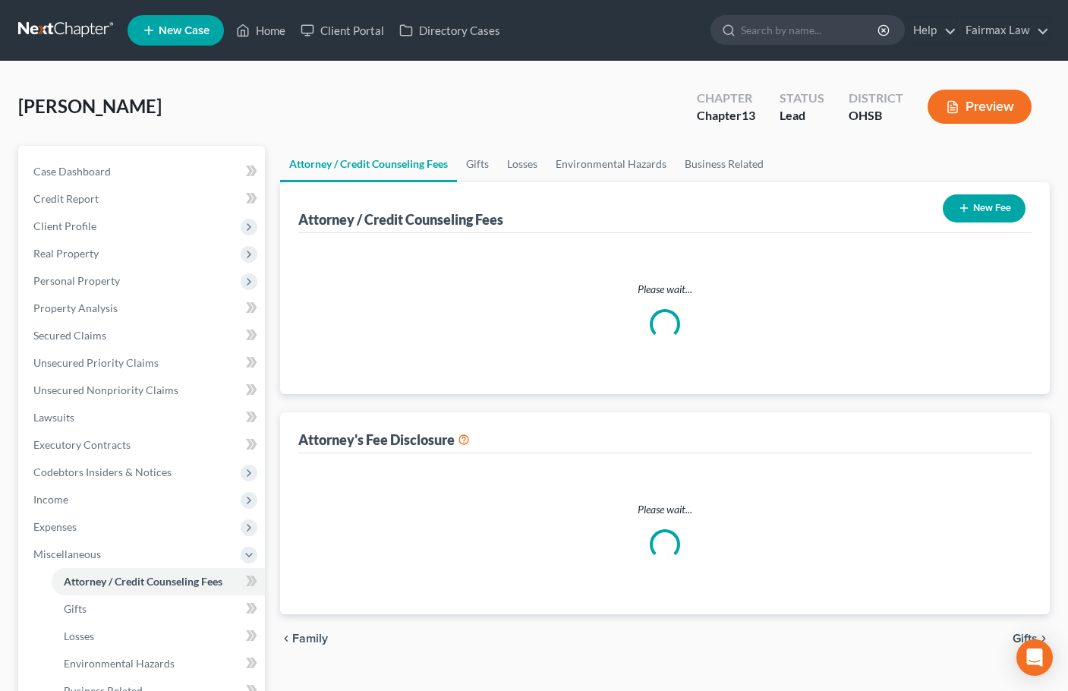
select select "4"
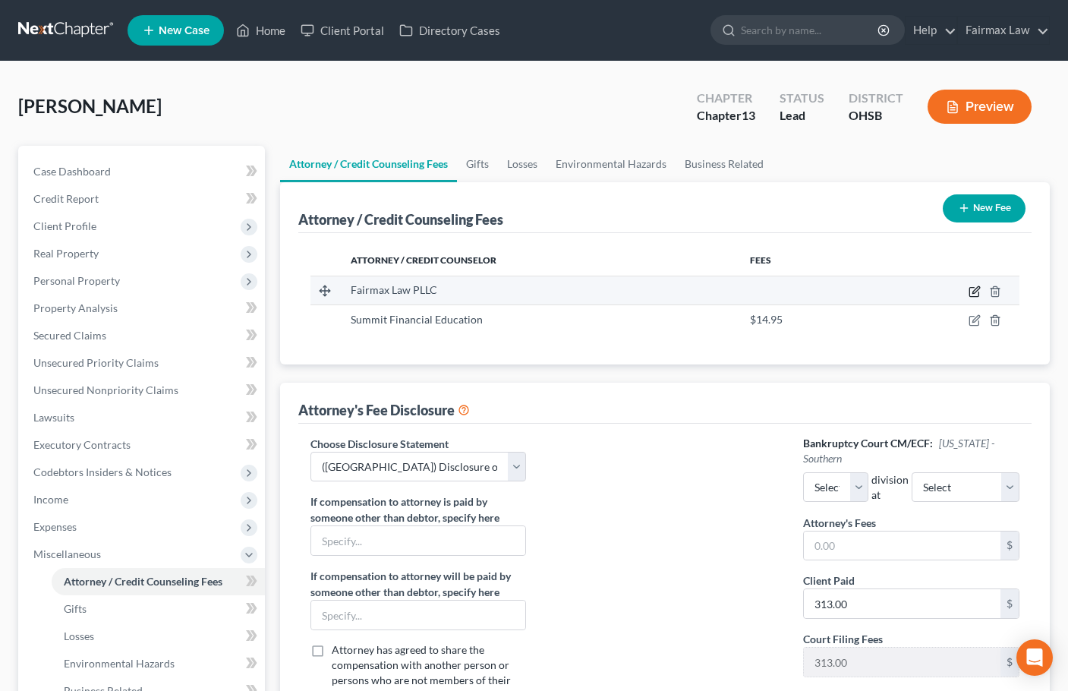
click at [972, 296] on icon "button" at bounding box center [973, 292] width 9 height 9
select select "36"
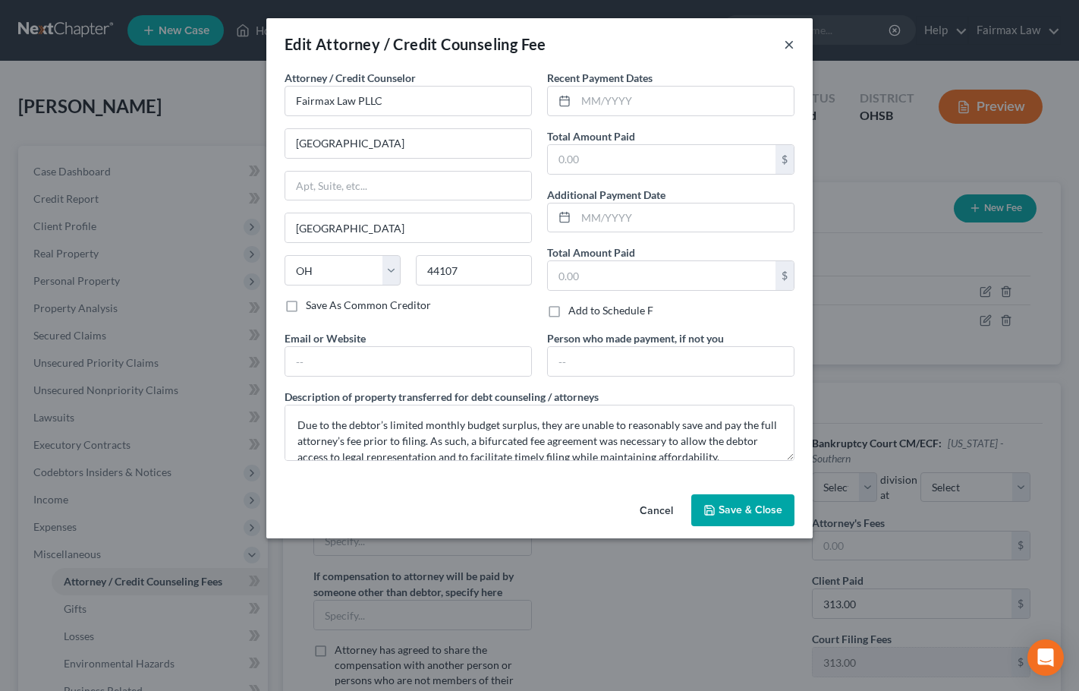
click at [789, 43] on button "×" at bounding box center [789, 44] width 11 height 18
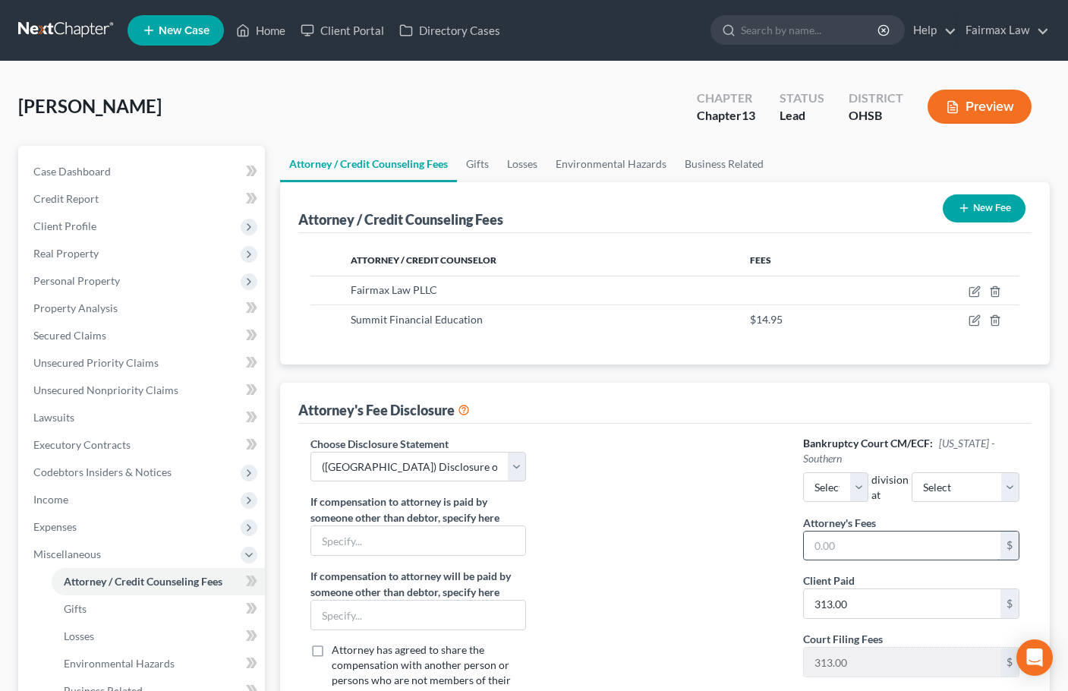
click at [849, 531] on input "text" at bounding box center [902, 545] width 197 height 29
type input "3,500"
click at [62, 503] on span "Income" at bounding box center [50, 499] width 35 height 13
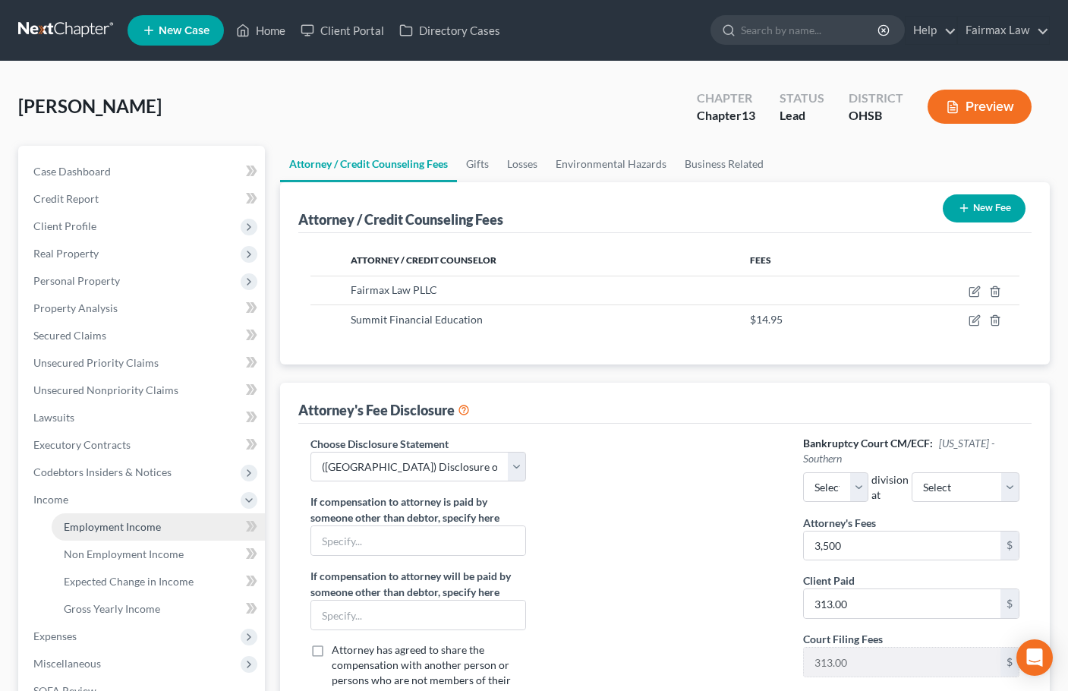
click at [74, 523] on span "Employment Income" at bounding box center [112, 526] width 97 height 13
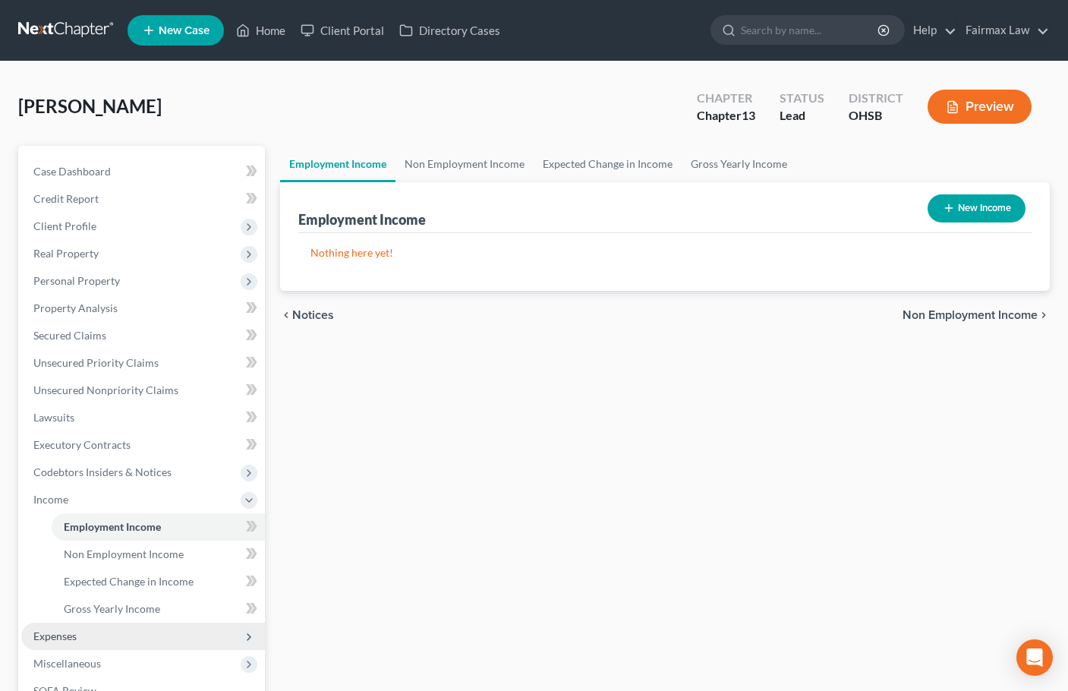
click at [62, 632] on span "Expenses" at bounding box center [54, 635] width 43 height 13
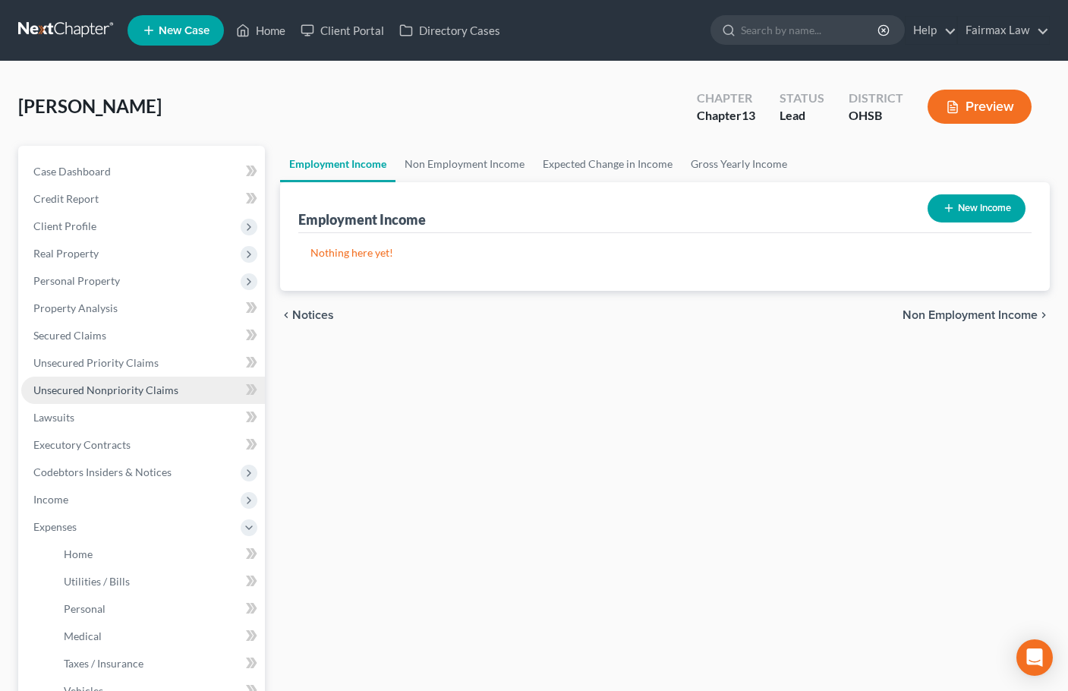
click at [106, 386] on span "Unsecured Nonpriority Claims" at bounding box center [105, 389] width 145 height 13
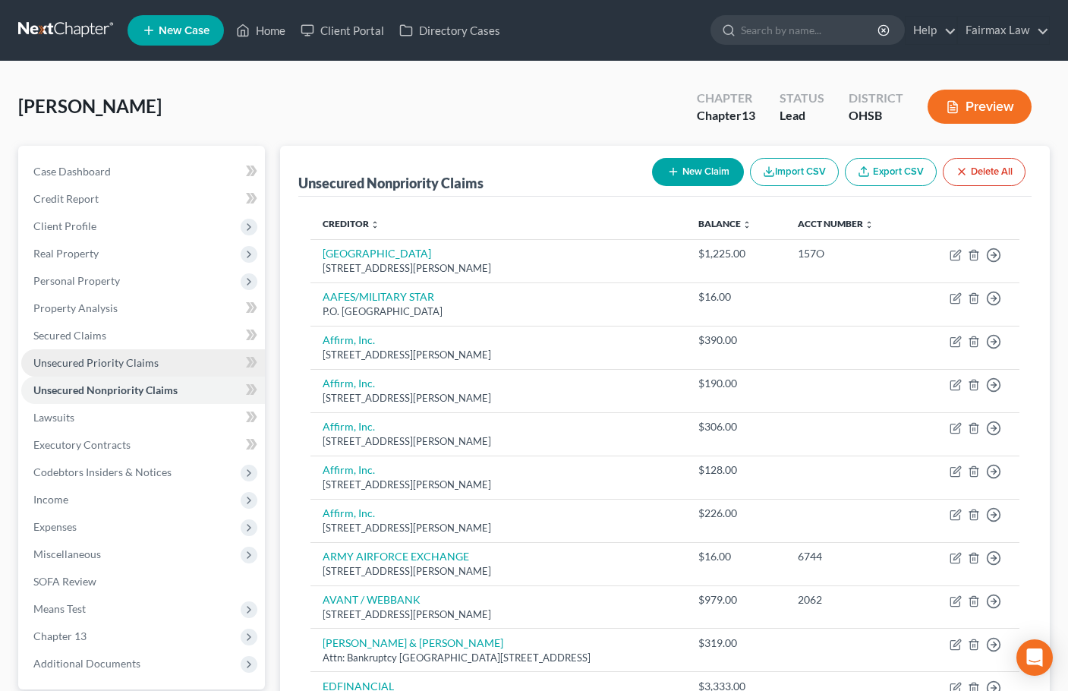
click at [87, 363] on span "Unsecured Priority Claims" at bounding box center [95, 362] width 125 height 13
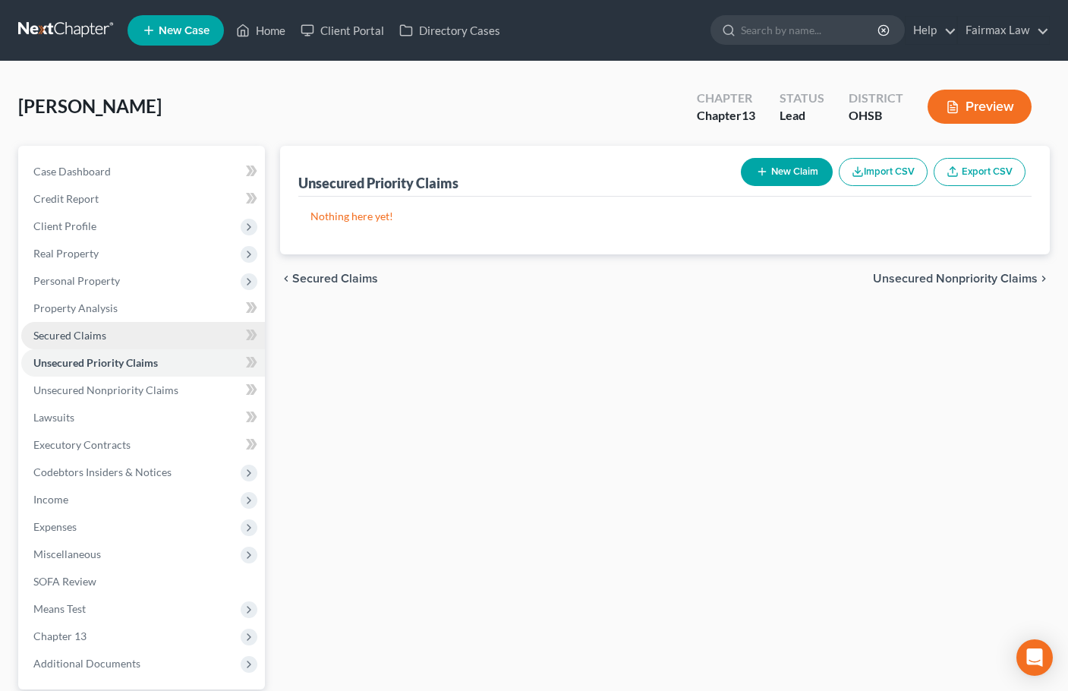
click at [73, 343] on link "Secured Claims" at bounding box center [143, 335] width 244 height 27
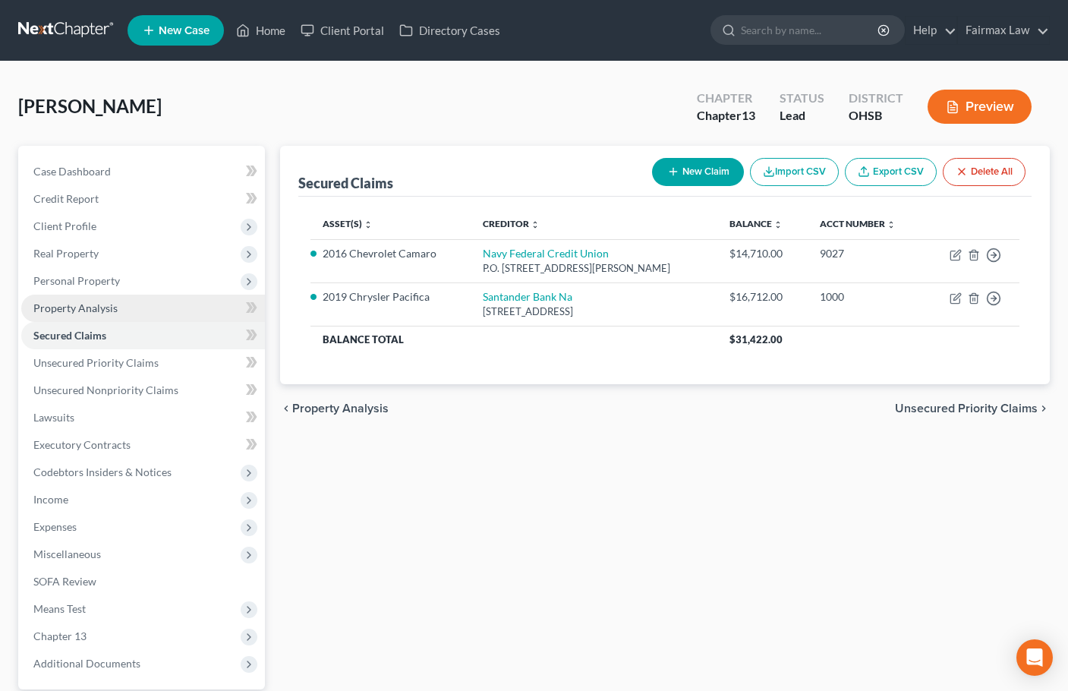
click at [83, 317] on link "Property Analysis" at bounding box center [143, 308] width 244 height 27
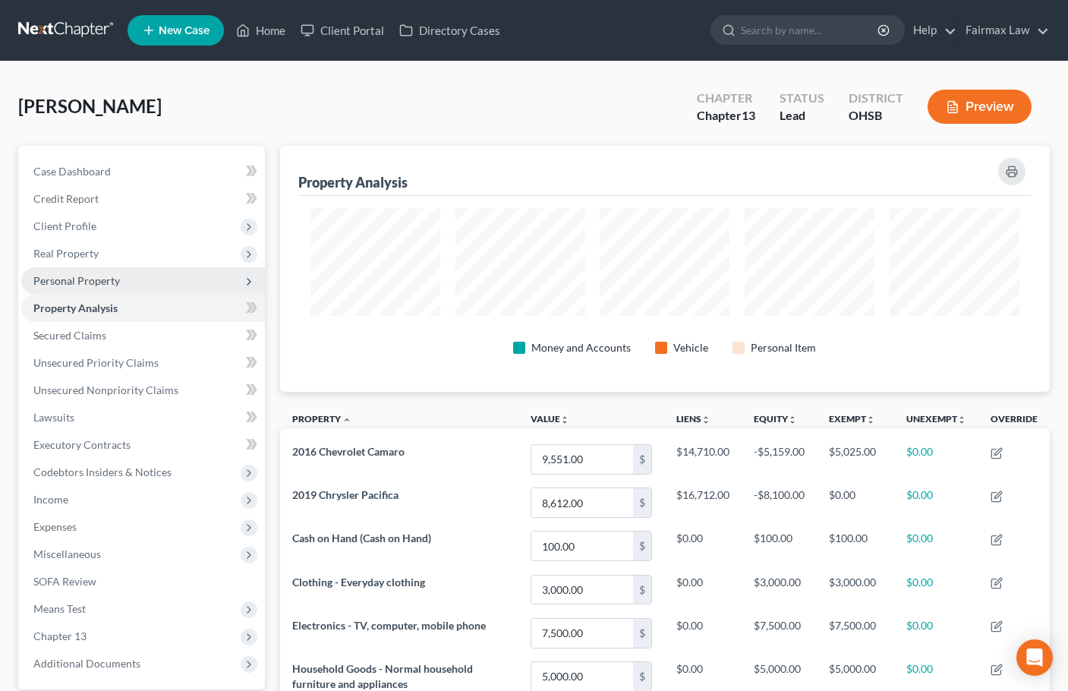
scroll to position [246, 770]
click at [95, 280] on span "Personal Property" at bounding box center [76, 280] width 87 height 13
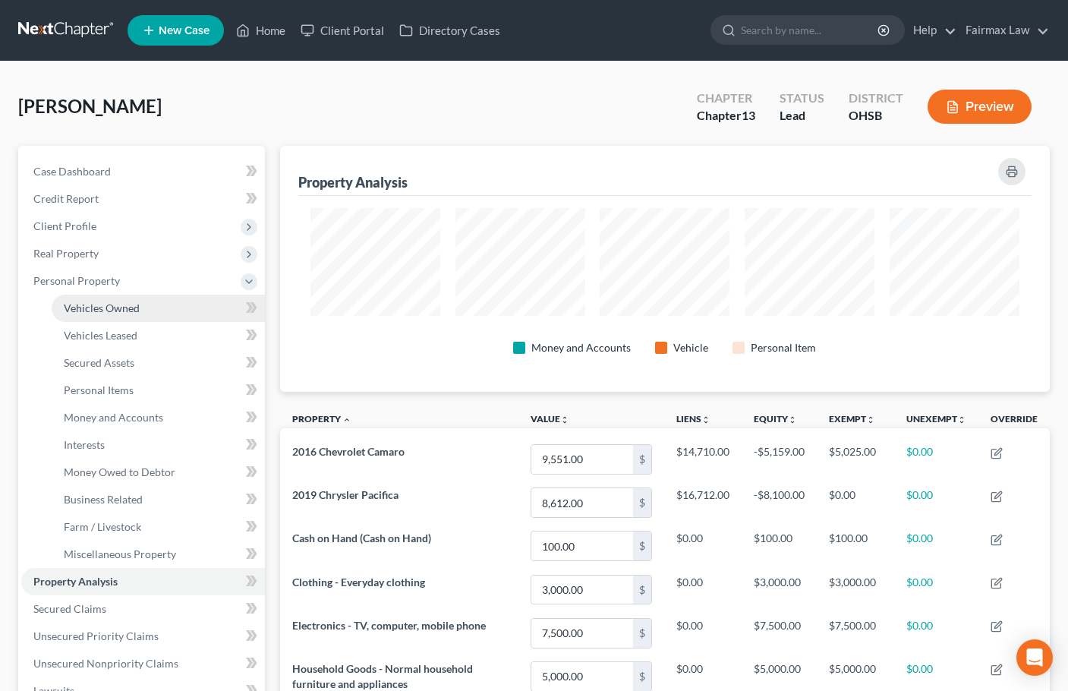
click at [112, 307] on span "Vehicles Owned" at bounding box center [102, 307] width 76 height 13
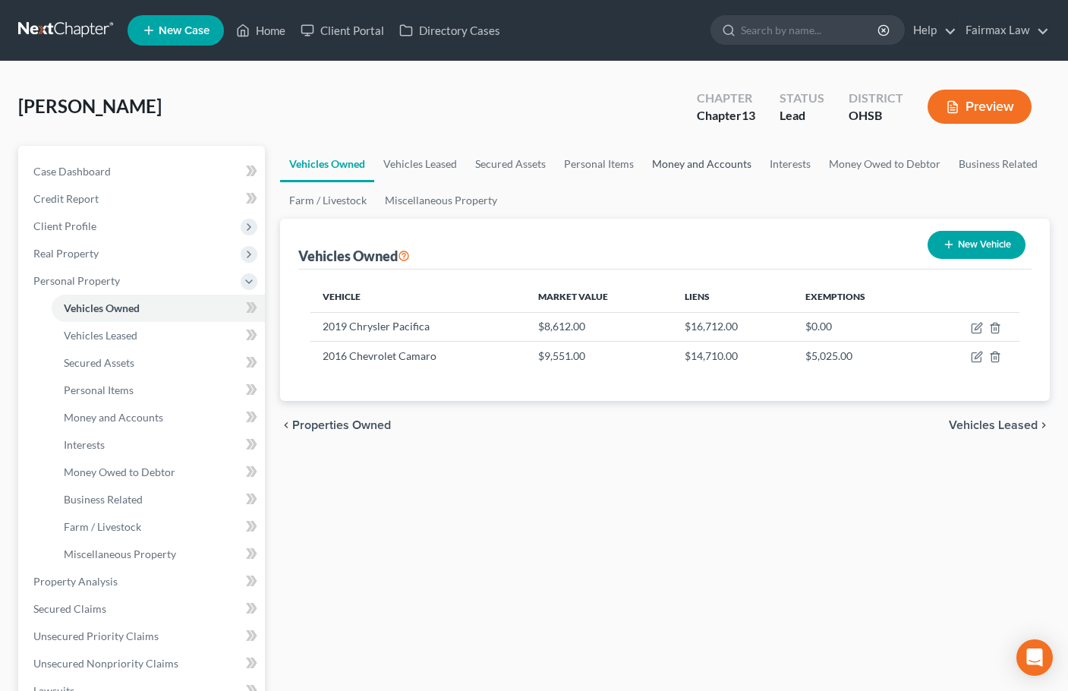
click at [710, 159] on link "Money and Accounts" at bounding box center [702, 164] width 118 height 36
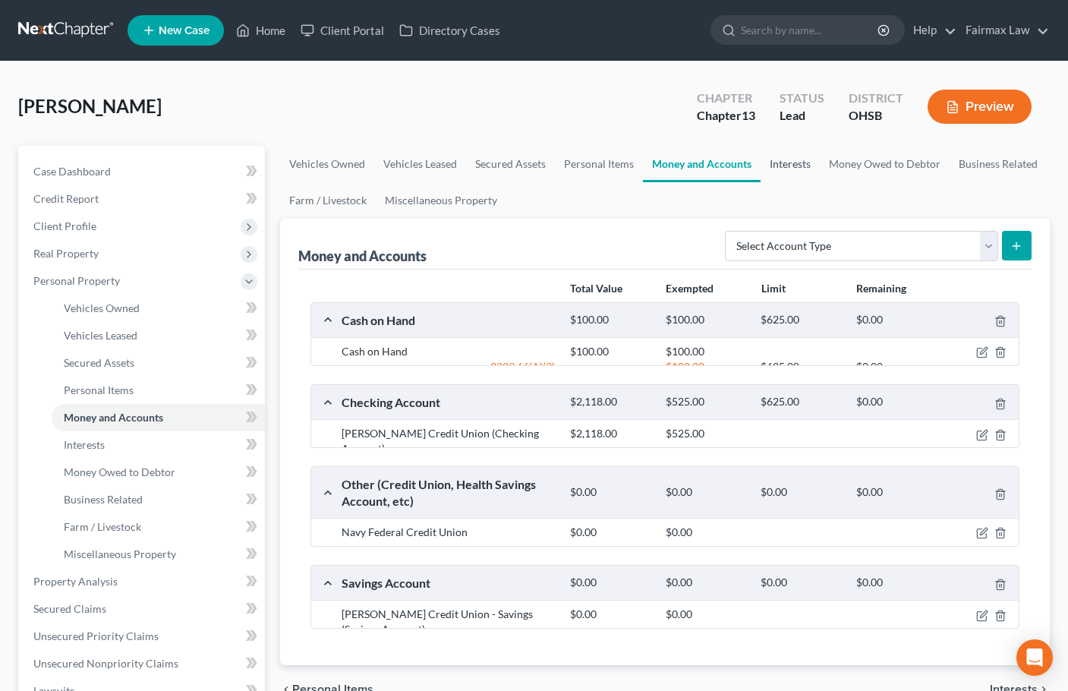
click at [809, 164] on link "Interests" at bounding box center [790, 164] width 59 height 36
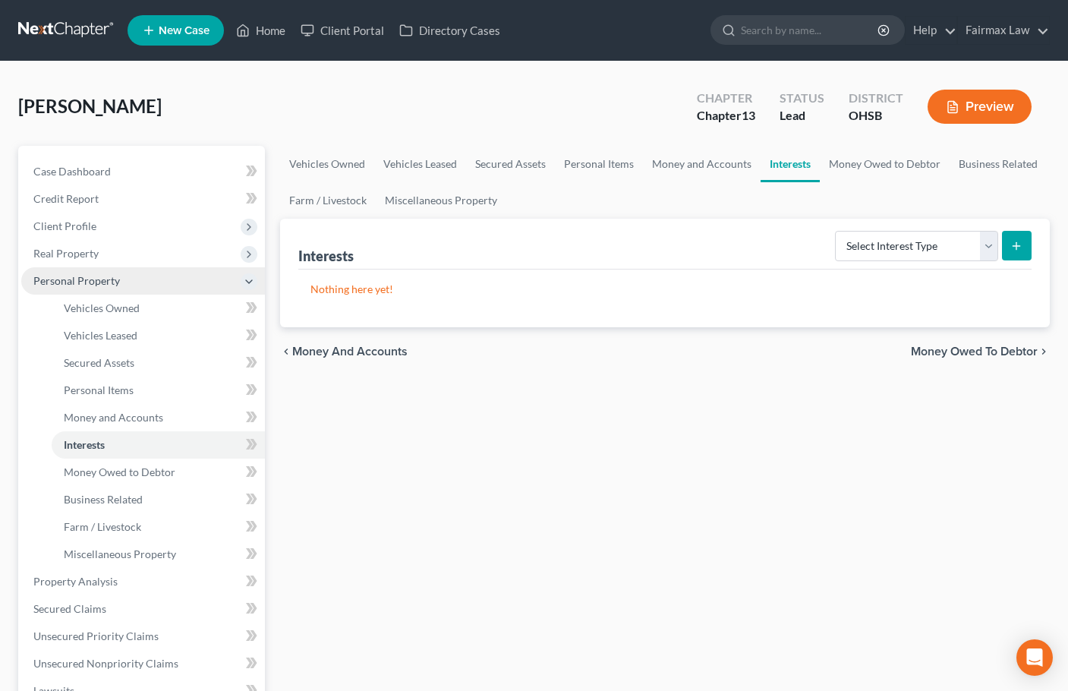
click at [96, 285] on span "Personal Property" at bounding box center [76, 280] width 87 height 13
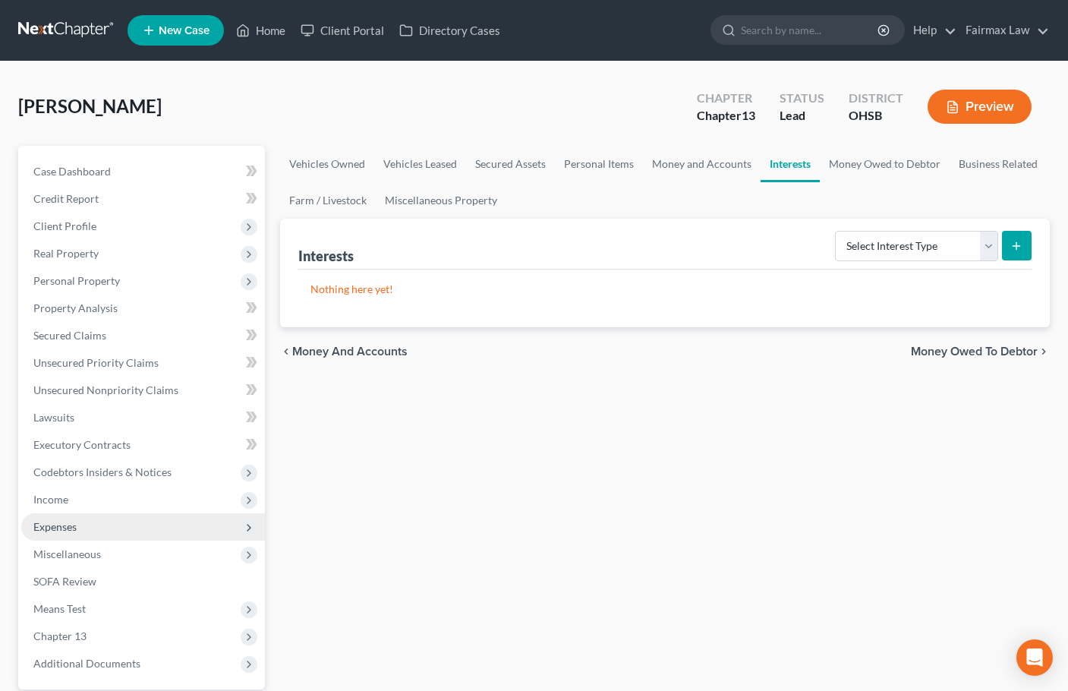
click at [62, 524] on span "Expenses" at bounding box center [54, 526] width 43 height 13
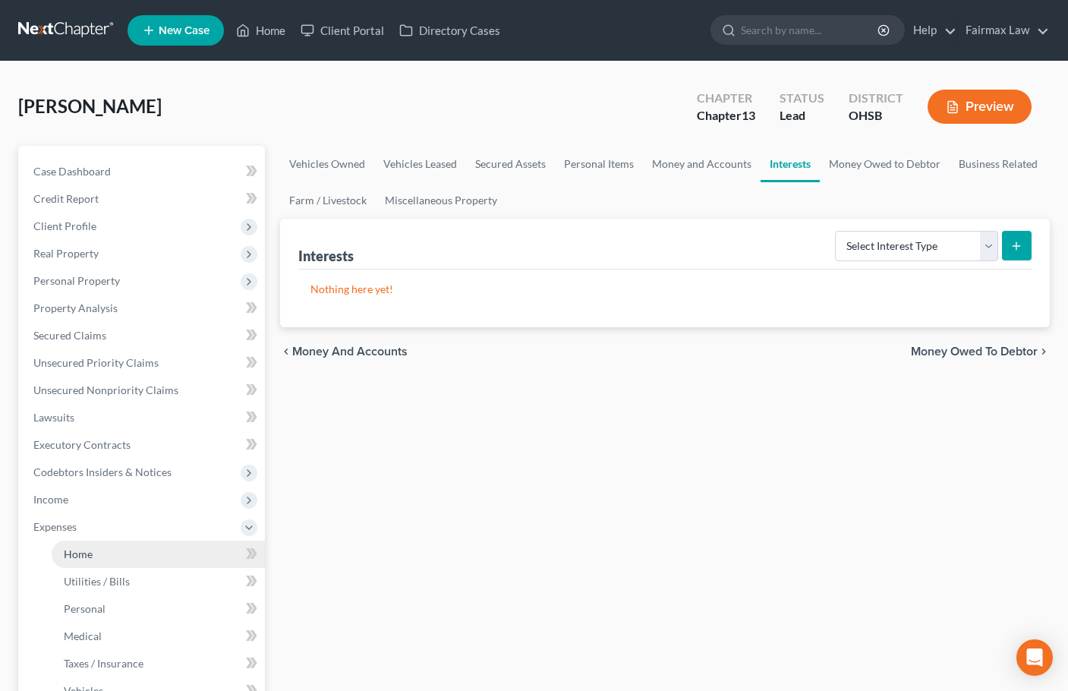
click at [82, 552] on span "Home" at bounding box center [78, 553] width 29 height 13
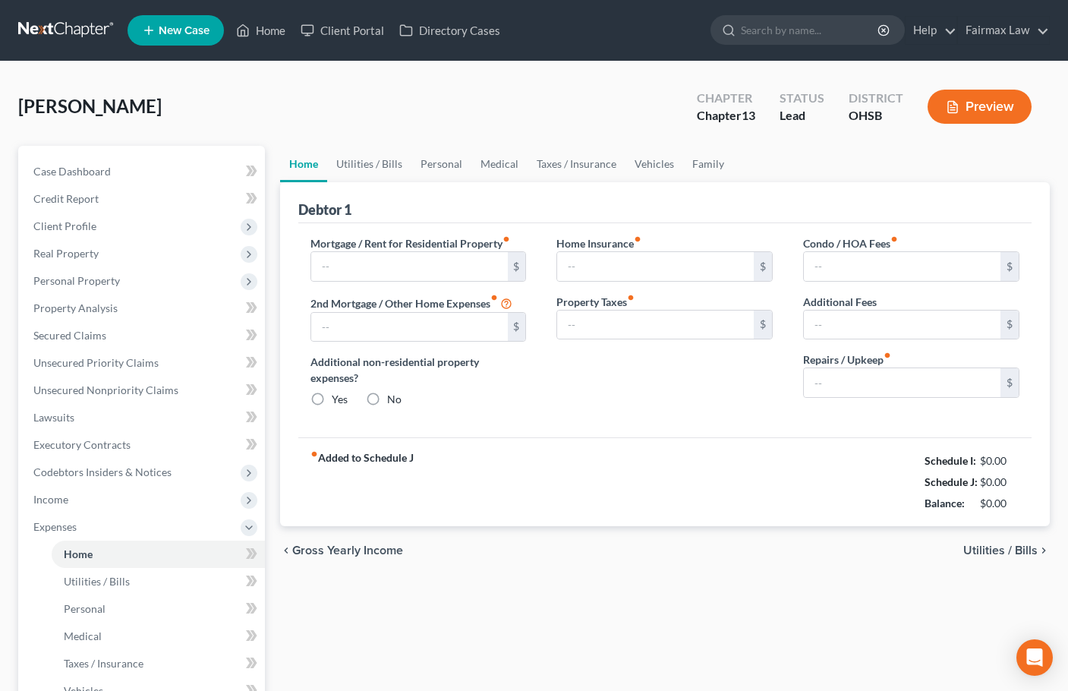
type input "1,350.00"
type input "0.00"
radio input "true"
type input "0.00"
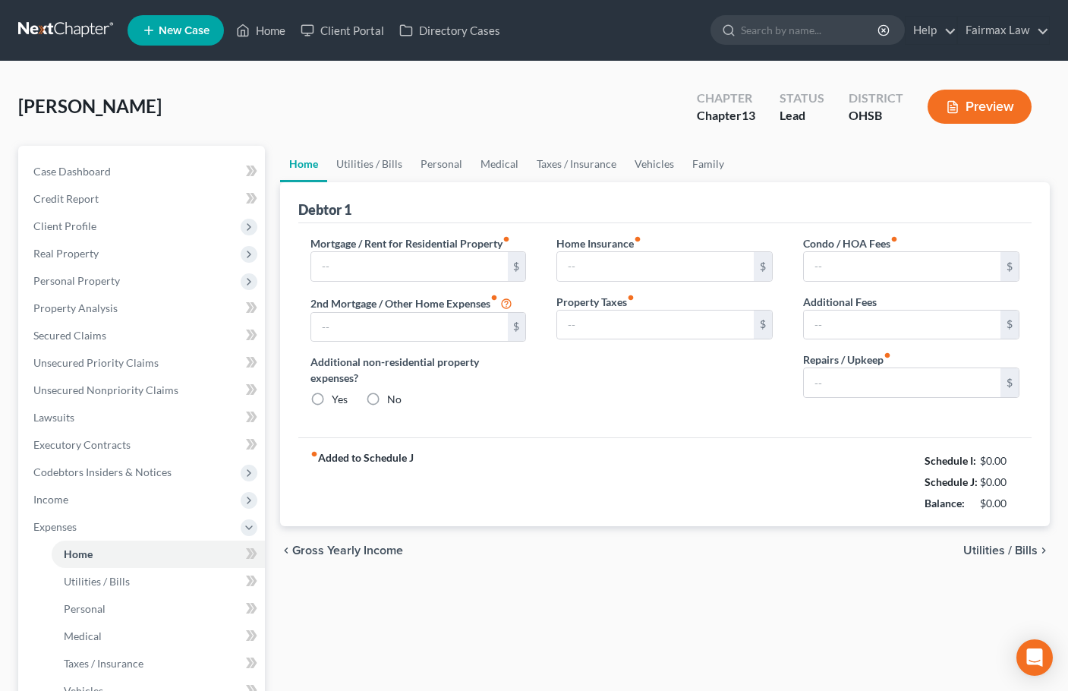
type input "0.00"
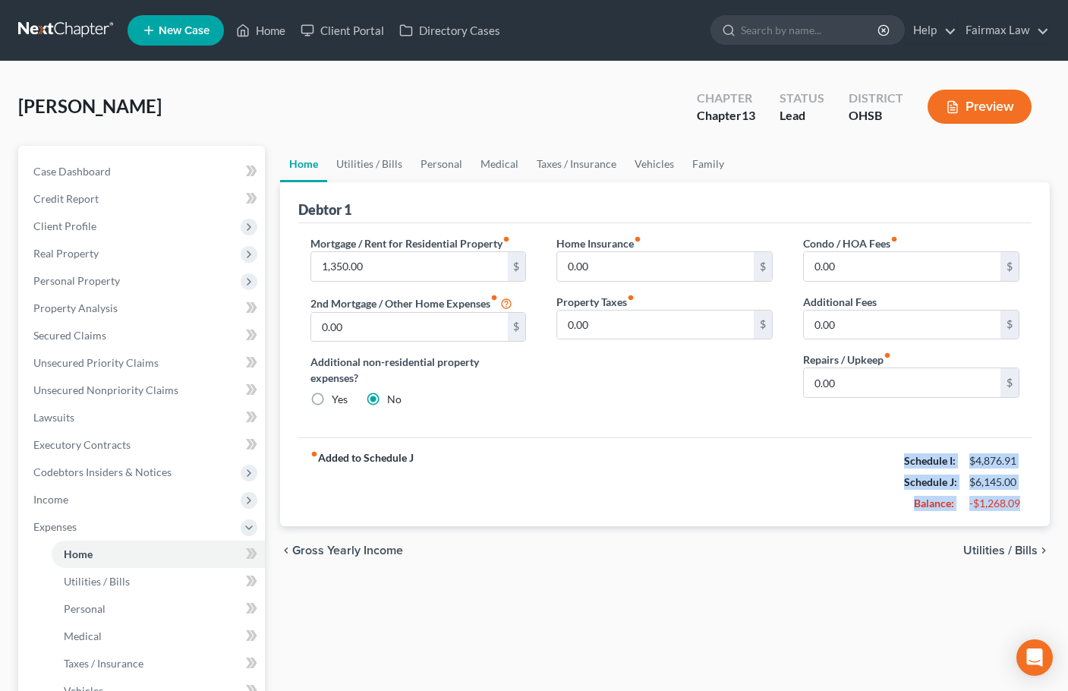
drag, startPoint x: 901, startPoint y: 458, endPoint x: 1025, endPoint y: 501, distance: 130.8
click at [1019, 501] on div "Schedule I: $4,876.91 Schedule J: $6,145.00 Balance: -$1,268.09" at bounding box center [961, 482] width 115 height 64
copy div "Schedule I: $4,876.91 Schedule J: $6,145.00 Balance: -$1,268.09"
